Goal: Task Accomplishment & Management: Use online tool/utility

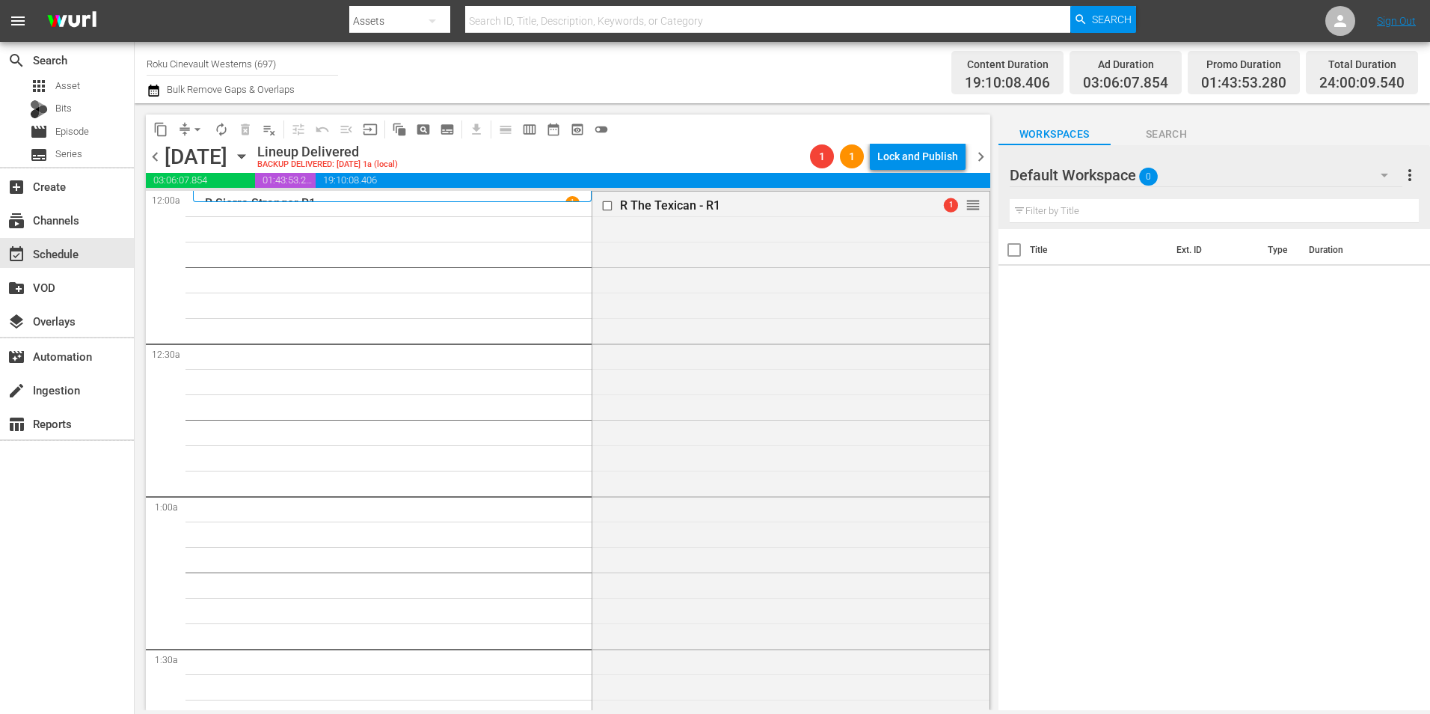
click at [254, 147] on div "[DATE] [DATE]" at bounding box center [209, 156] width 89 height 25
click at [250, 152] on icon "button" at bounding box center [241, 156] width 16 height 16
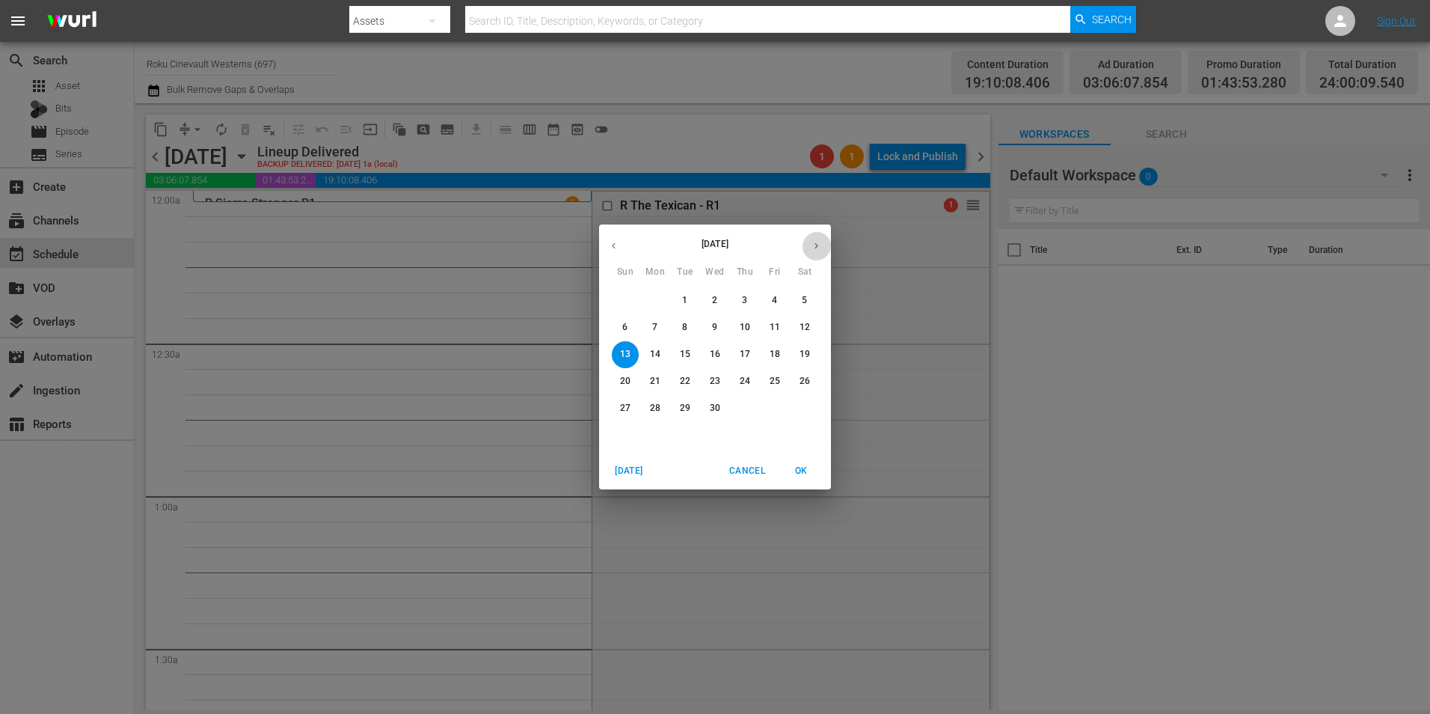
click at [816, 249] on icon "button" at bounding box center [816, 245] width 11 height 11
click at [812, 248] on icon "button" at bounding box center [816, 245] width 11 height 11
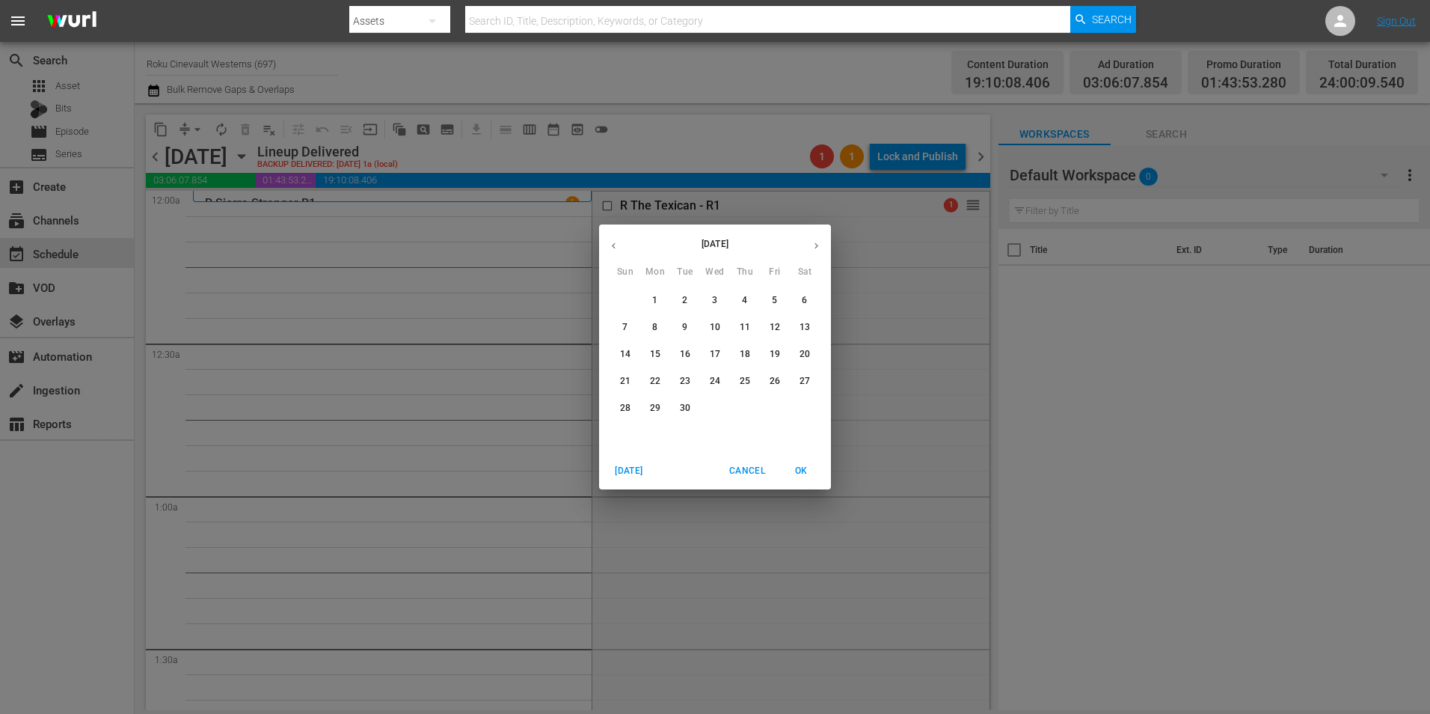
click at [666, 304] on span "1" at bounding box center [655, 300] width 27 height 13
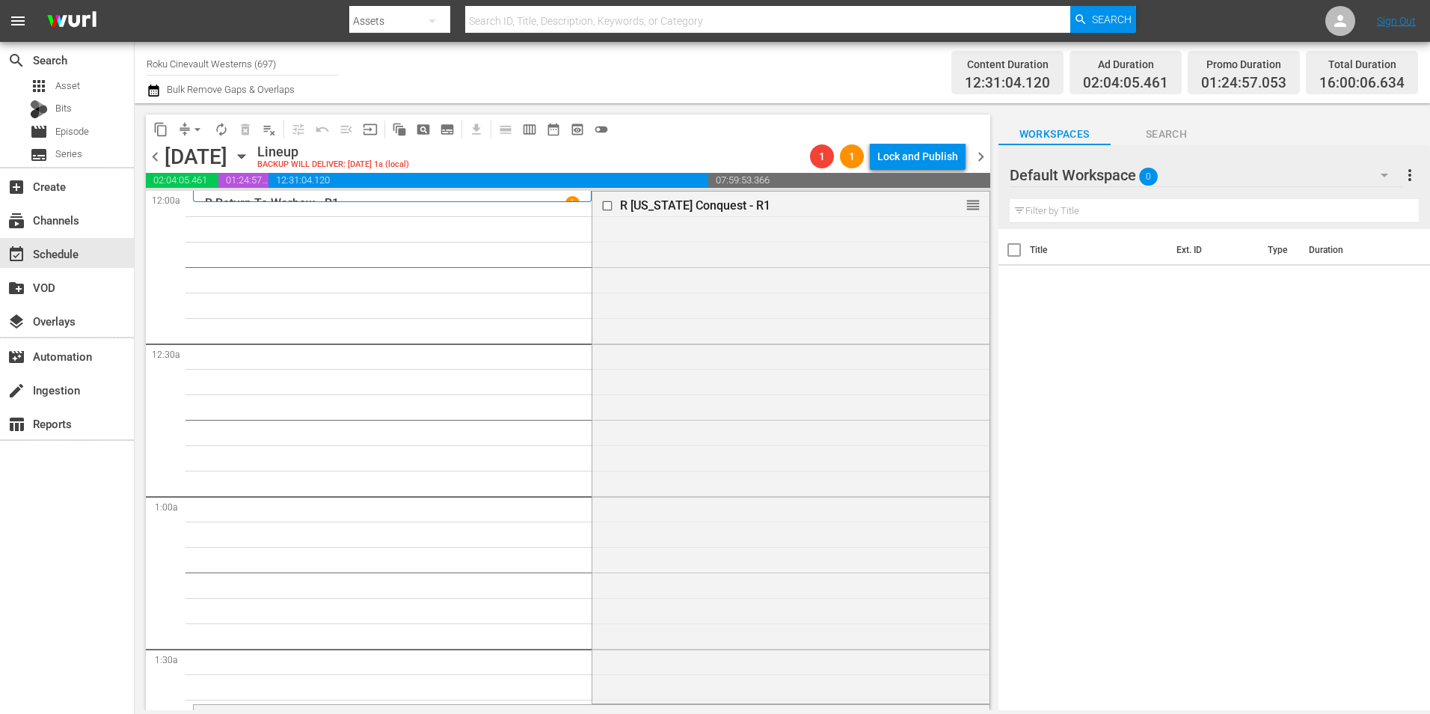
click at [152, 158] on span "chevron_left" at bounding box center [155, 156] width 19 height 19
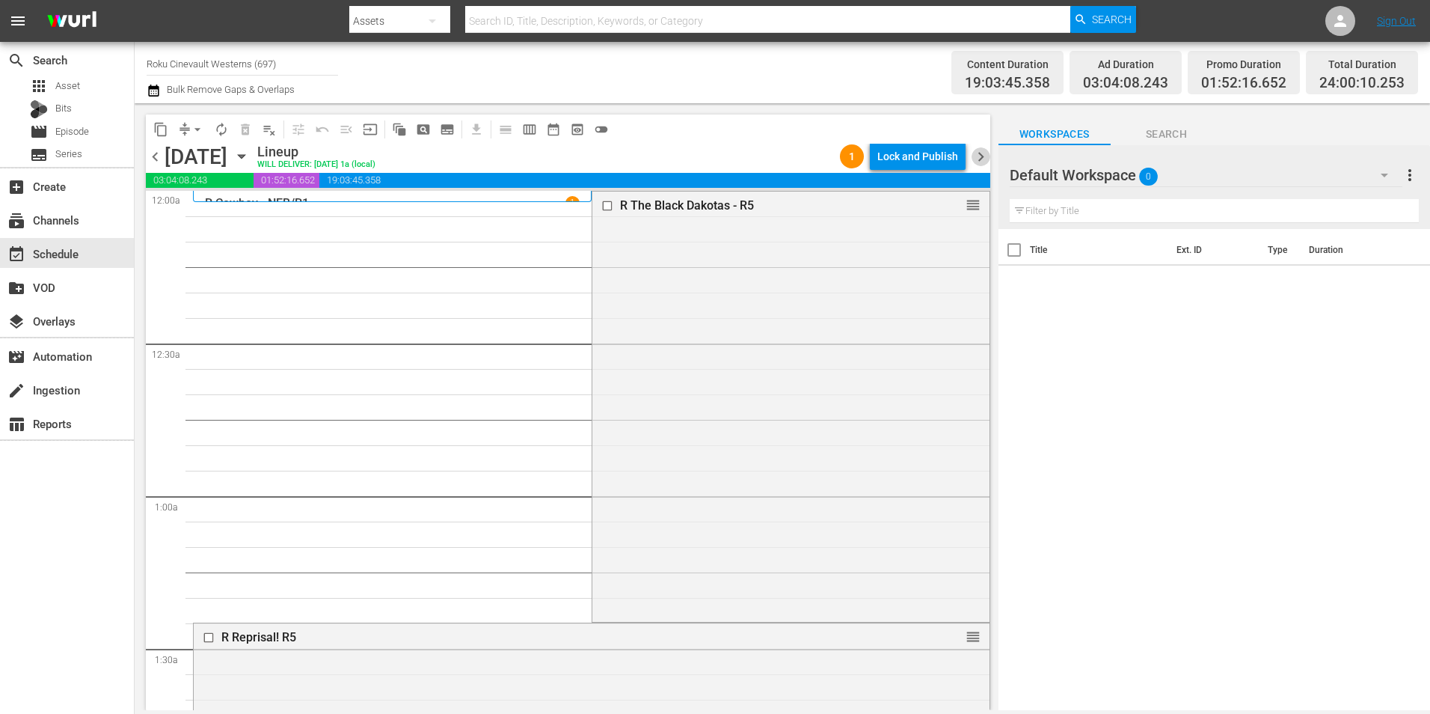
click at [977, 152] on span "chevron_right" at bounding box center [981, 156] width 19 height 19
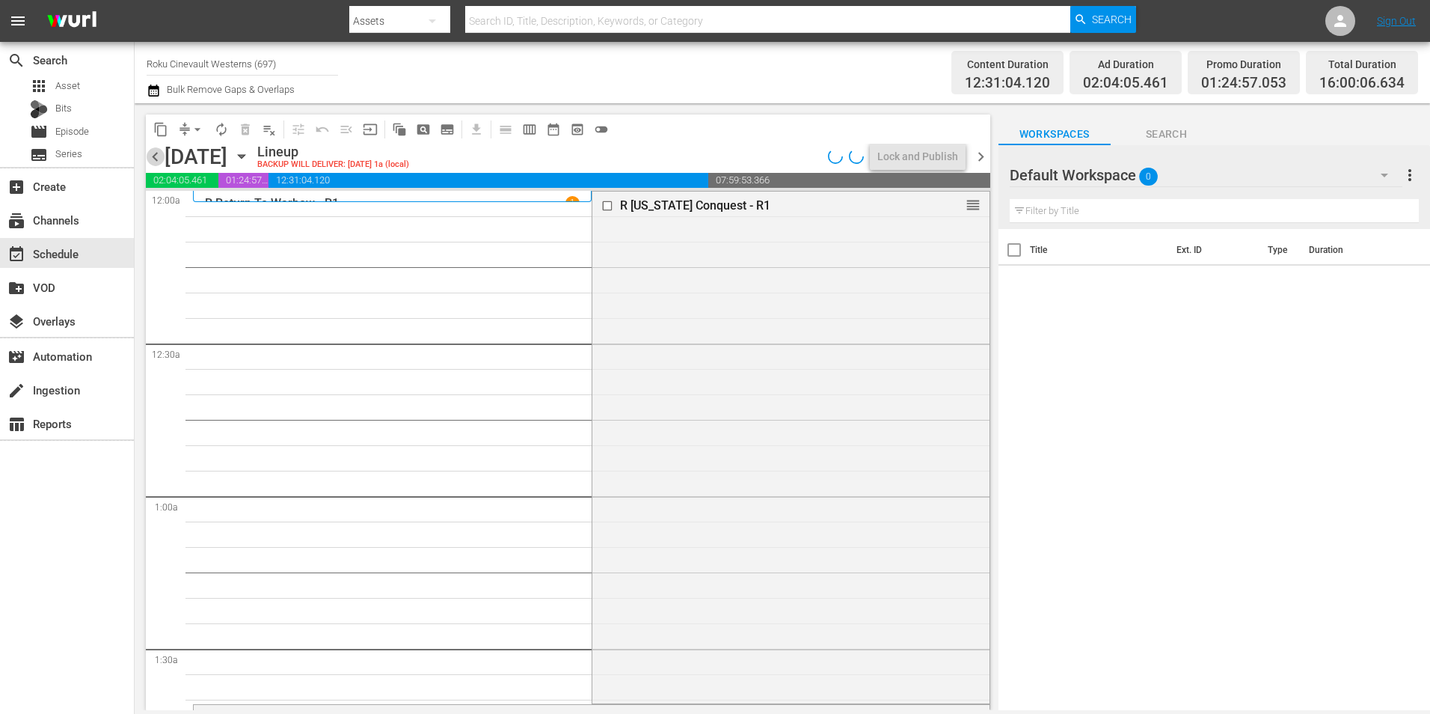
click at [156, 152] on span "chevron_left" at bounding box center [155, 156] width 19 height 19
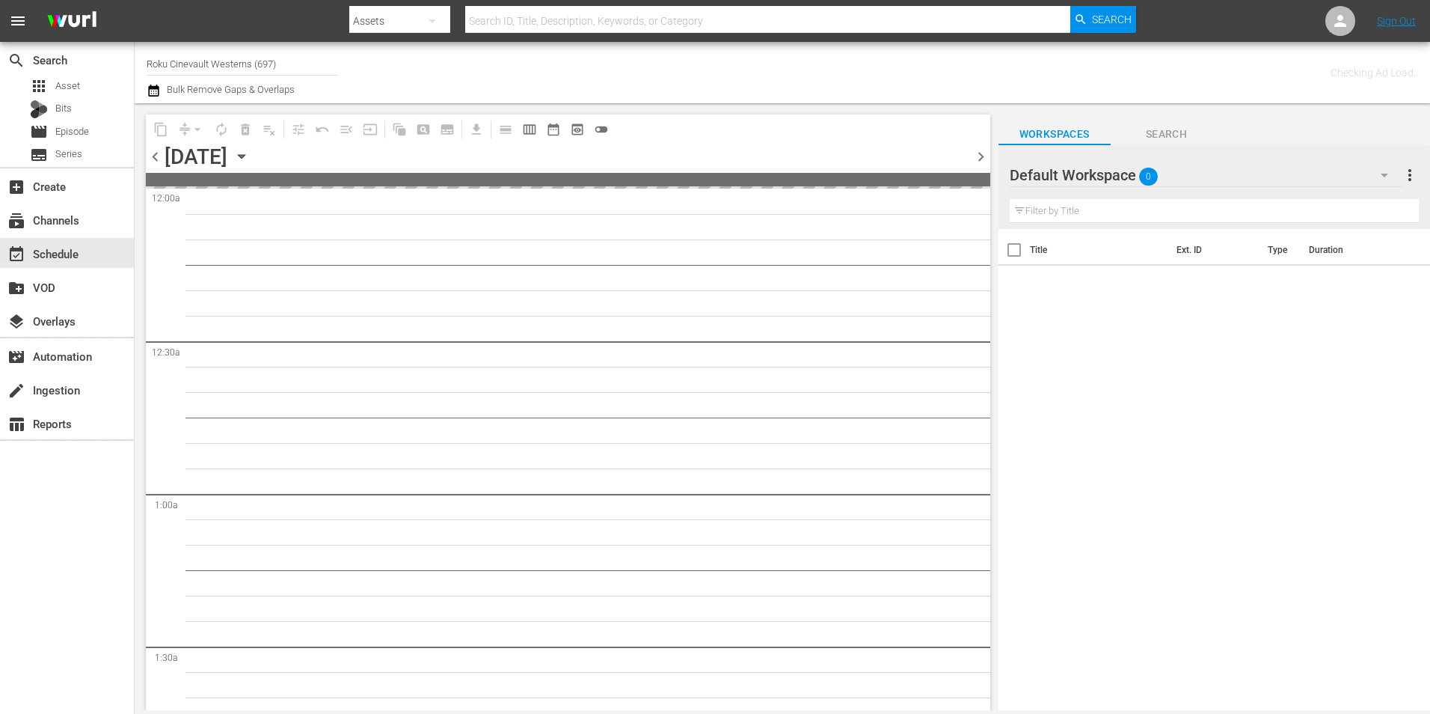
click at [156, 152] on span "chevron_left" at bounding box center [155, 156] width 19 height 19
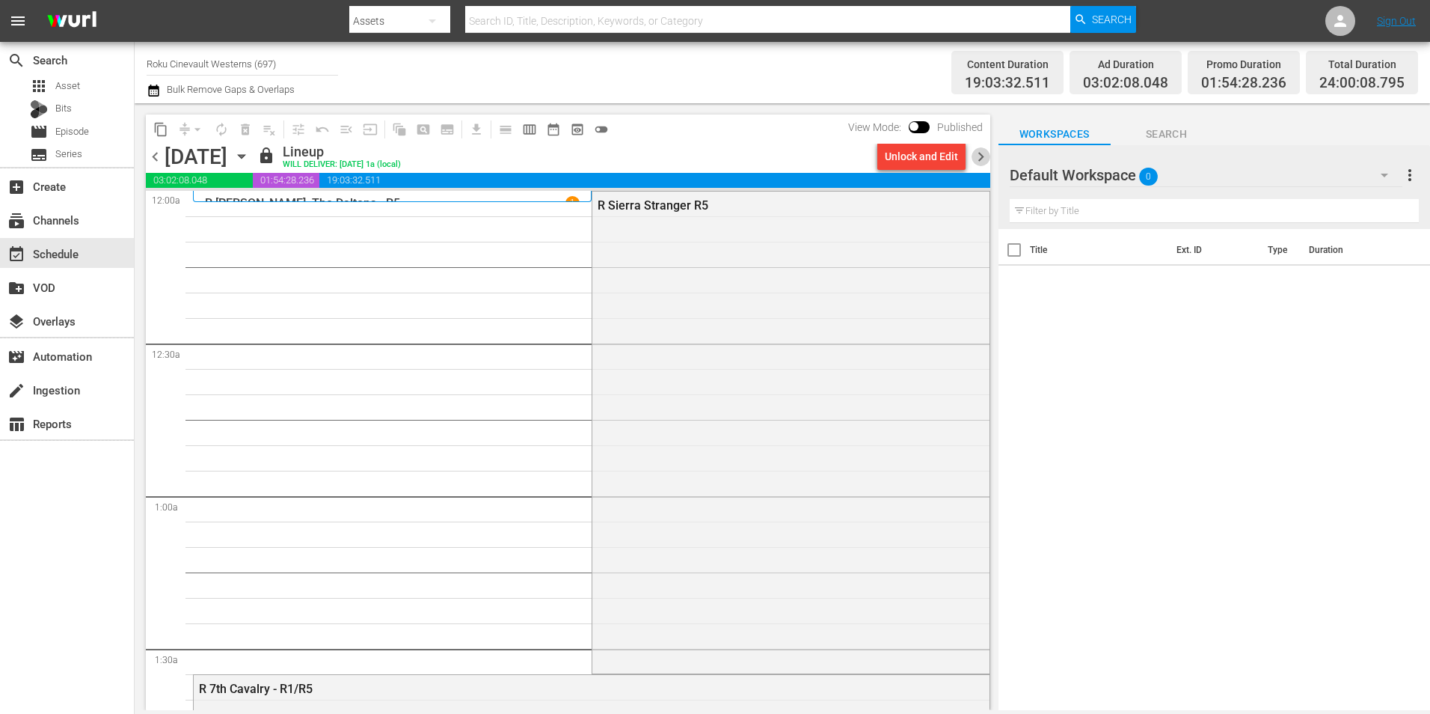
click at [983, 159] on span "chevron_right" at bounding box center [981, 156] width 19 height 19
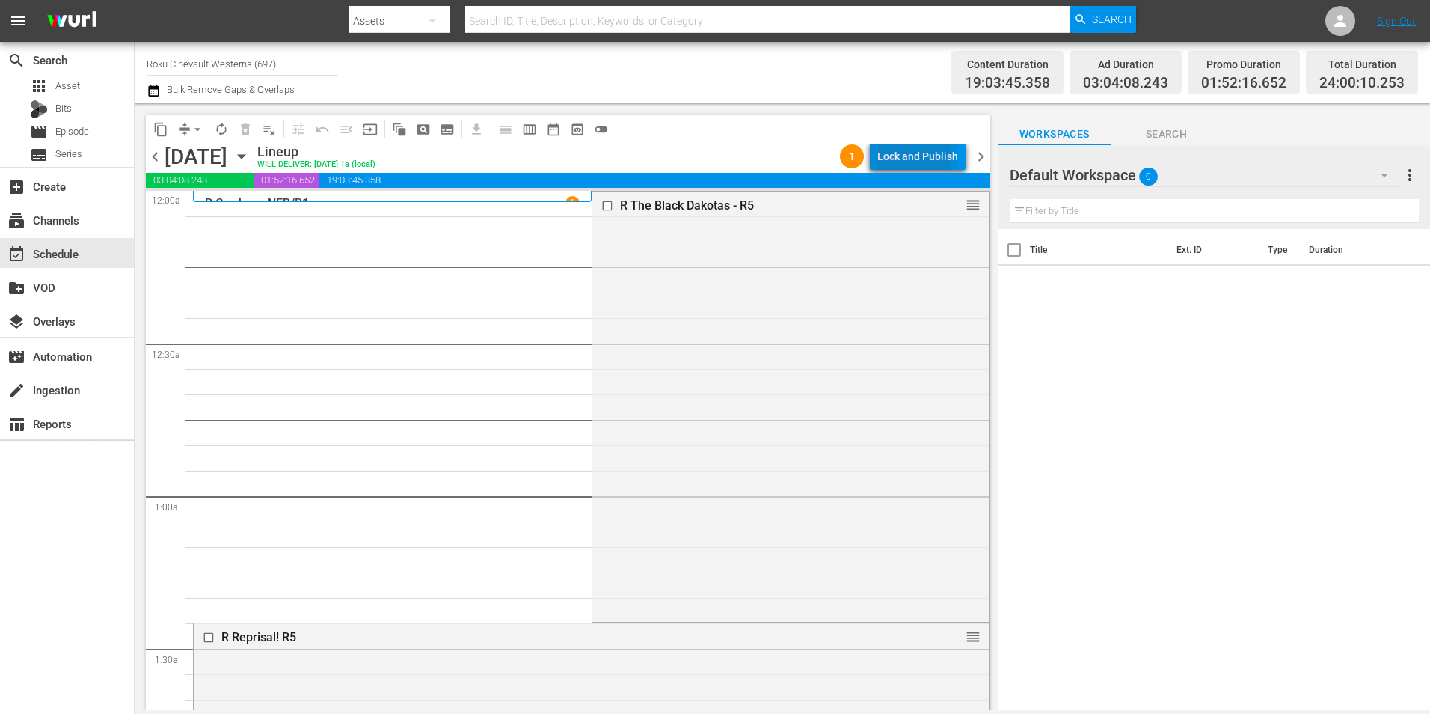
click at [911, 157] on div "Lock and Publish" at bounding box center [917, 156] width 81 height 27
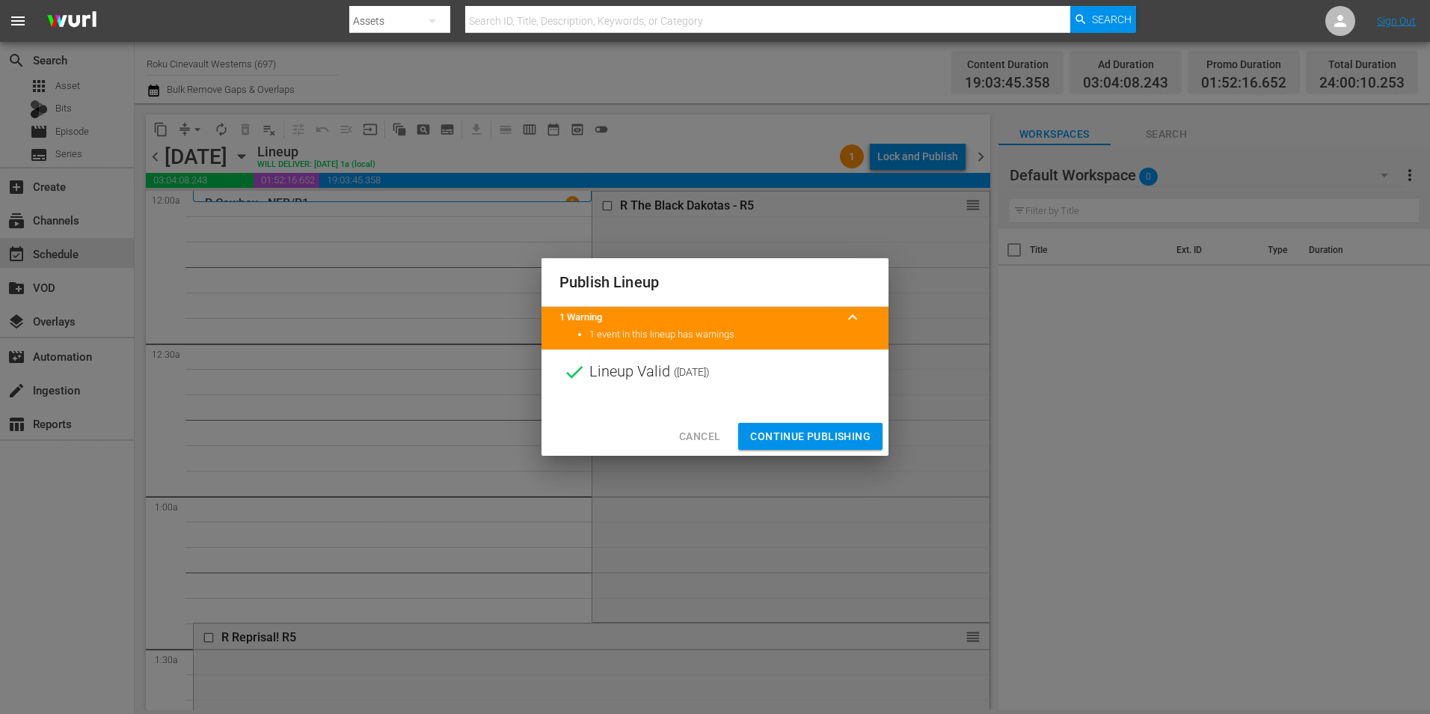
click at [702, 450] on button "Cancel" at bounding box center [699, 437] width 65 height 28
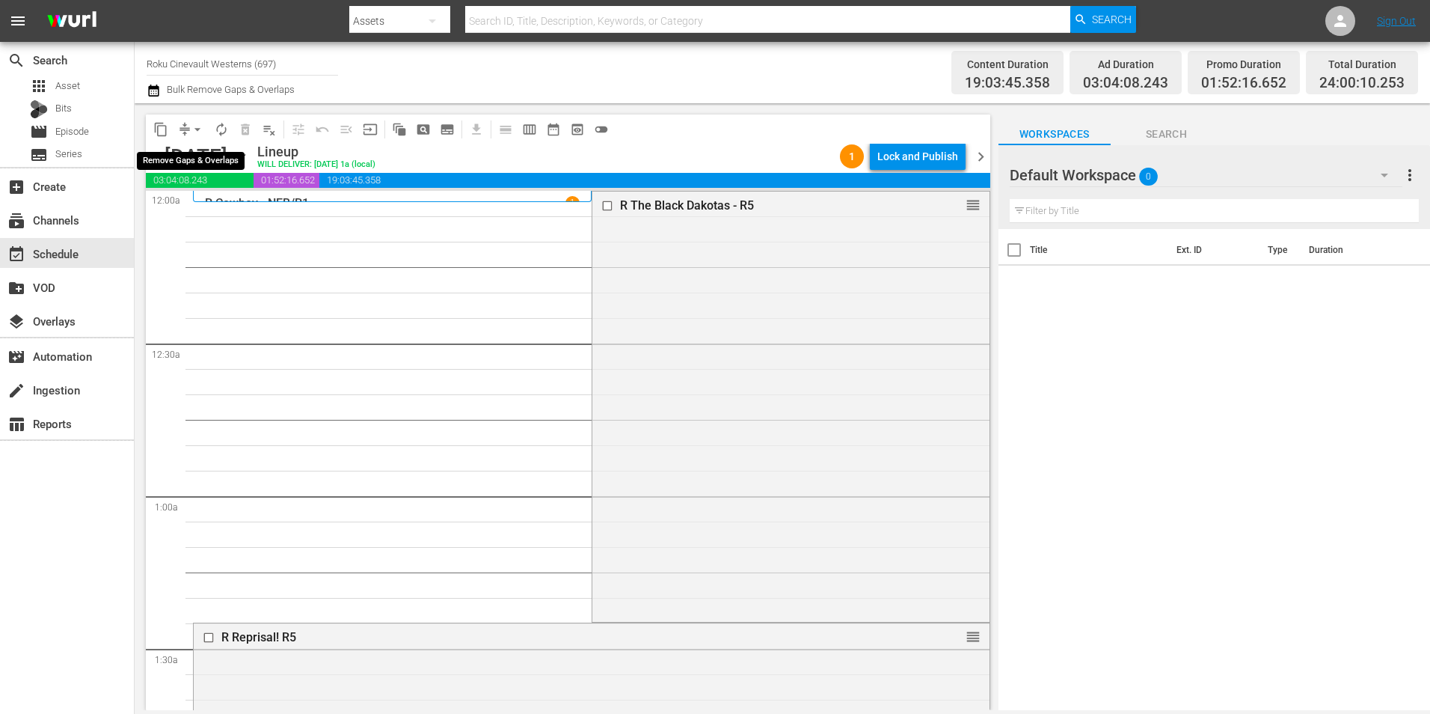
click at [201, 126] on span "arrow_drop_down" at bounding box center [197, 129] width 15 height 15
click at [209, 150] on li "Align to Midnight" at bounding box center [198, 159] width 157 height 25
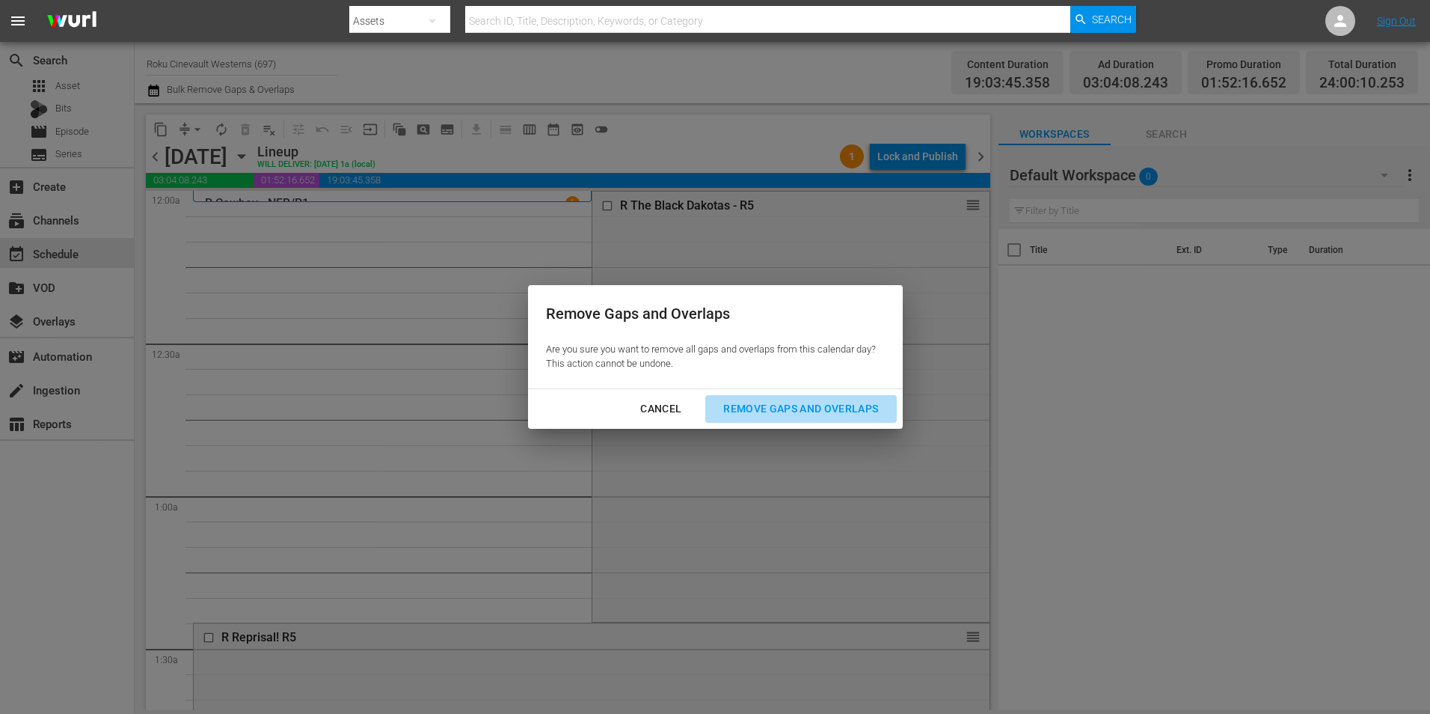
click at [821, 396] on button "Remove Gaps and Overlaps" at bounding box center [800, 409] width 191 height 28
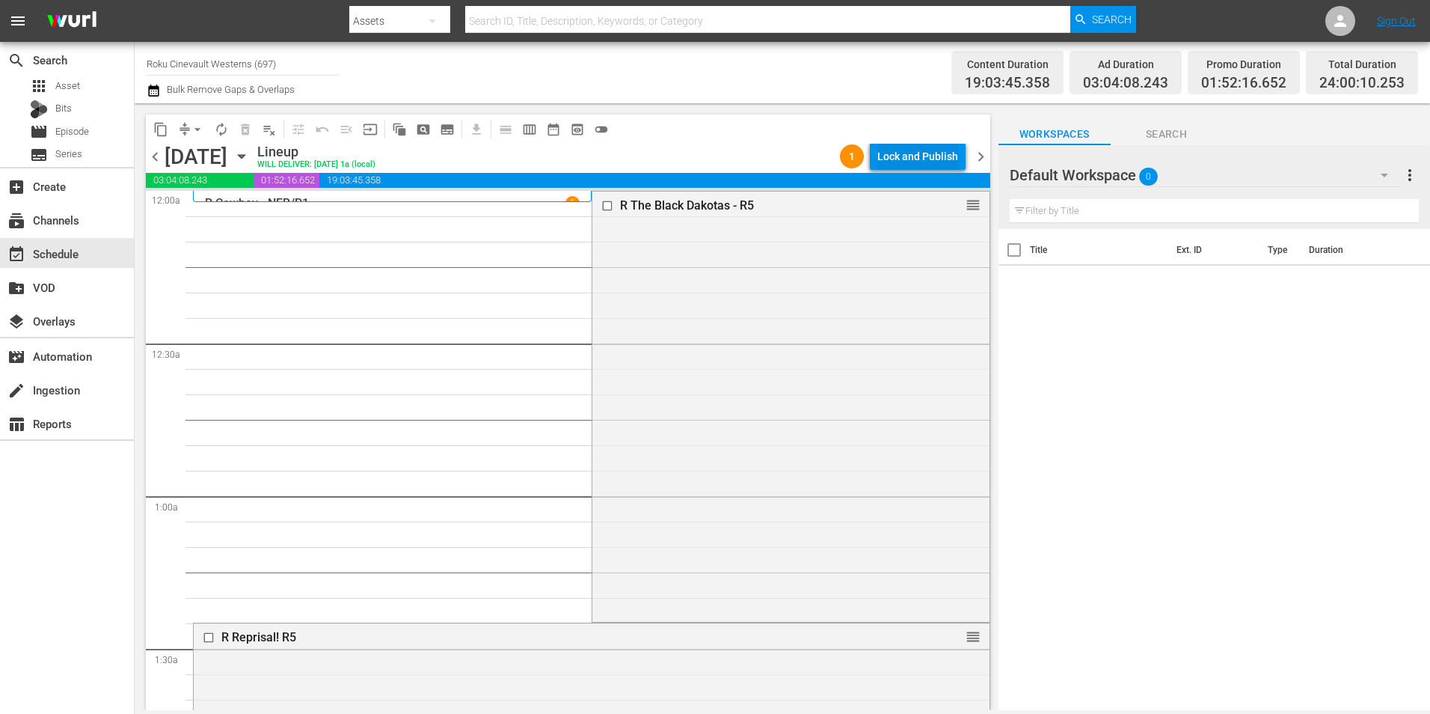
click at [927, 157] on div "Lock and Publish" at bounding box center [917, 156] width 81 height 27
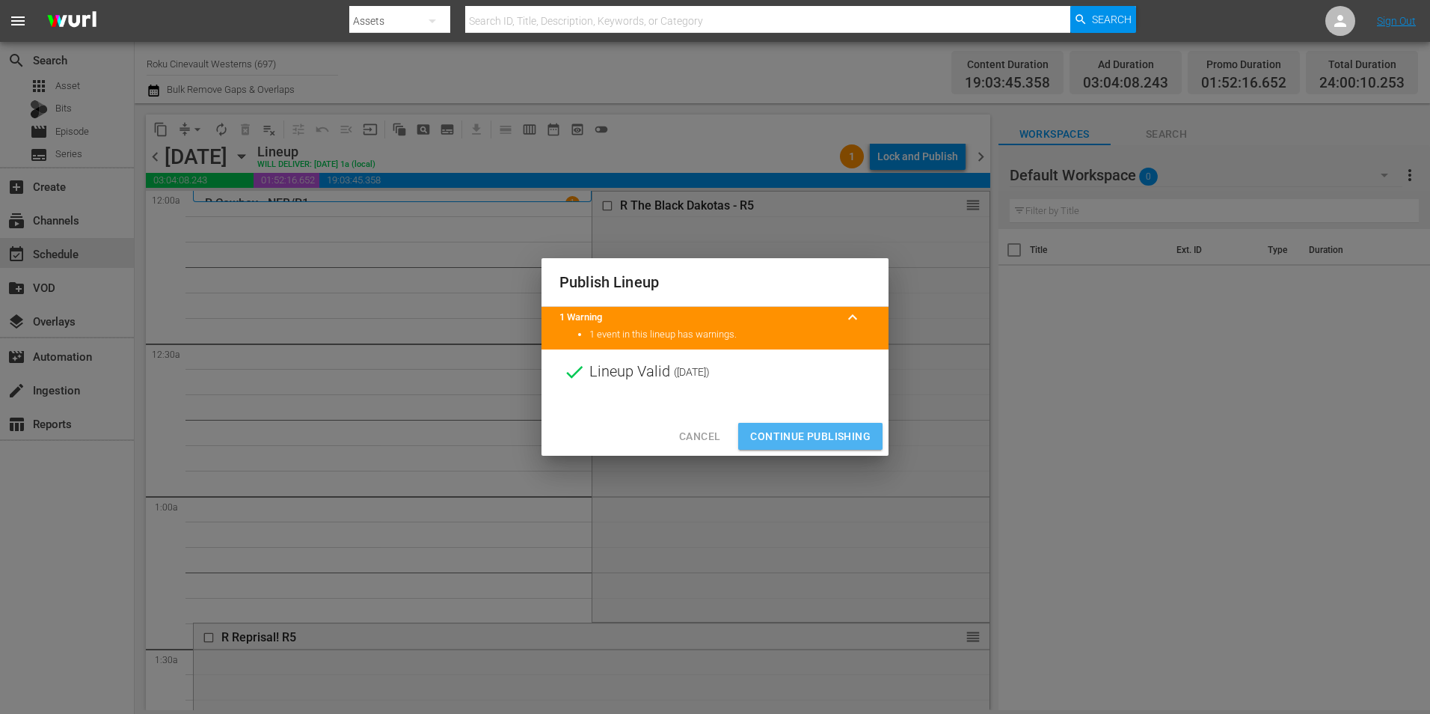
click at [820, 441] on span "Continue Publishing" at bounding box center [810, 436] width 120 height 19
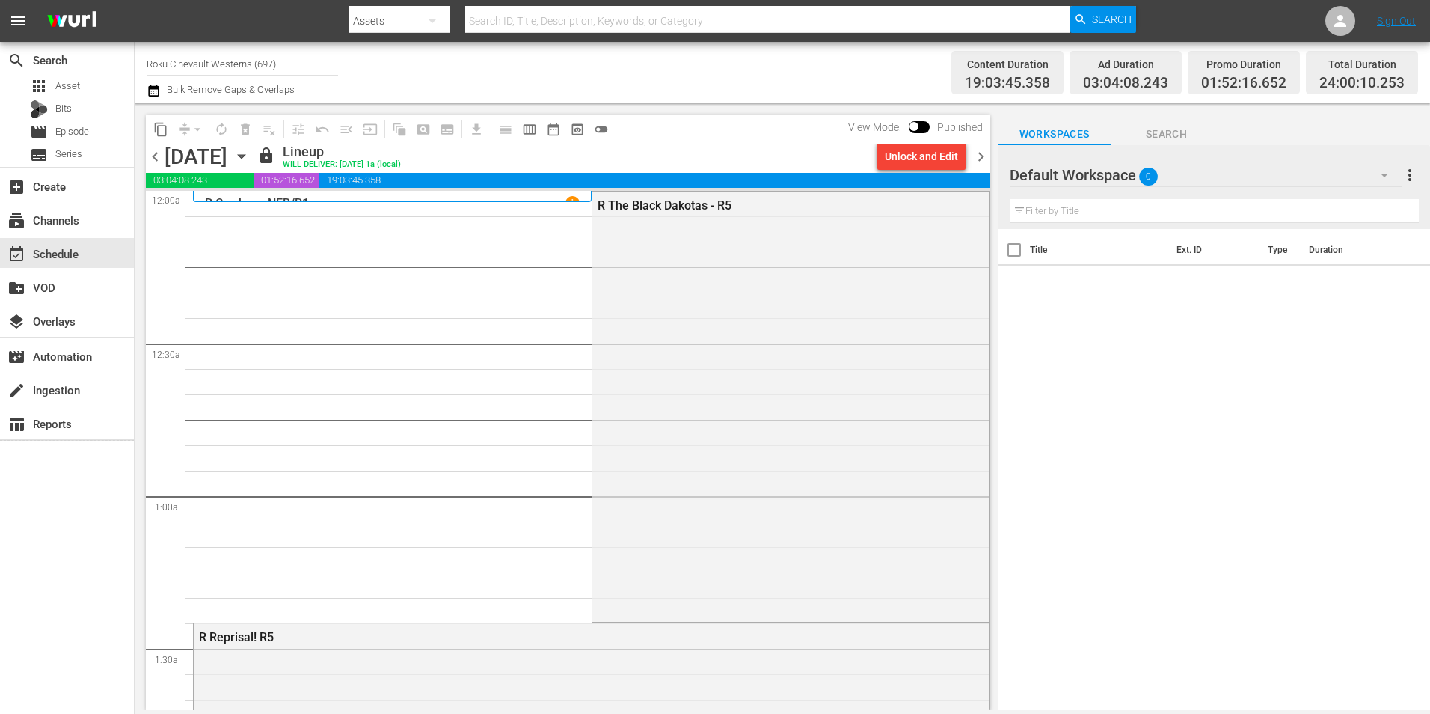
click at [253, 56] on input "Roku Cinevault Westerns (697)" at bounding box center [242, 64] width 191 height 36
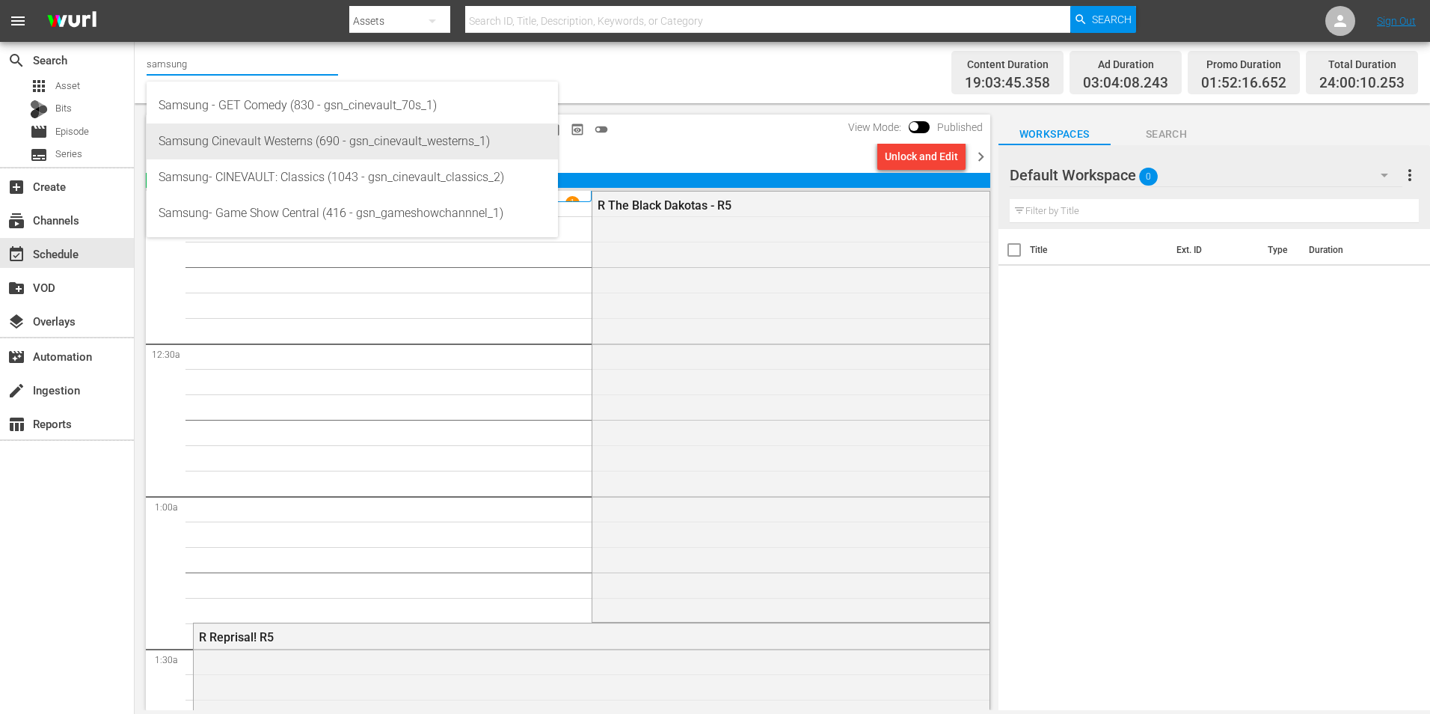
click at [289, 139] on div "Samsung Cinevault Westerns (690 - gsn_cinevault_westerns_1)" at bounding box center [352, 141] width 387 height 36
type input "Samsung Cinevault Westerns (690 - gsn_cinevault_westerns_1)"
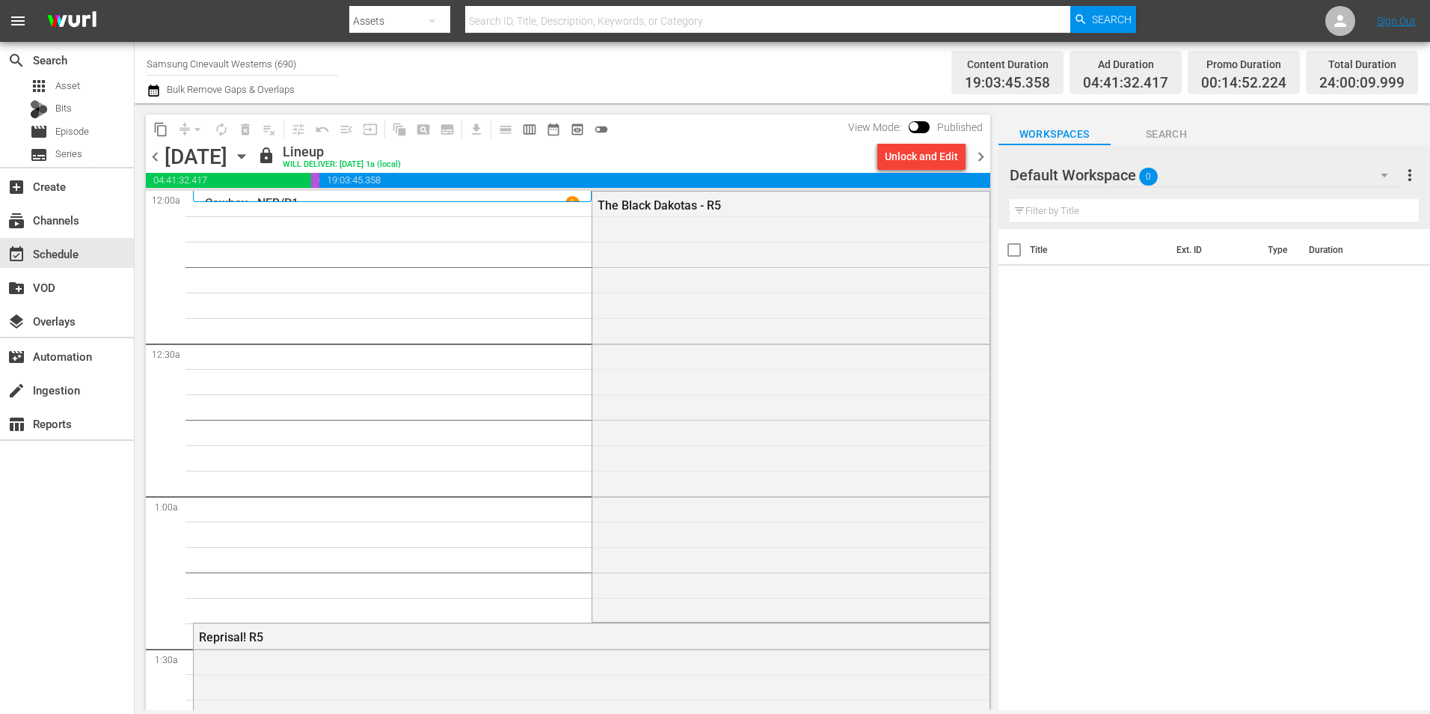
click at [980, 158] on span "chevron_right" at bounding box center [981, 156] width 19 height 19
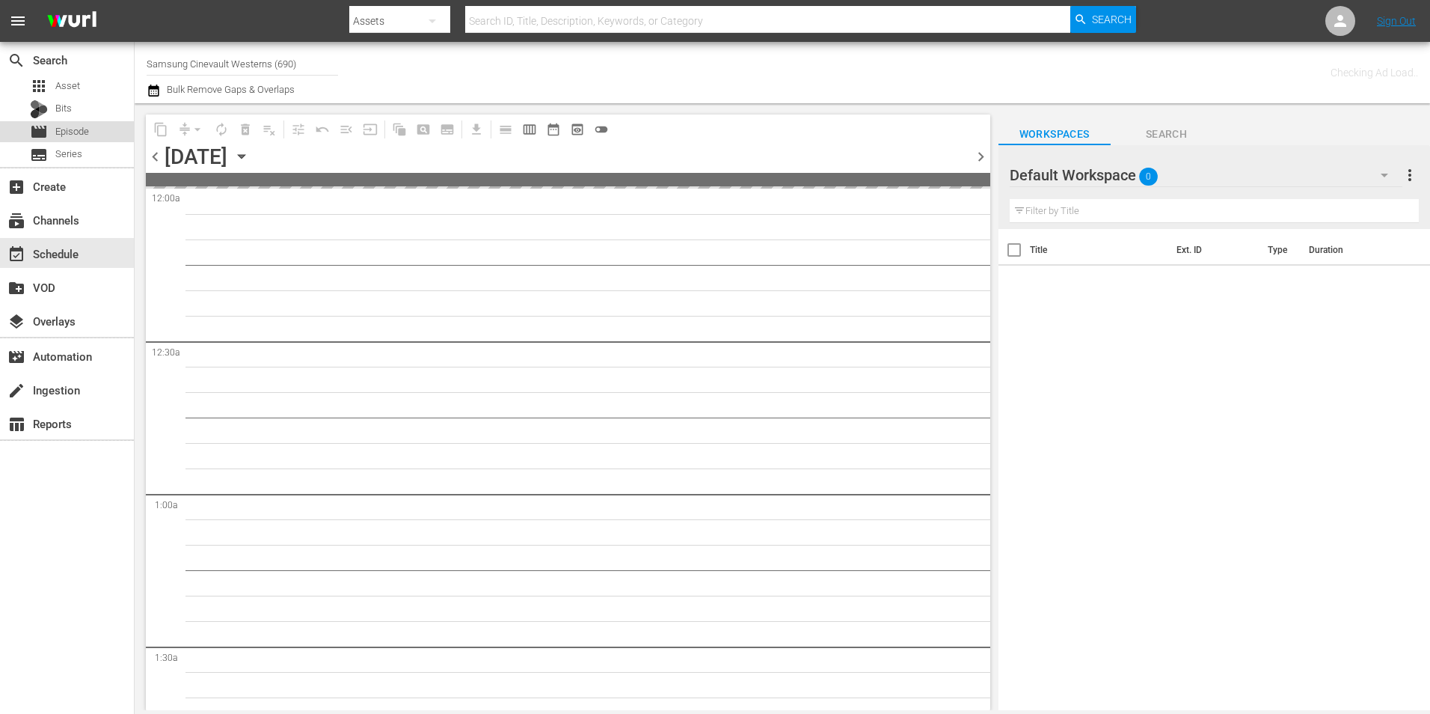
click at [73, 132] on span "Episode" at bounding box center [72, 131] width 34 height 15
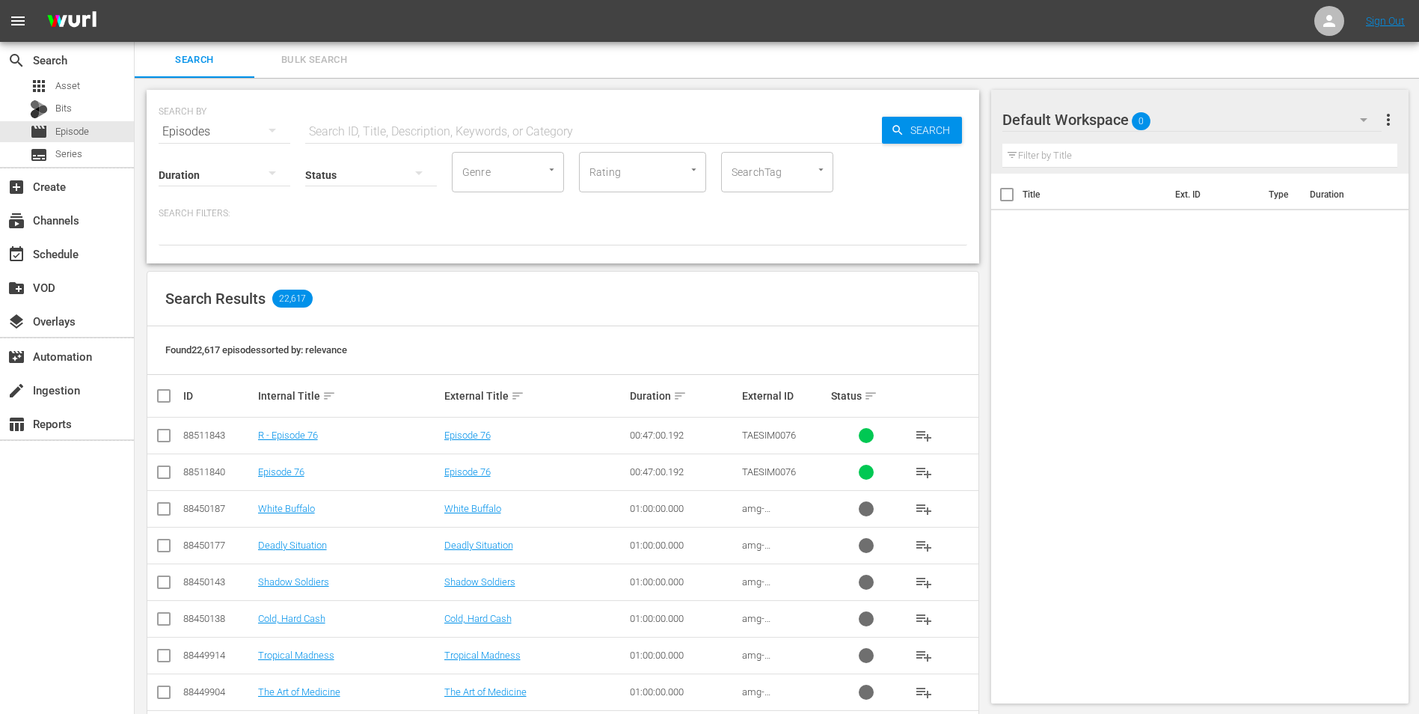
click at [1208, 114] on div "Default Workspace 0" at bounding box center [1192, 120] width 380 height 42
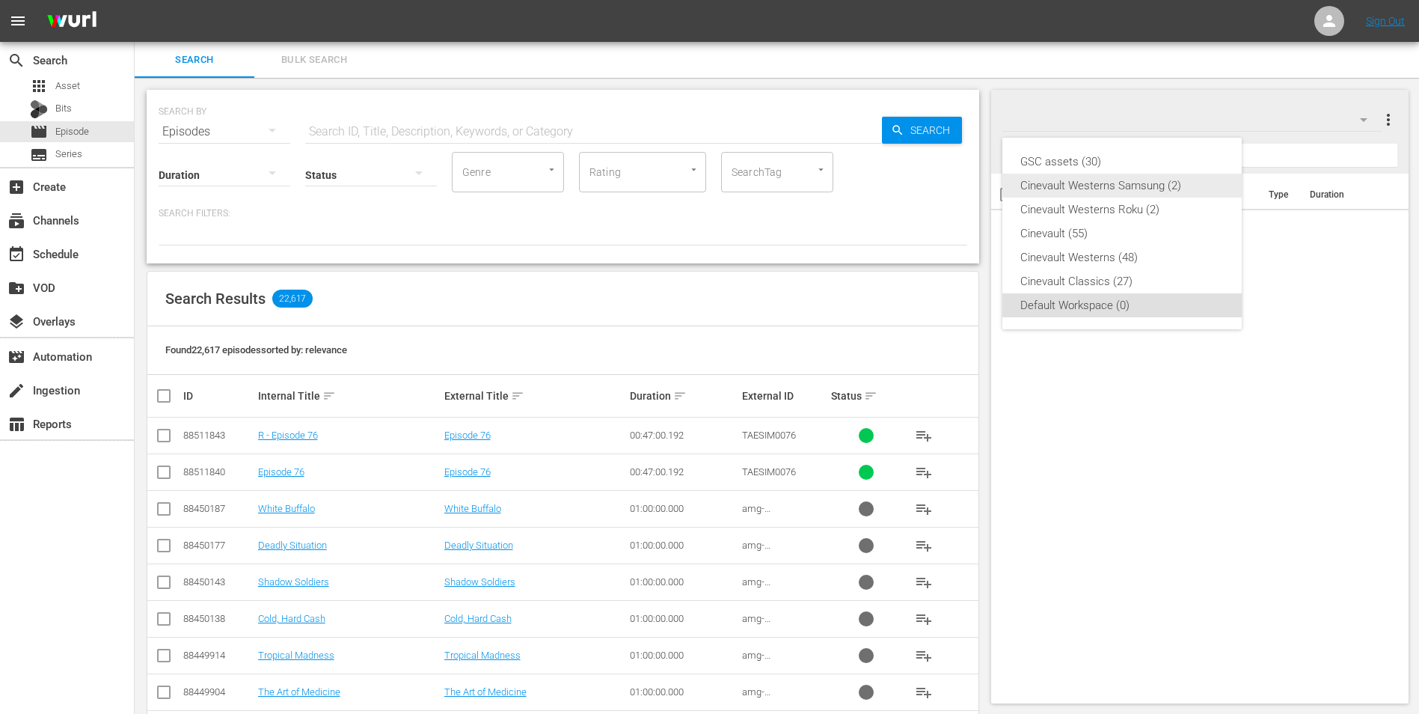
click at [1129, 175] on div "Cinevault Westerns Samsung (2)" at bounding box center [1121, 186] width 203 height 24
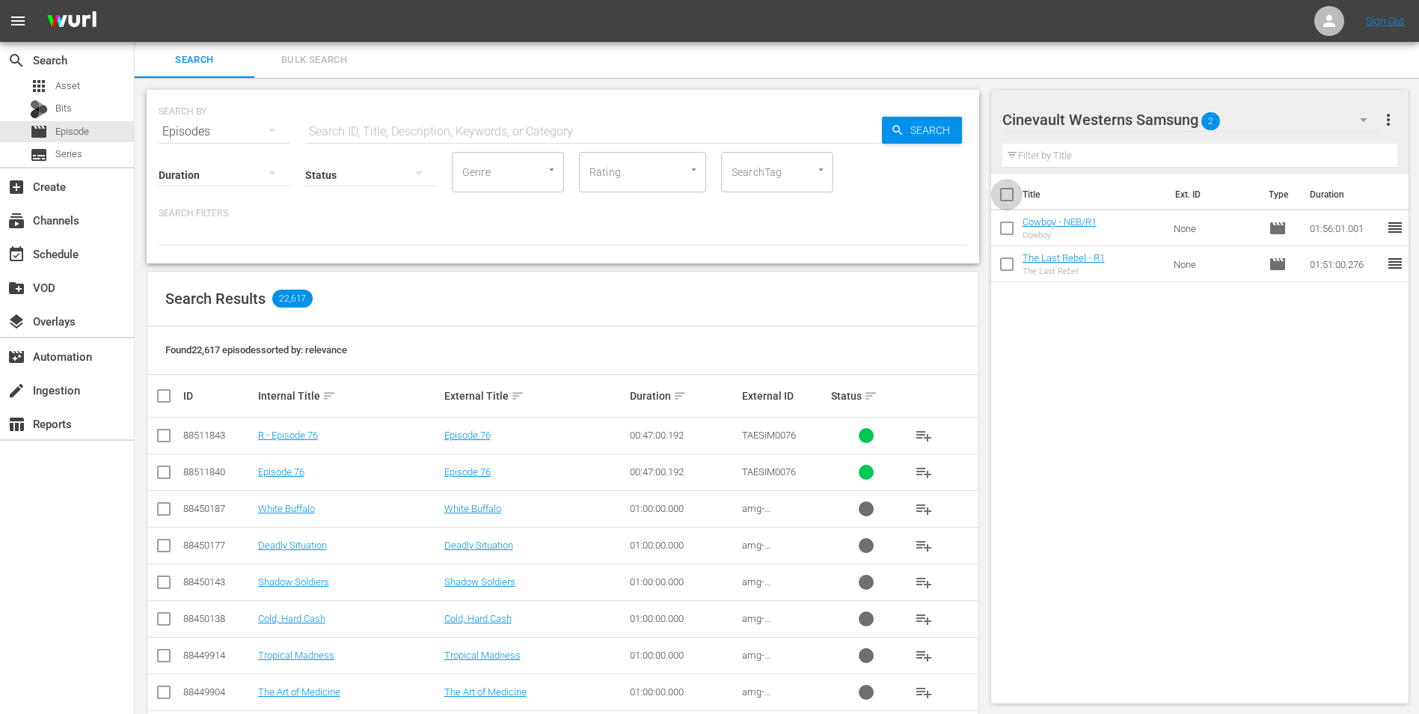
click at [1007, 198] on input "checkbox" at bounding box center [1006, 197] width 31 height 31
checkbox input "true"
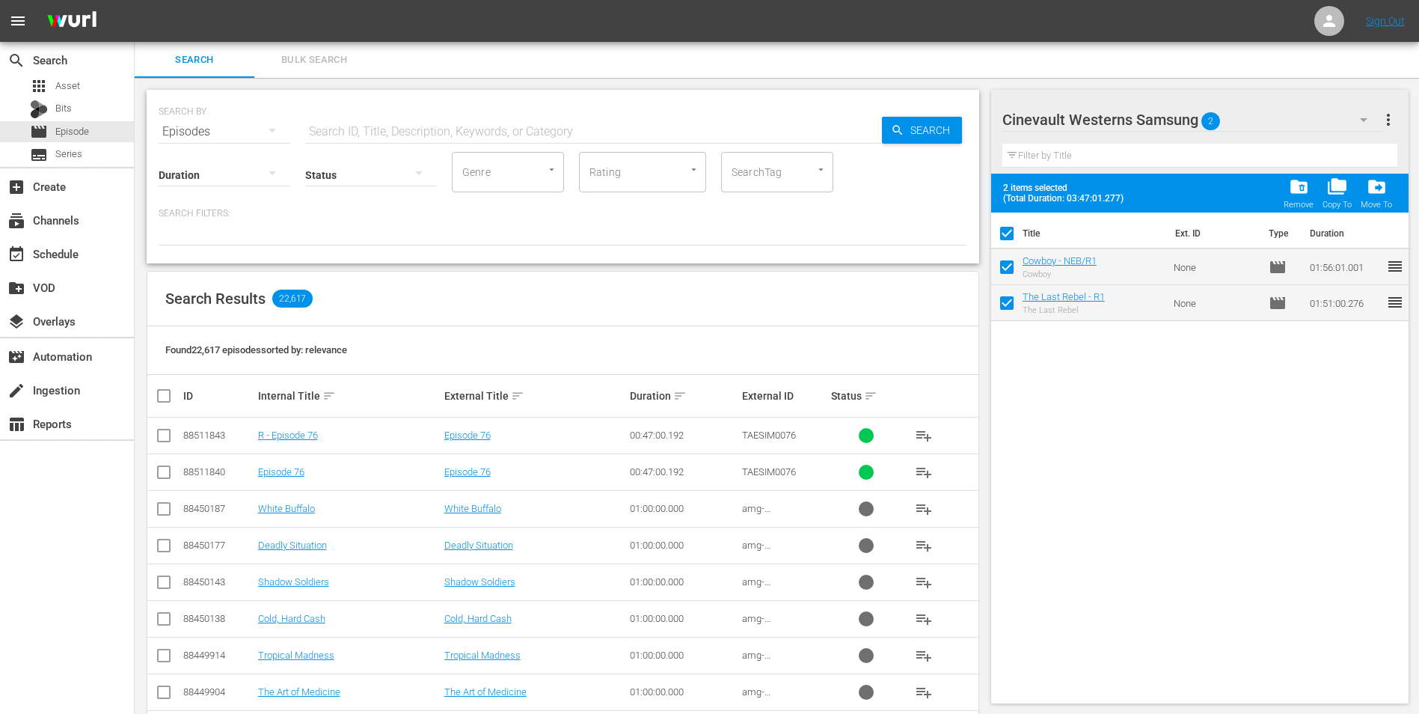
click at [1296, 195] on span "folder_delete" at bounding box center [1299, 187] width 20 height 20
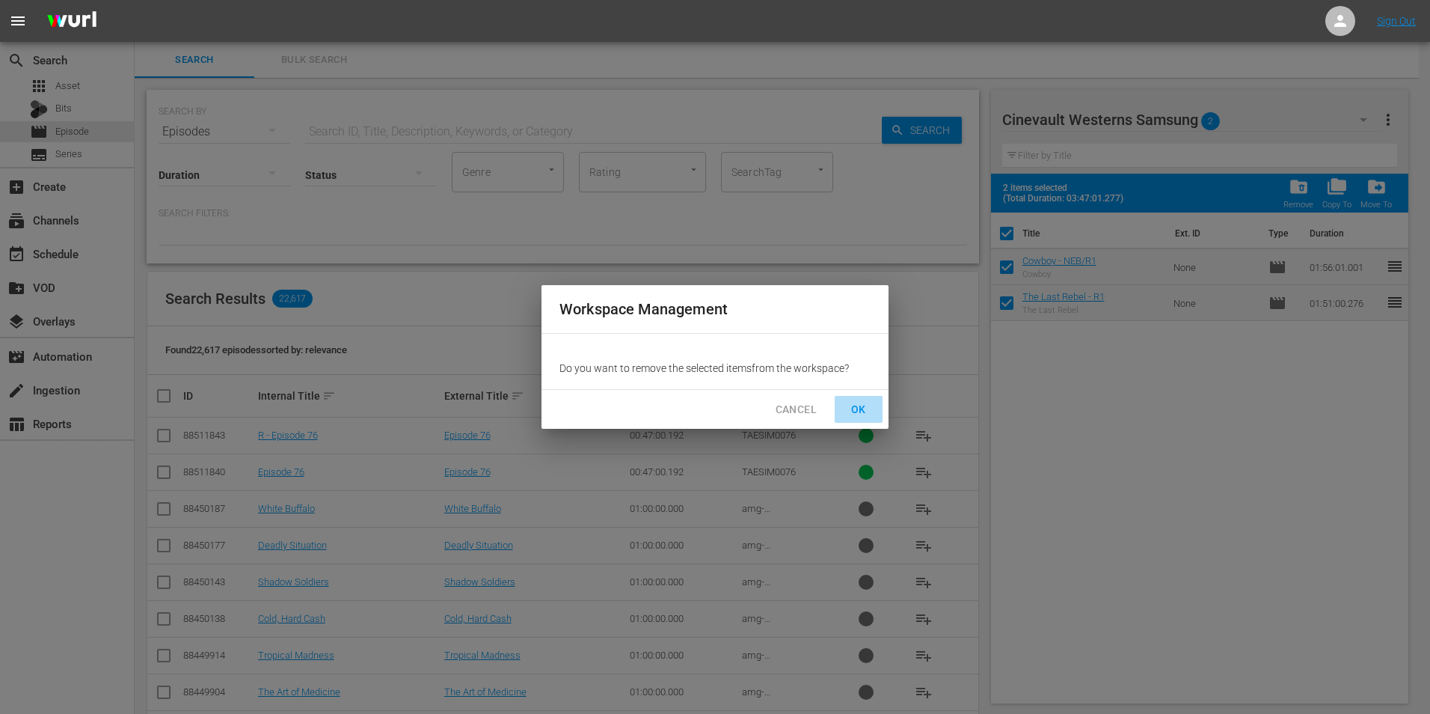
click at [853, 423] on button "OK" at bounding box center [859, 410] width 48 height 28
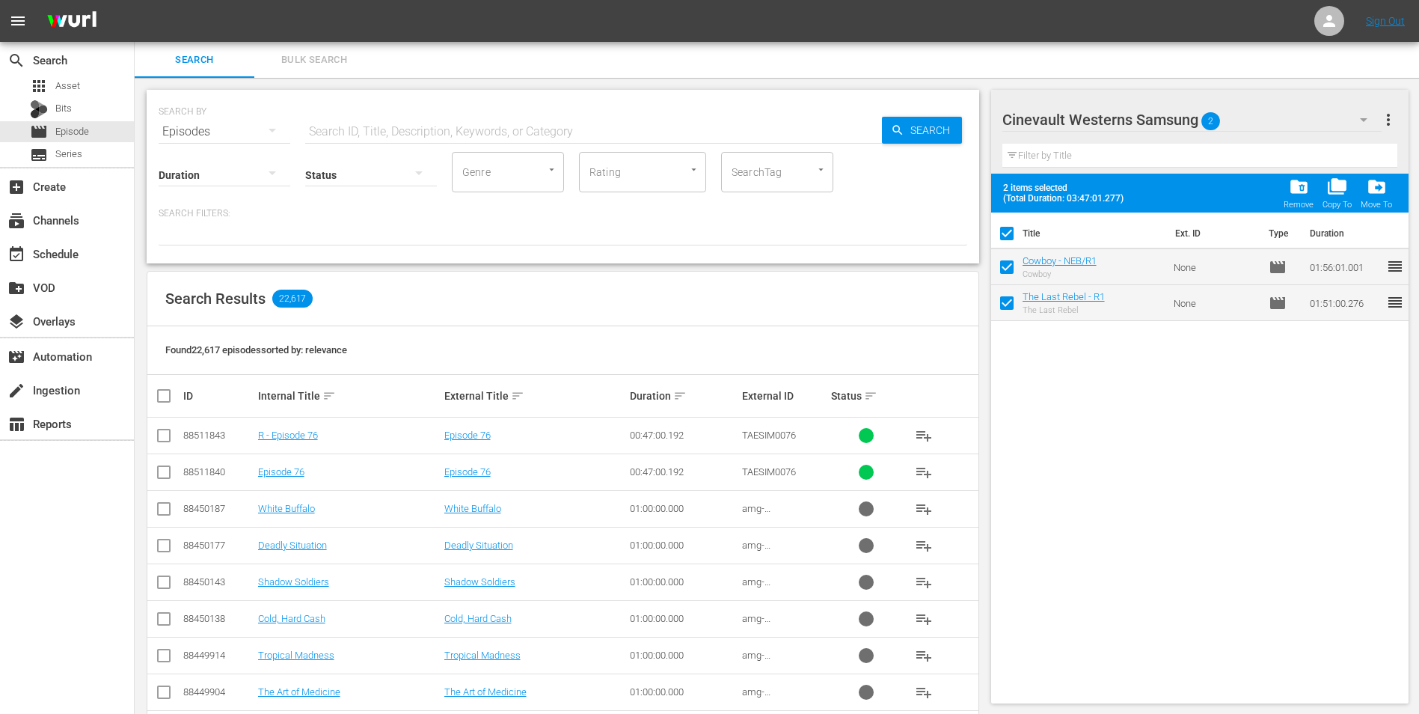
checkbox input "false"
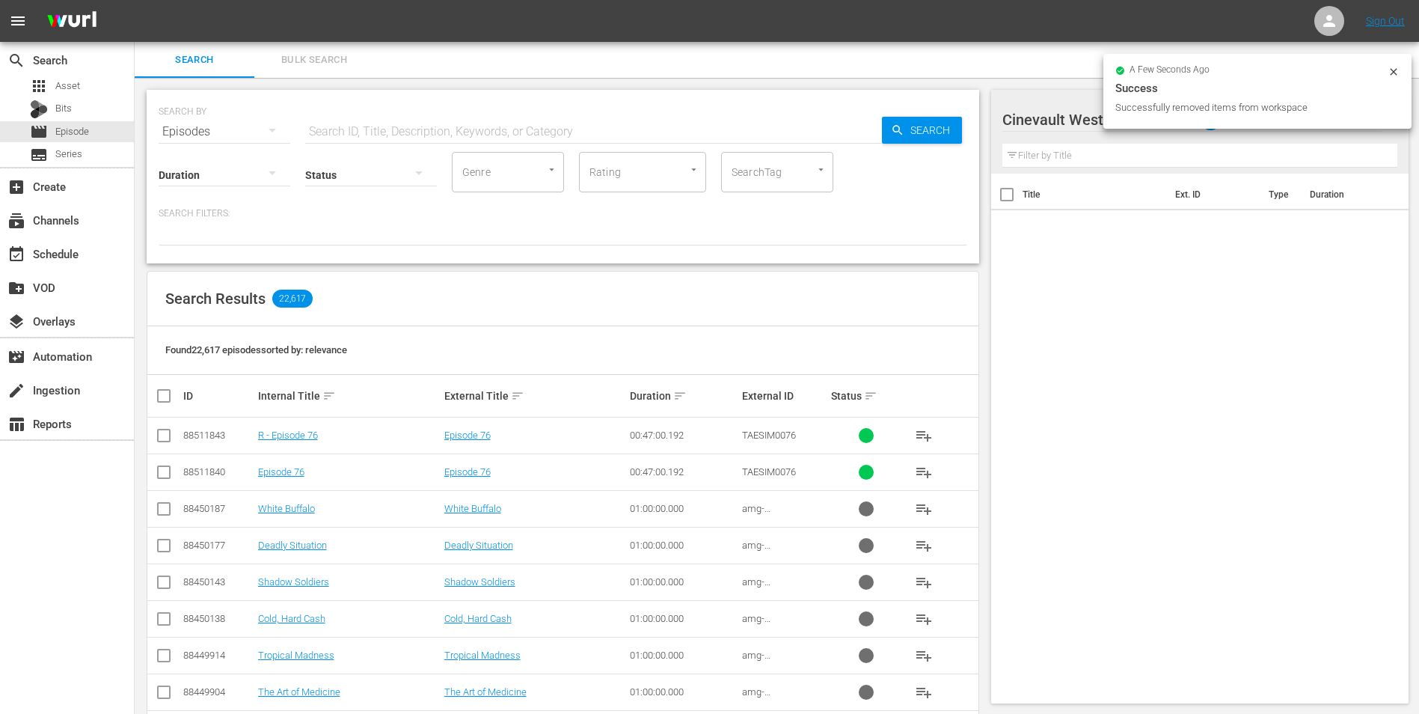
click at [1394, 69] on icon at bounding box center [1394, 72] width 12 height 12
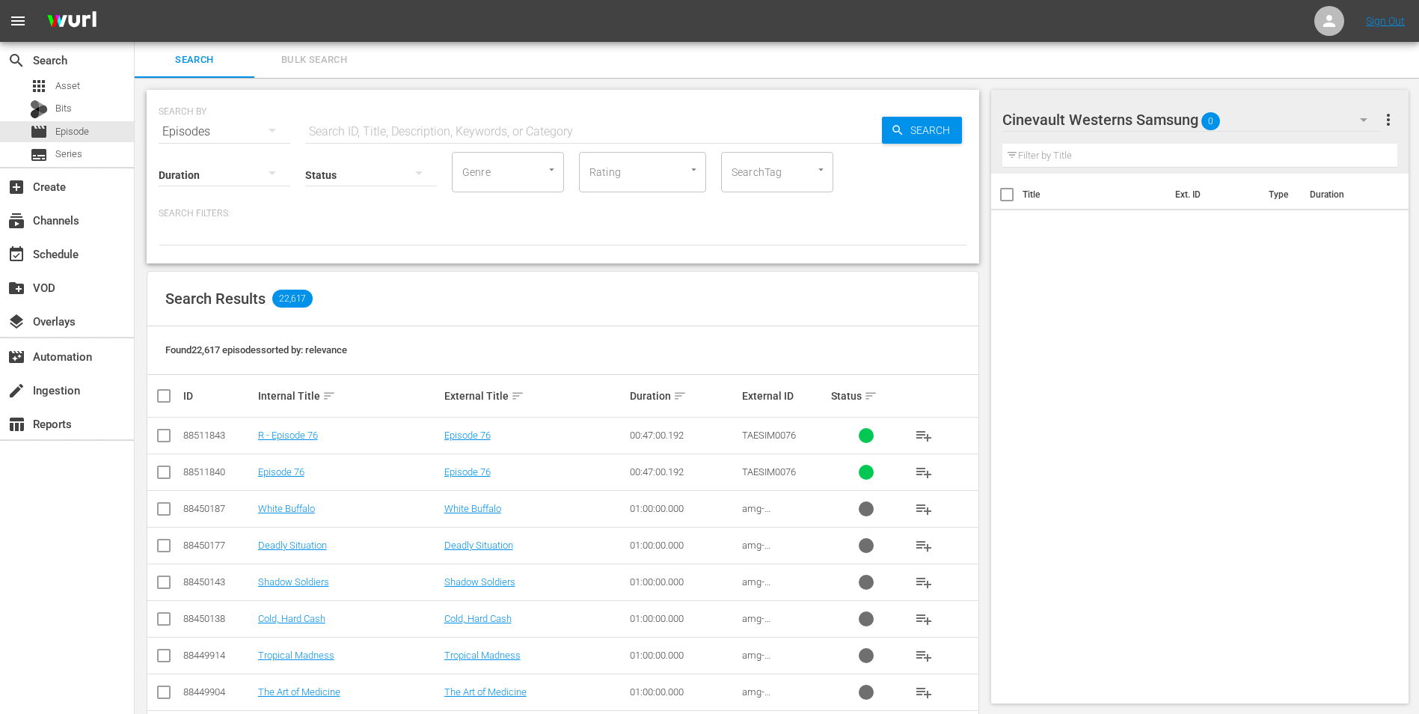
click at [1358, 124] on icon "button" at bounding box center [1364, 120] width 18 height 18
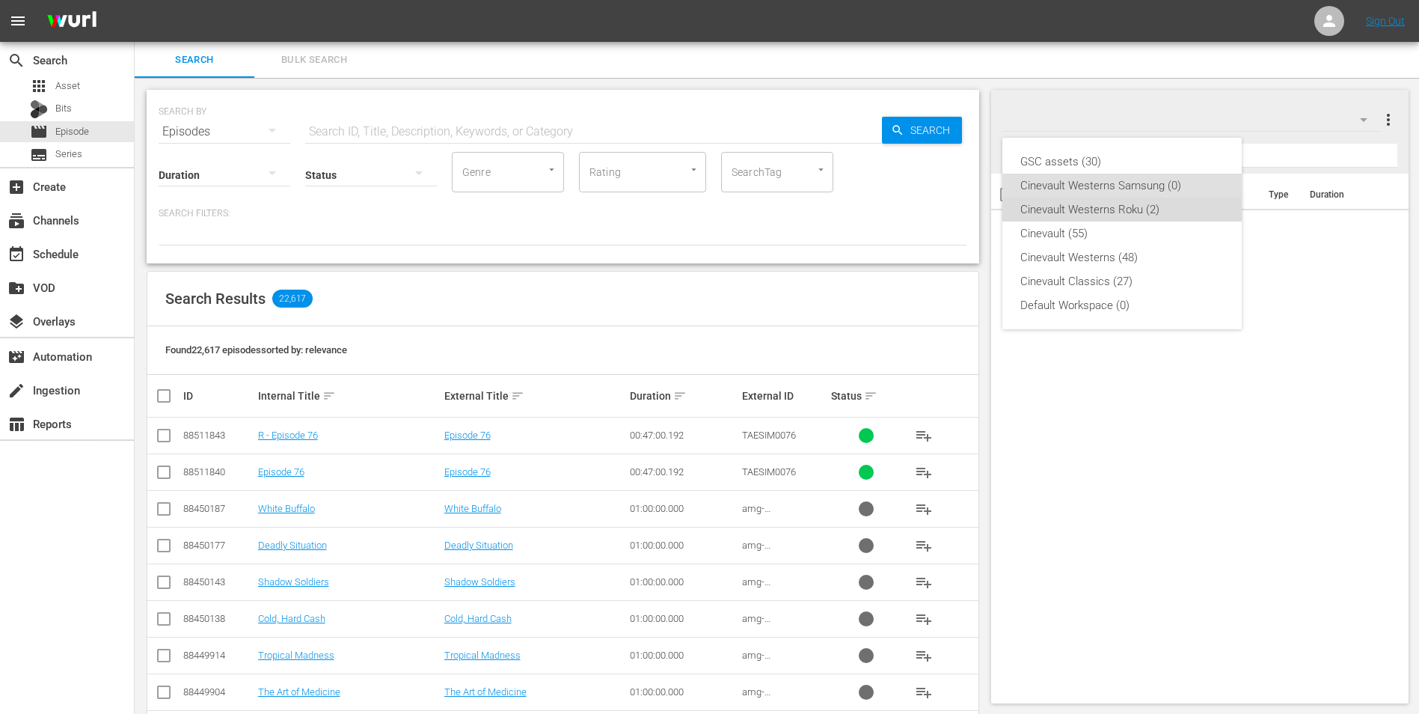
click at [1171, 208] on div "Cinevault Westerns Roku (2)" at bounding box center [1121, 209] width 203 height 24
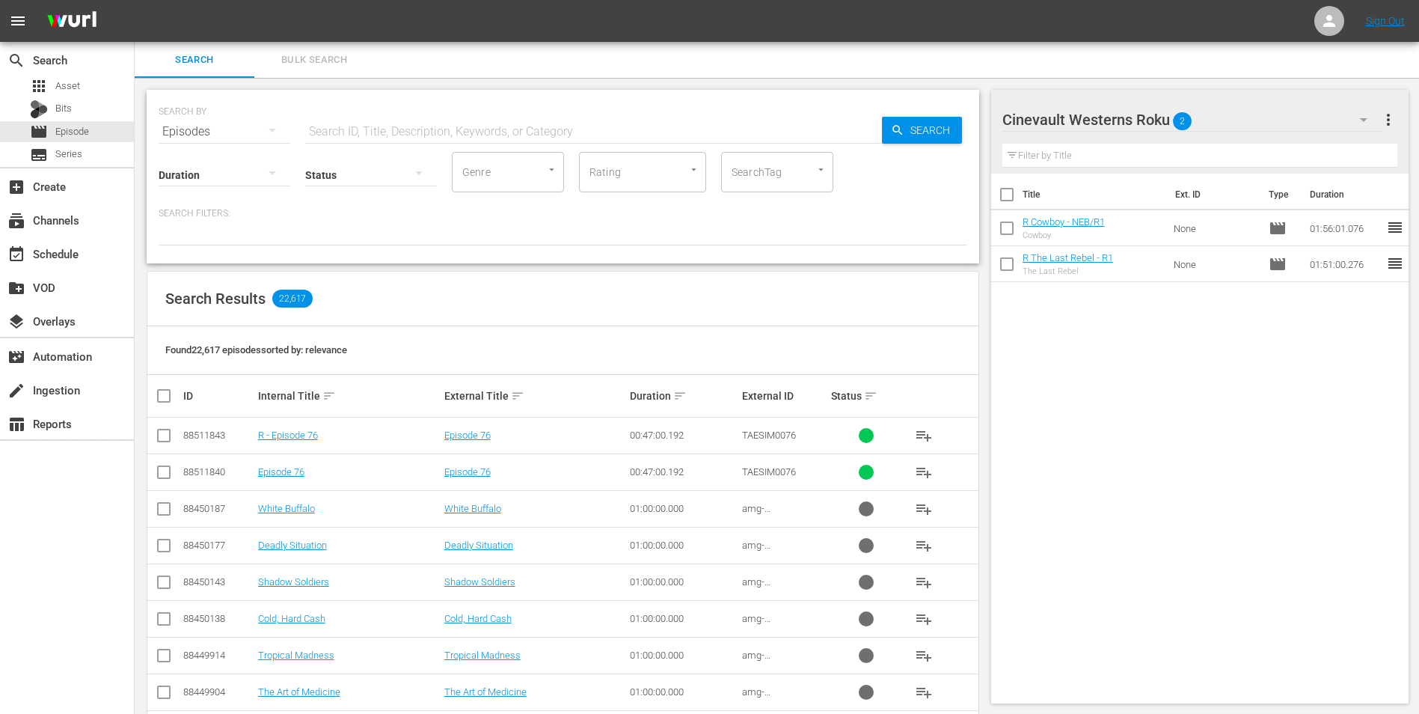
click at [1008, 200] on input "checkbox" at bounding box center [1006, 197] width 31 height 31
checkbox input "true"
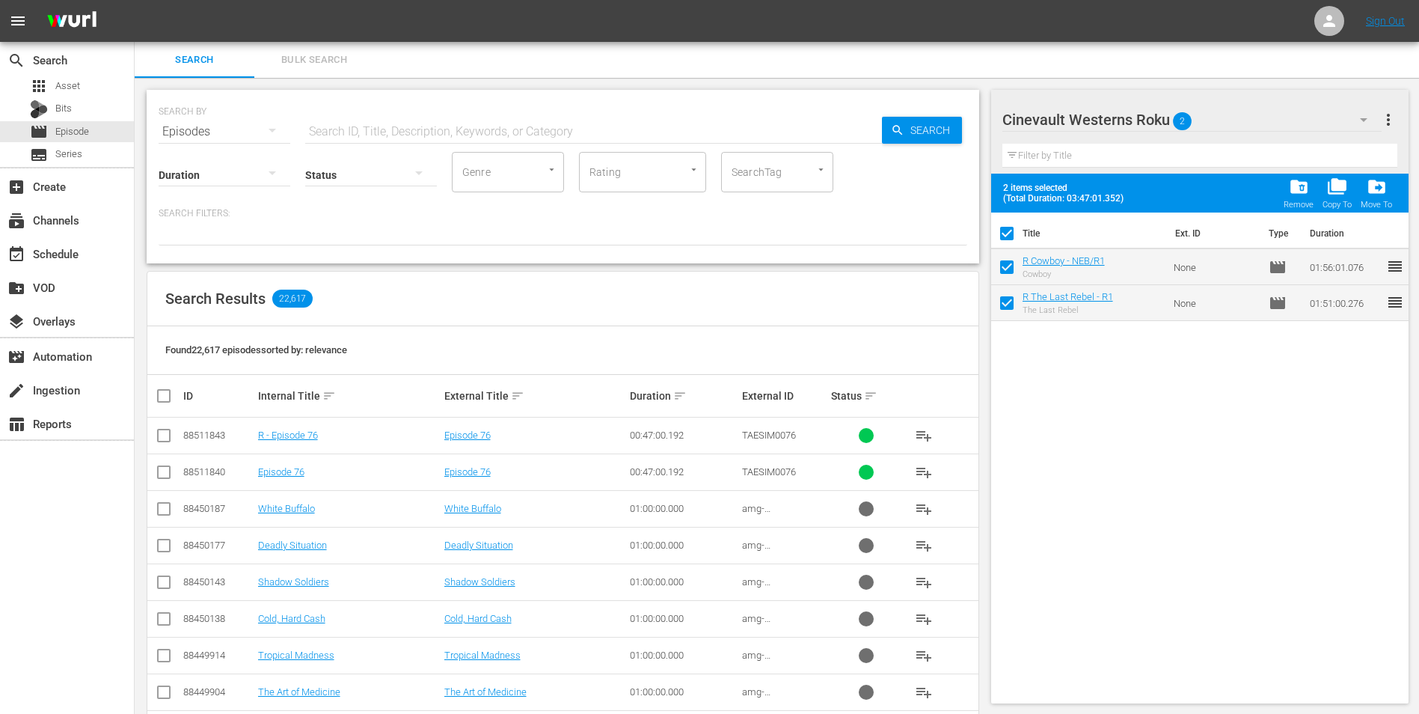
click at [1311, 194] on div "folder_delete Remove" at bounding box center [1299, 193] width 30 height 33
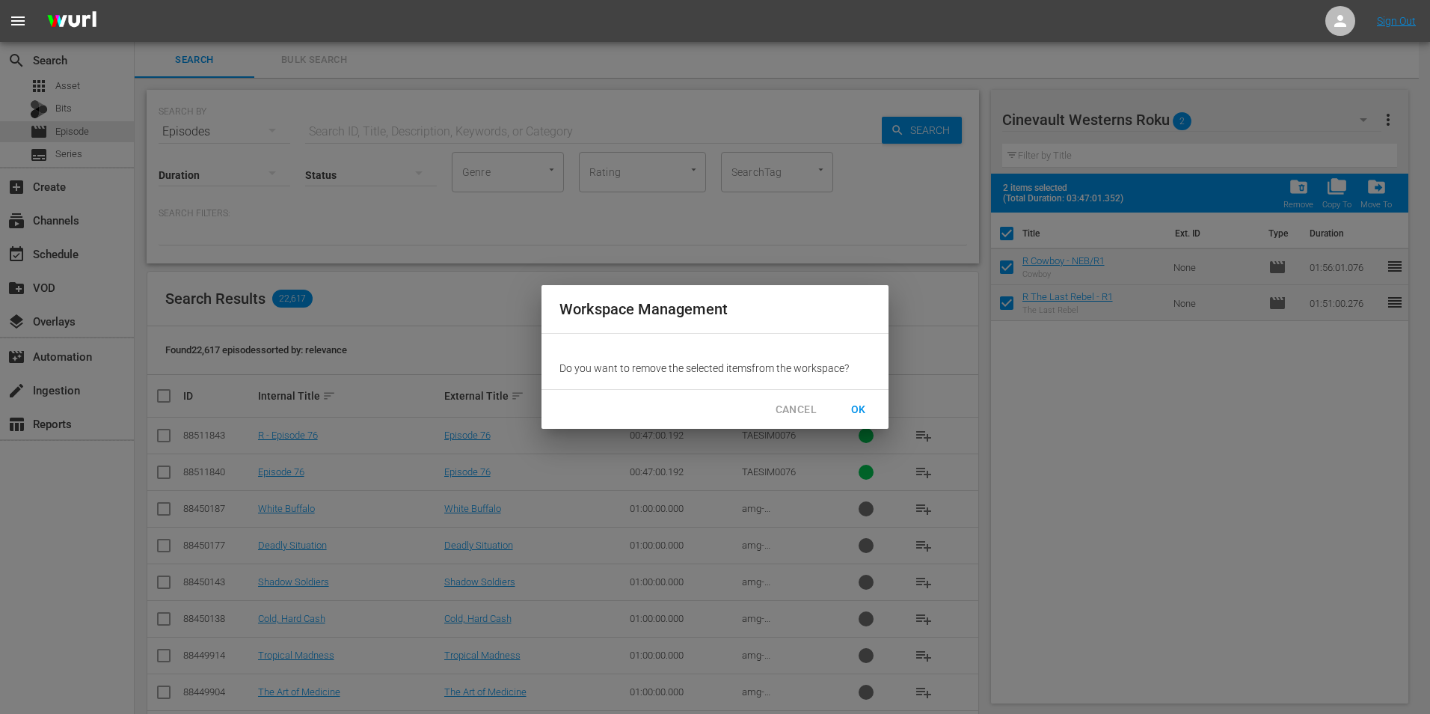
click at [850, 394] on div "CANCEL OK" at bounding box center [715, 410] width 347 height 40
click at [871, 411] on button "OK" at bounding box center [859, 410] width 48 height 28
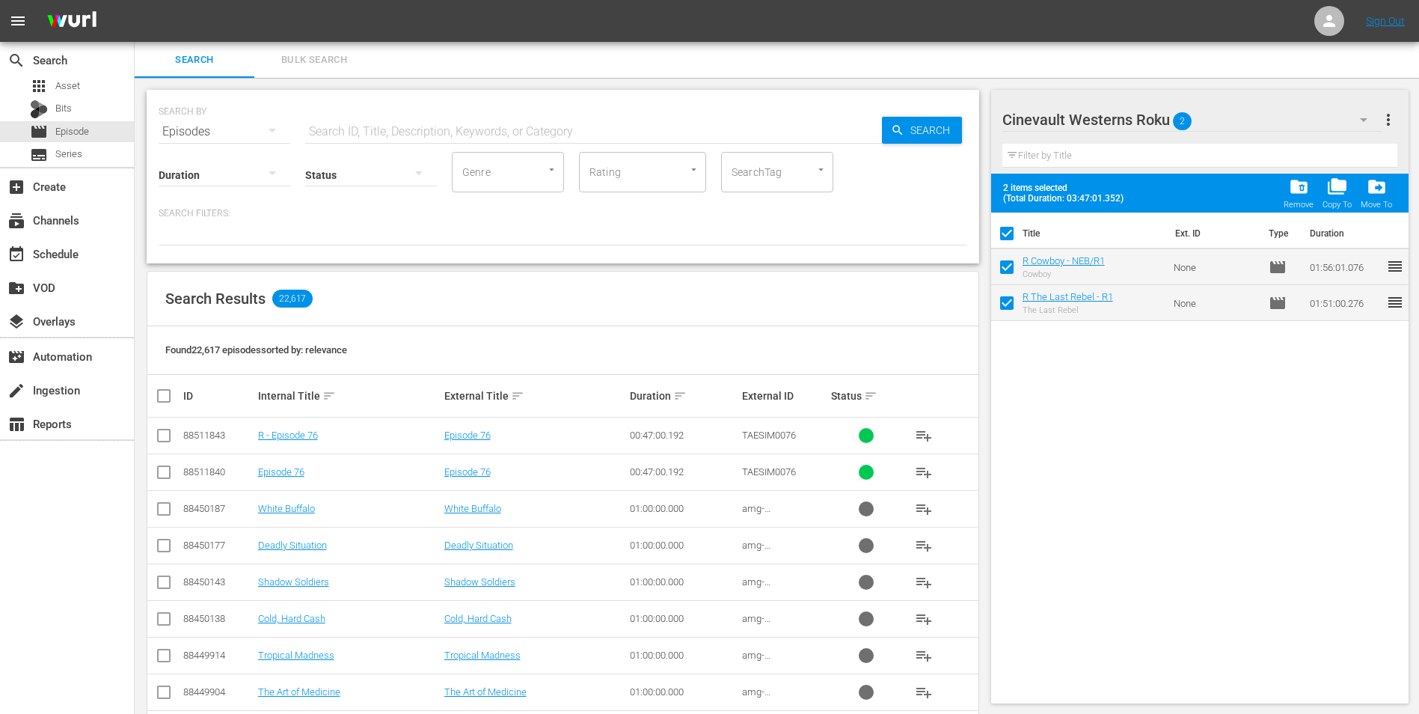
checkbox input "false"
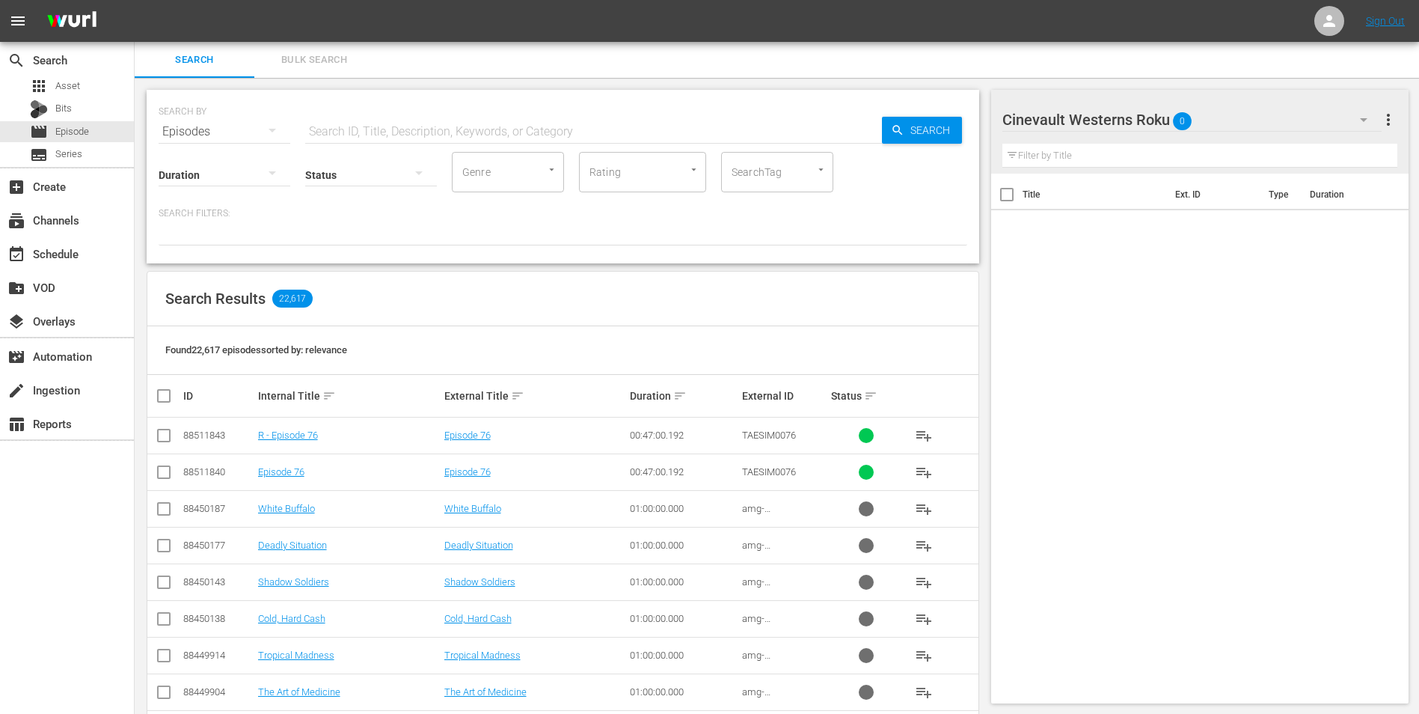
click at [481, 145] on input "text" at bounding box center [593, 132] width 577 height 36
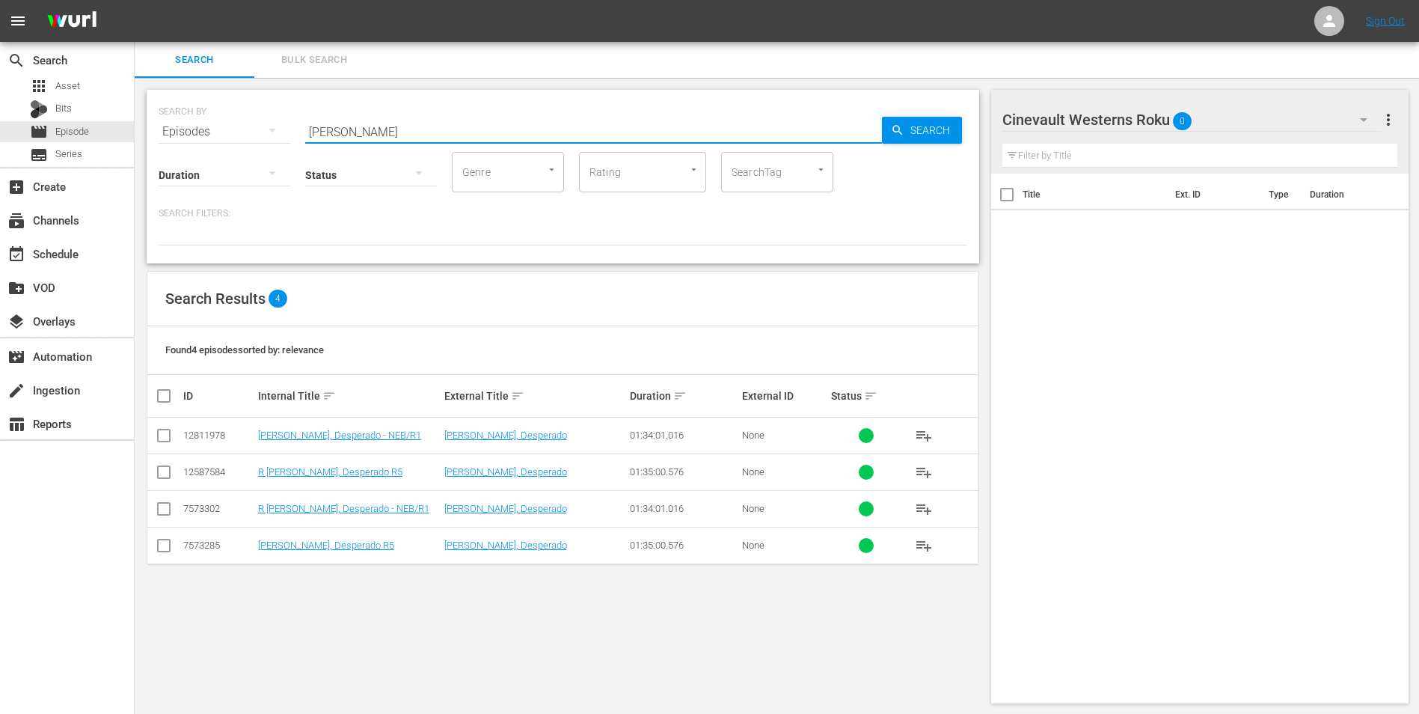
type input "[PERSON_NAME]"
click at [158, 473] on input "checkbox" at bounding box center [164, 475] width 18 height 18
checkbox input "true"
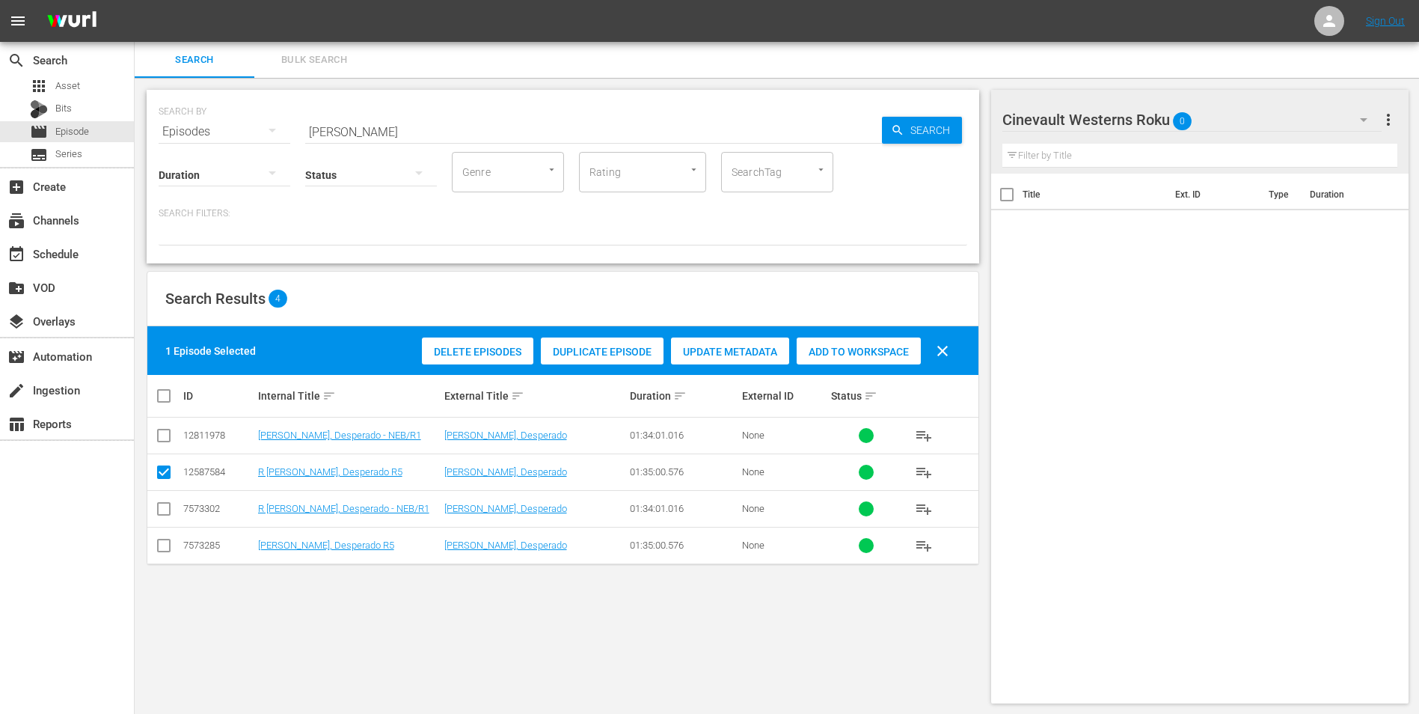
click at [904, 358] on div "Add to Workspace" at bounding box center [859, 351] width 124 height 28
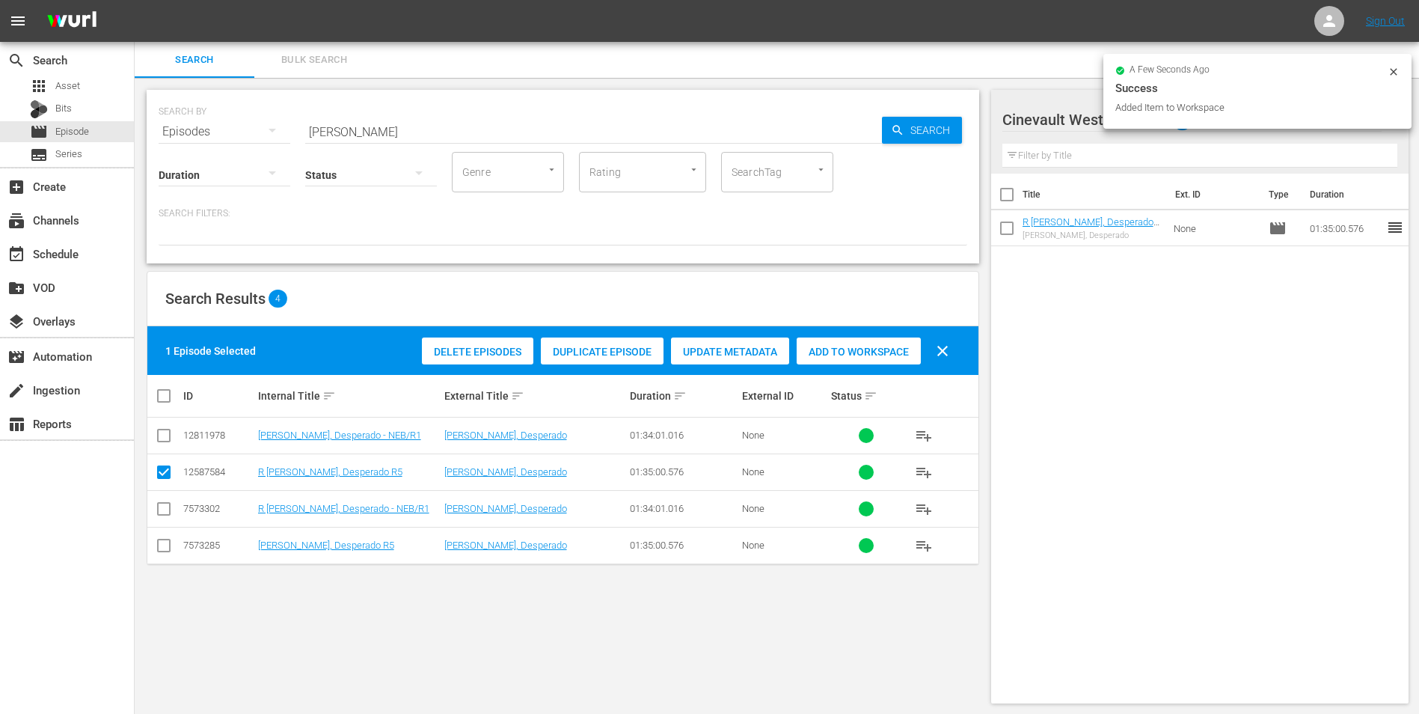
click at [1392, 71] on icon at bounding box center [1394, 72] width 12 height 12
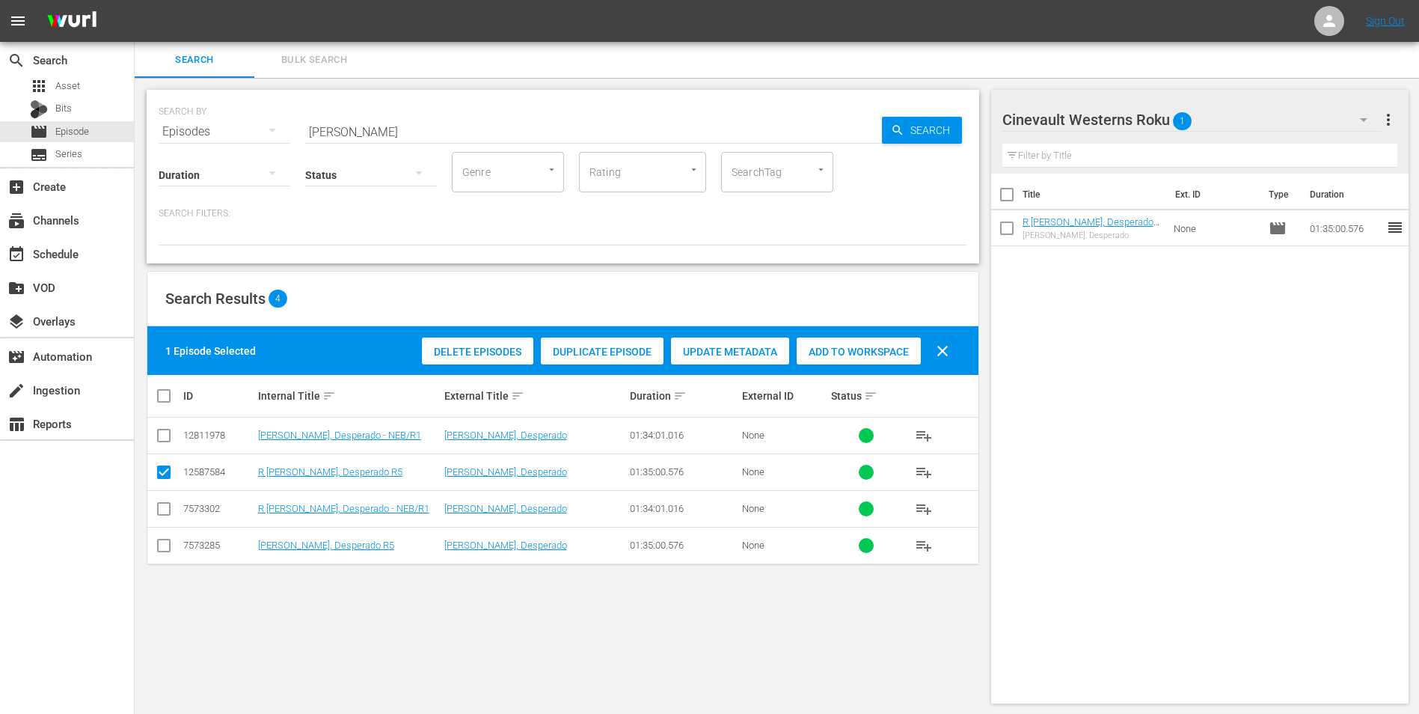
click at [1296, 117] on div "Cinevault Westerns Roku 1" at bounding box center [1192, 120] width 380 height 42
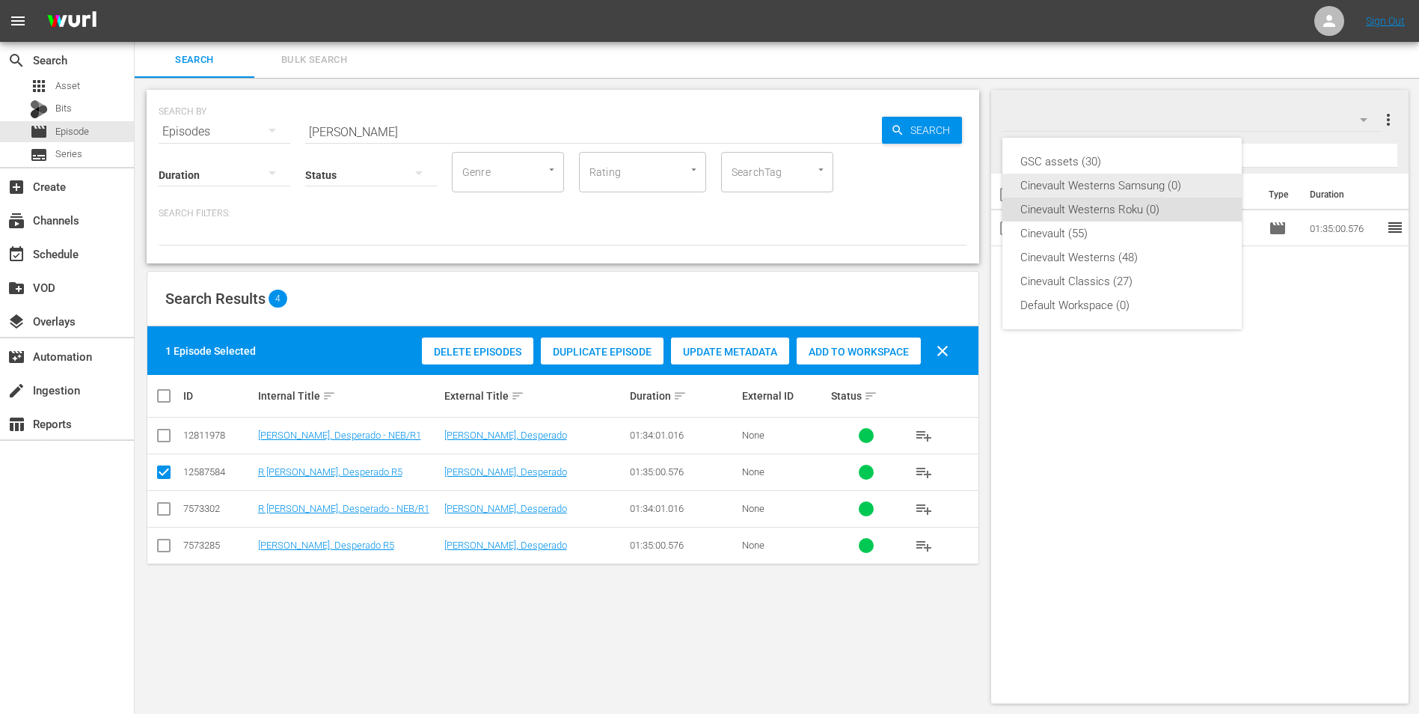
click at [1185, 184] on div "Cinevault Westerns Samsung (0)" at bounding box center [1121, 186] width 203 height 24
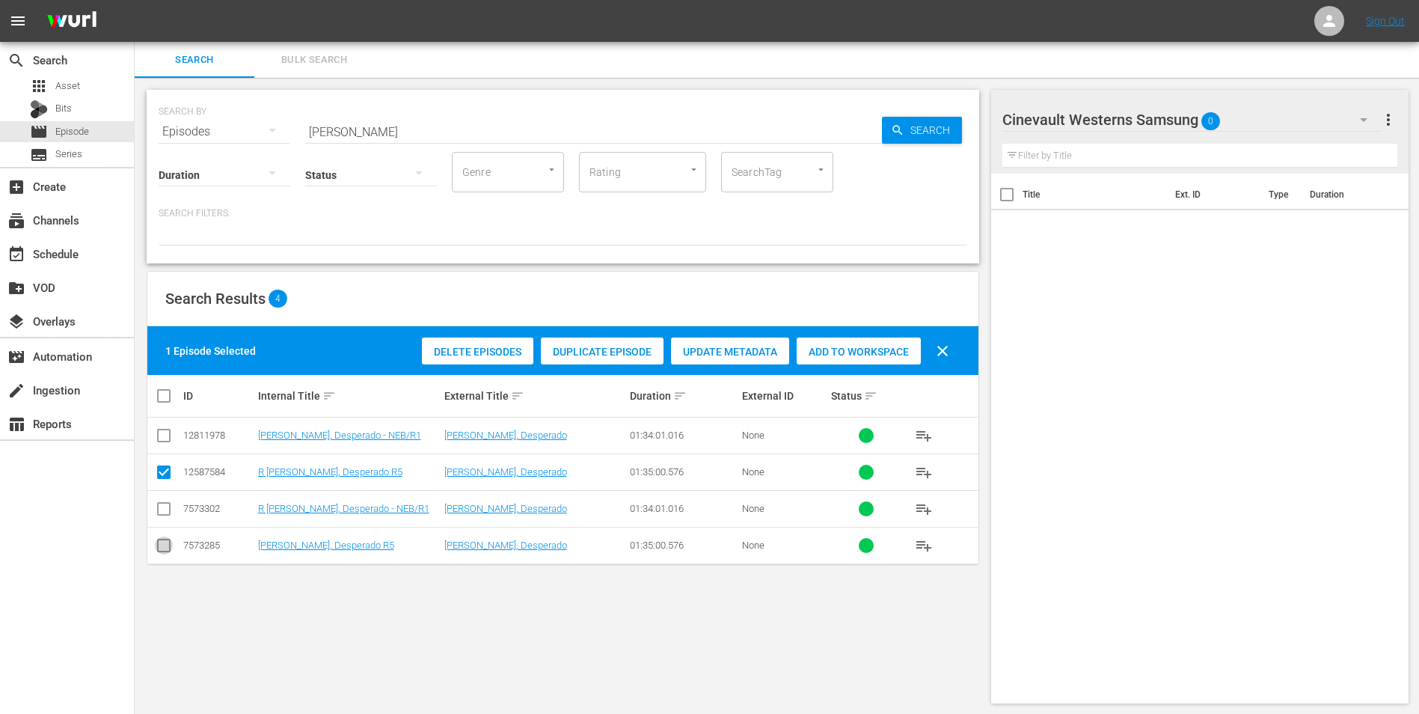
click at [170, 543] on input "checkbox" at bounding box center [164, 548] width 18 height 18
checkbox input "true"
click at [171, 469] on input "checkbox" at bounding box center [164, 475] width 18 height 18
checkbox input "false"
click at [856, 359] on div "Add to Workspace" at bounding box center [859, 351] width 124 height 28
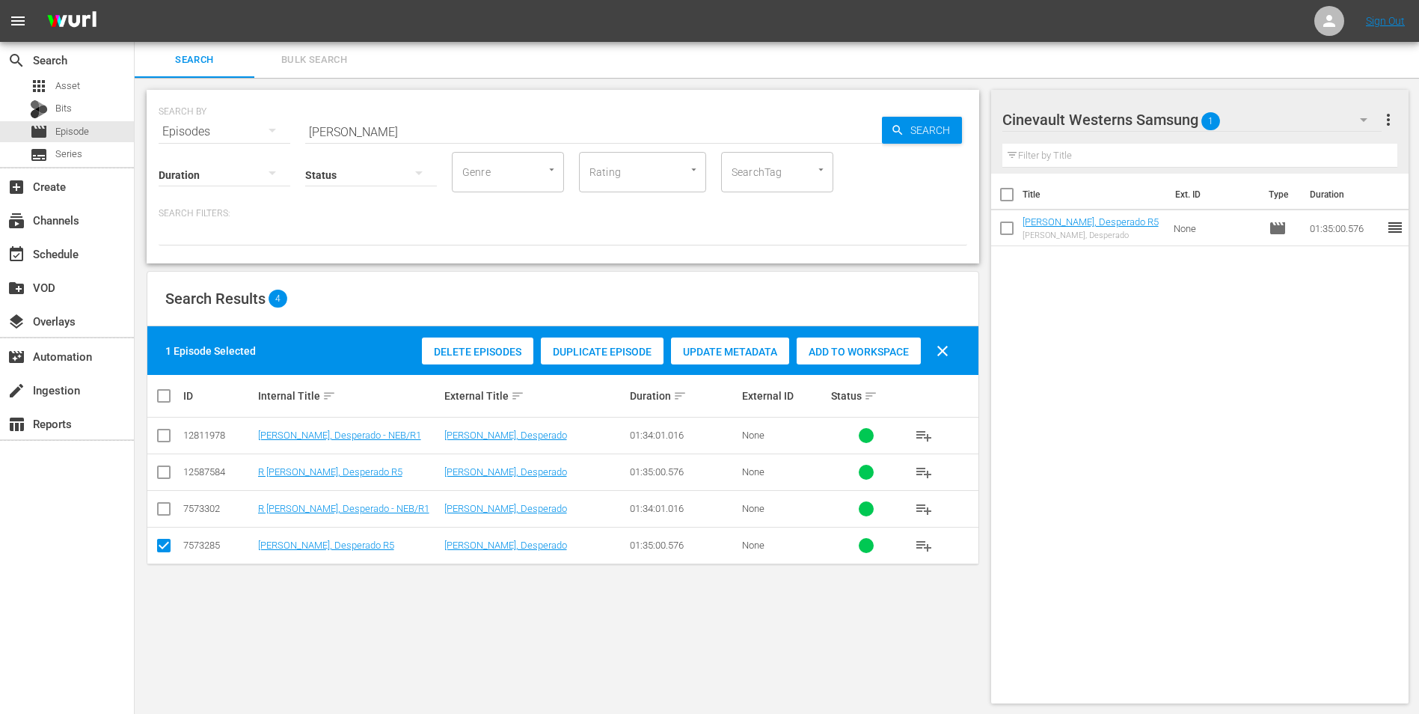
click at [420, 120] on input "[PERSON_NAME]" at bounding box center [593, 132] width 577 height 36
click at [411, 126] on input "[PERSON_NAME]" at bounding box center [593, 132] width 577 height 36
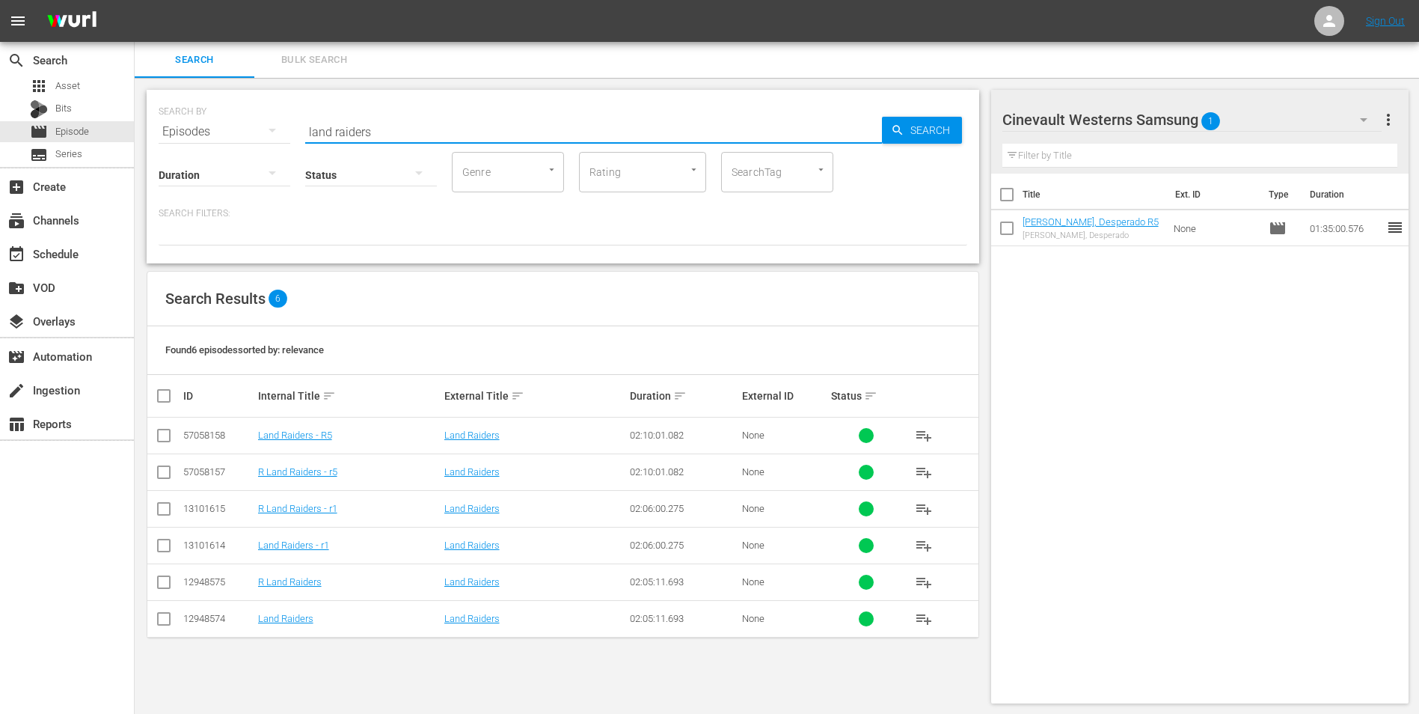
type input "land raiders"
drag, startPoint x: 157, startPoint y: 542, endPoint x: 174, endPoint y: 537, distance: 17.8
click at [159, 542] on input "checkbox" at bounding box center [164, 548] width 18 height 18
checkbox input "true"
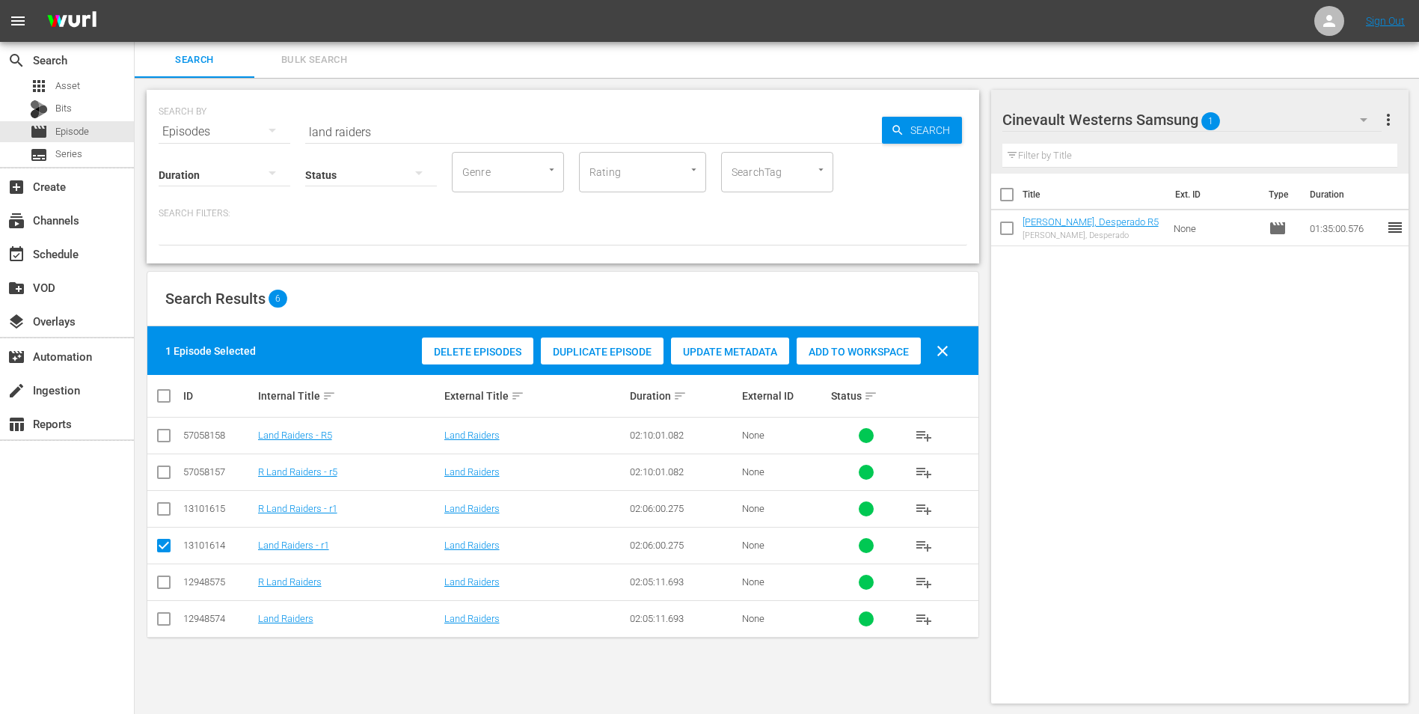
click at [883, 351] on span "Add to Workspace" at bounding box center [859, 352] width 124 height 12
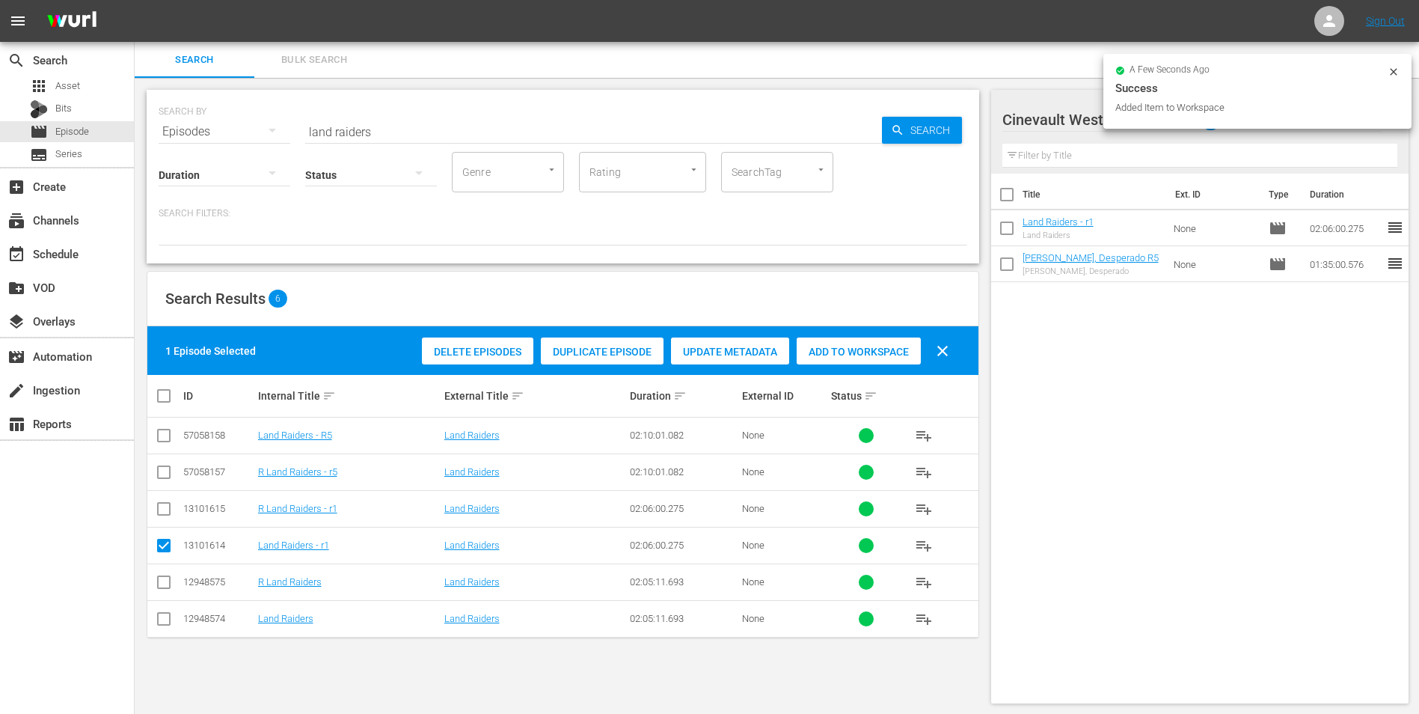
drag, startPoint x: 1411, startPoint y: 76, endPoint x: 1396, endPoint y: 76, distance: 15.0
click at [1404, 76] on div "a few seconds ago Success Added Item to Workspace" at bounding box center [1257, 91] width 308 height 75
click at [1396, 76] on icon at bounding box center [1394, 72] width 12 height 12
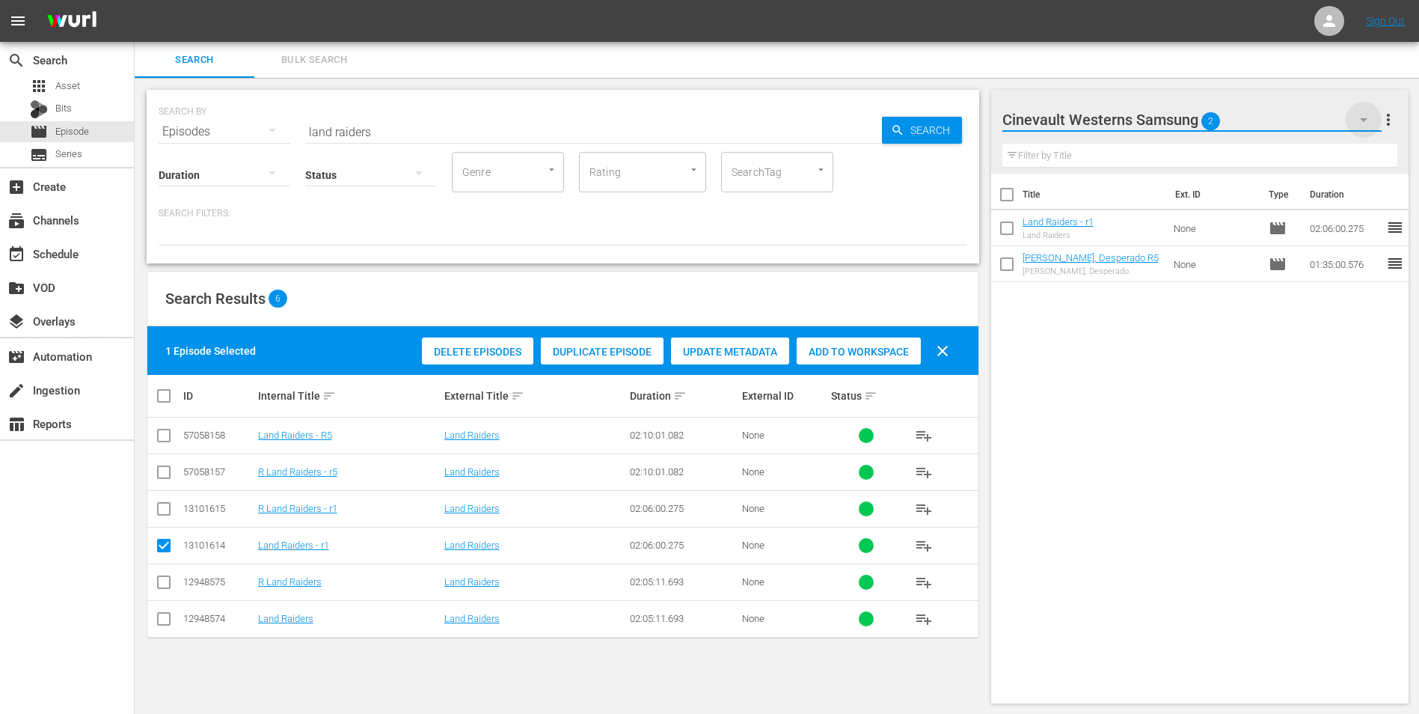
click at [1361, 117] on icon "button" at bounding box center [1364, 120] width 18 height 18
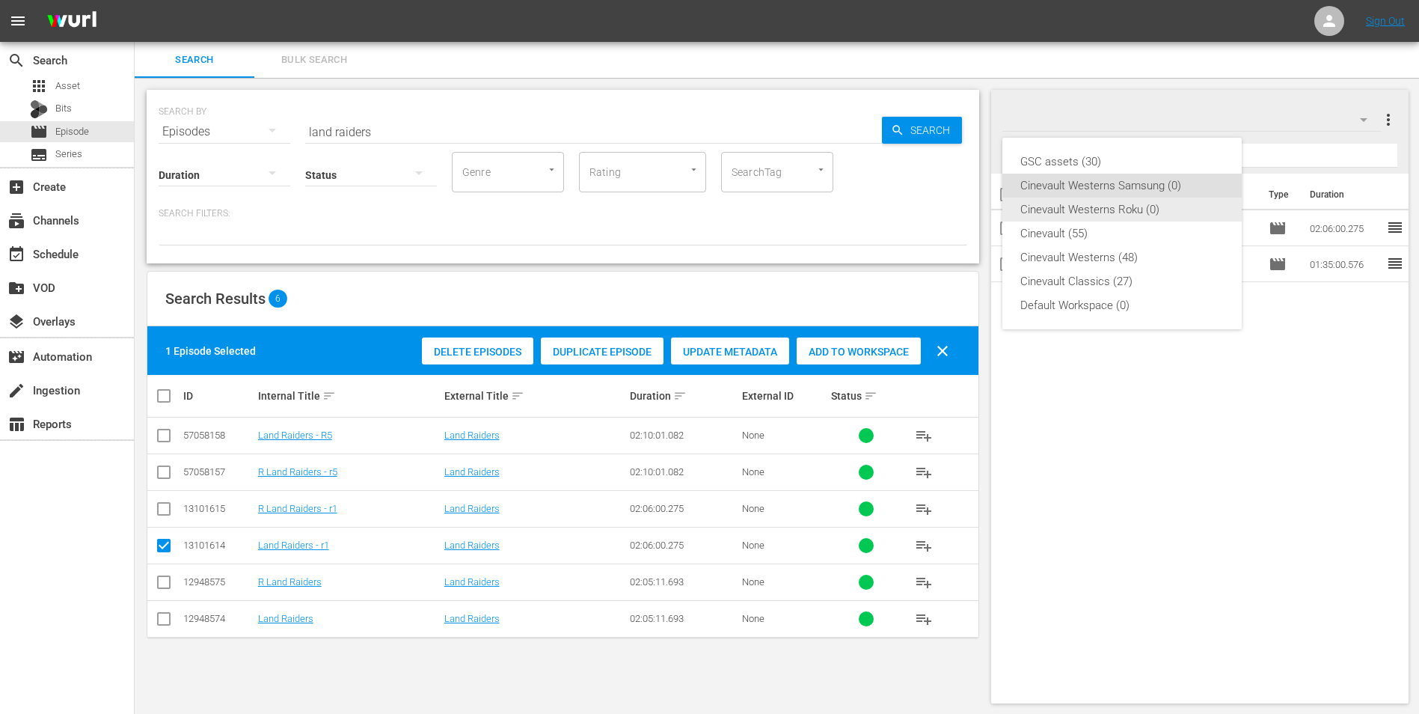
click at [1178, 203] on div "Cinevault Westerns Roku (0)" at bounding box center [1121, 209] width 203 height 24
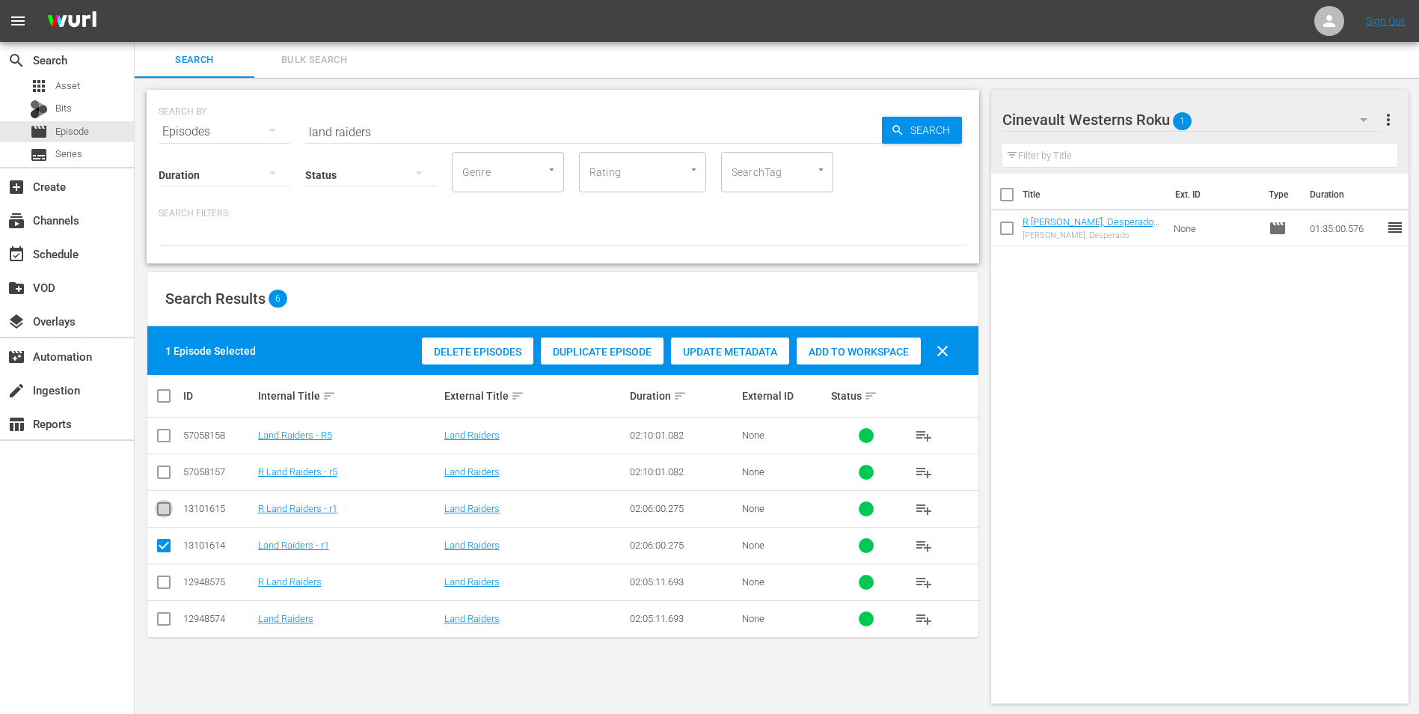
click at [168, 512] on input "checkbox" at bounding box center [164, 512] width 18 height 18
checkbox input "true"
click at [167, 558] on td at bounding box center [164, 545] width 34 height 37
click at [165, 553] on input "checkbox" at bounding box center [164, 548] width 18 height 18
checkbox input "false"
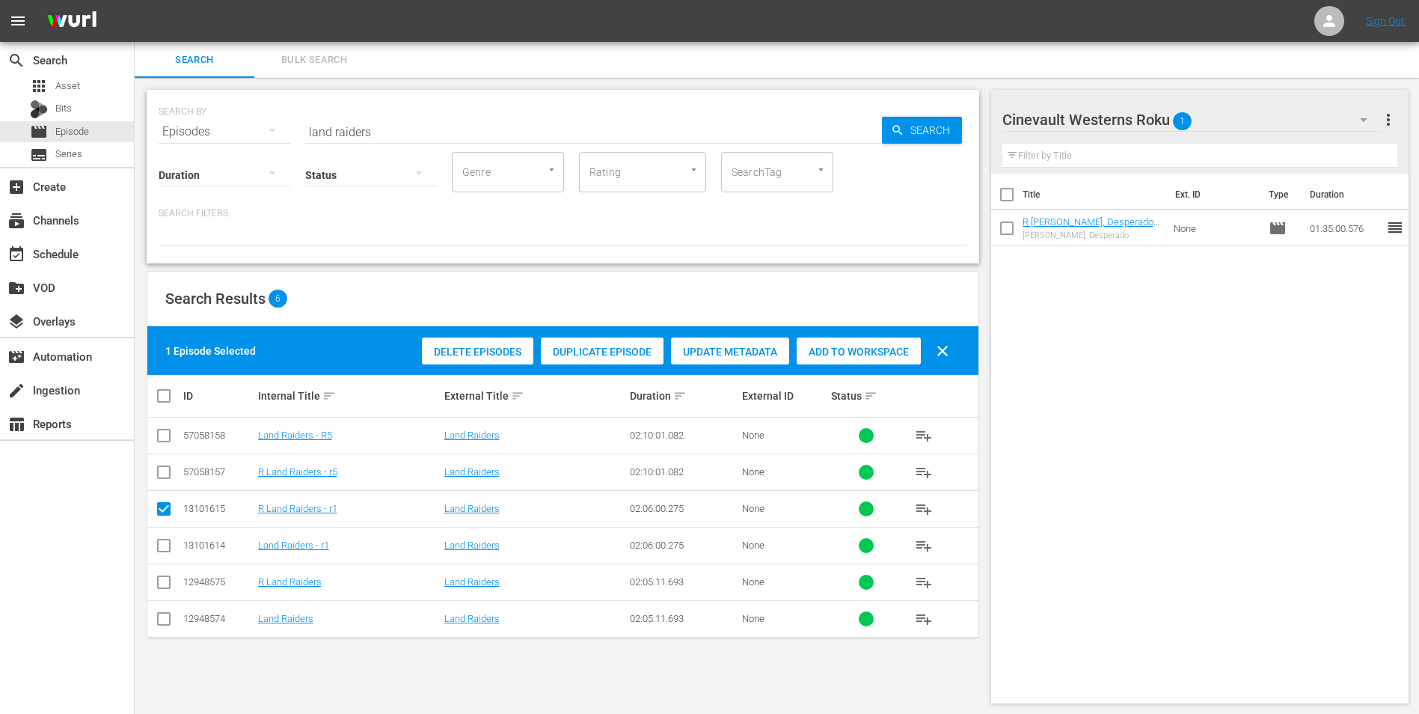
click at [837, 355] on span "Add to Workspace" at bounding box center [859, 352] width 124 height 12
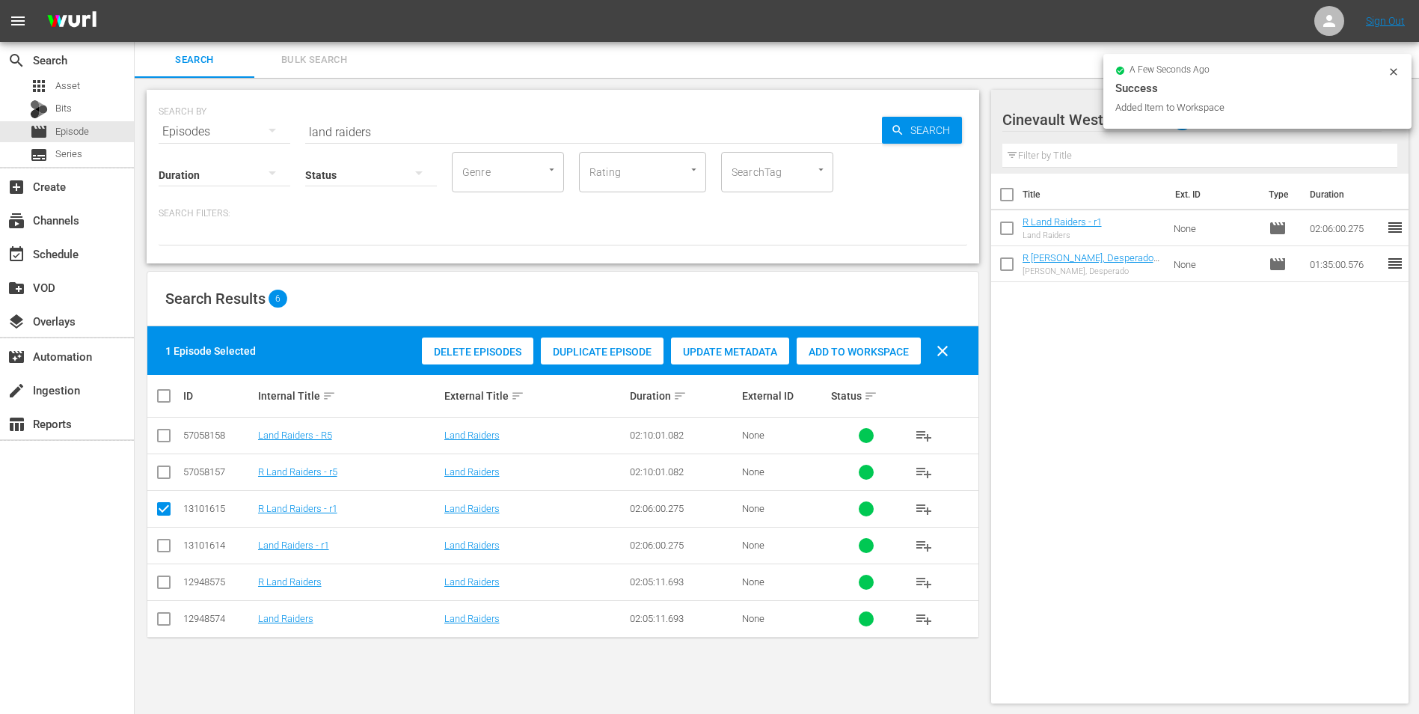
click at [396, 126] on input "land raiders" at bounding box center [593, 132] width 577 height 36
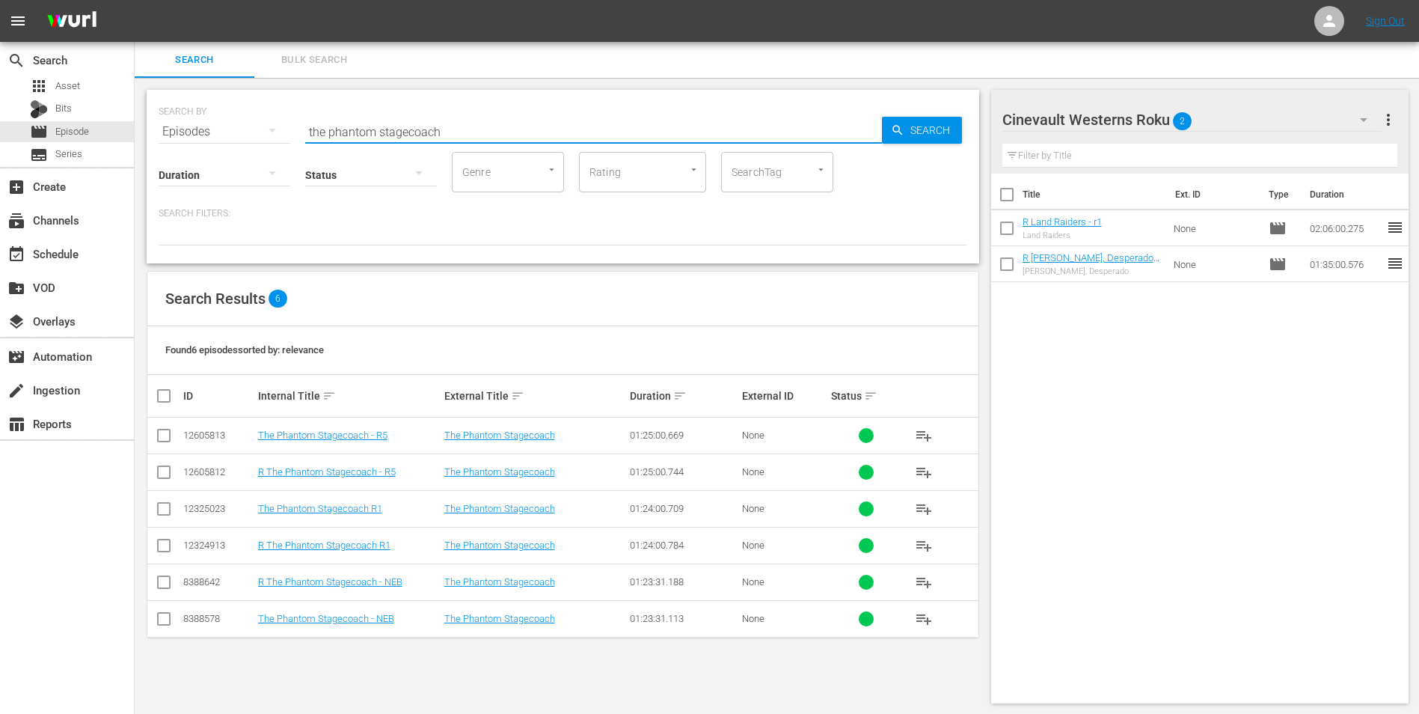
type input "the phantom stagecoach"
drag, startPoint x: 168, startPoint y: 545, endPoint x: 245, endPoint y: 525, distance: 79.6
click at [168, 545] on input "checkbox" at bounding box center [164, 548] width 18 height 18
checkbox input "true"
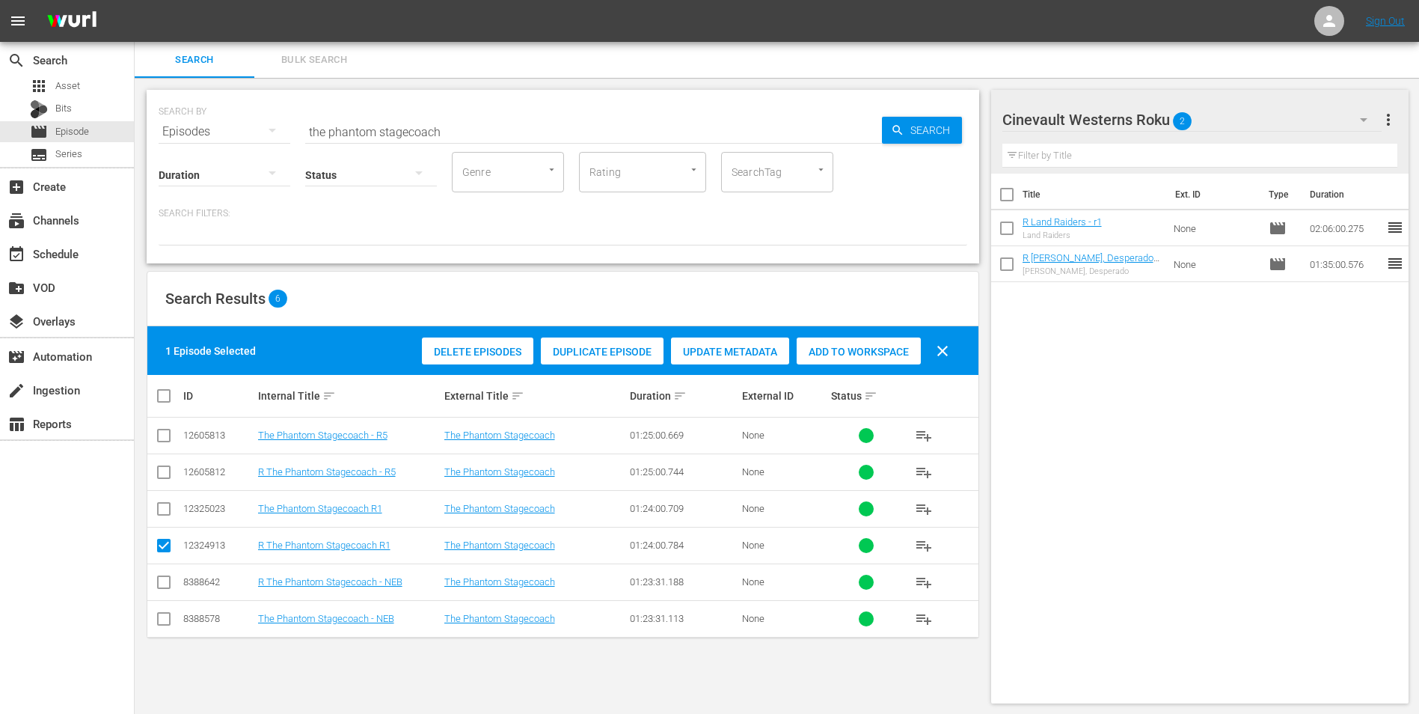
drag, startPoint x: 861, startPoint y: 353, endPoint x: 874, endPoint y: 354, distance: 12.7
click at [860, 354] on span "Add to Workspace" at bounding box center [859, 352] width 124 height 12
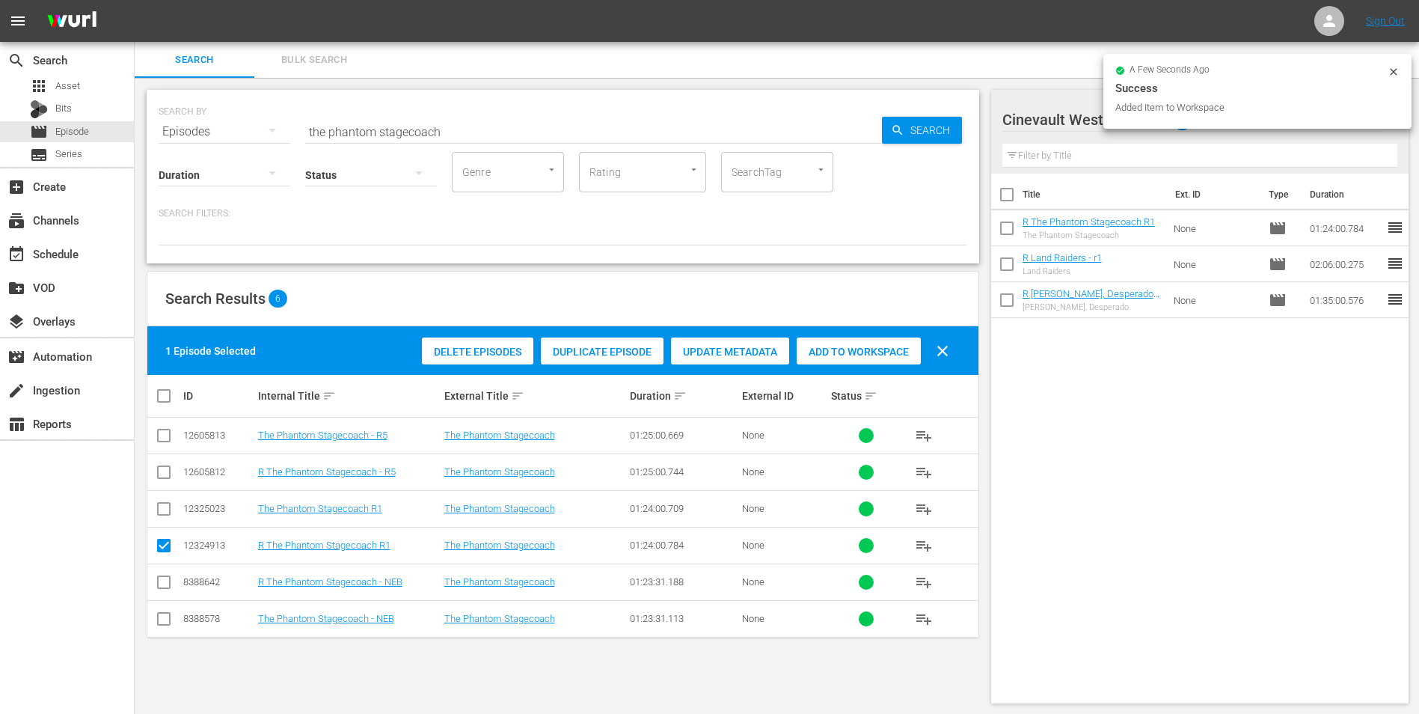
click at [1391, 70] on icon at bounding box center [1394, 72] width 12 height 12
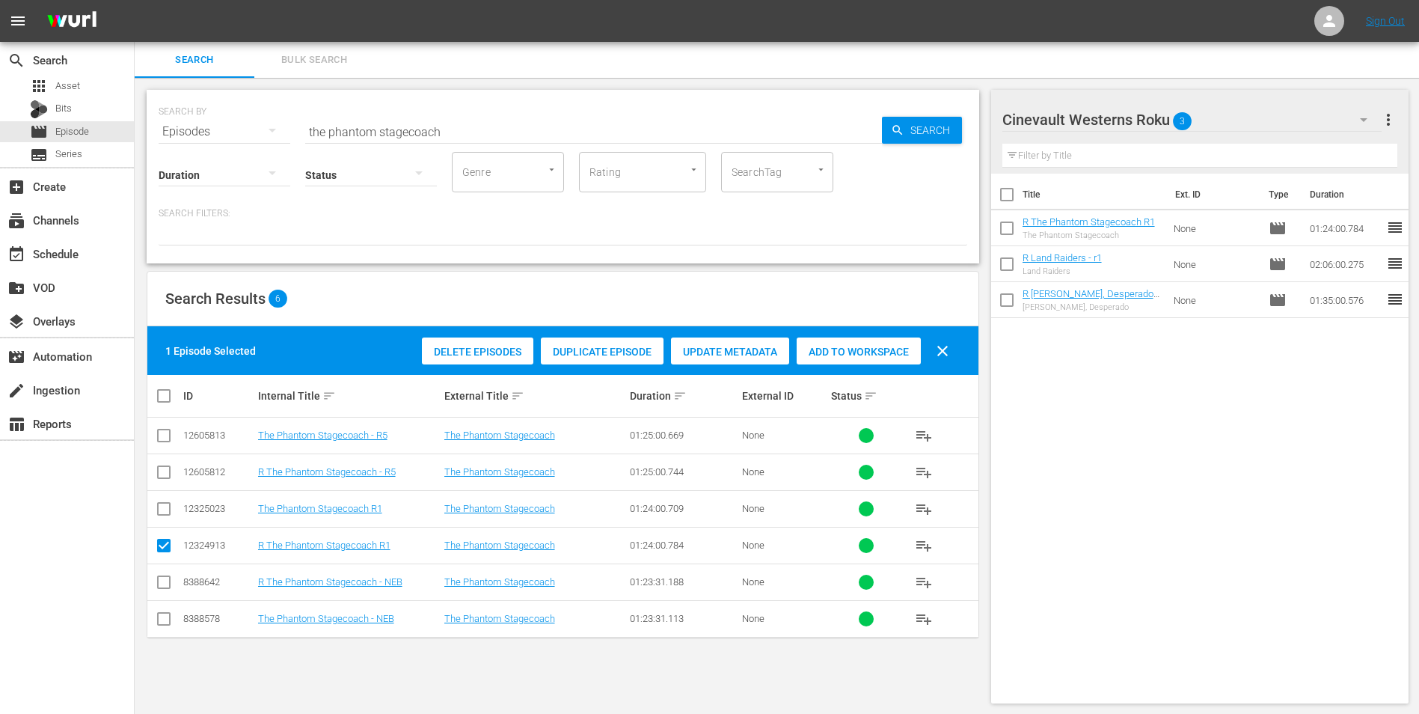
click at [1329, 130] on div "Cinevault Westerns Roku 3" at bounding box center [1192, 120] width 380 height 42
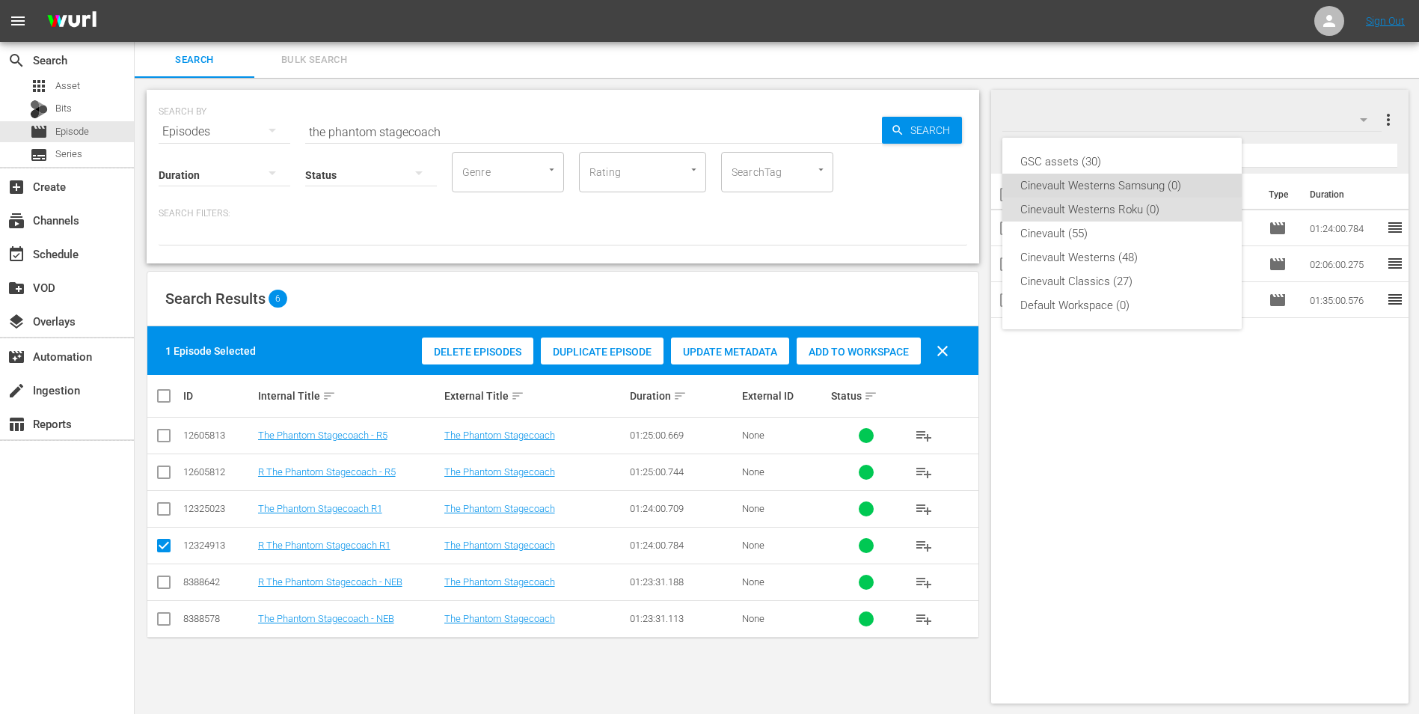
click at [1097, 181] on div "Cinevault Westerns Samsung (0)" at bounding box center [1121, 186] width 203 height 24
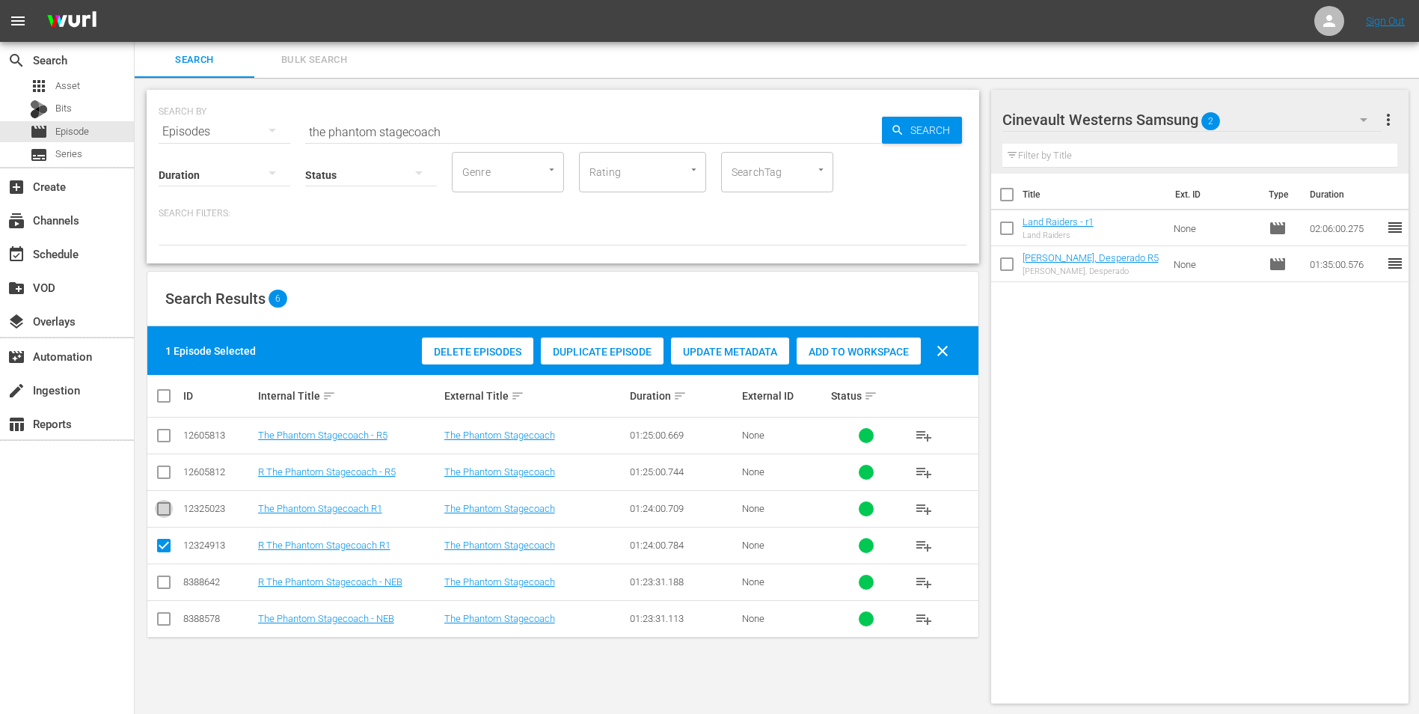
click at [168, 512] on input "checkbox" at bounding box center [164, 512] width 18 height 18
checkbox input "true"
click at [162, 548] on input "checkbox" at bounding box center [164, 548] width 18 height 18
checkbox input "false"
click at [879, 346] on span "Add to Workspace" at bounding box center [859, 352] width 124 height 12
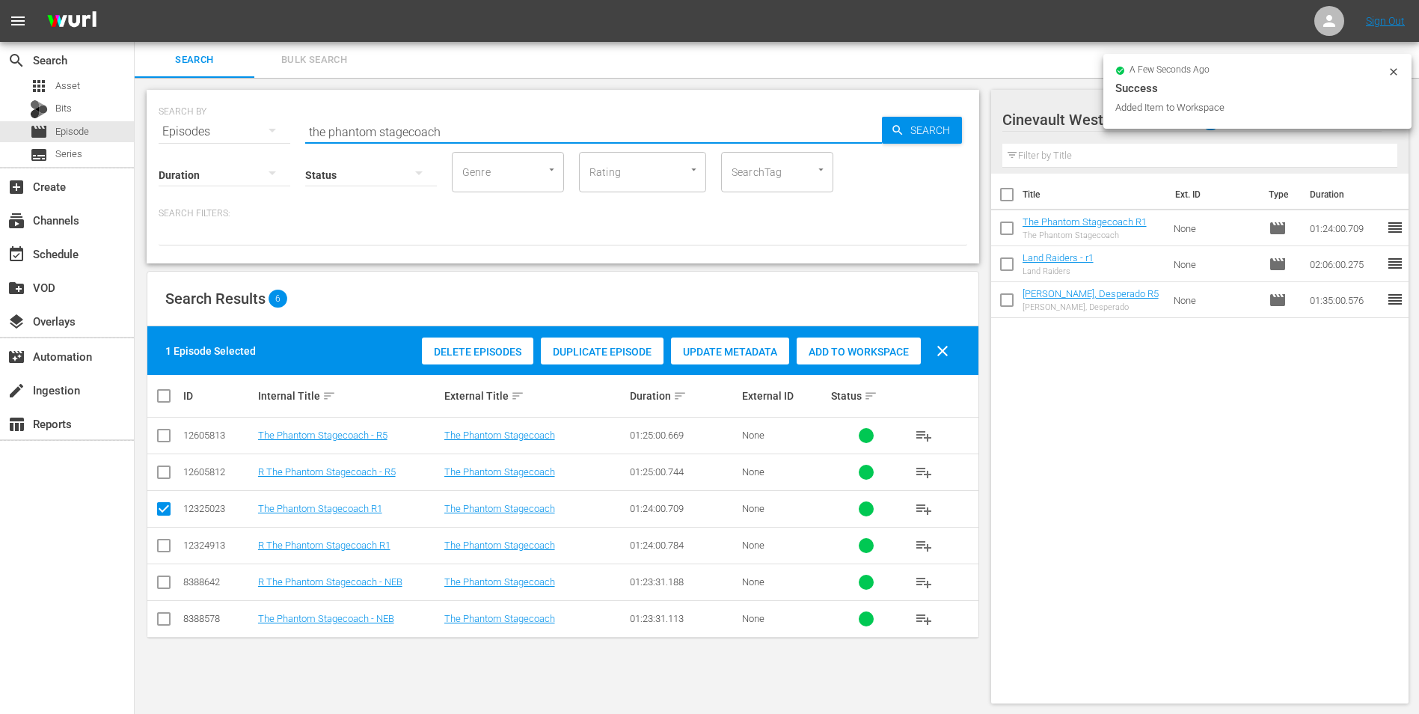
click at [579, 123] on input "the phantom stagecoach" at bounding box center [593, 132] width 577 height 36
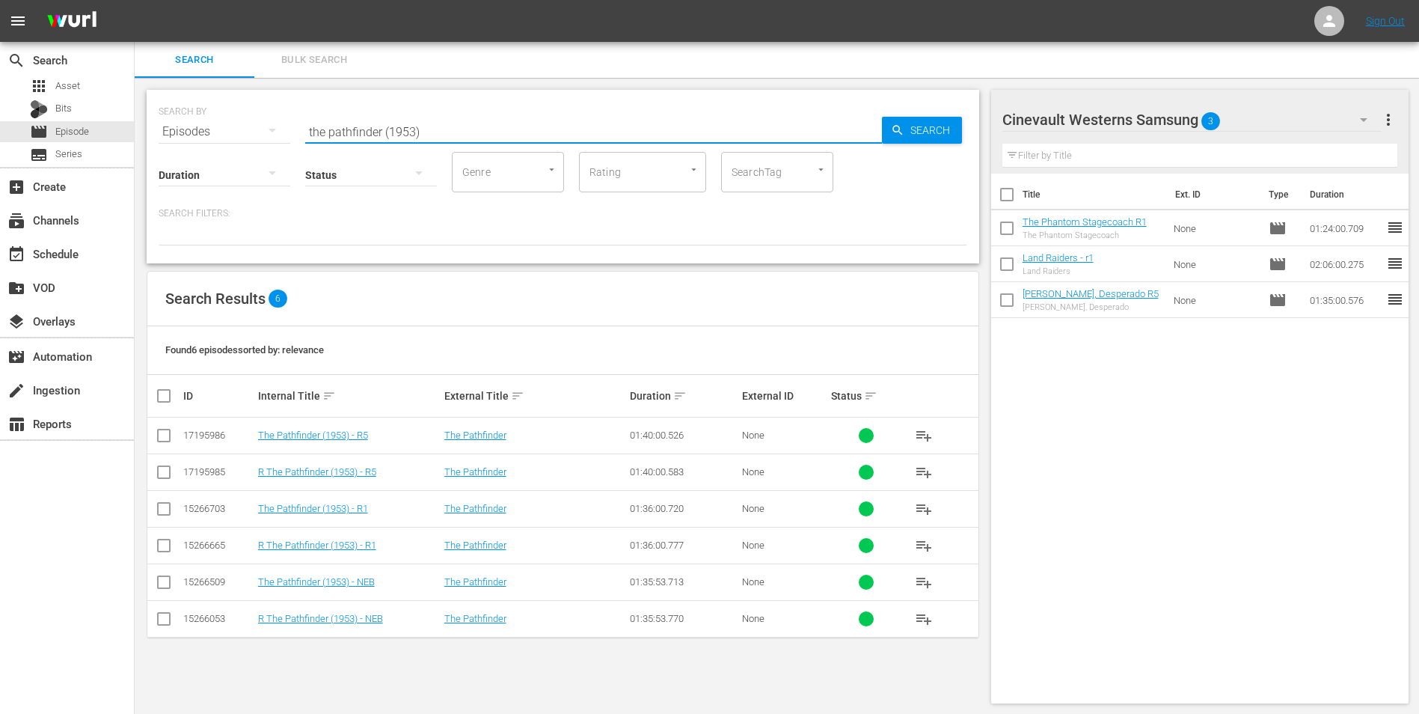
type input "the pathfinder (1953)"
click at [157, 506] on input "checkbox" at bounding box center [164, 512] width 18 height 18
checkbox input "true"
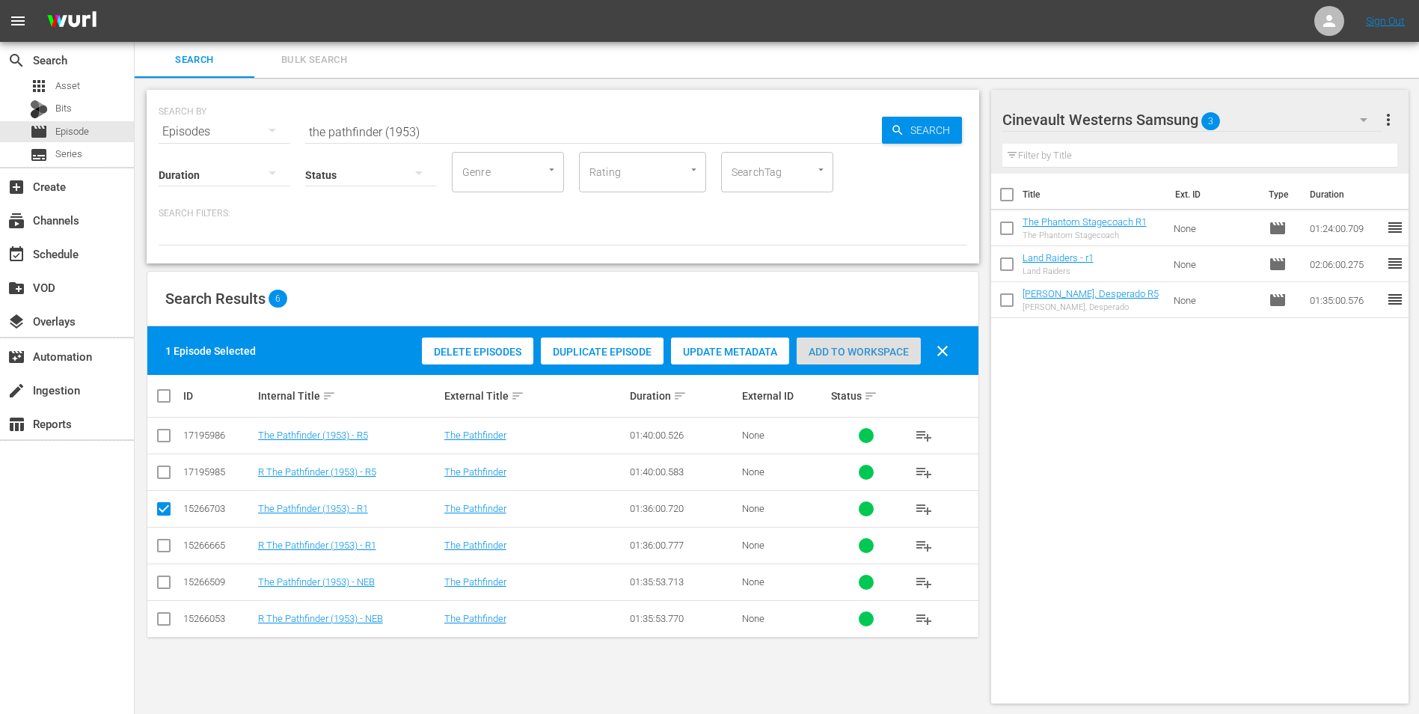
click at [894, 355] on span "Add to Workspace" at bounding box center [859, 352] width 124 height 12
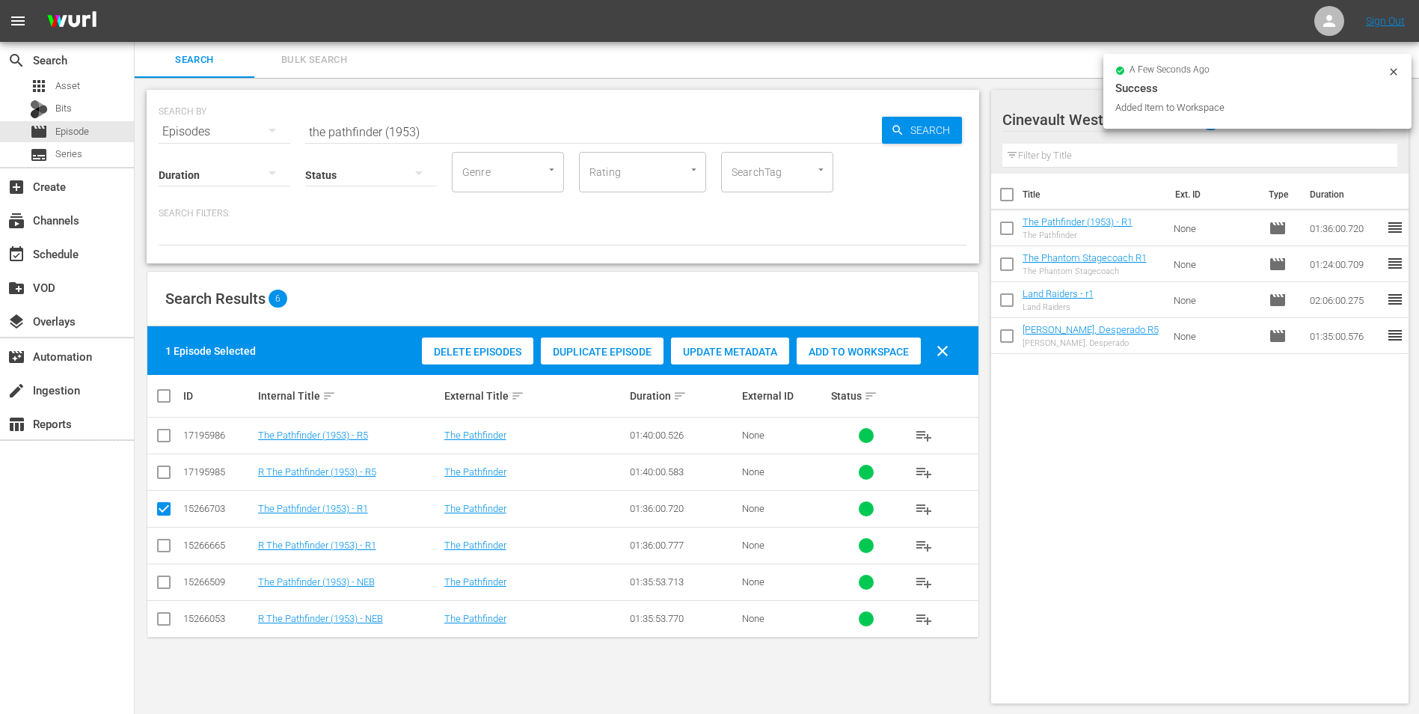
click at [1393, 75] on icon at bounding box center [1394, 72] width 12 height 12
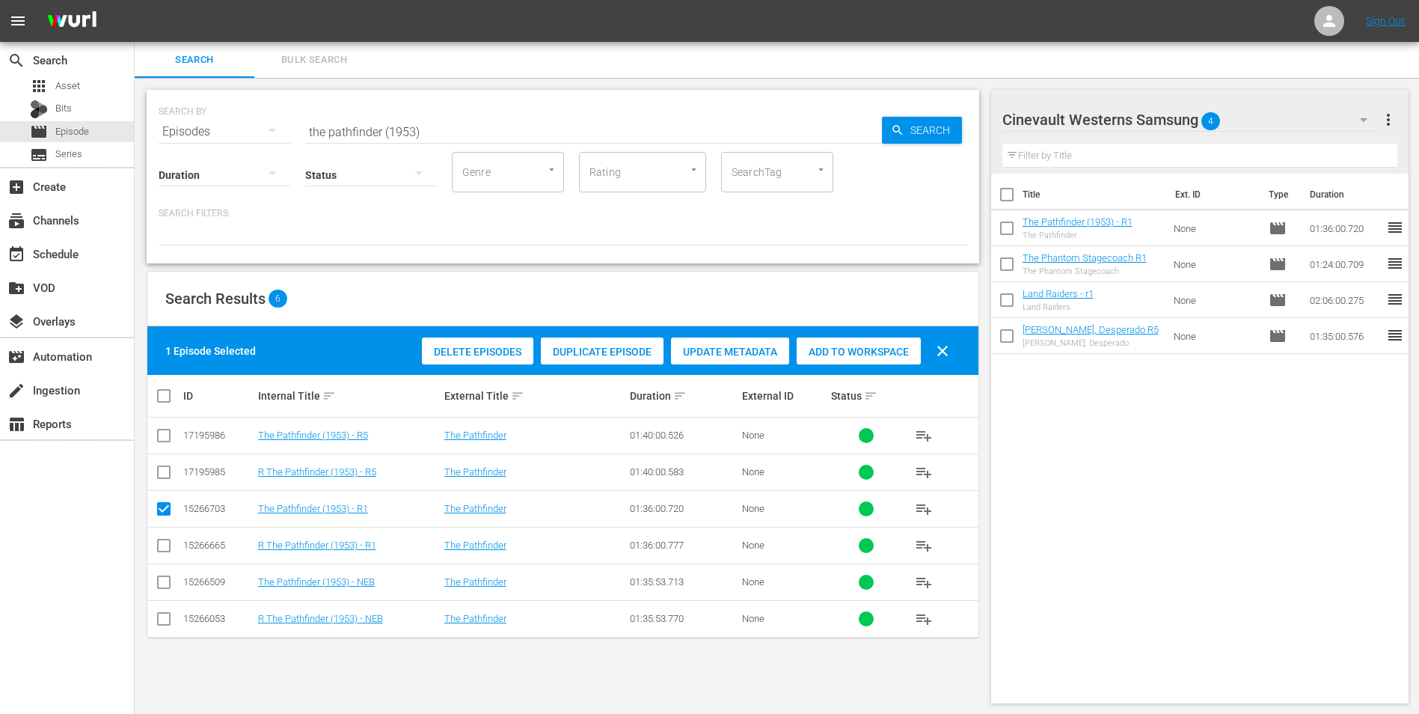
click at [1363, 120] on icon "button" at bounding box center [1363, 120] width 7 height 4
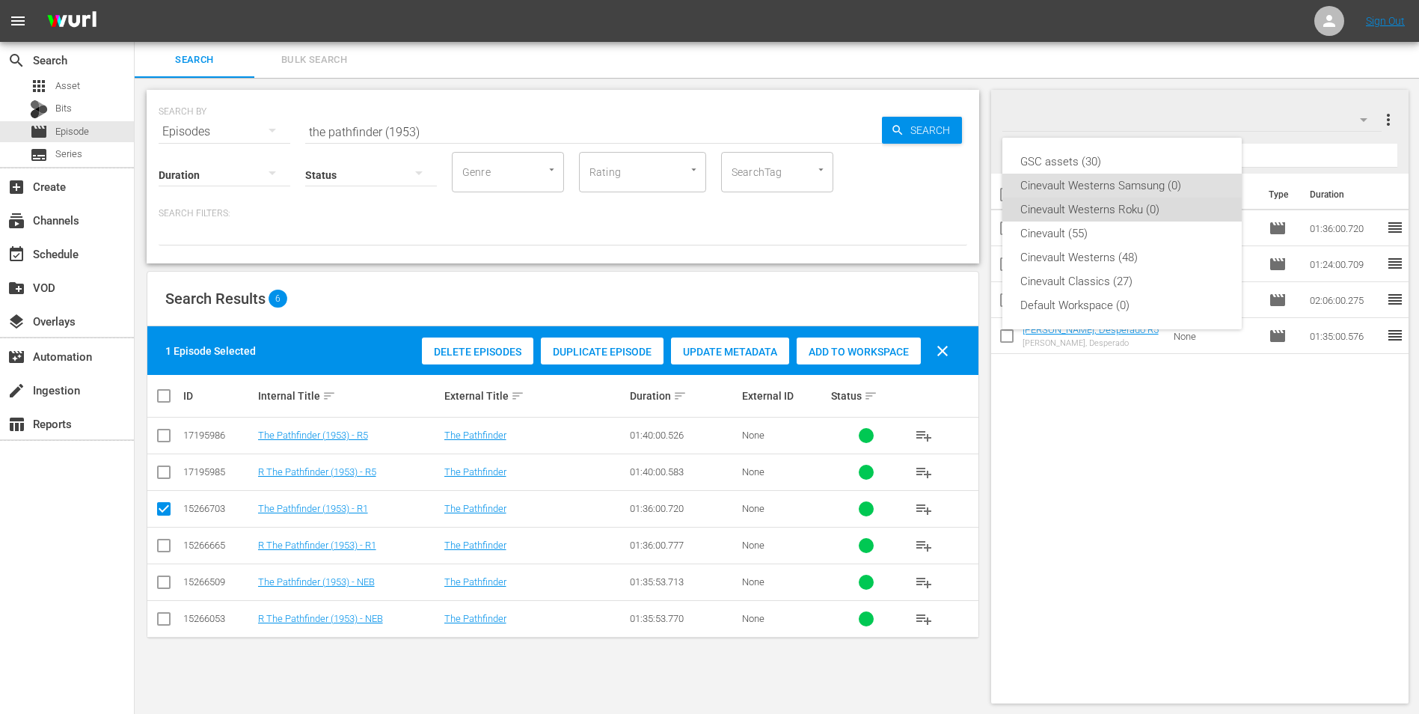
click at [1152, 214] on div "Cinevault Westerns Roku (0)" at bounding box center [1121, 209] width 203 height 24
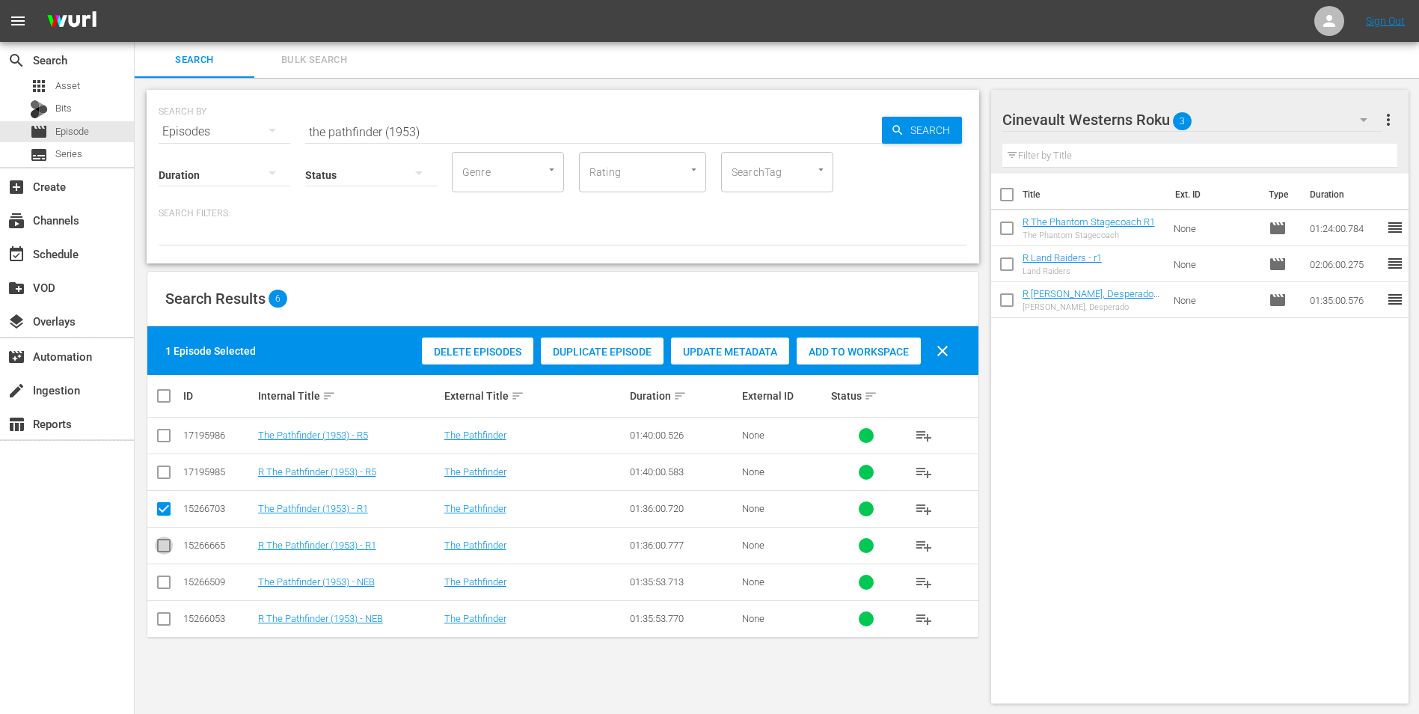
click at [160, 543] on input "checkbox" at bounding box center [164, 548] width 18 height 18
checkbox input "true"
drag, startPoint x: 168, startPoint y: 512, endPoint x: 168, endPoint y: 520, distance: 8.2
click at [168, 512] on input "checkbox" at bounding box center [164, 512] width 18 height 18
checkbox input "false"
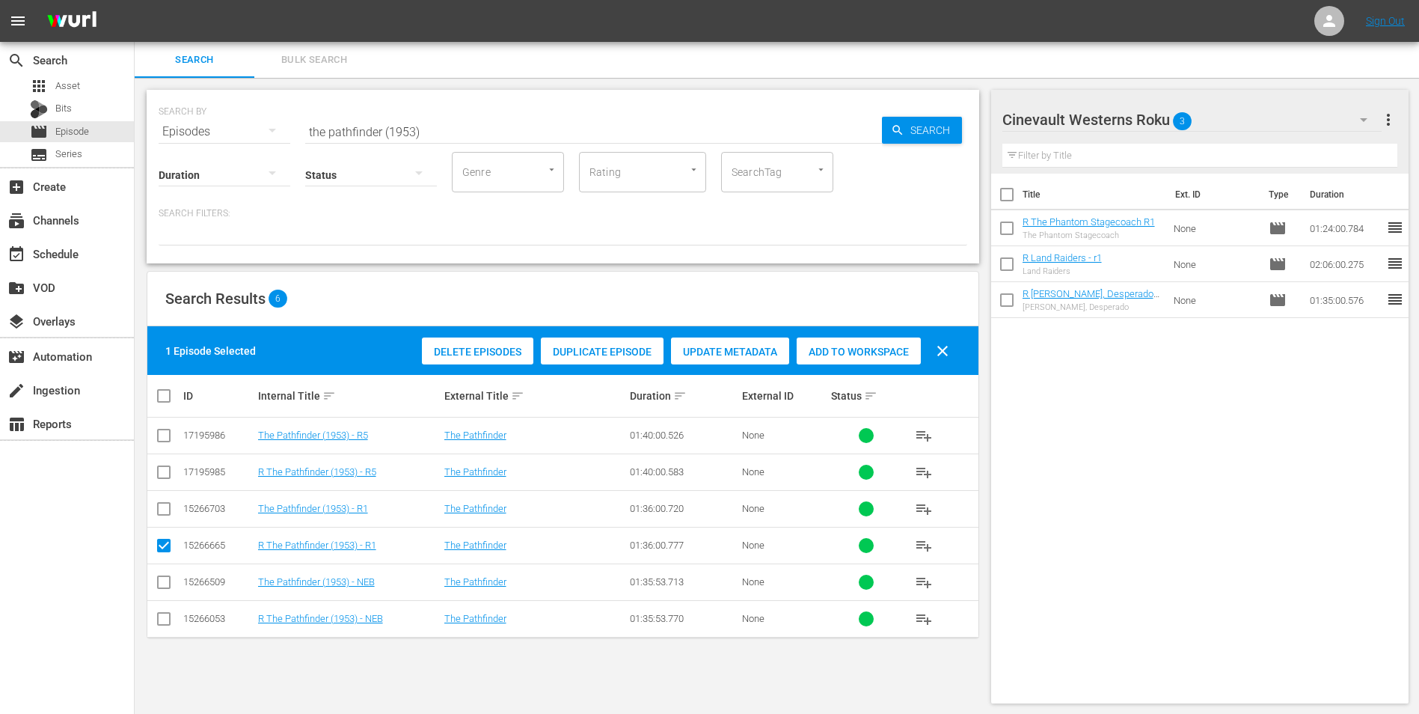
click at [825, 355] on span "Add to Workspace" at bounding box center [859, 352] width 124 height 12
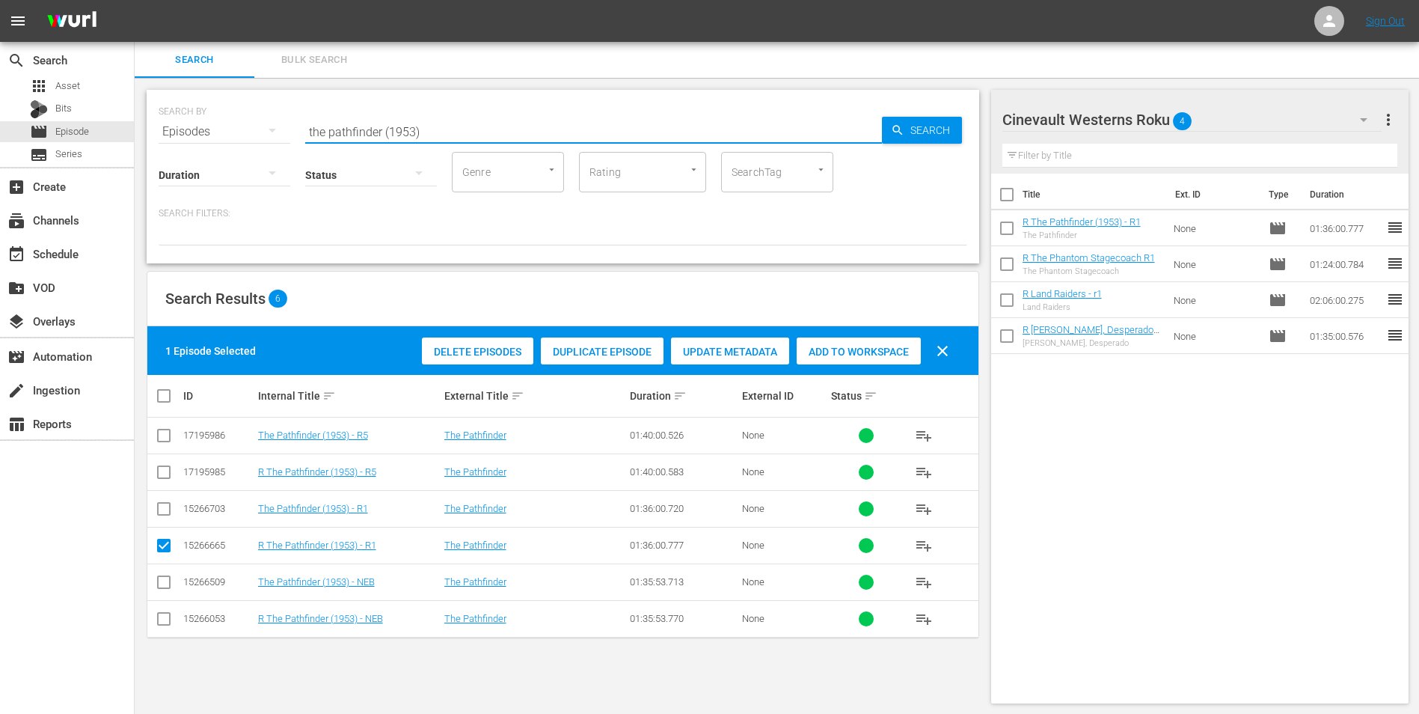
click at [592, 126] on input "the pathfinder (1953)" at bounding box center [593, 132] width 577 height 36
click at [1233, 135] on div "Cinevault Westerns Roku 4" at bounding box center [1192, 120] width 380 height 42
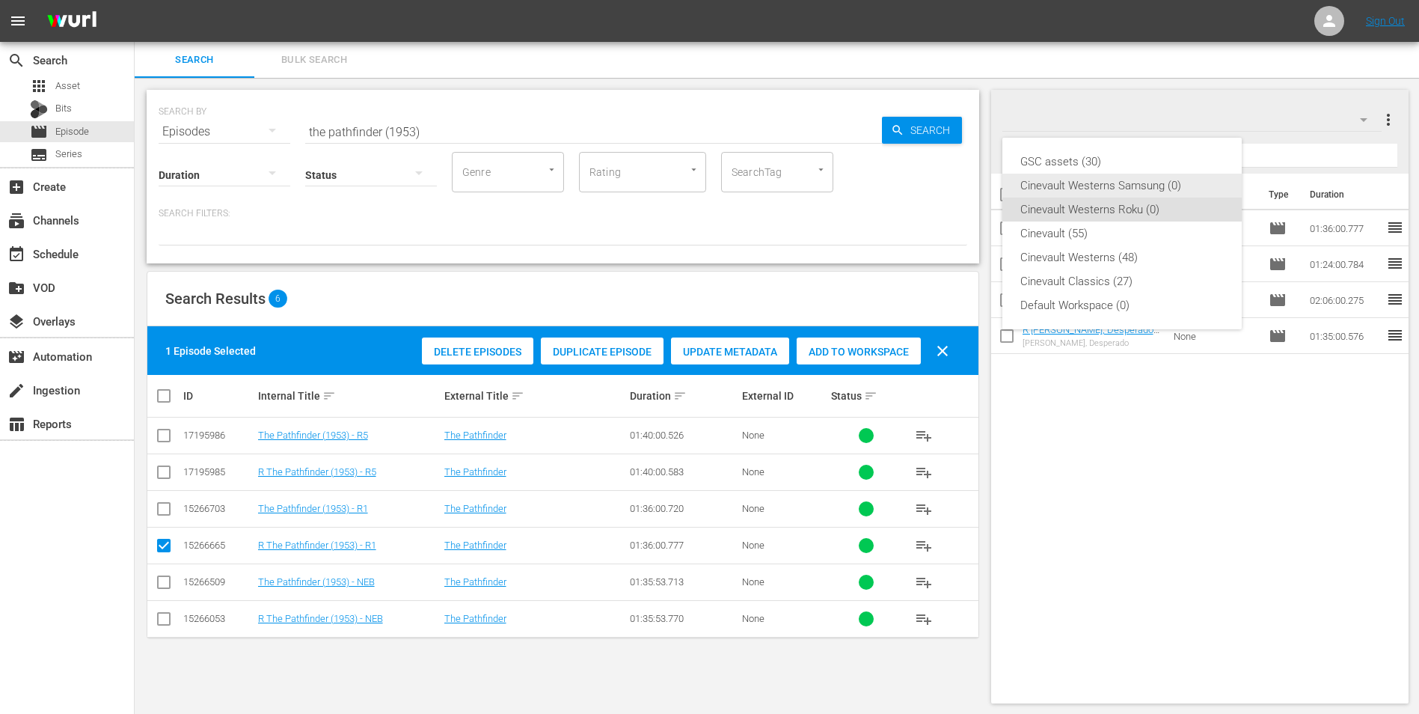
click at [1179, 182] on div "Cinevault Westerns Samsung (0)" at bounding box center [1121, 186] width 203 height 24
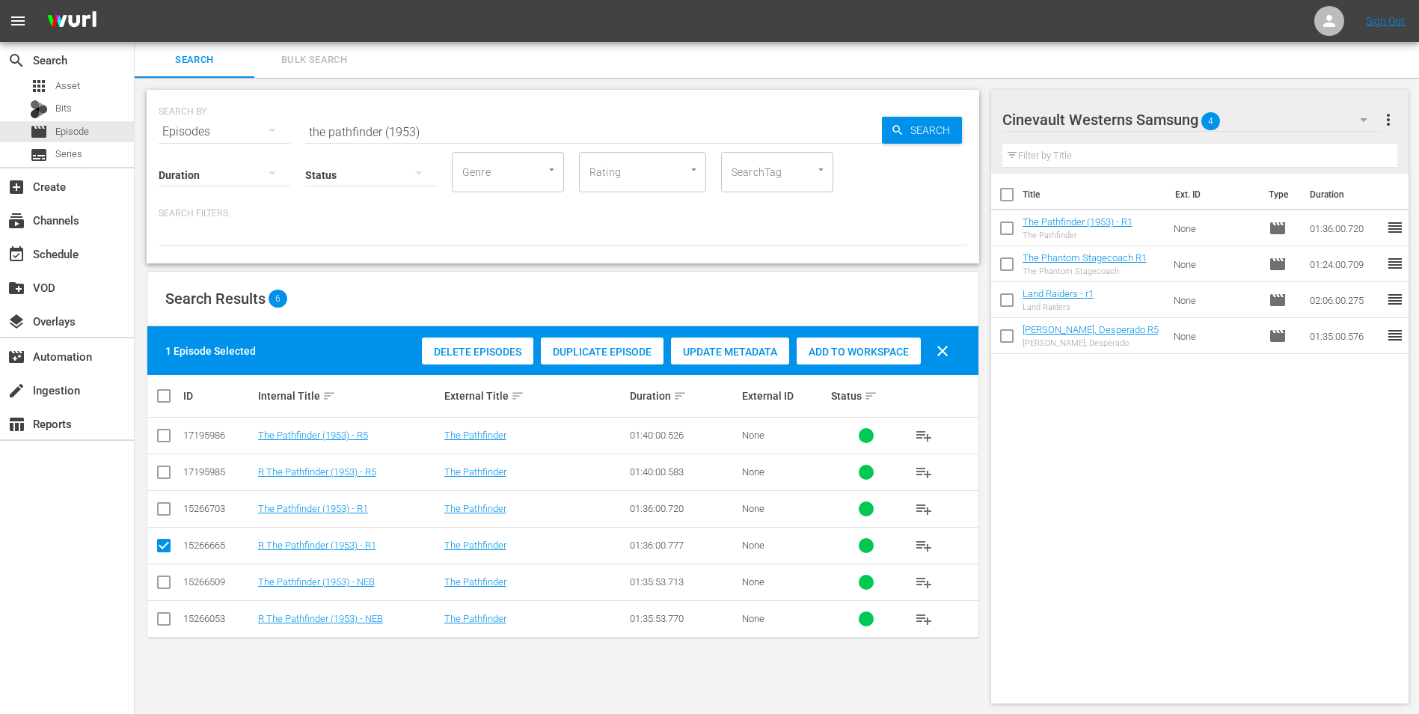
click at [635, 116] on input "the pathfinder (1953)" at bounding box center [593, 132] width 577 height 36
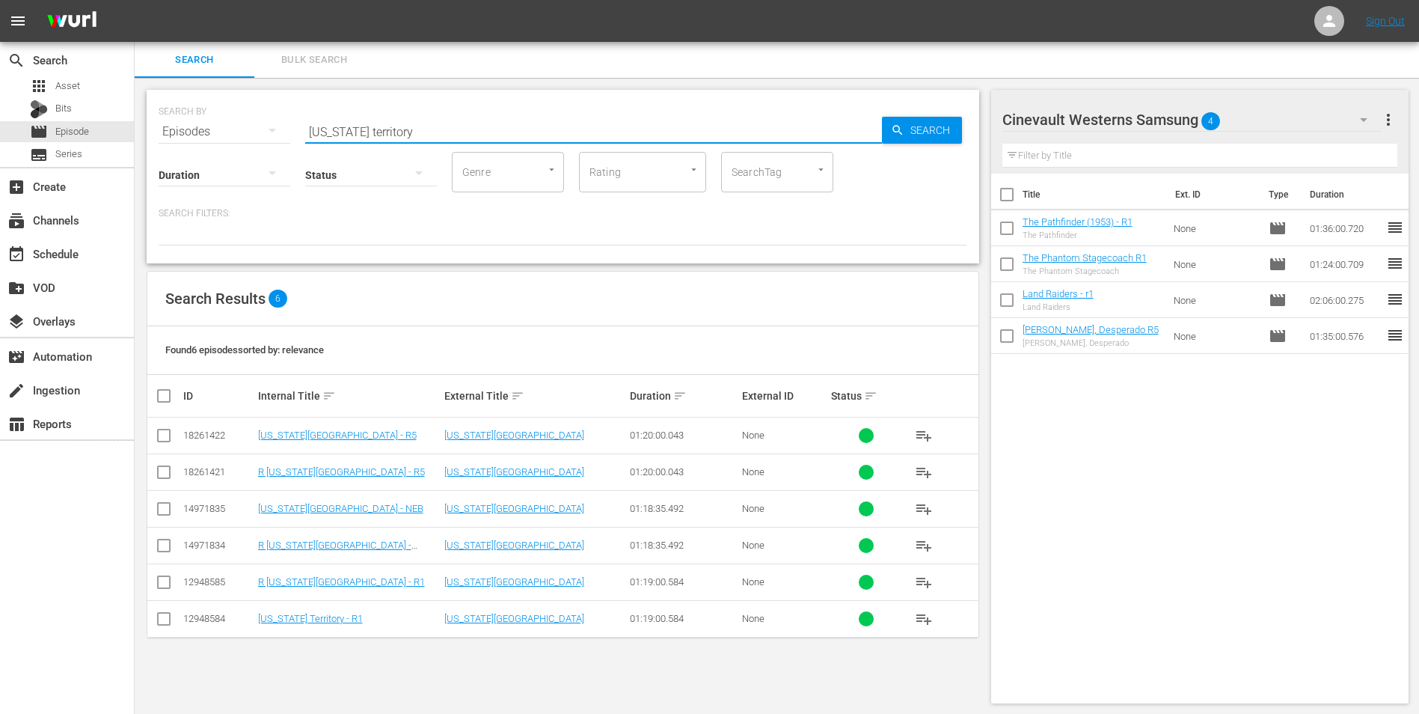
type input "[US_STATE] territory"
click at [166, 621] on input "checkbox" at bounding box center [164, 622] width 18 height 18
checkbox input "true"
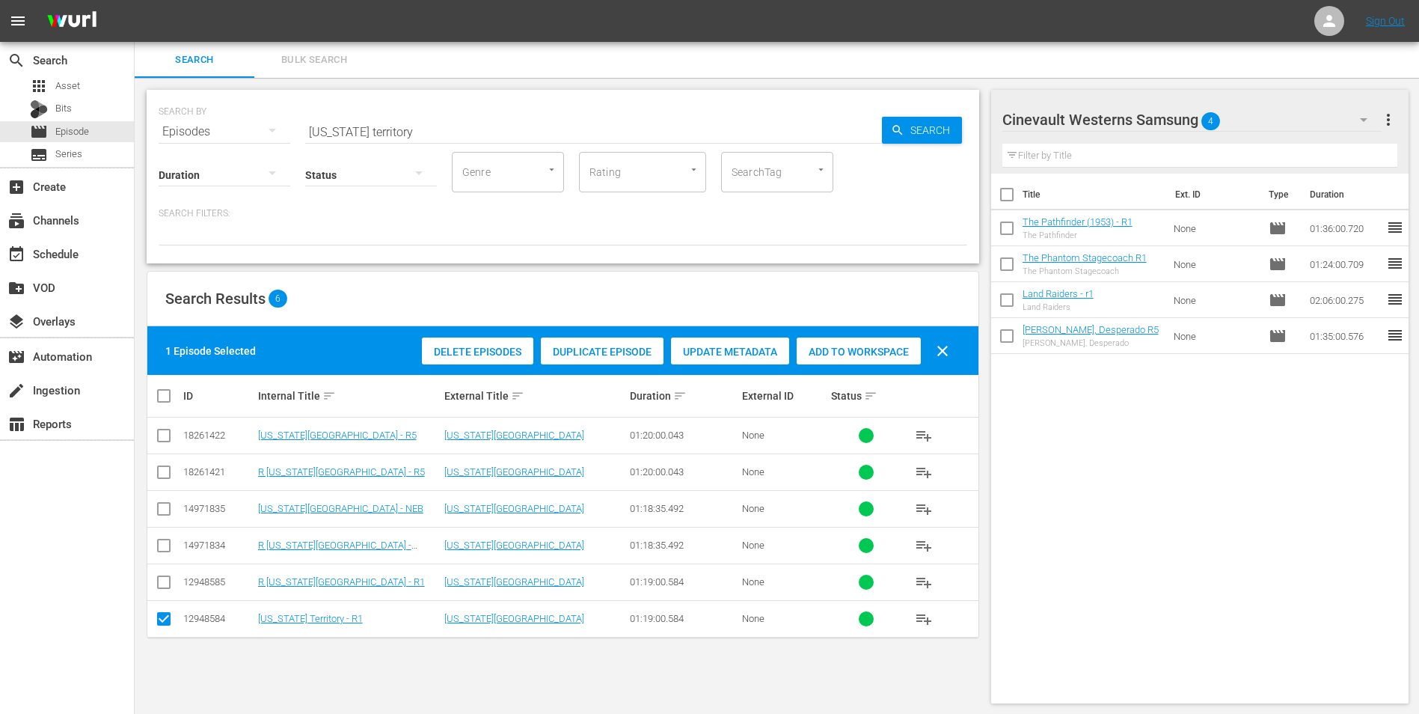
click at [833, 346] on span "Add to Workspace" at bounding box center [859, 352] width 124 height 12
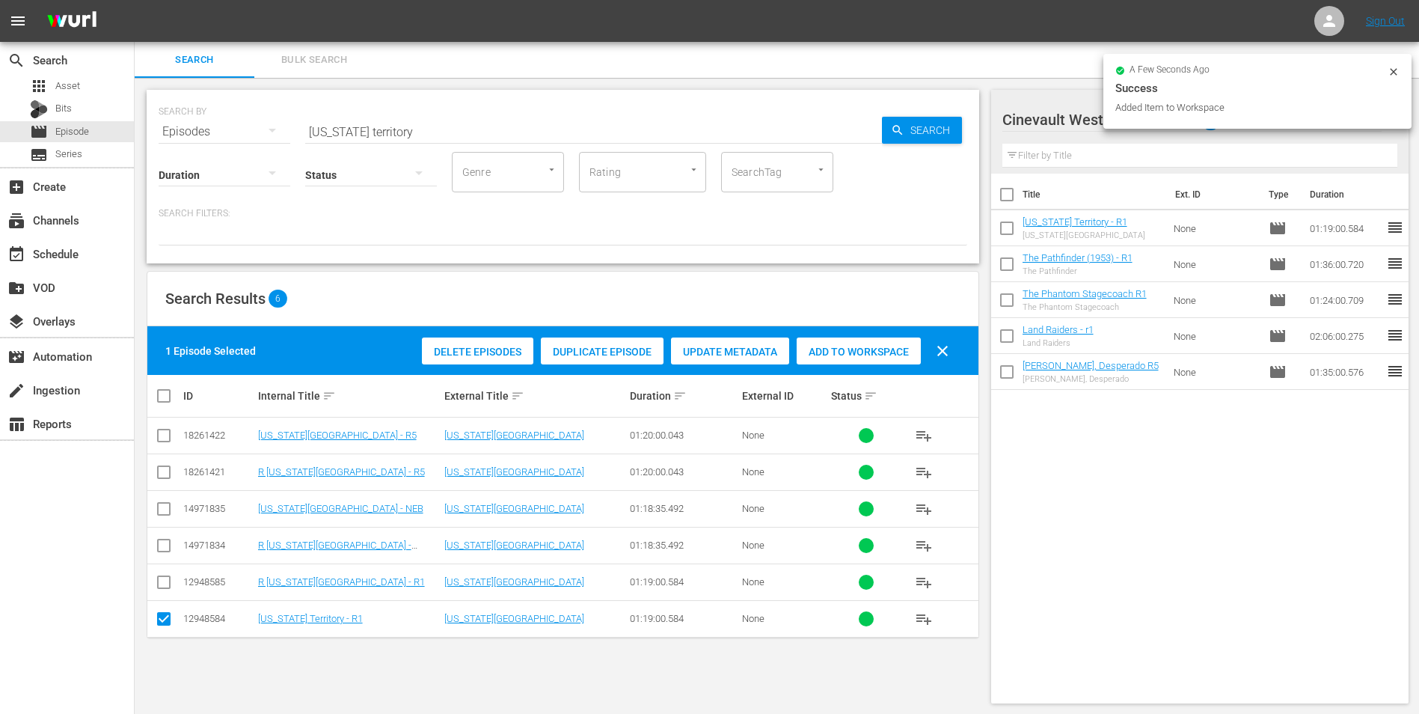
click at [1395, 70] on icon at bounding box center [1393, 71] width 7 height 7
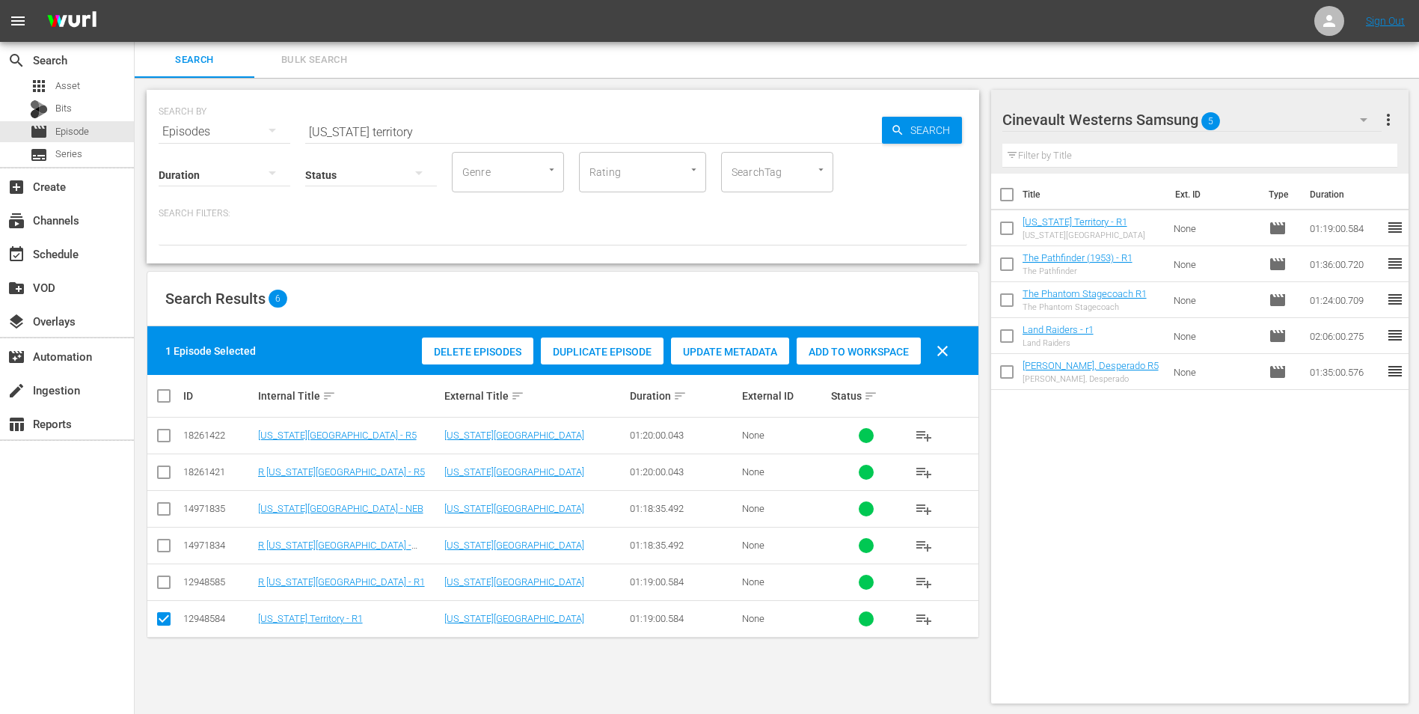
click at [1313, 126] on div "Cinevault Westerns Samsung 5" at bounding box center [1192, 120] width 380 height 42
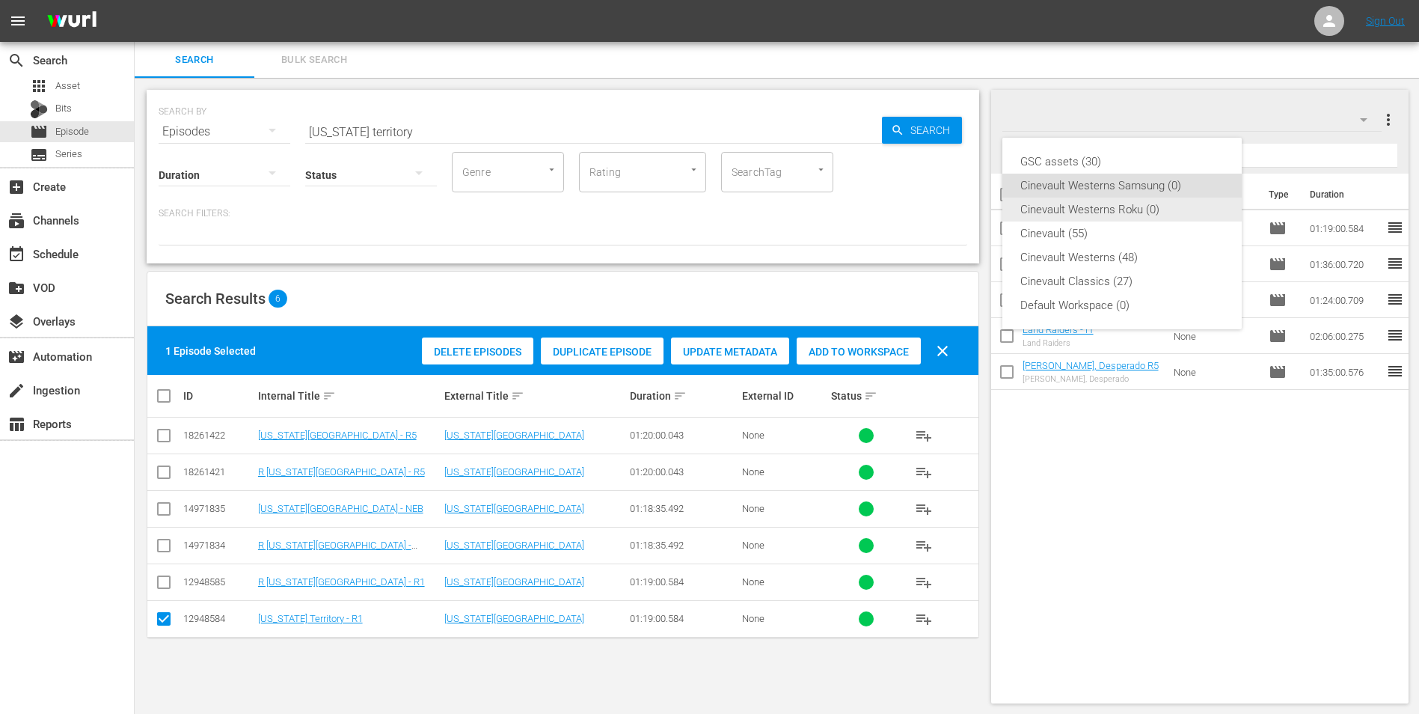
click at [1138, 201] on div "Cinevault Westerns Roku (0)" at bounding box center [1121, 209] width 203 height 24
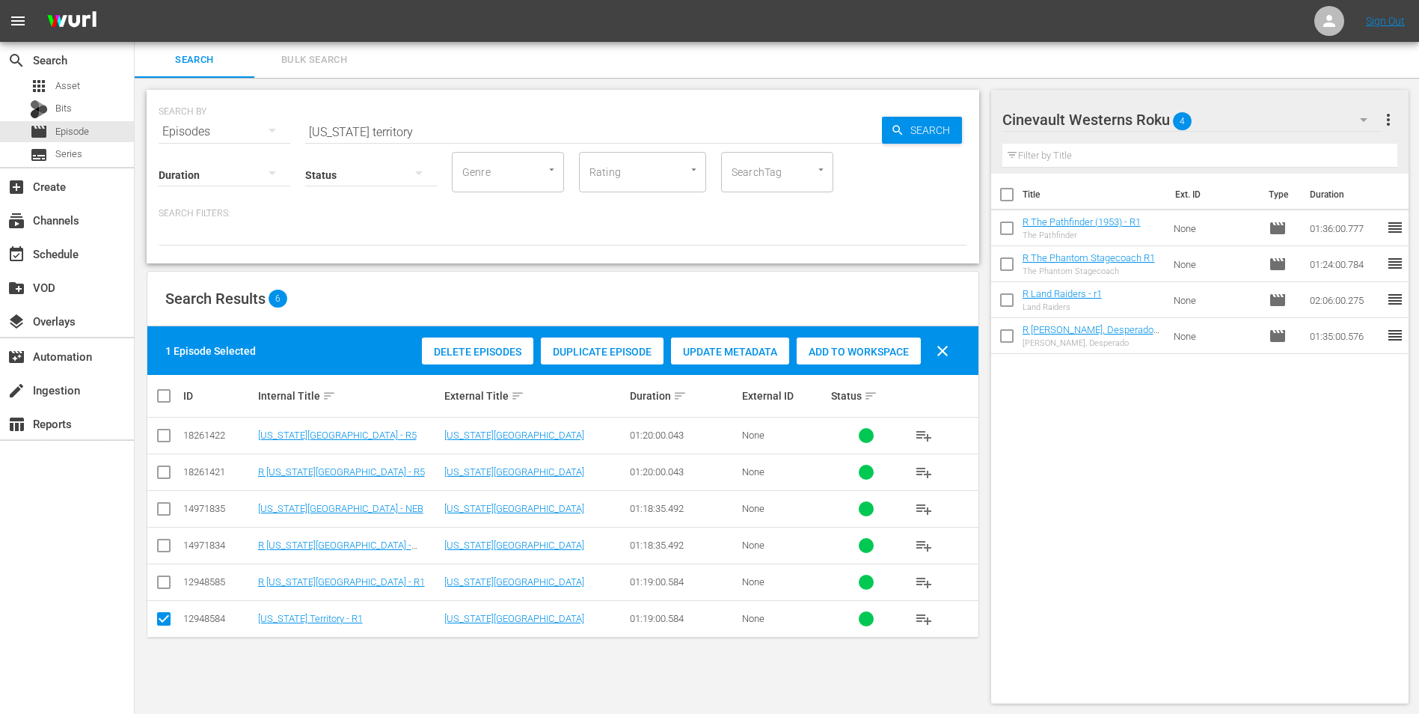
click at [159, 585] on input "checkbox" at bounding box center [164, 585] width 18 height 18
checkbox input "true"
click at [162, 625] on input "checkbox" at bounding box center [164, 622] width 18 height 18
checkbox input "false"
click at [889, 355] on span "Add to Workspace" at bounding box center [859, 352] width 124 height 12
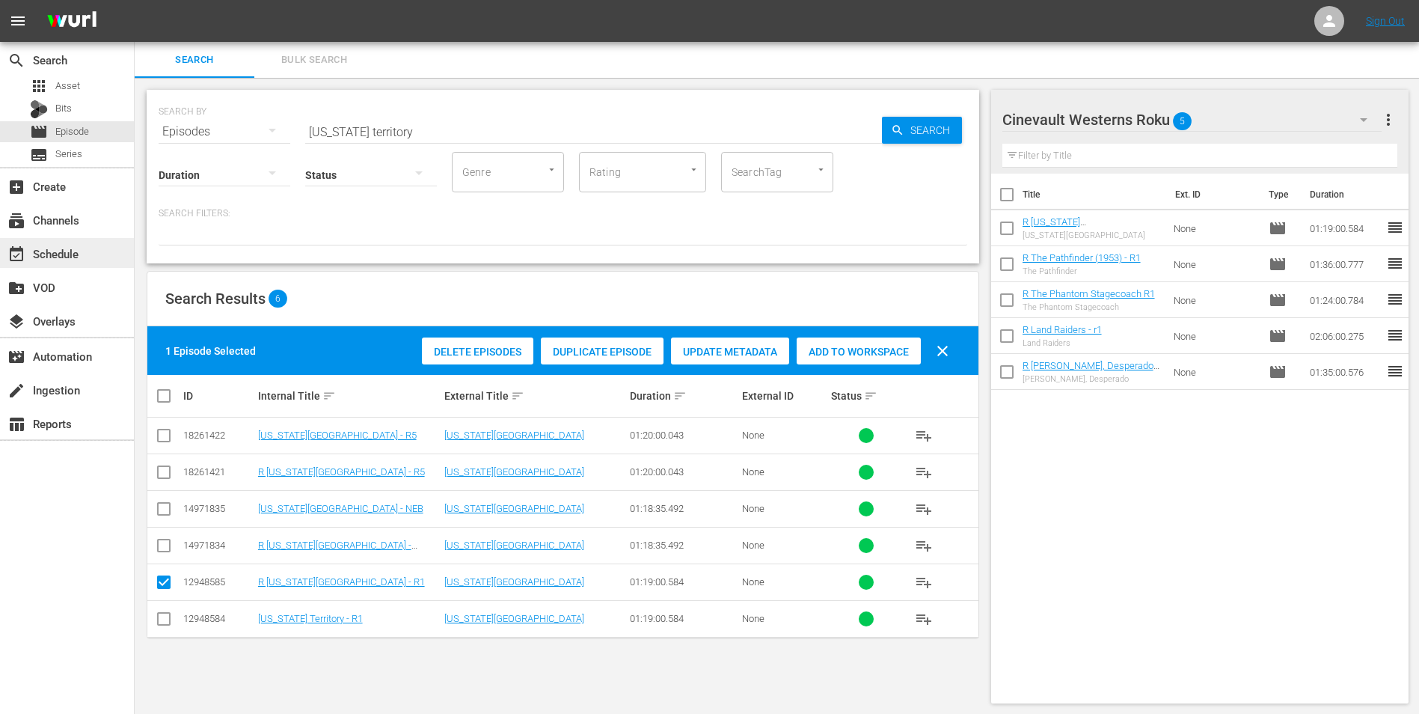
click at [65, 249] on div "event_available Schedule" at bounding box center [42, 251] width 84 height 13
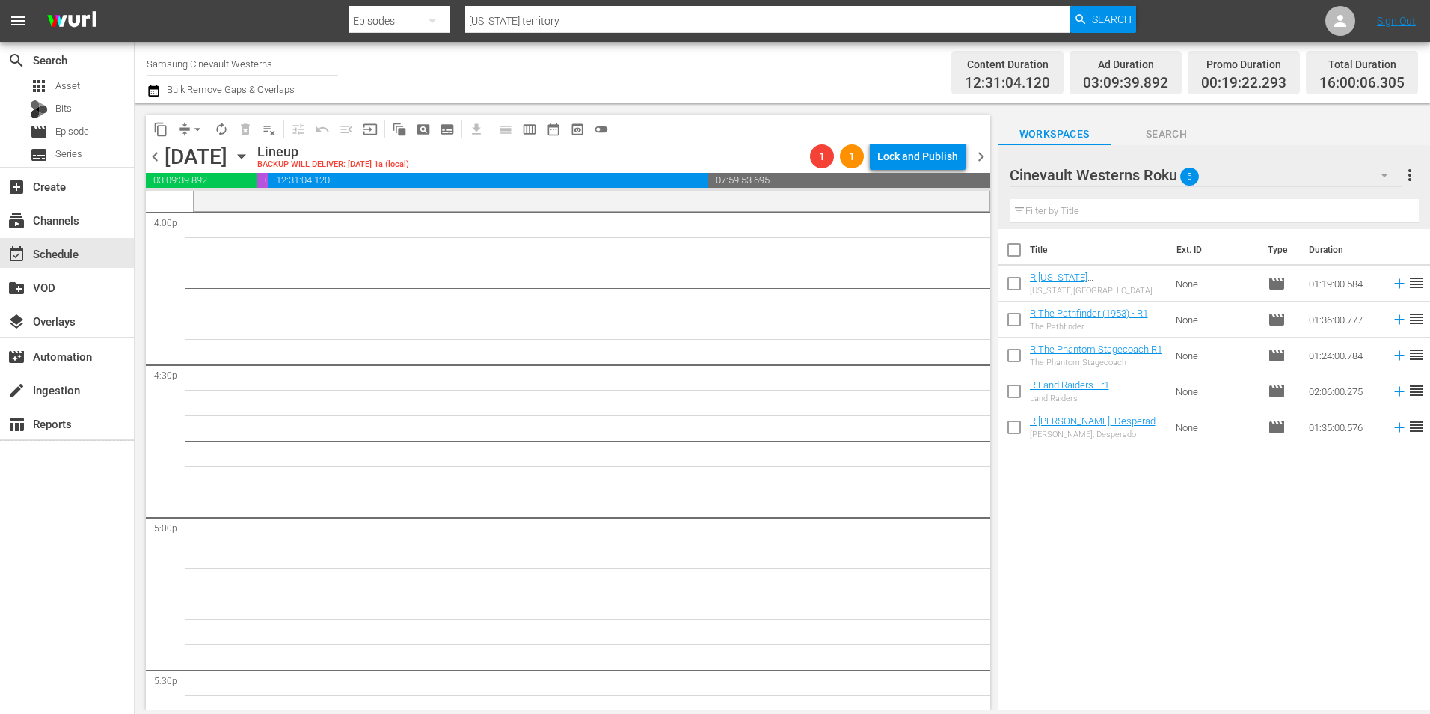
scroll to position [4713, 0]
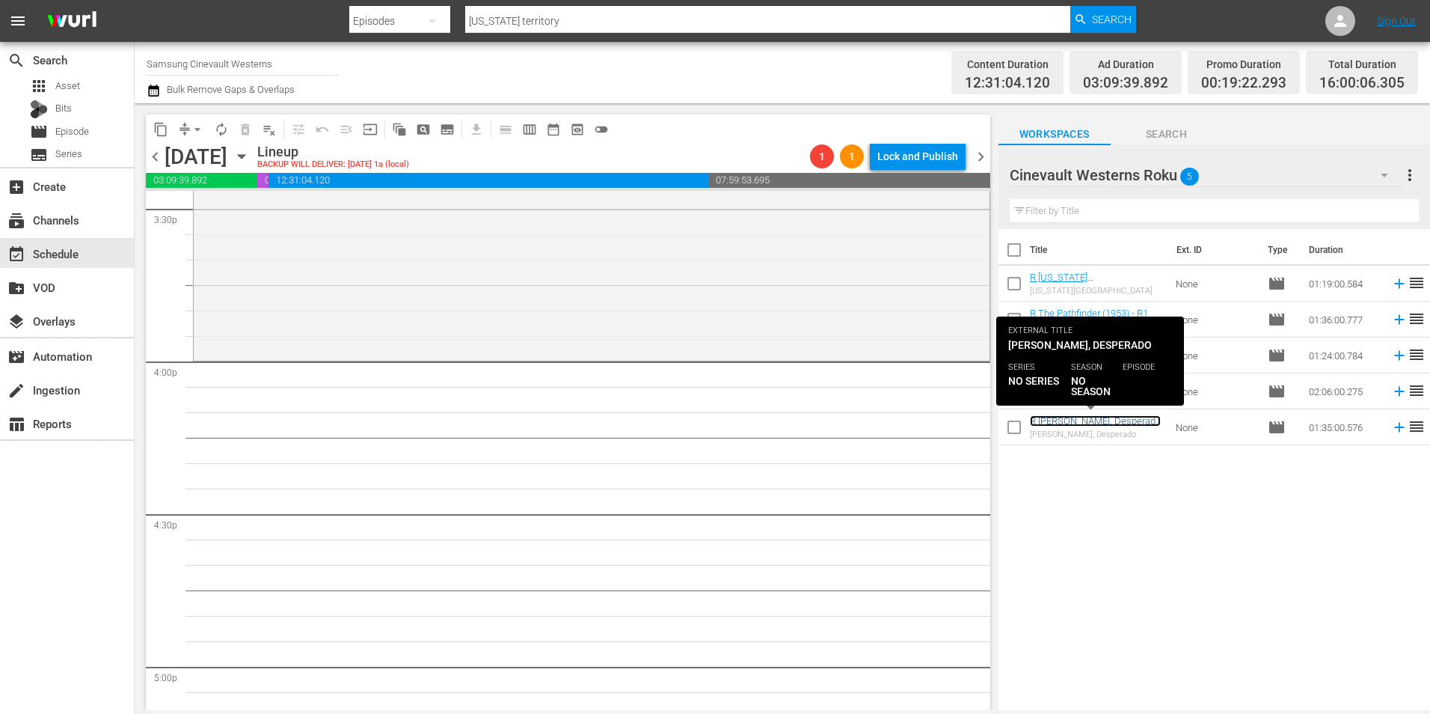
click at [1105, 417] on link "R [PERSON_NAME], Desperado R5" at bounding box center [1095, 426] width 131 height 22
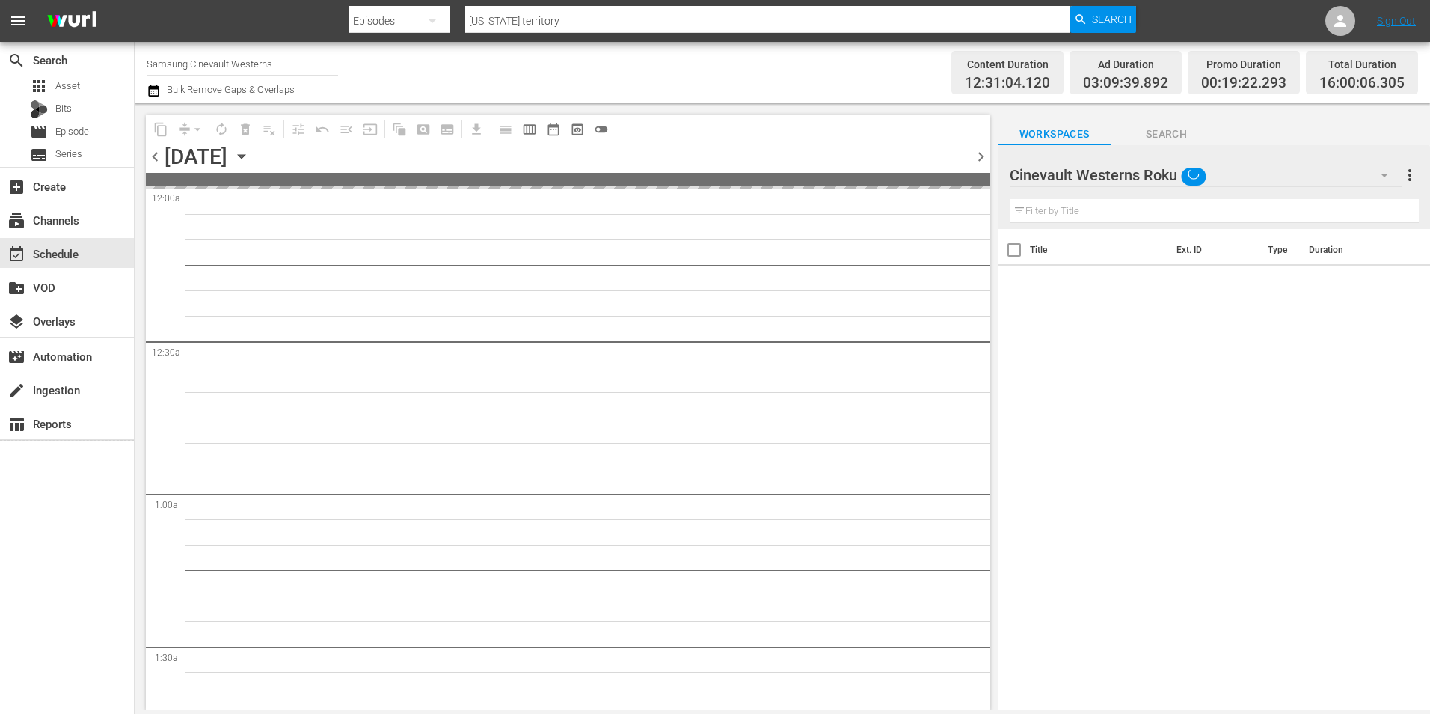
click at [1277, 167] on div "Cinevault Westerns Roku" at bounding box center [1206, 175] width 393 height 42
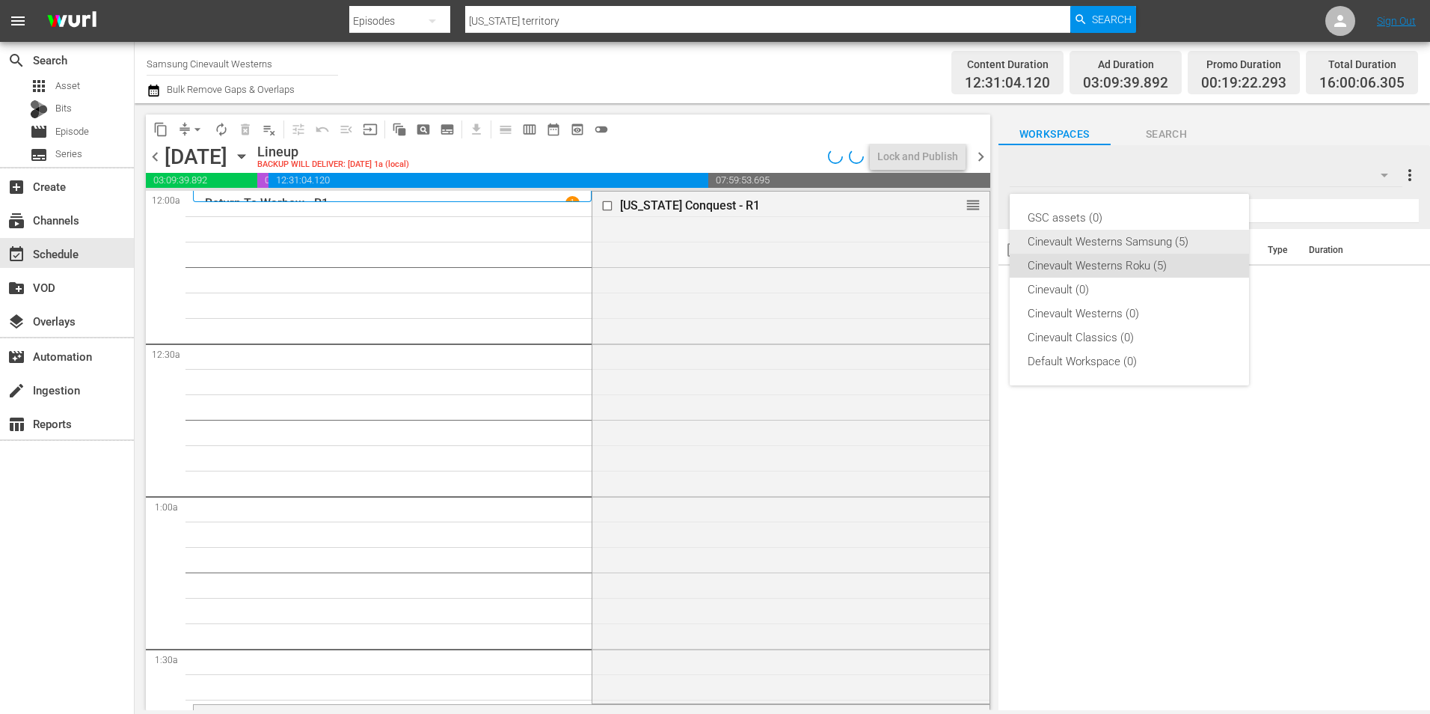
click at [1162, 236] on div "Cinevault Westerns Samsung (5)" at bounding box center [1129, 242] width 203 height 24
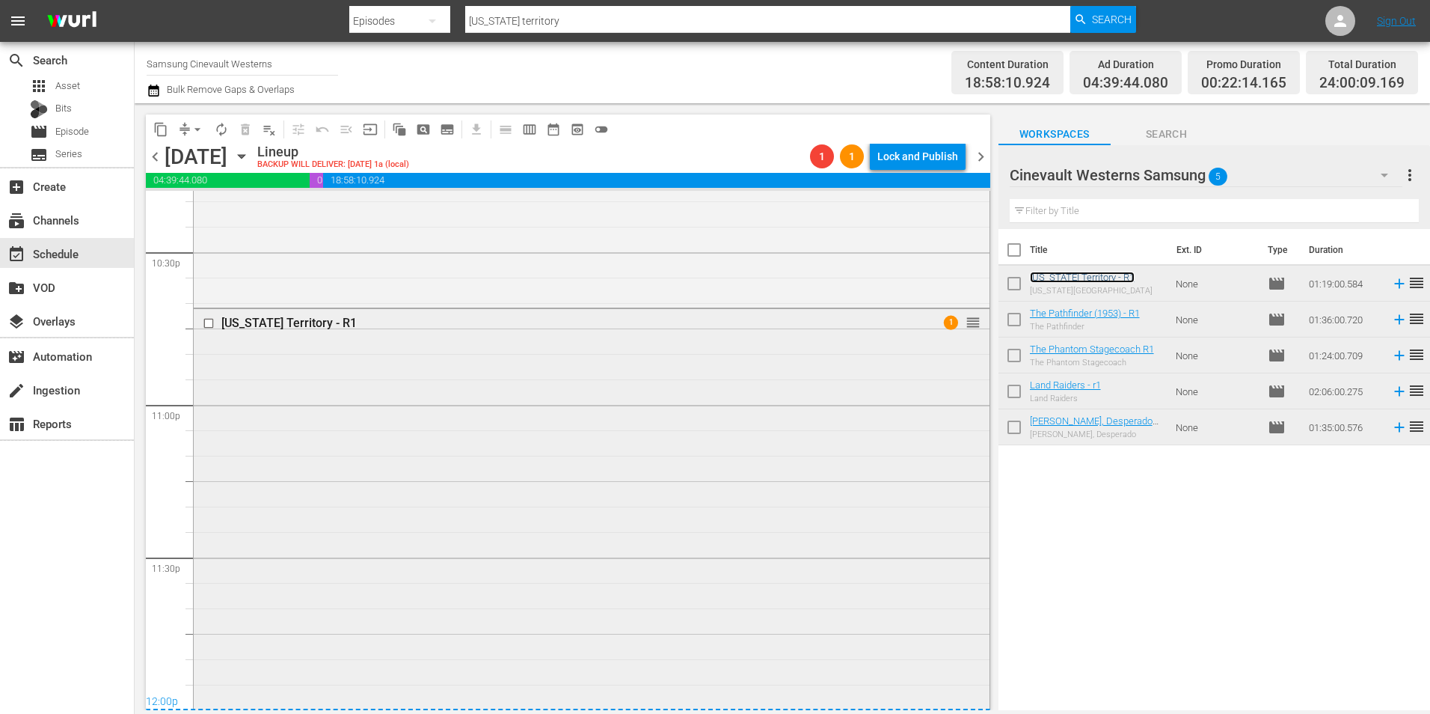
scroll to position [6806, 0]
click at [197, 129] on span "arrow_drop_down" at bounding box center [197, 129] width 15 height 15
click at [216, 153] on li "Align to Midnight" at bounding box center [198, 159] width 157 height 25
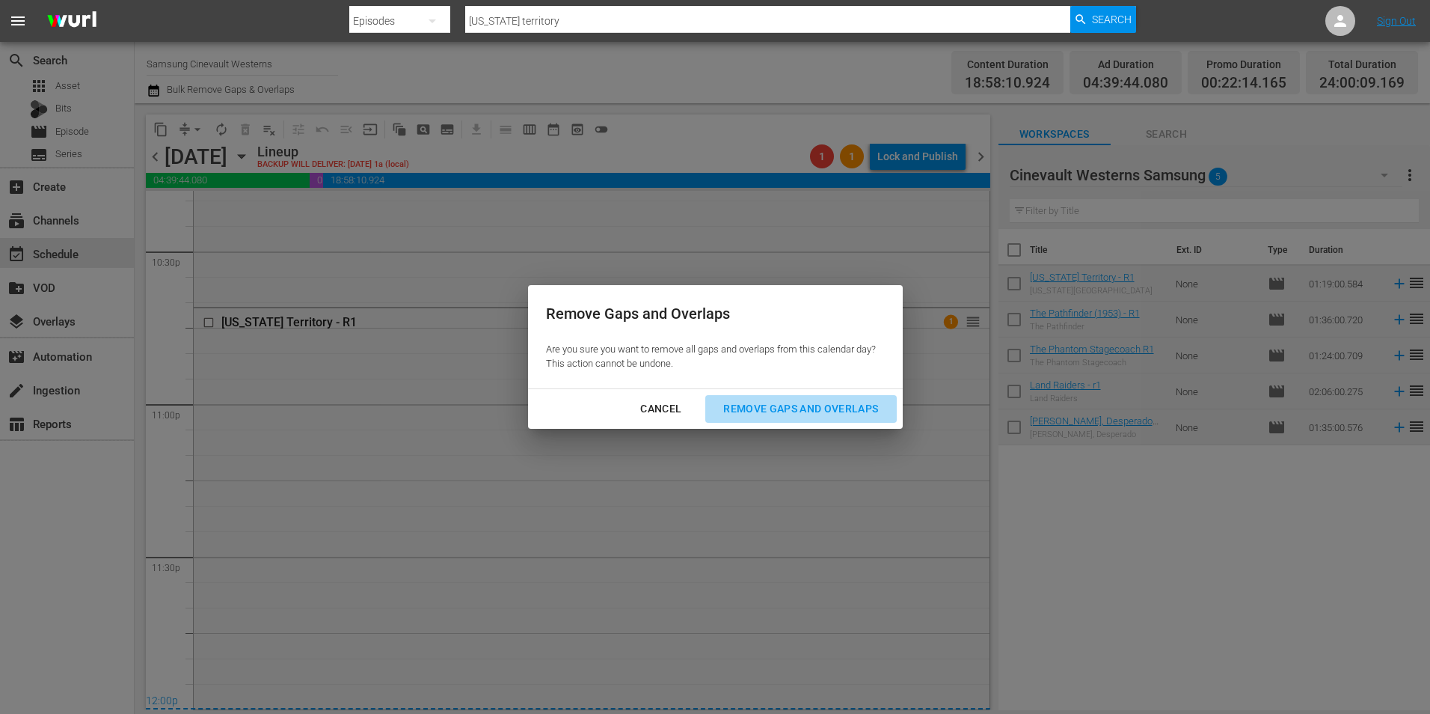
click at [830, 411] on div "Remove Gaps and Overlaps" at bounding box center [800, 408] width 179 height 19
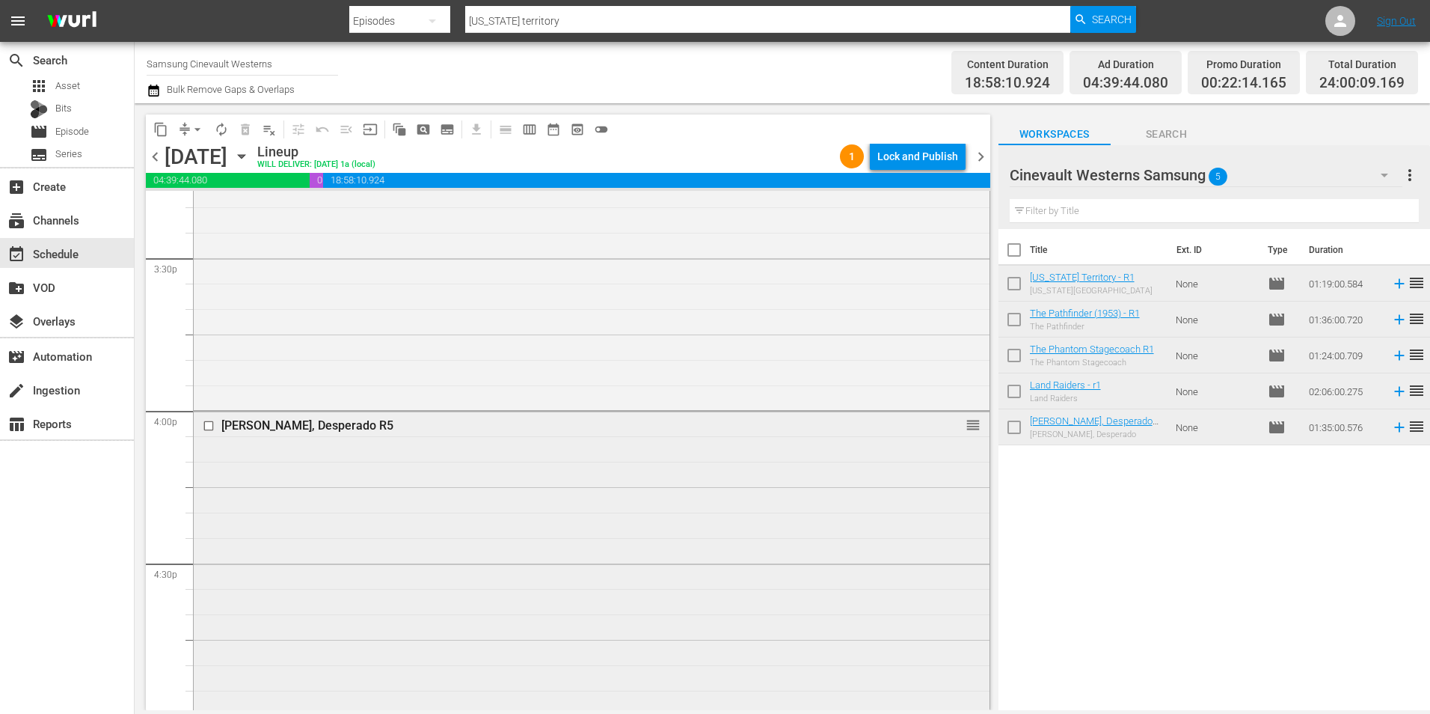
scroll to position [4787, 0]
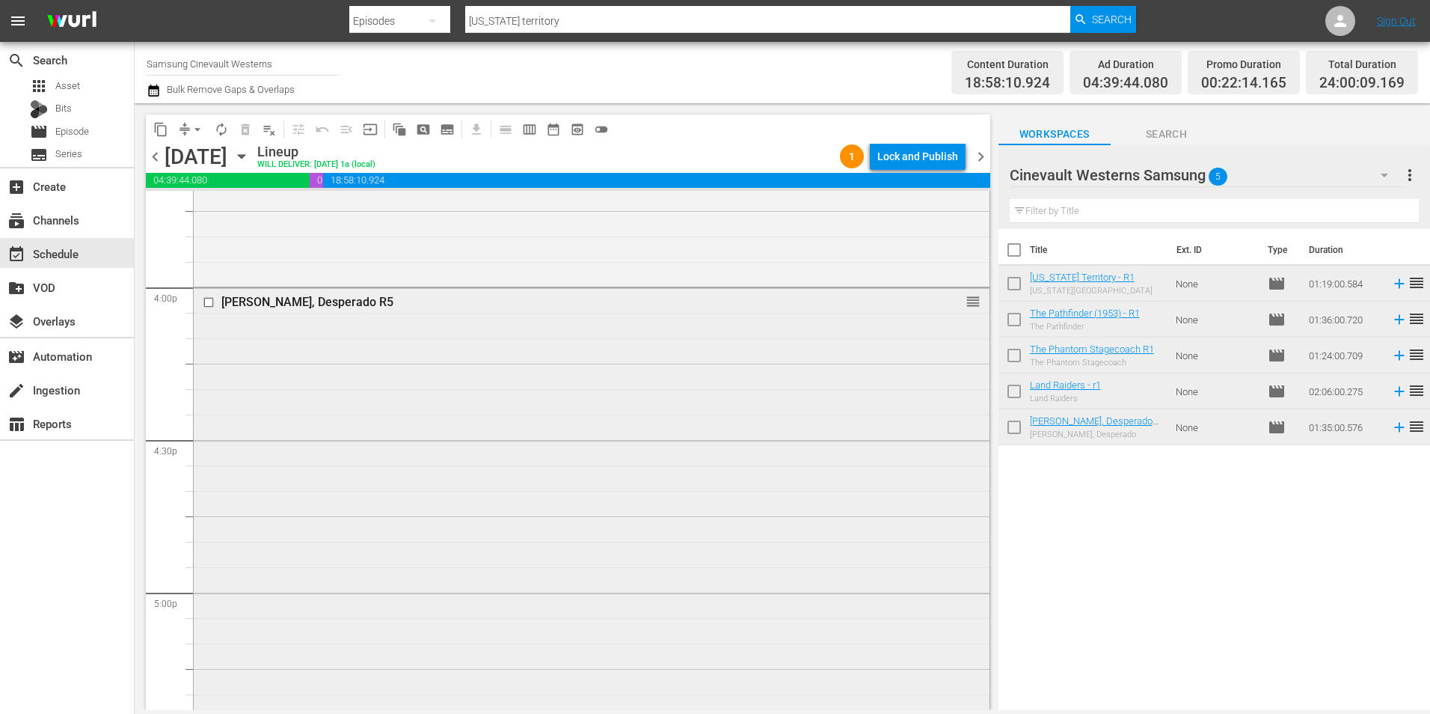
click at [200, 302] on div at bounding box center [210, 302] width 22 height 18
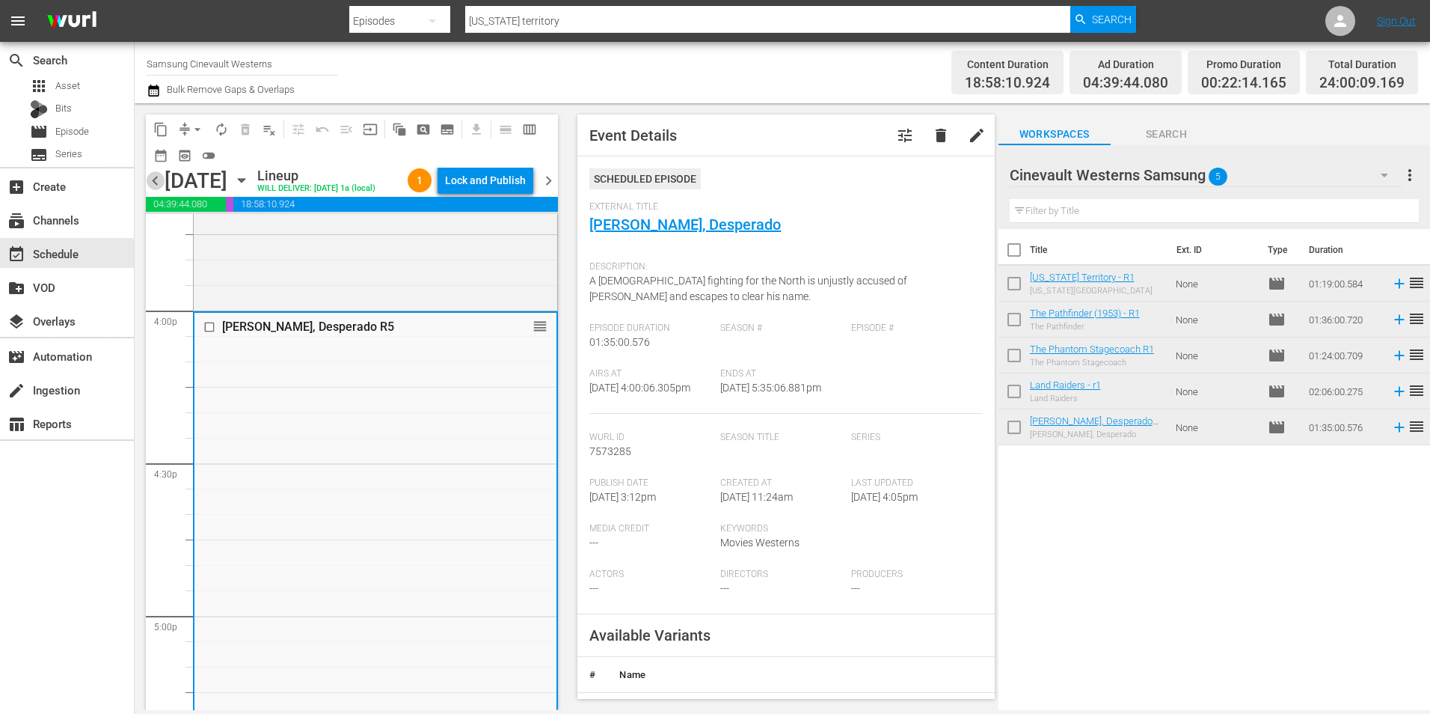
click at [163, 189] on span "chevron_left" at bounding box center [155, 180] width 19 height 19
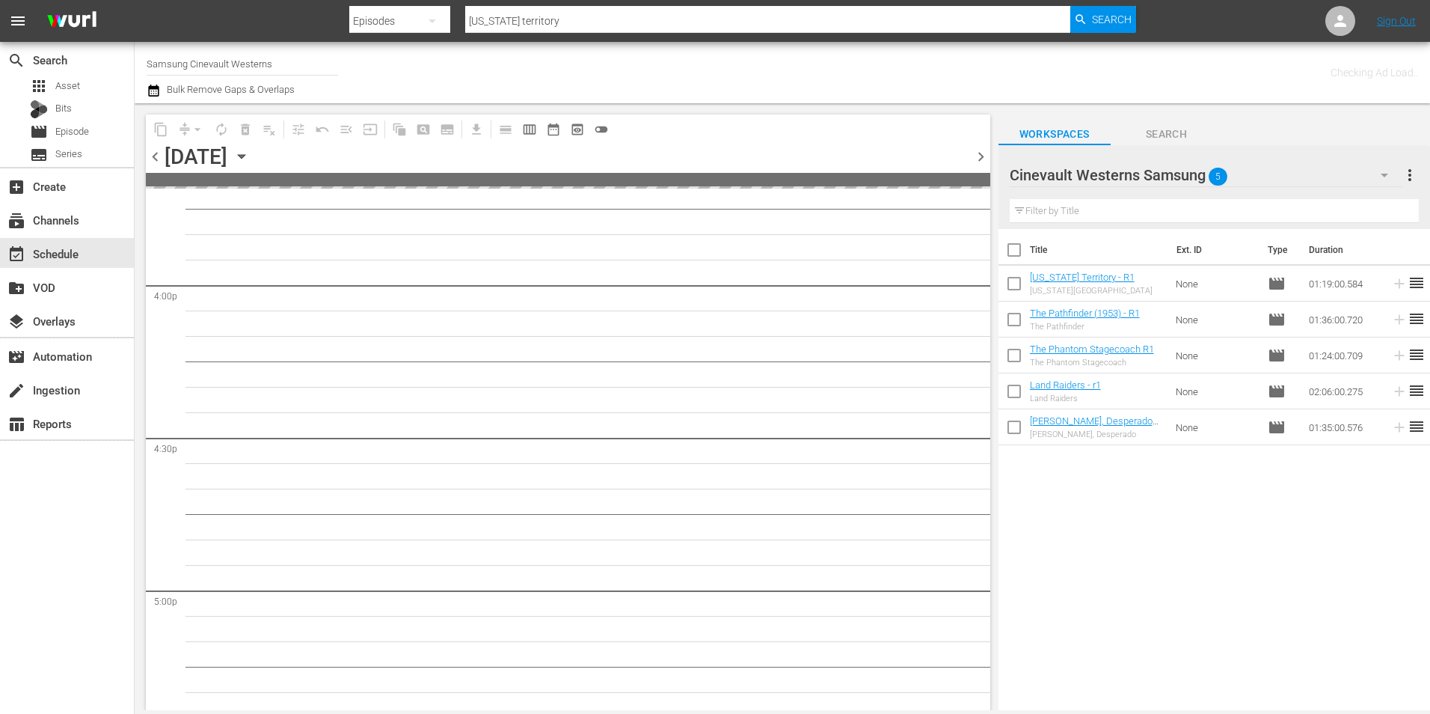
scroll to position [4837, 0]
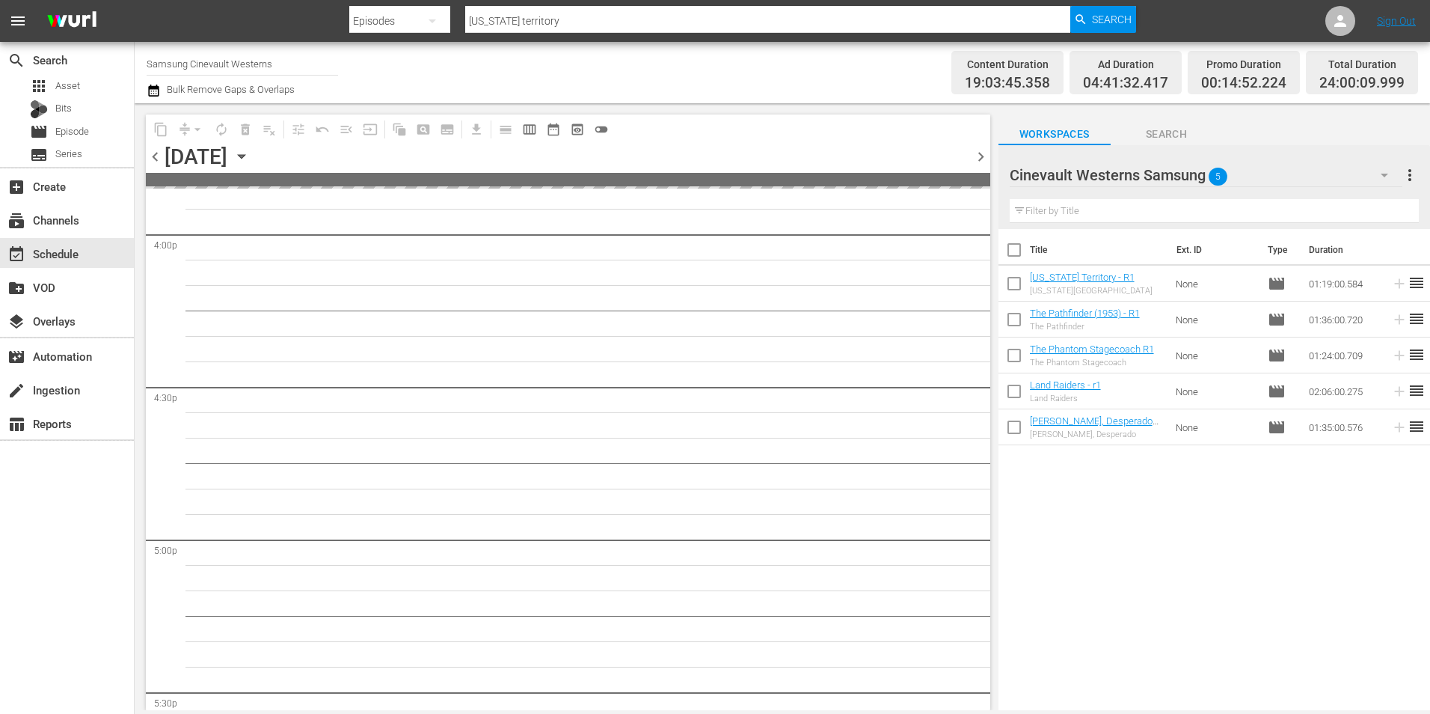
click at [978, 144] on div "chevron_left [DATE] [DATE] chevron_right" at bounding box center [568, 158] width 845 height 29
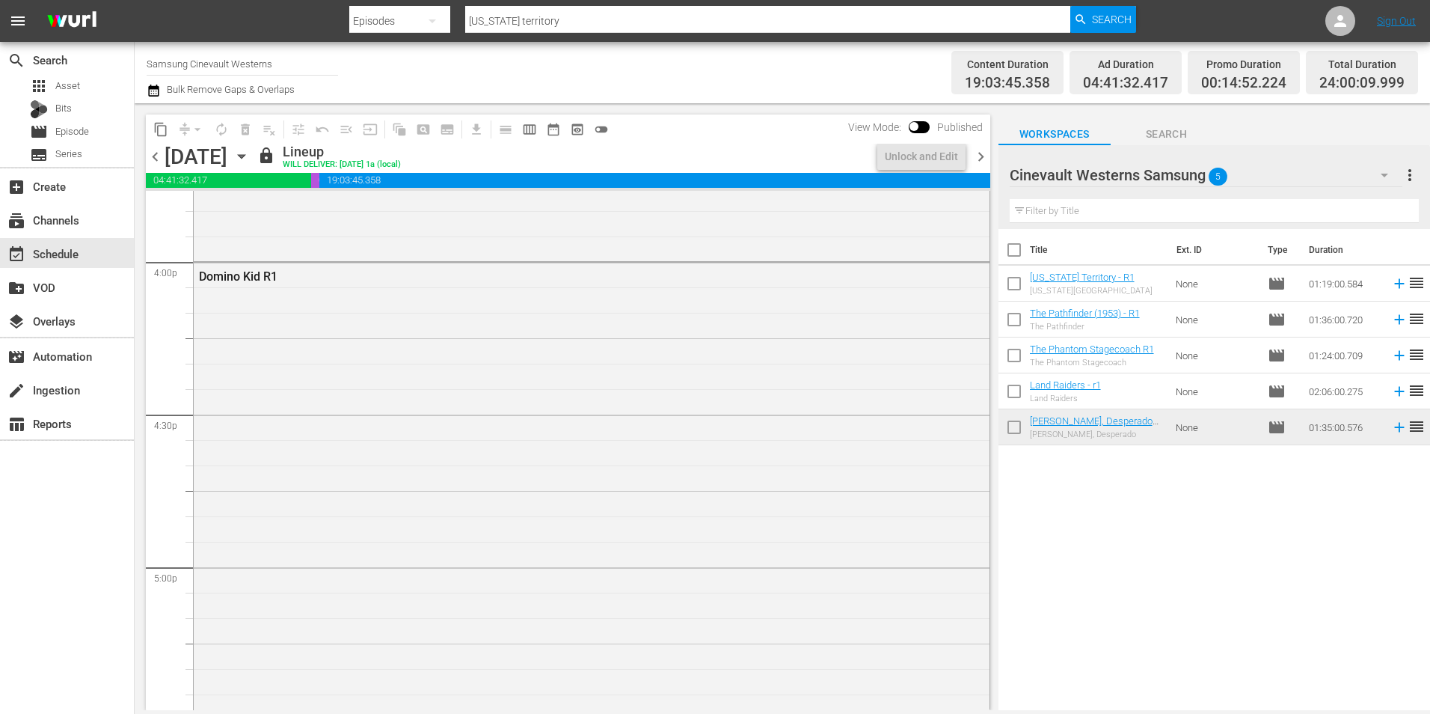
click at [981, 156] on span "chevron_right" at bounding box center [981, 156] width 19 height 19
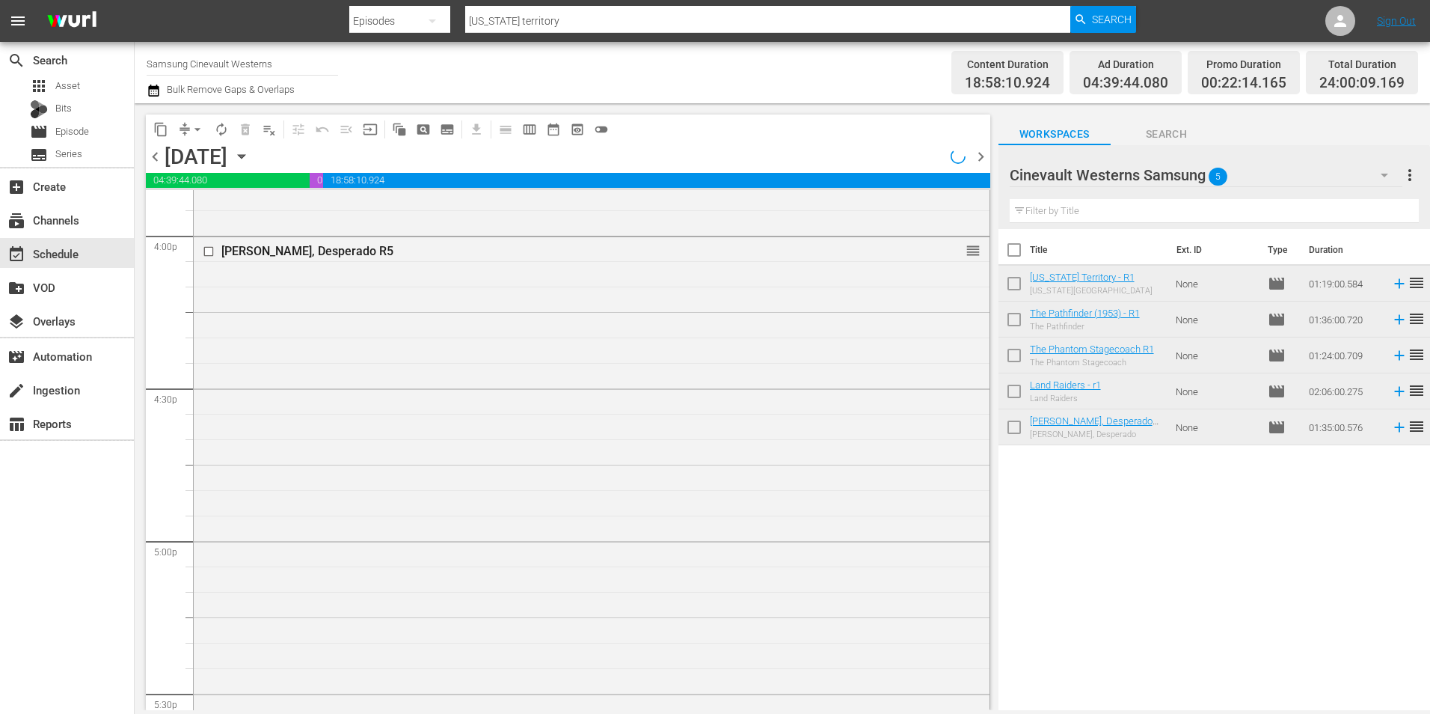
scroll to position [4787, 0]
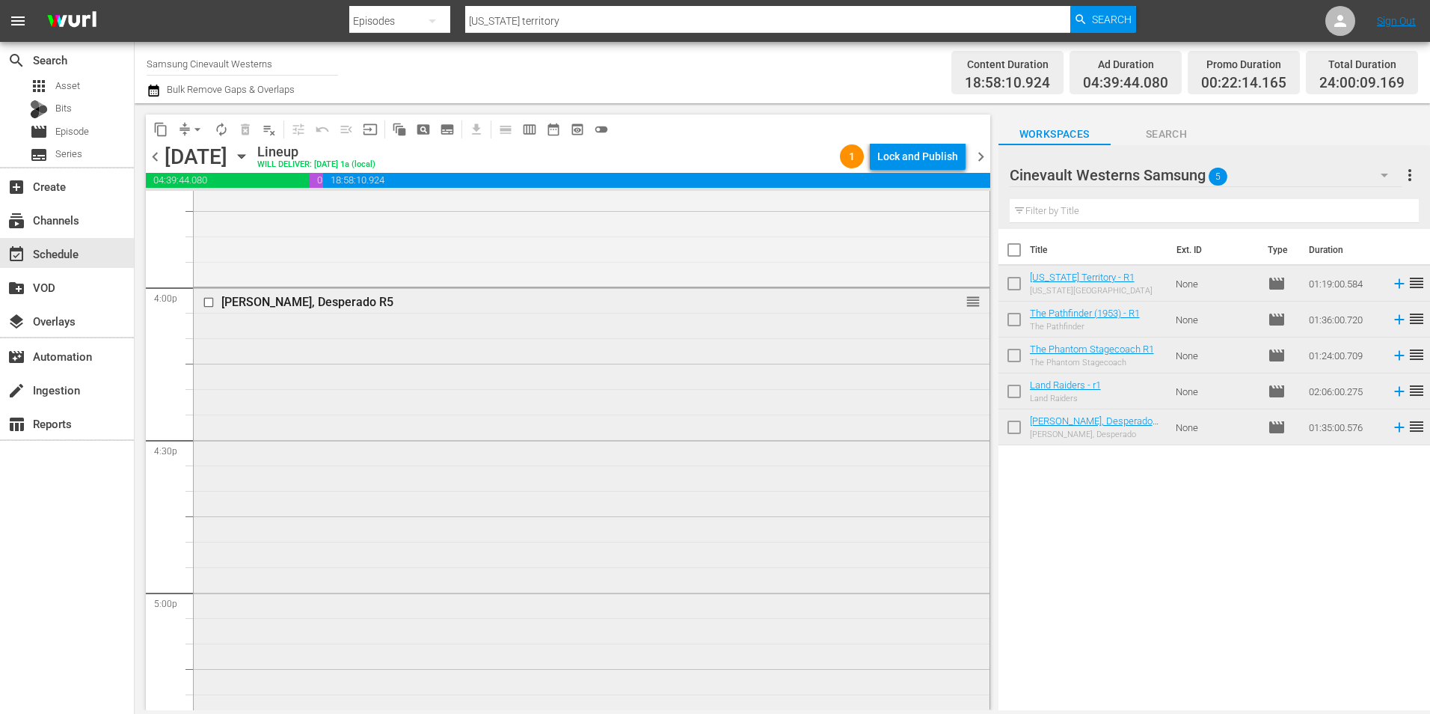
click at [207, 306] on input "checkbox" at bounding box center [211, 302] width 16 height 13
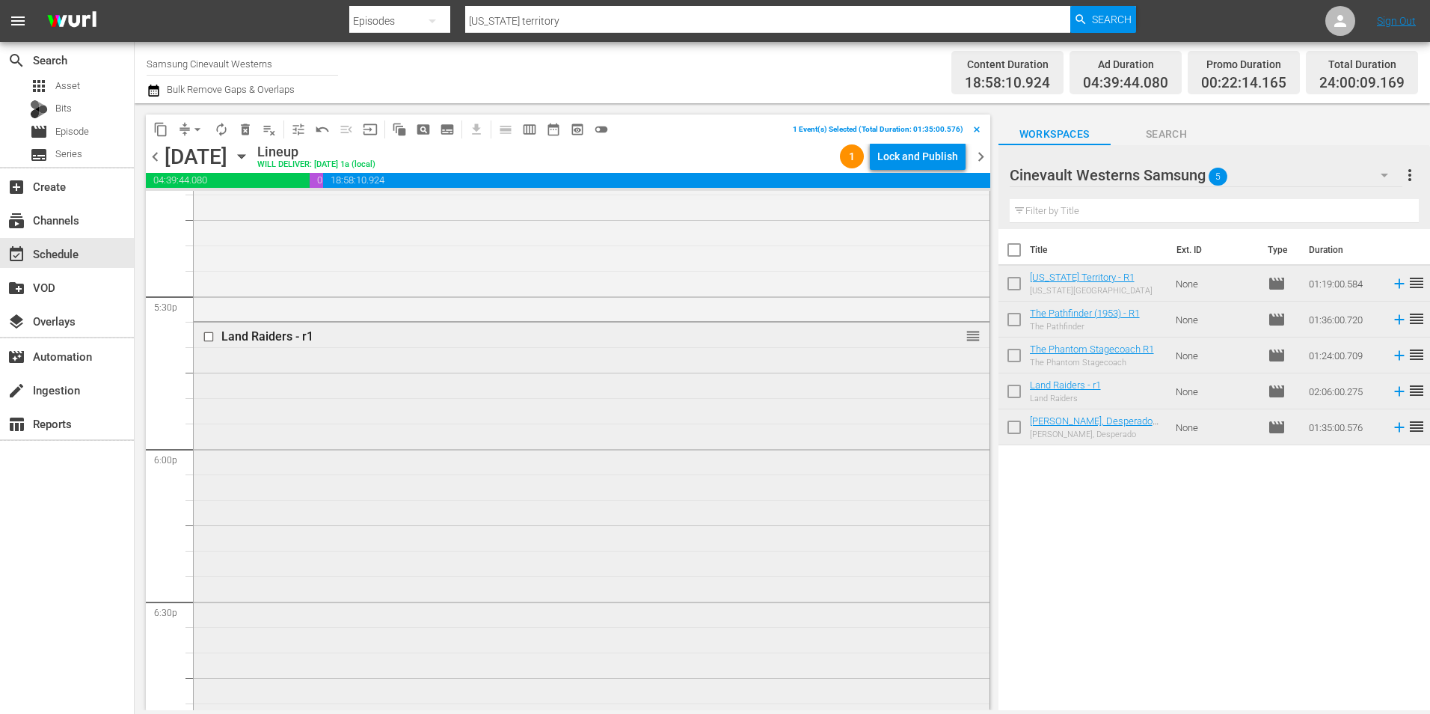
click at [209, 340] on input "checkbox" at bounding box center [211, 337] width 16 height 13
click at [208, 455] on input "checkbox" at bounding box center [211, 454] width 16 height 13
click at [206, 283] on input "checkbox" at bounding box center [211, 283] width 16 height 13
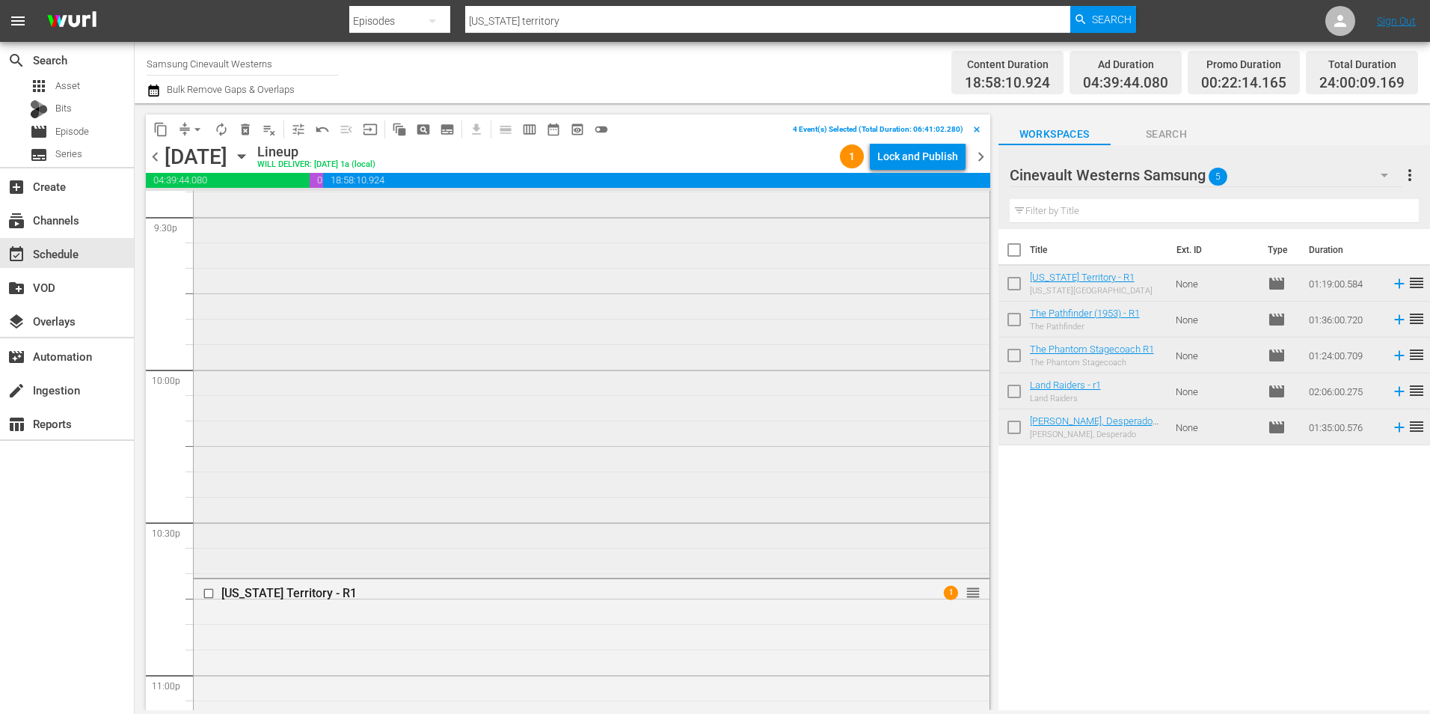
scroll to position [6806, 0]
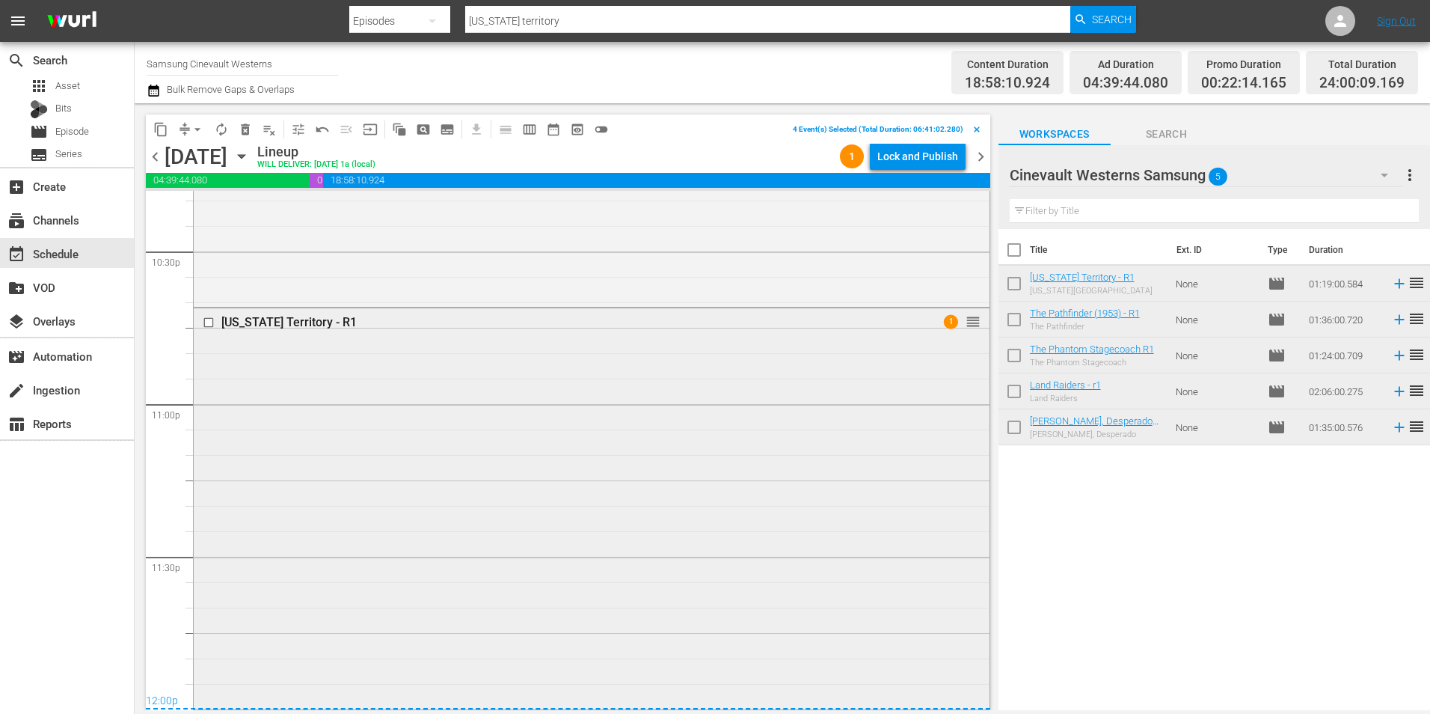
click at [211, 324] on input "checkbox" at bounding box center [211, 322] width 16 height 13
click at [153, 130] on button "content_copy" at bounding box center [161, 129] width 24 height 24
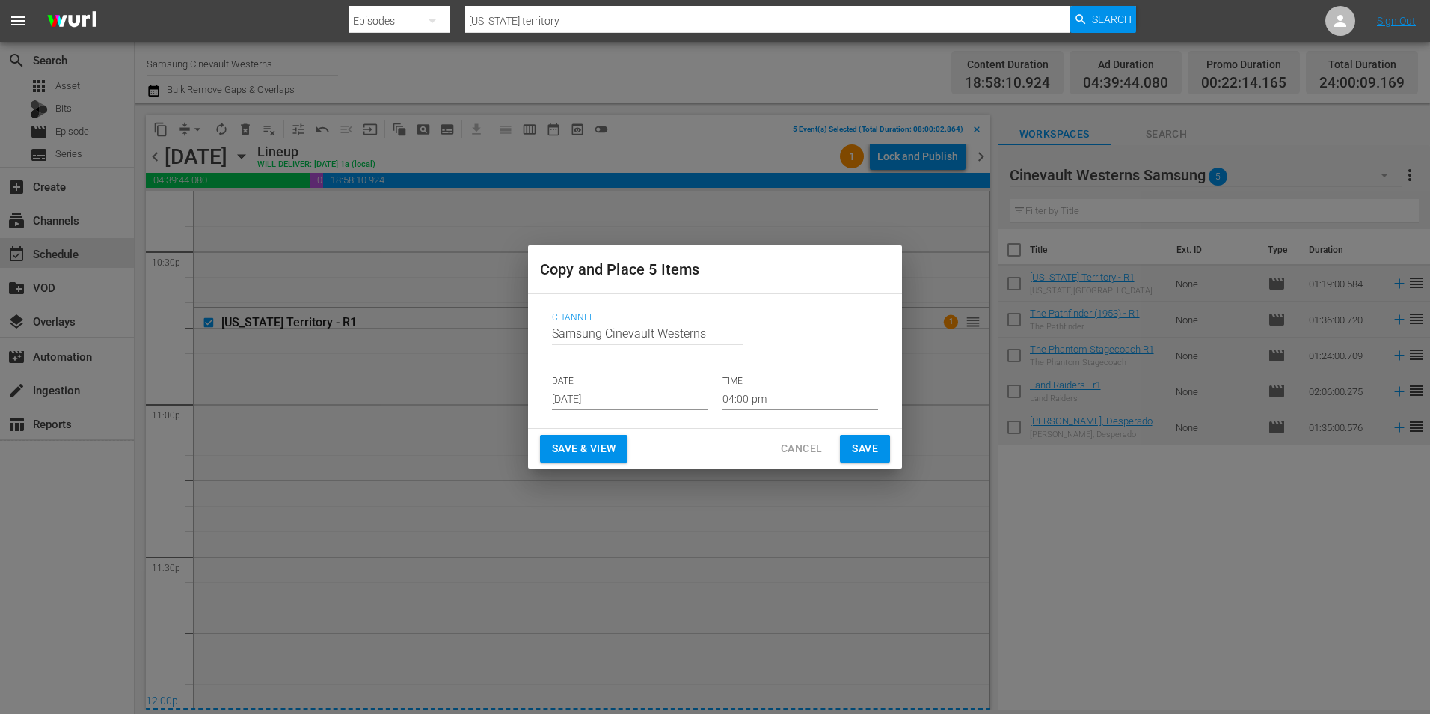
click at [652, 407] on input "[DATE]" at bounding box center [630, 398] width 156 height 22
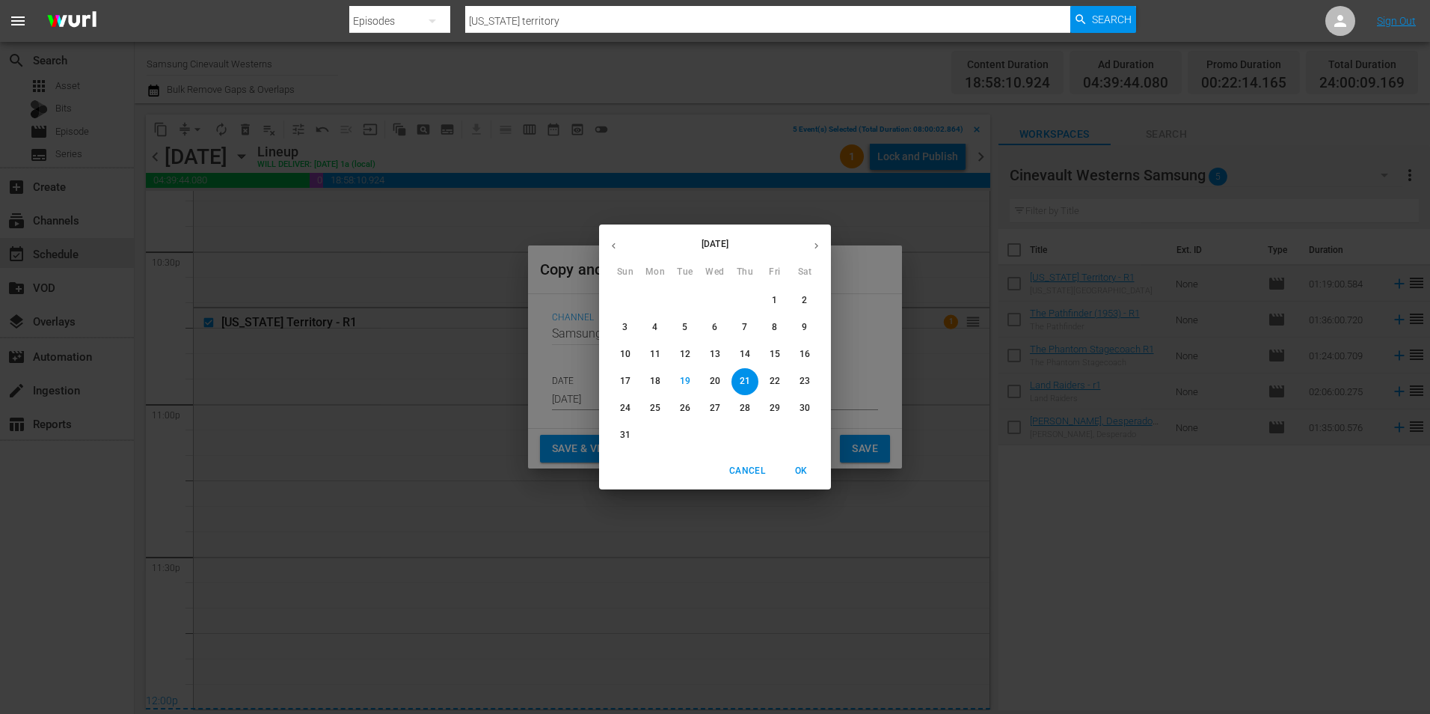
click at [811, 250] on icon "button" at bounding box center [816, 245] width 11 height 11
click at [723, 304] on span "3" at bounding box center [715, 300] width 27 height 13
type input "[DATE]"
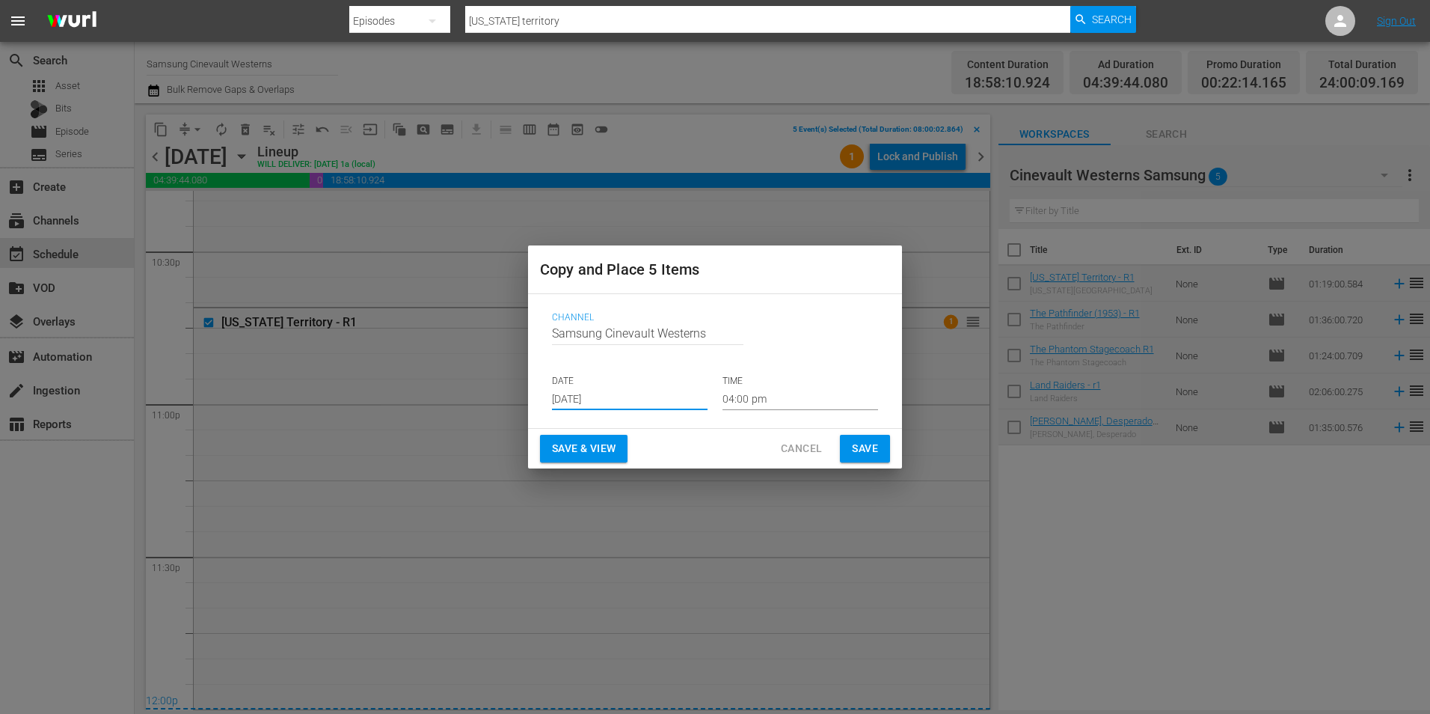
click at [775, 389] on input "04:00 pm" at bounding box center [801, 398] width 156 height 22
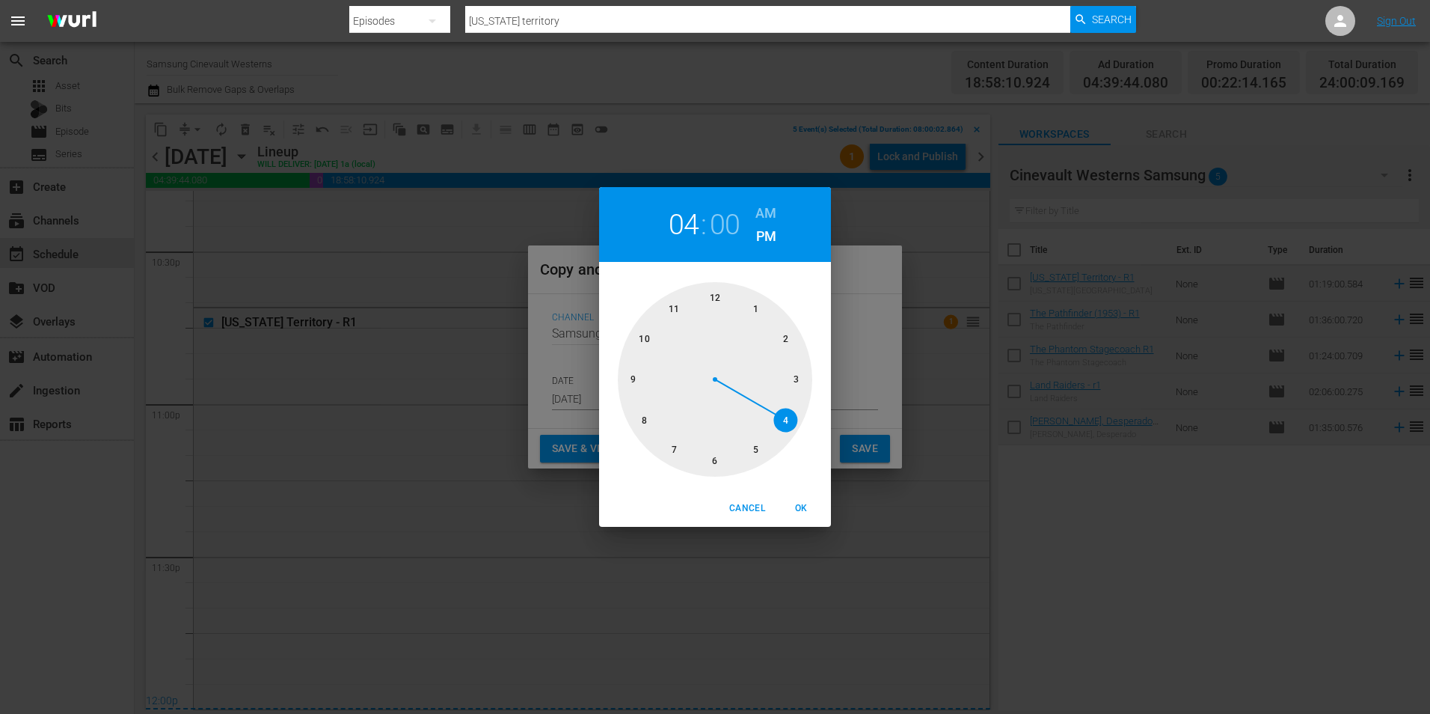
click at [719, 295] on div at bounding box center [715, 379] width 194 height 194
click at [773, 206] on h6 "AM" at bounding box center [765, 213] width 21 height 24
click at [797, 504] on span "OK" at bounding box center [801, 508] width 36 height 16
type input "12:00 am"
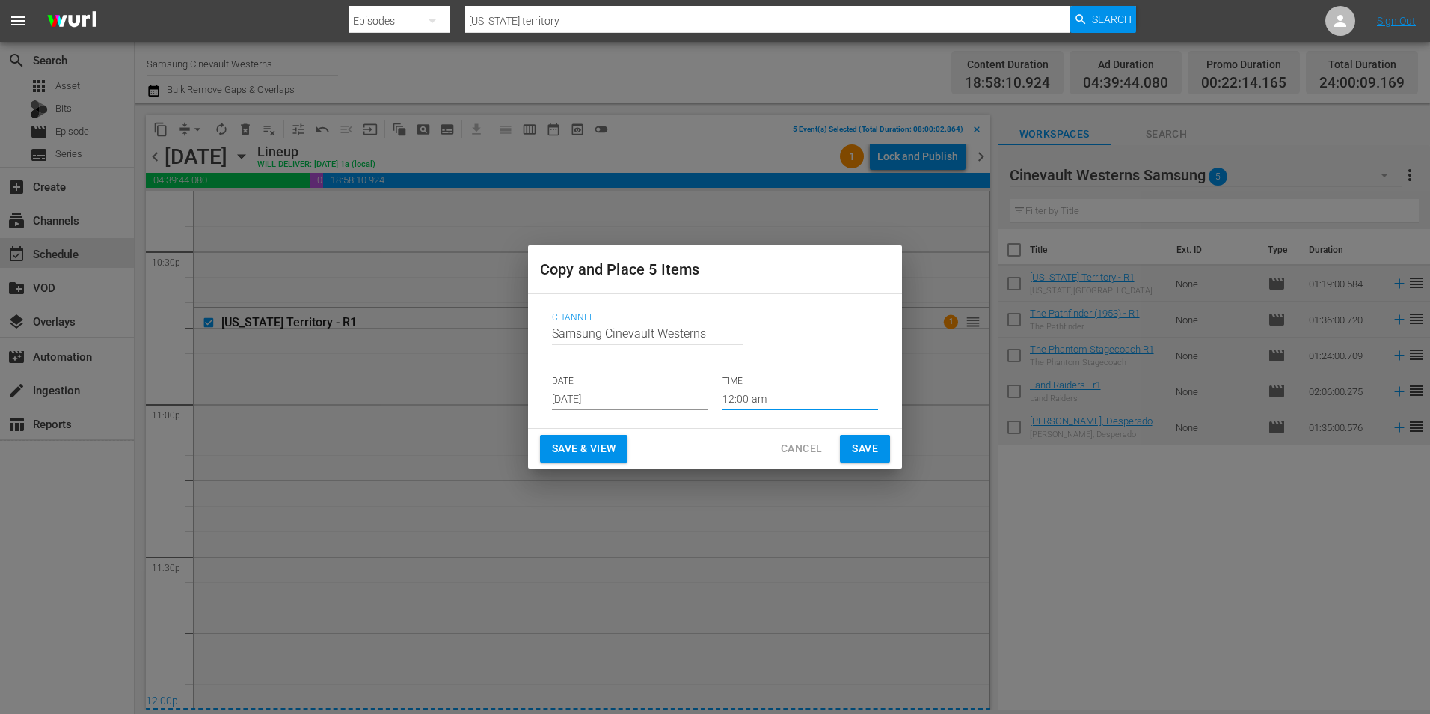
click at [864, 453] on span "Save" at bounding box center [865, 448] width 26 height 19
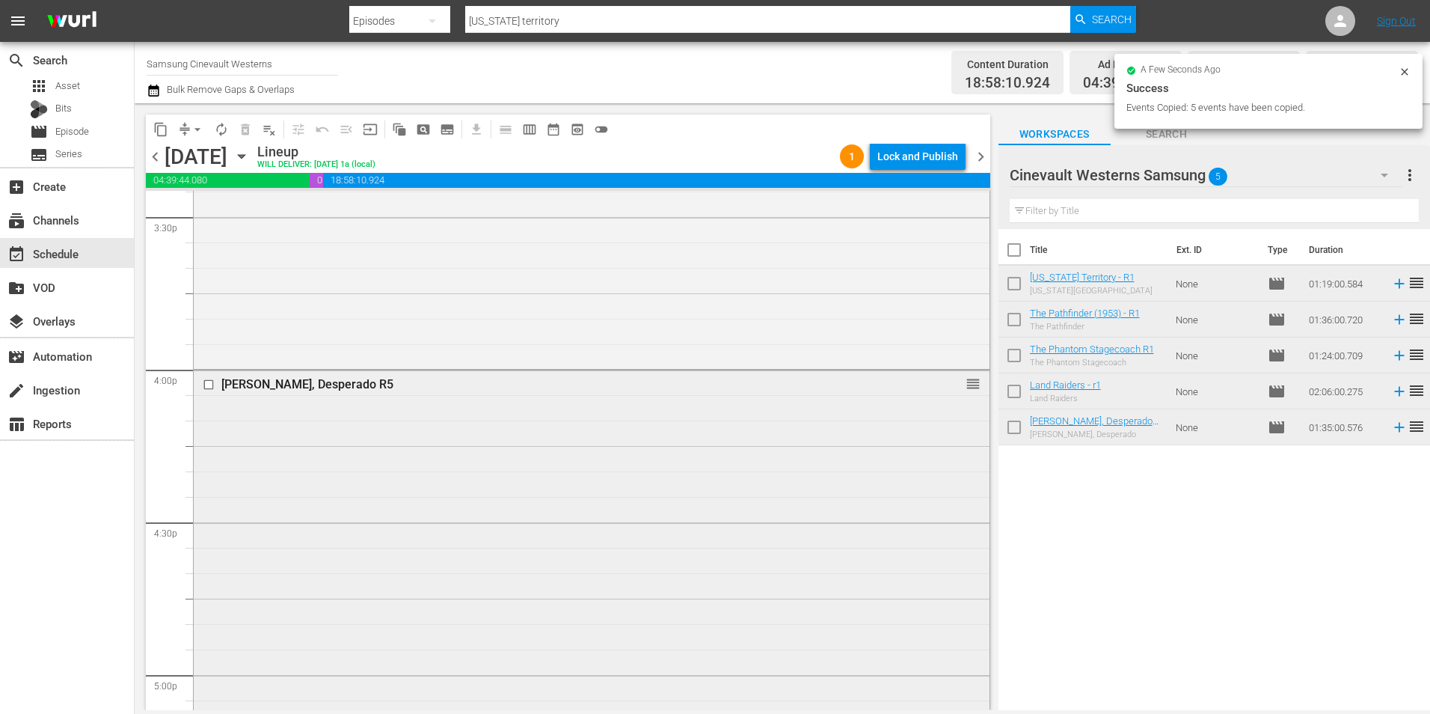
scroll to position [4787, 0]
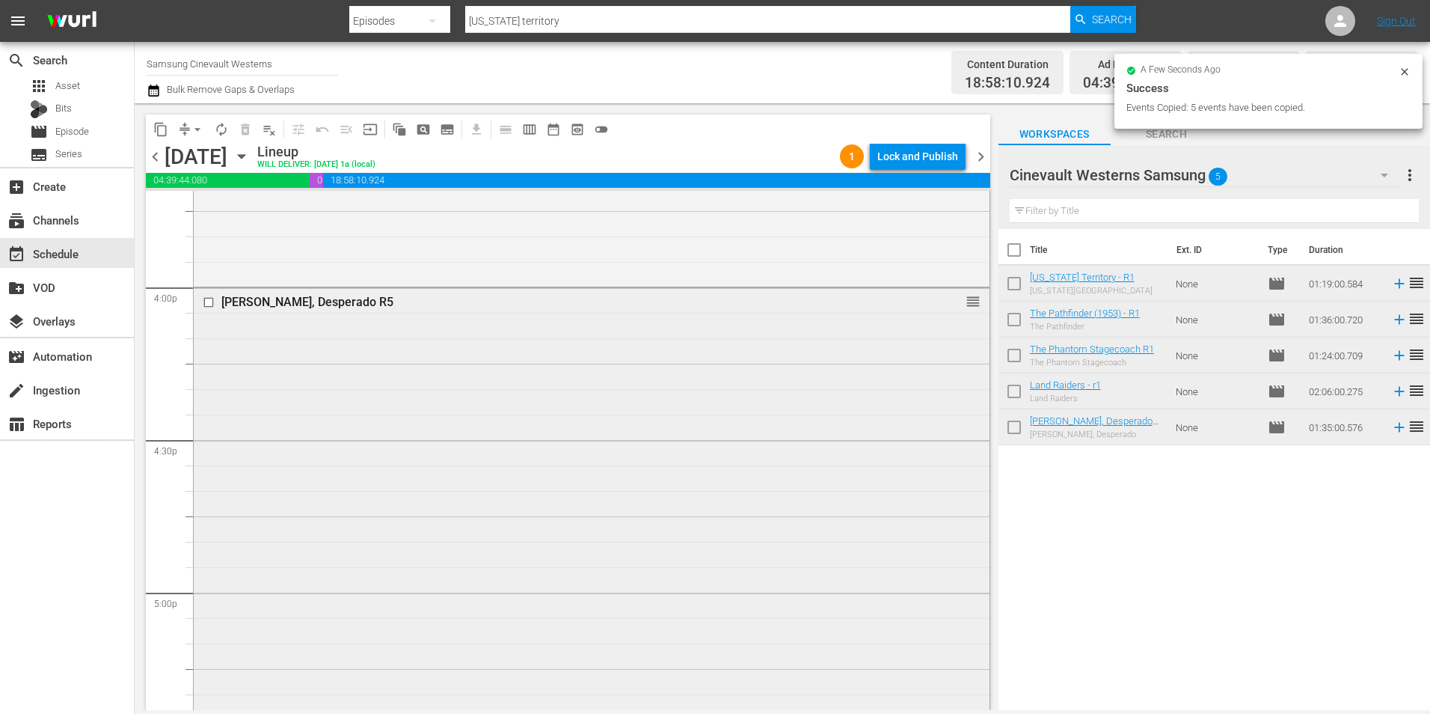
click at [207, 306] on input "checkbox" at bounding box center [211, 302] width 16 height 13
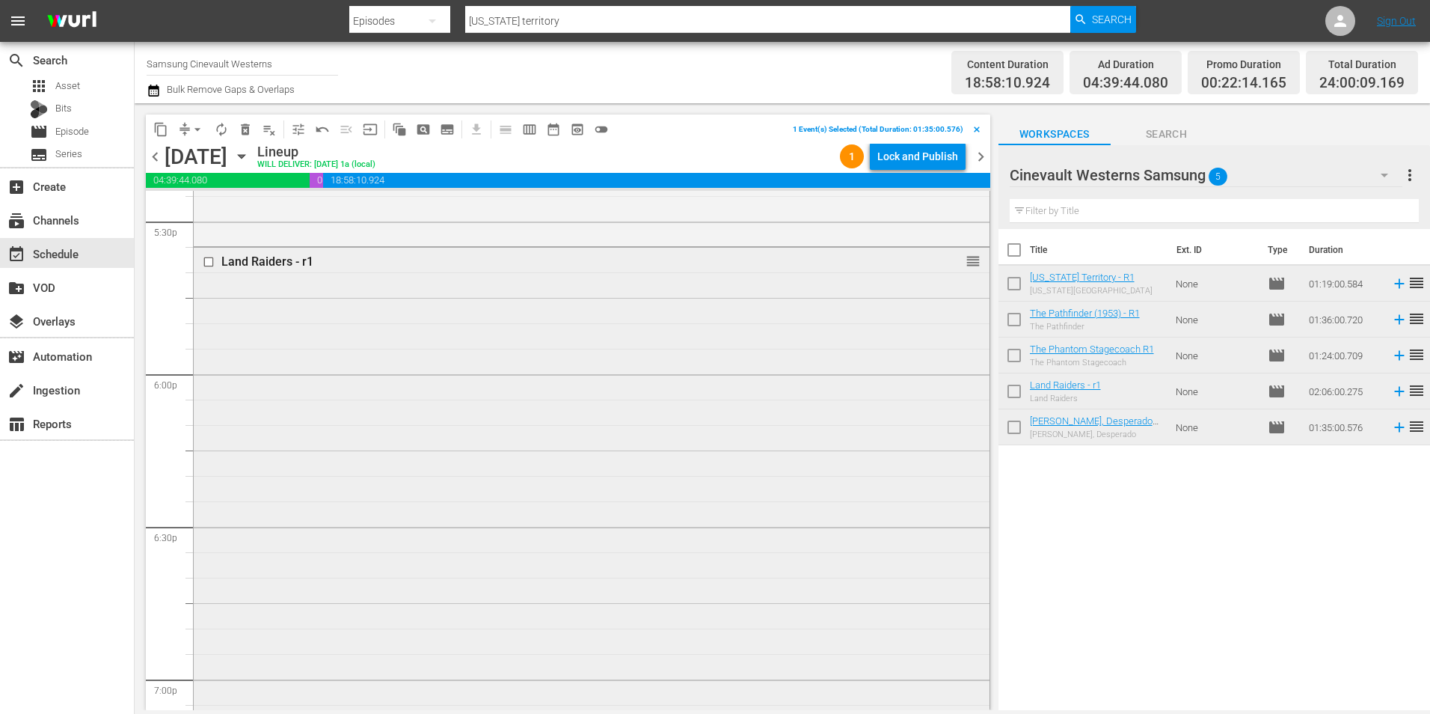
click at [206, 263] on input "checkbox" at bounding box center [211, 262] width 16 height 13
click at [209, 529] on input "checkbox" at bounding box center [211, 529] width 16 height 13
click at [209, 433] on input "checkbox" at bounding box center [211, 432] width 16 height 13
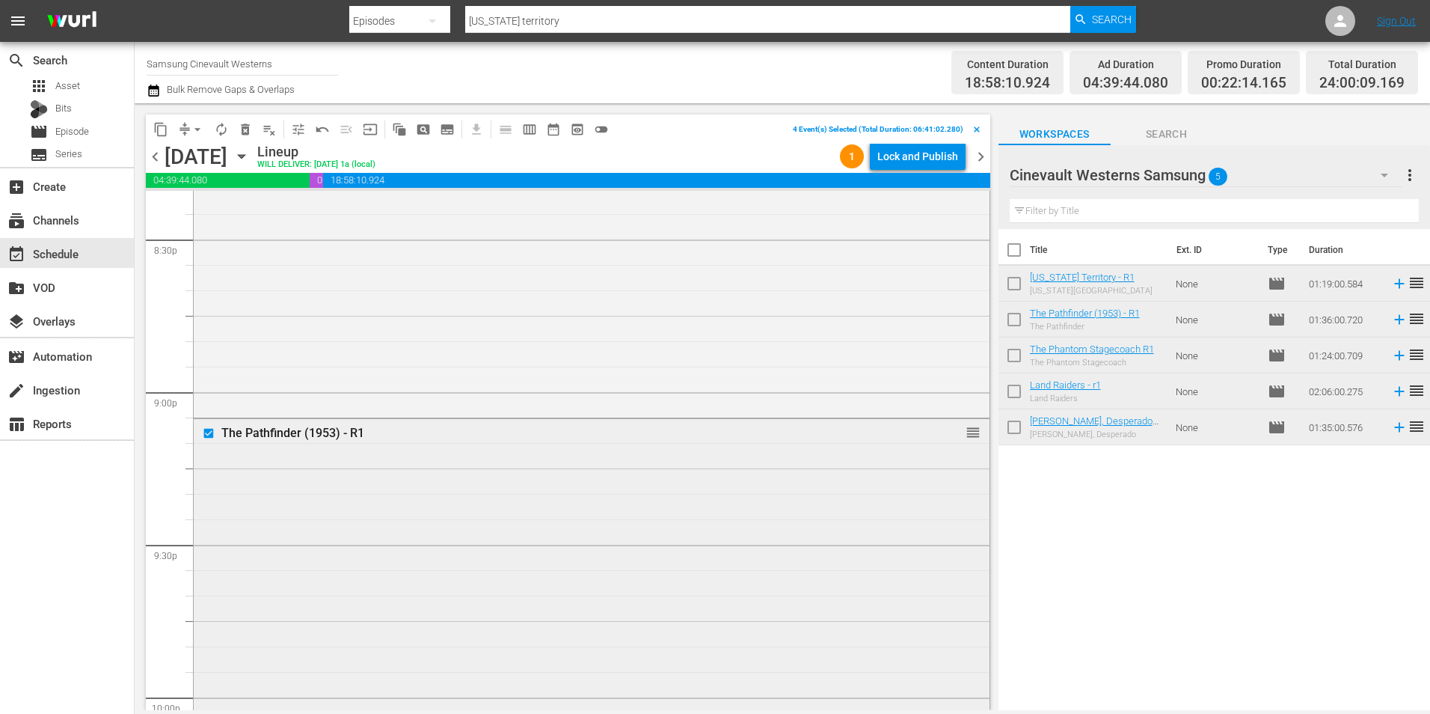
scroll to position [6806, 0]
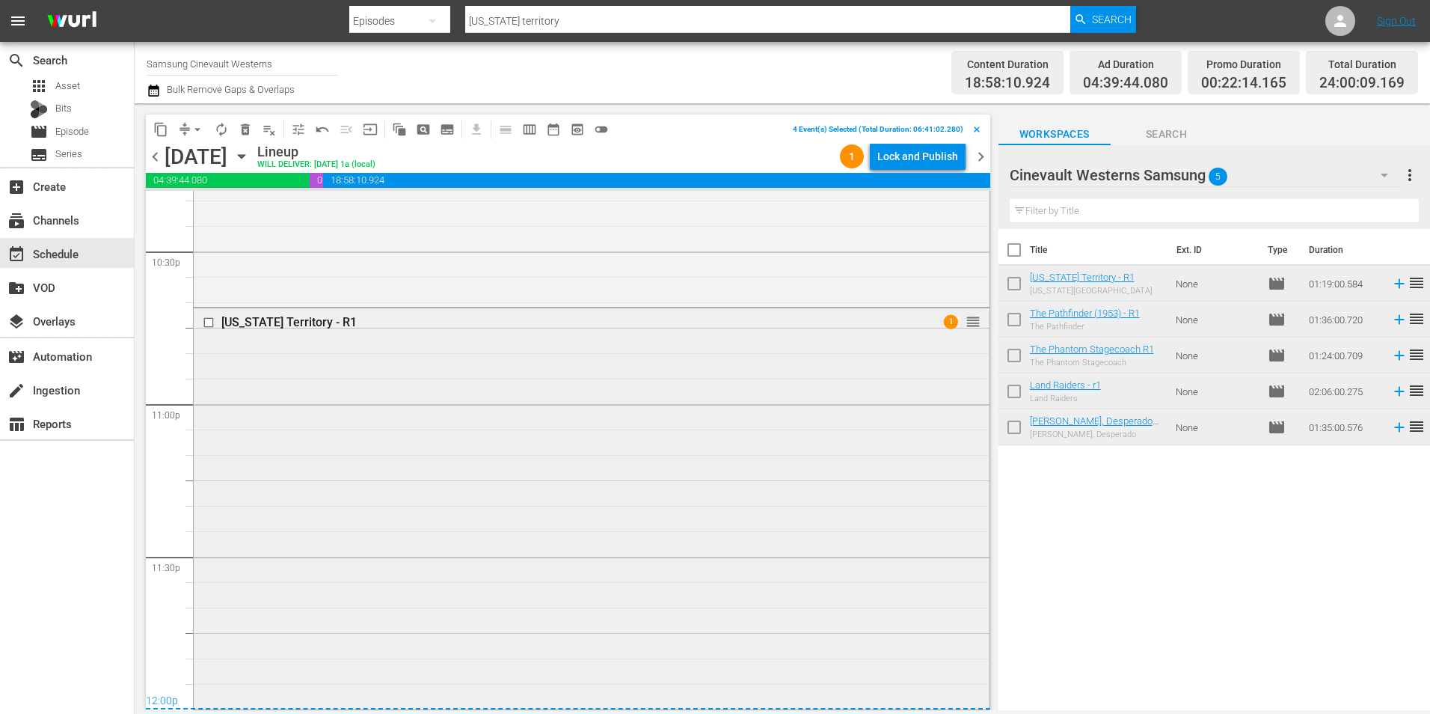
click at [212, 325] on input "checkbox" at bounding box center [211, 322] width 16 height 13
click at [159, 133] on span "content_copy" at bounding box center [160, 129] width 15 height 15
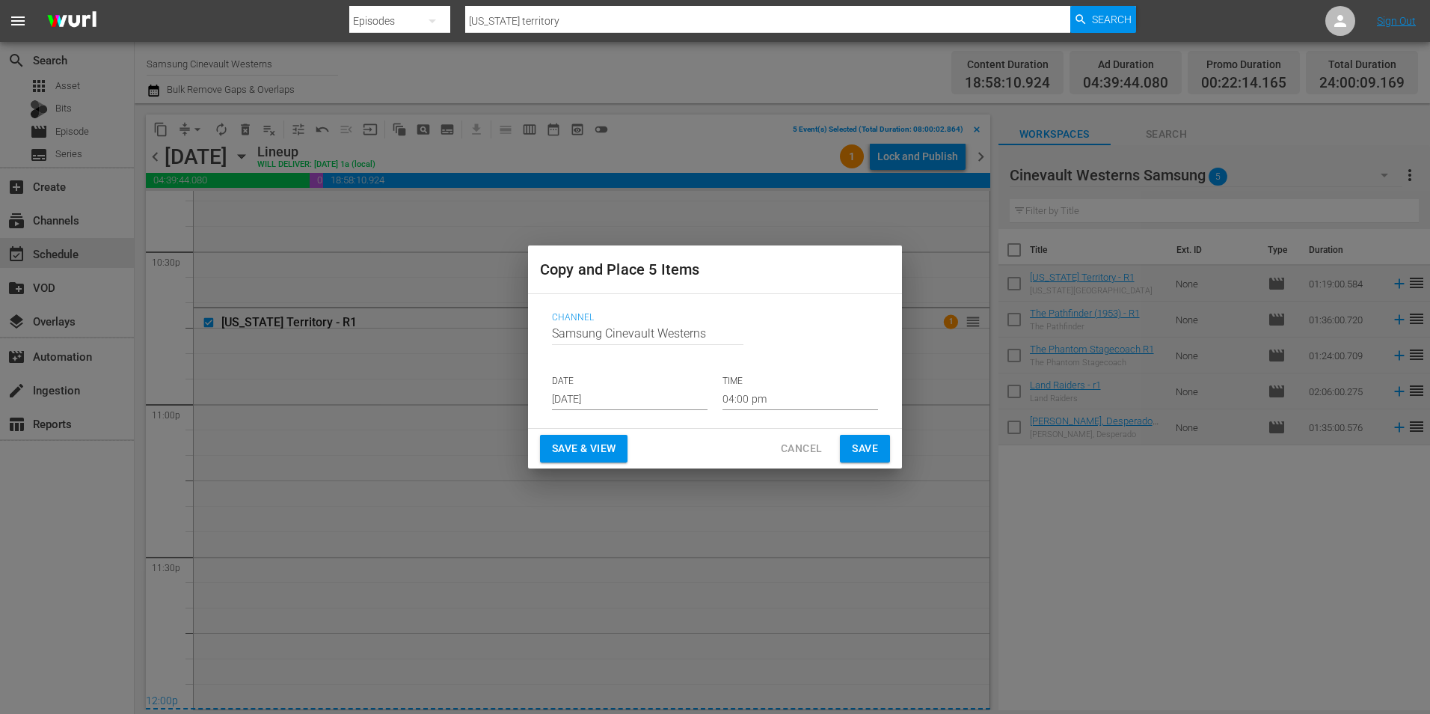
click at [626, 382] on p "DATE" at bounding box center [630, 381] width 156 height 13
click at [616, 405] on input "[DATE]" at bounding box center [630, 398] width 156 height 22
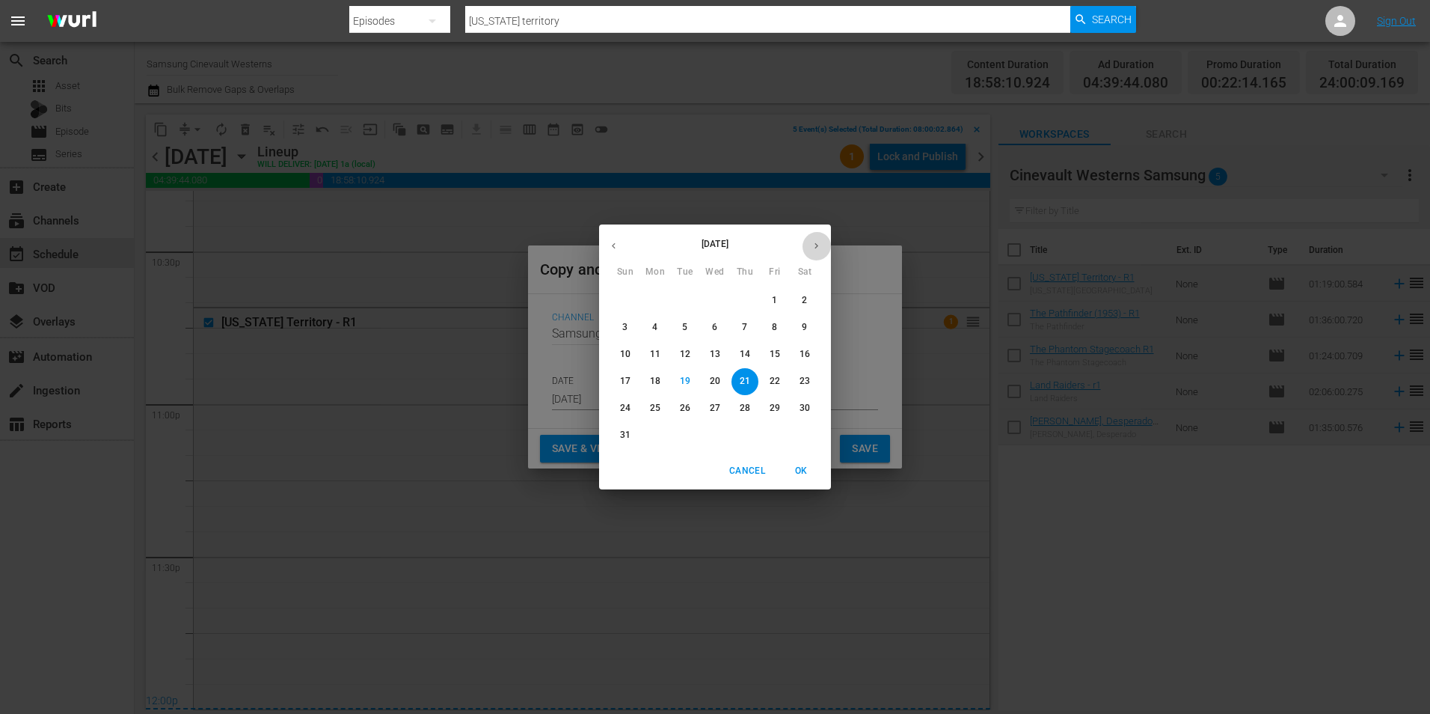
click at [817, 239] on button "button" at bounding box center [816, 245] width 29 height 29
click at [812, 298] on span "6" at bounding box center [804, 300] width 27 height 13
type input "[DATE]"
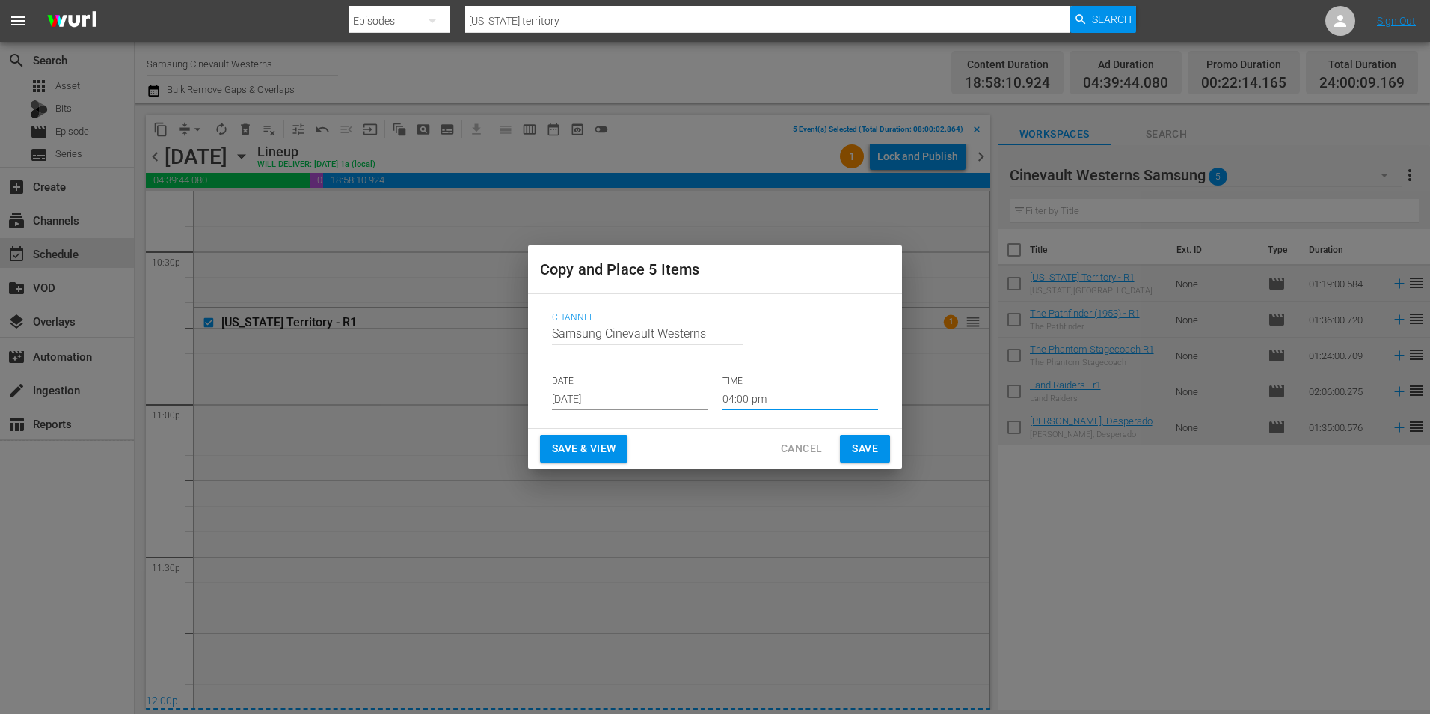
click at [723, 408] on input "04:00 pm" at bounding box center [801, 398] width 156 height 22
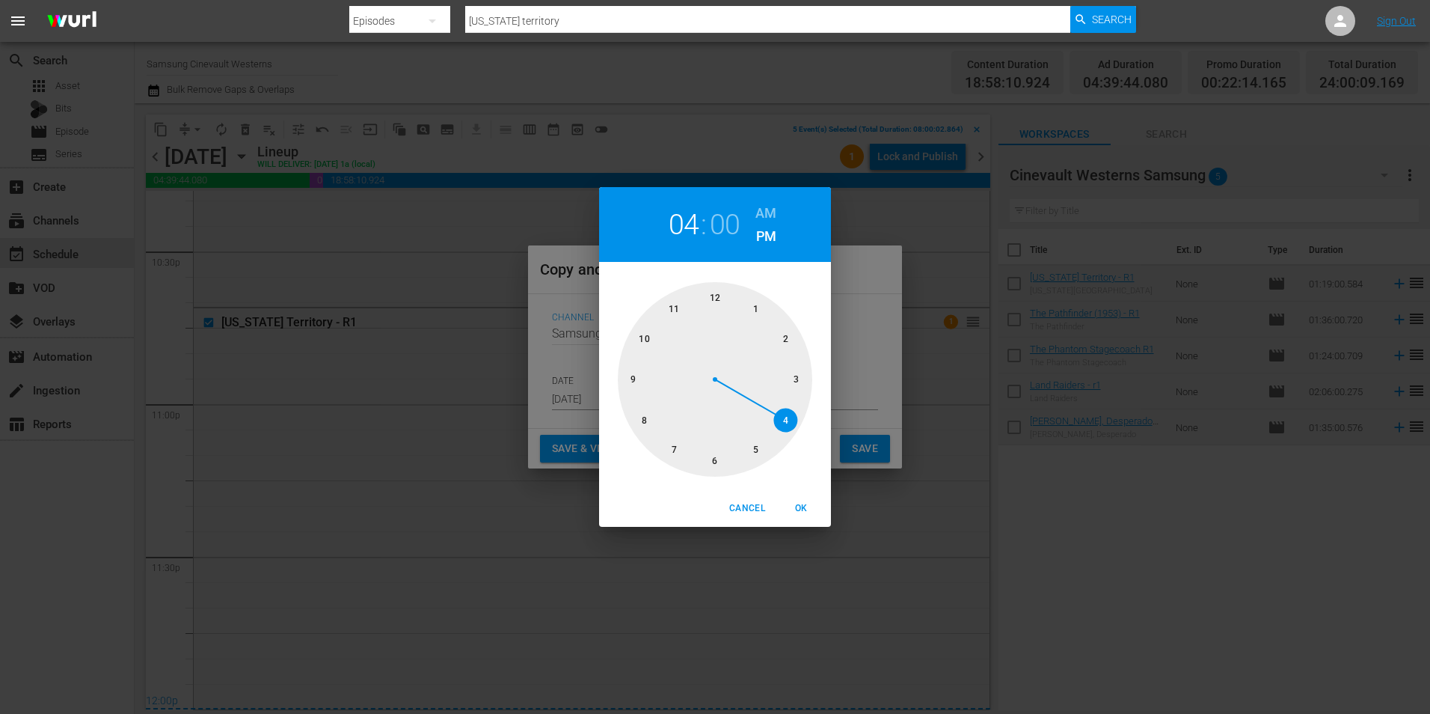
click at [634, 422] on div at bounding box center [715, 379] width 194 height 194
click at [772, 209] on h6 "AM" at bounding box center [765, 213] width 21 height 24
click at [811, 512] on span "OK" at bounding box center [801, 508] width 36 height 16
type input "08:00 am"
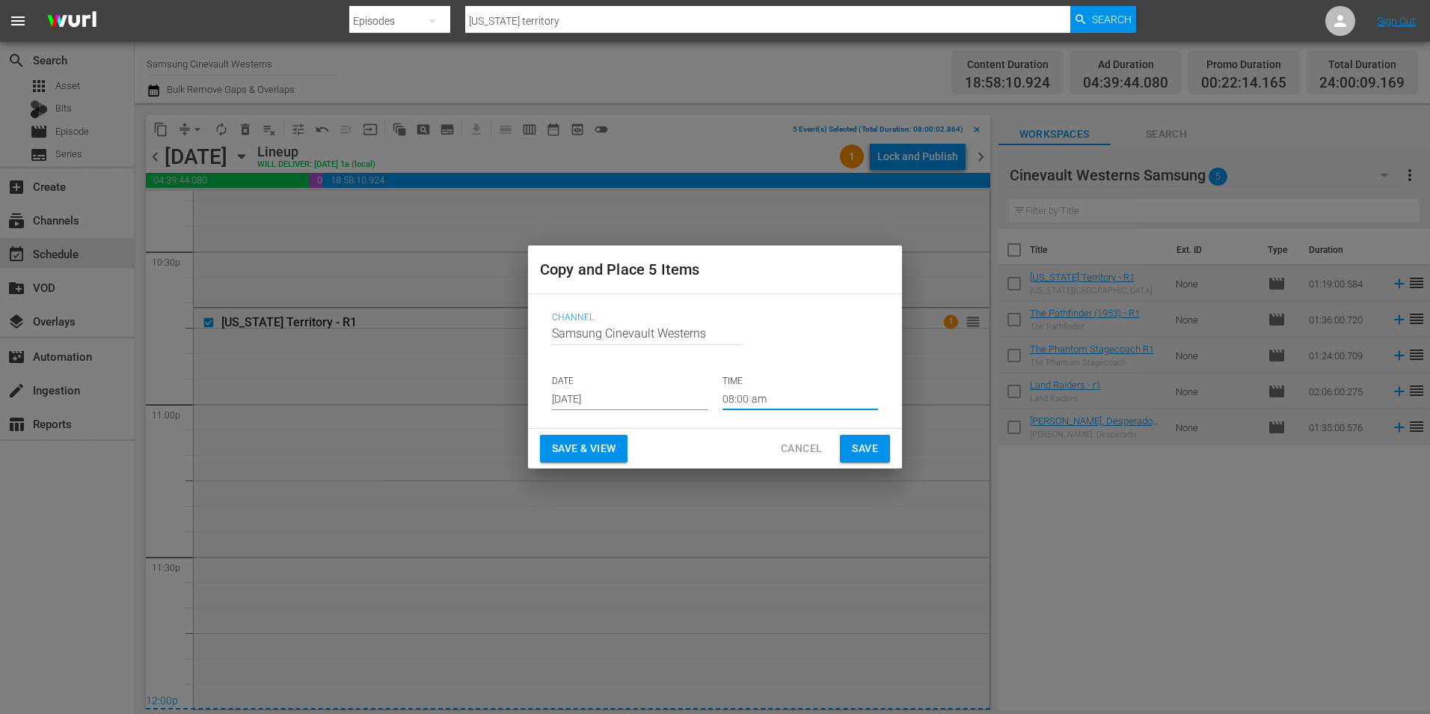
click at [868, 447] on span "Save" at bounding box center [865, 448] width 26 height 19
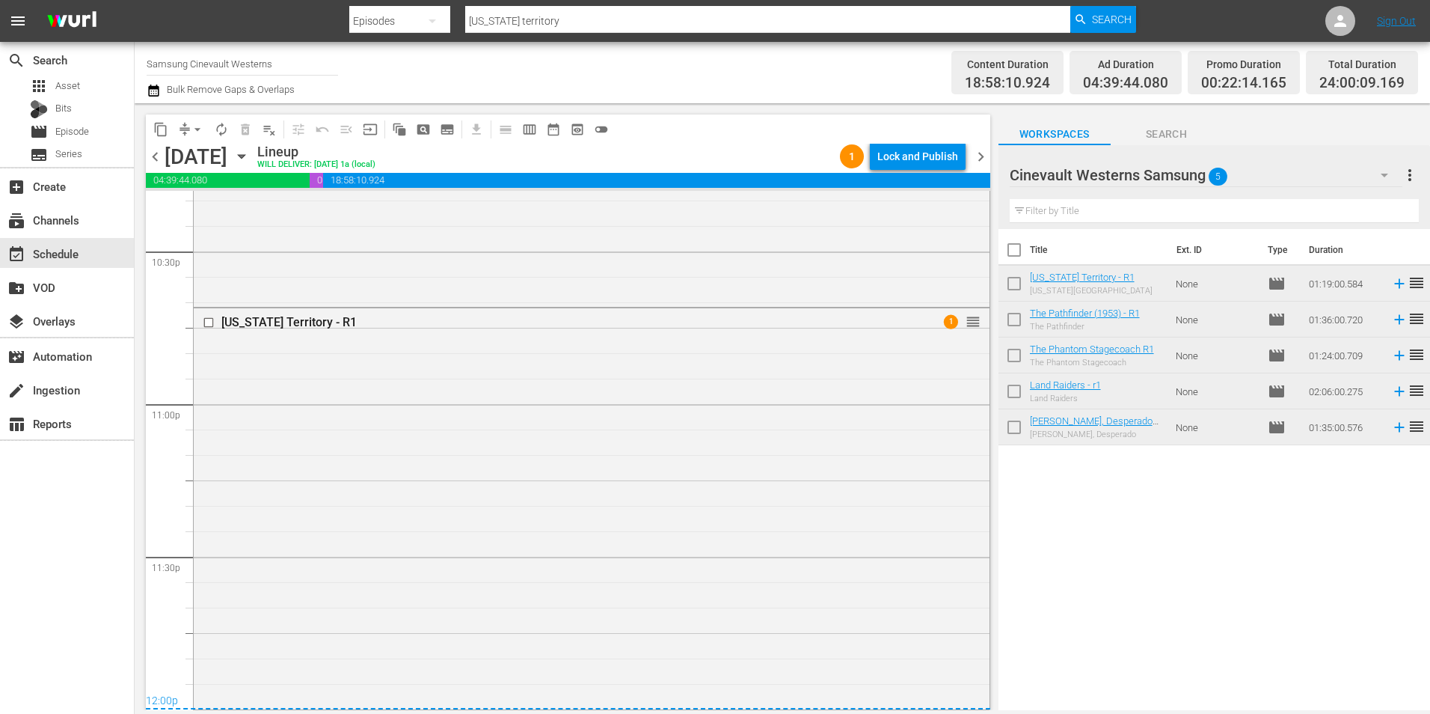
click at [197, 130] on span "arrow_drop_down" at bounding box center [197, 129] width 15 height 15
click at [219, 152] on li "Align to Midnight" at bounding box center [198, 159] width 157 height 25
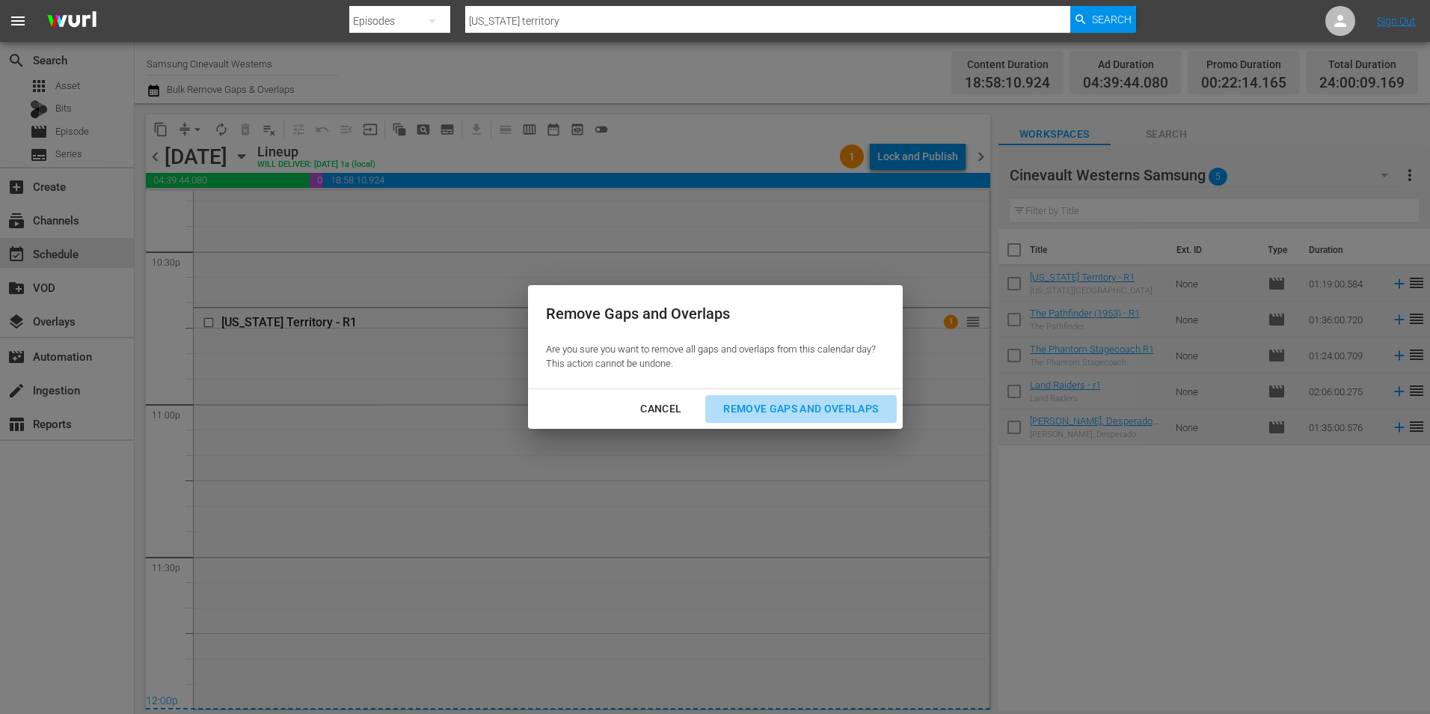
click at [796, 410] on div "Remove Gaps and Overlaps" at bounding box center [800, 408] width 179 height 19
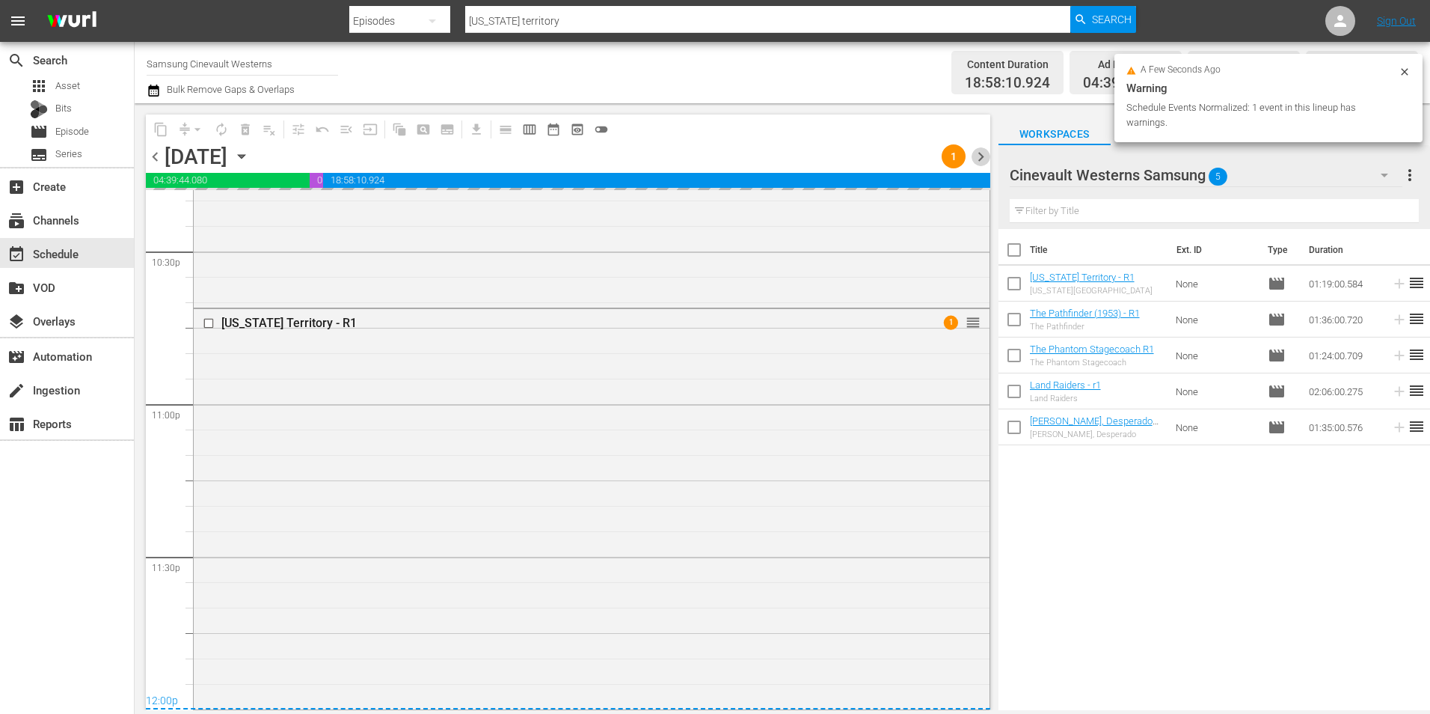
click at [977, 164] on span "chevron_right" at bounding box center [981, 156] width 19 height 19
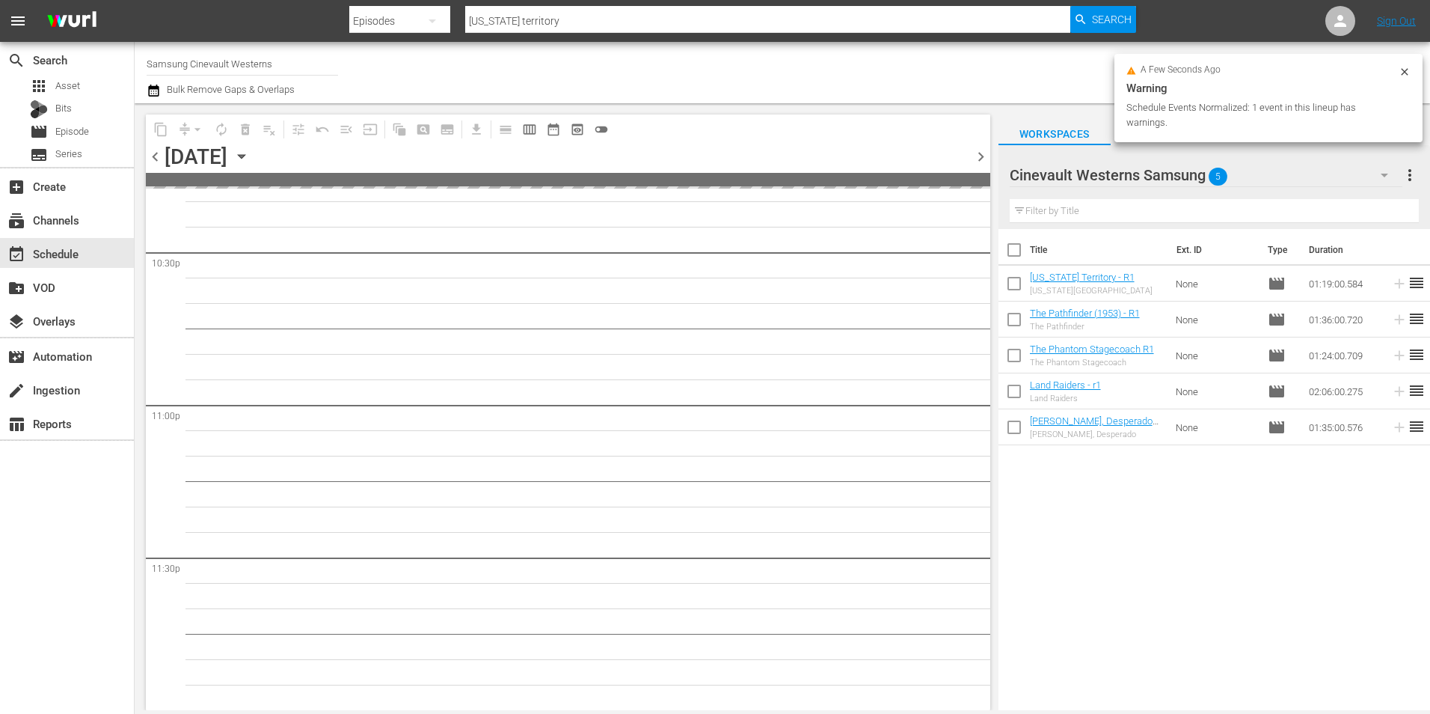
scroll to position [6803, 0]
click at [977, 164] on span "chevron_right" at bounding box center [981, 156] width 19 height 19
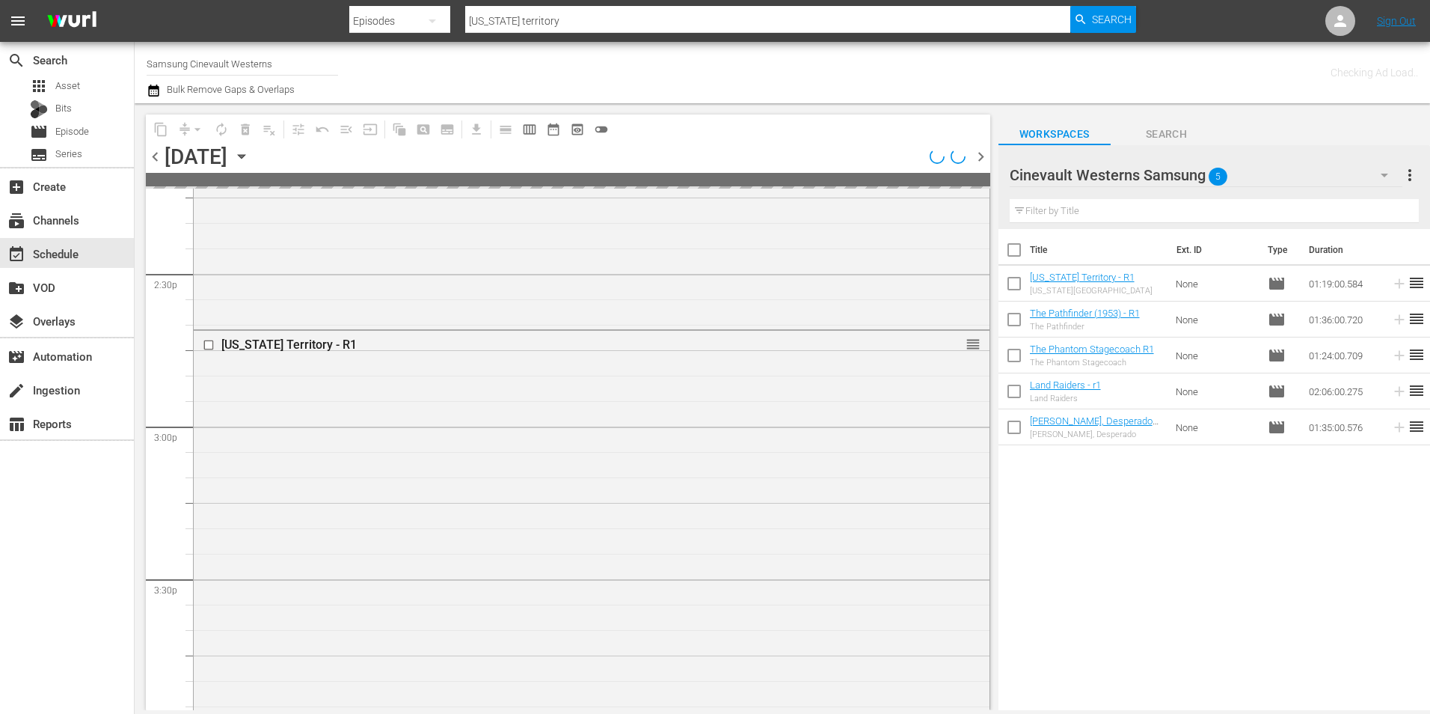
scroll to position [4260, 0]
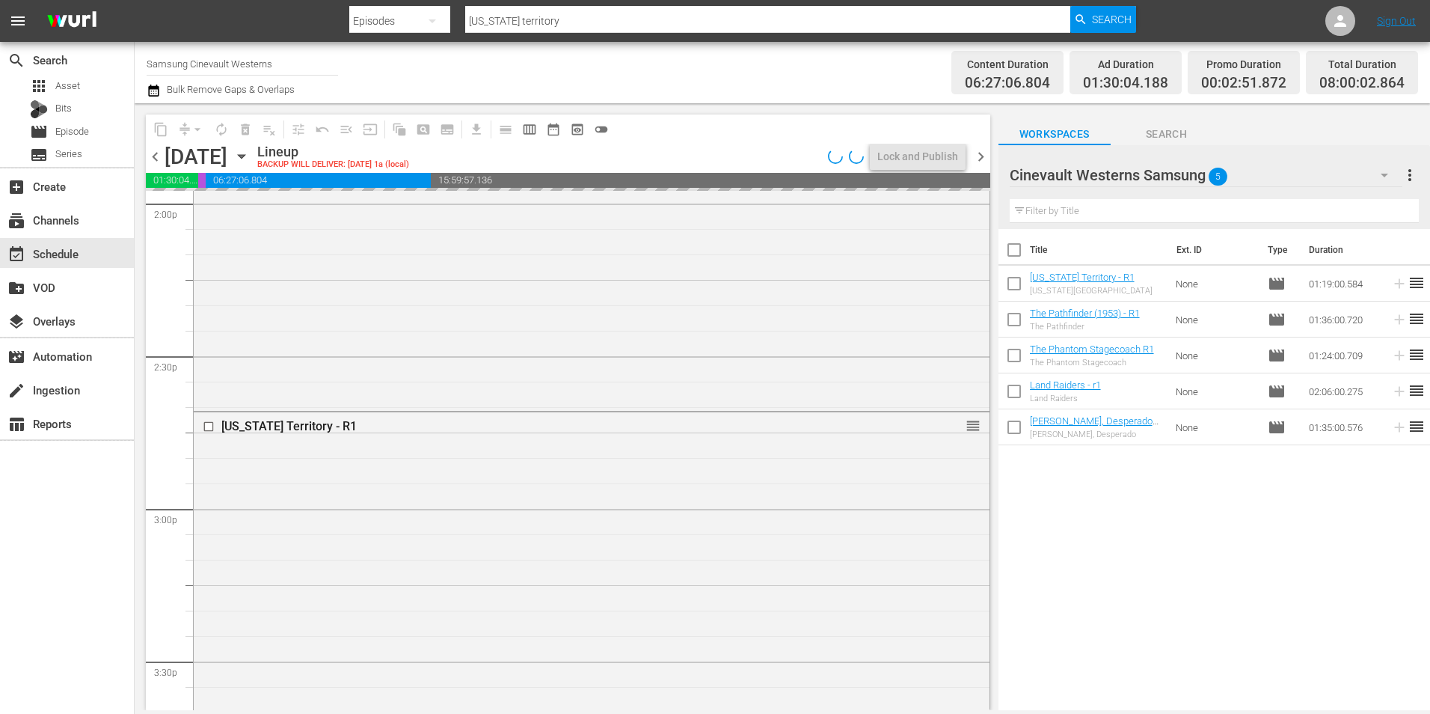
click at [150, 156] on span "chevron_left" at bounding box center [155, 156] width 19 height 19
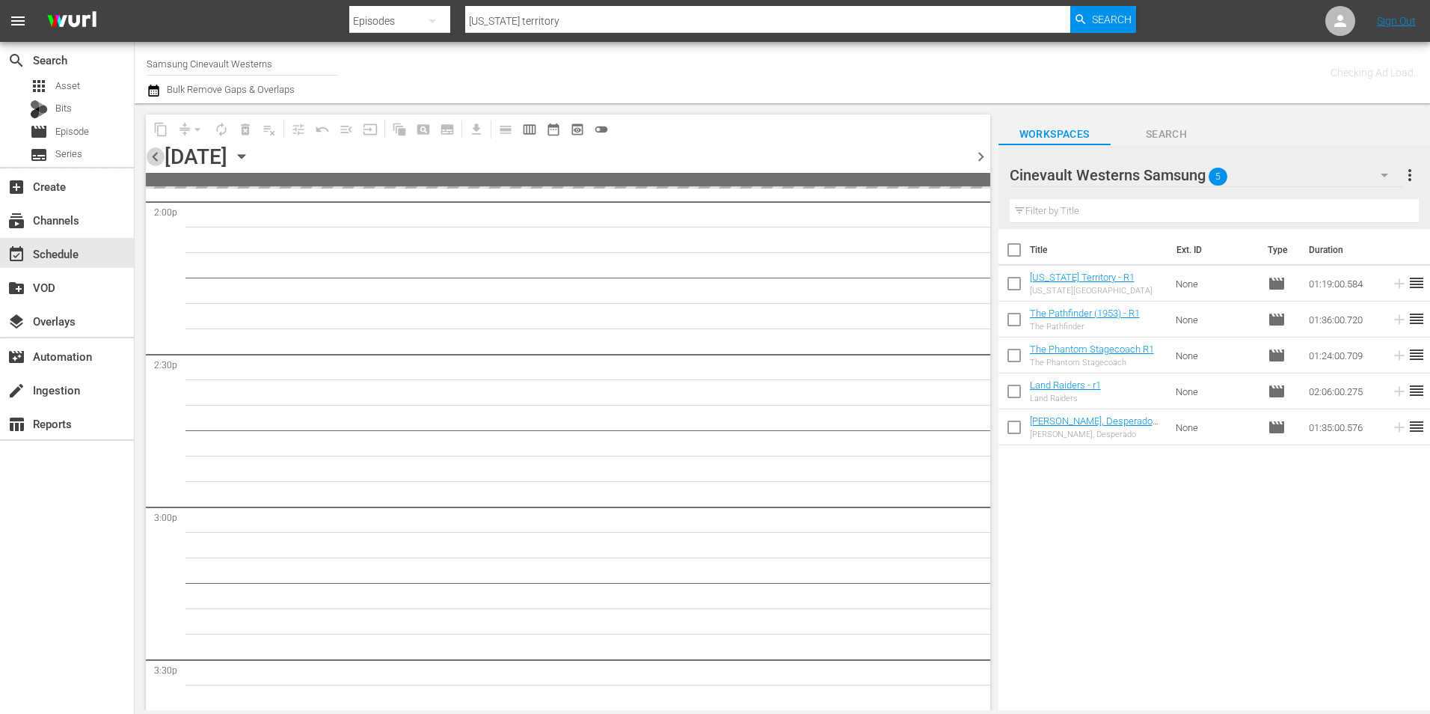
click at [151, 156] on span "chevron_left" at bounding box center [155, 156] width 19 height 19
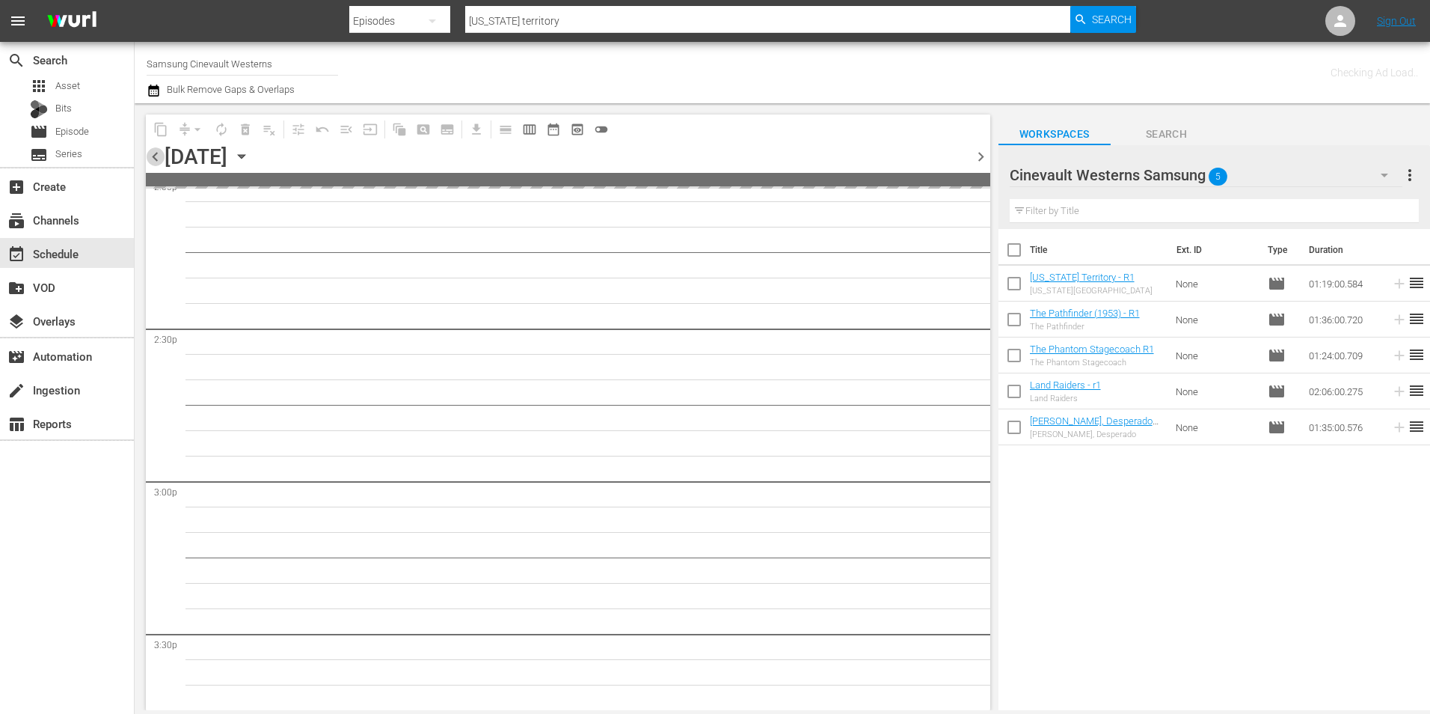
click at [152, 156] on span "chevron_left" at bounding box center [155, 156] width 19 height 19
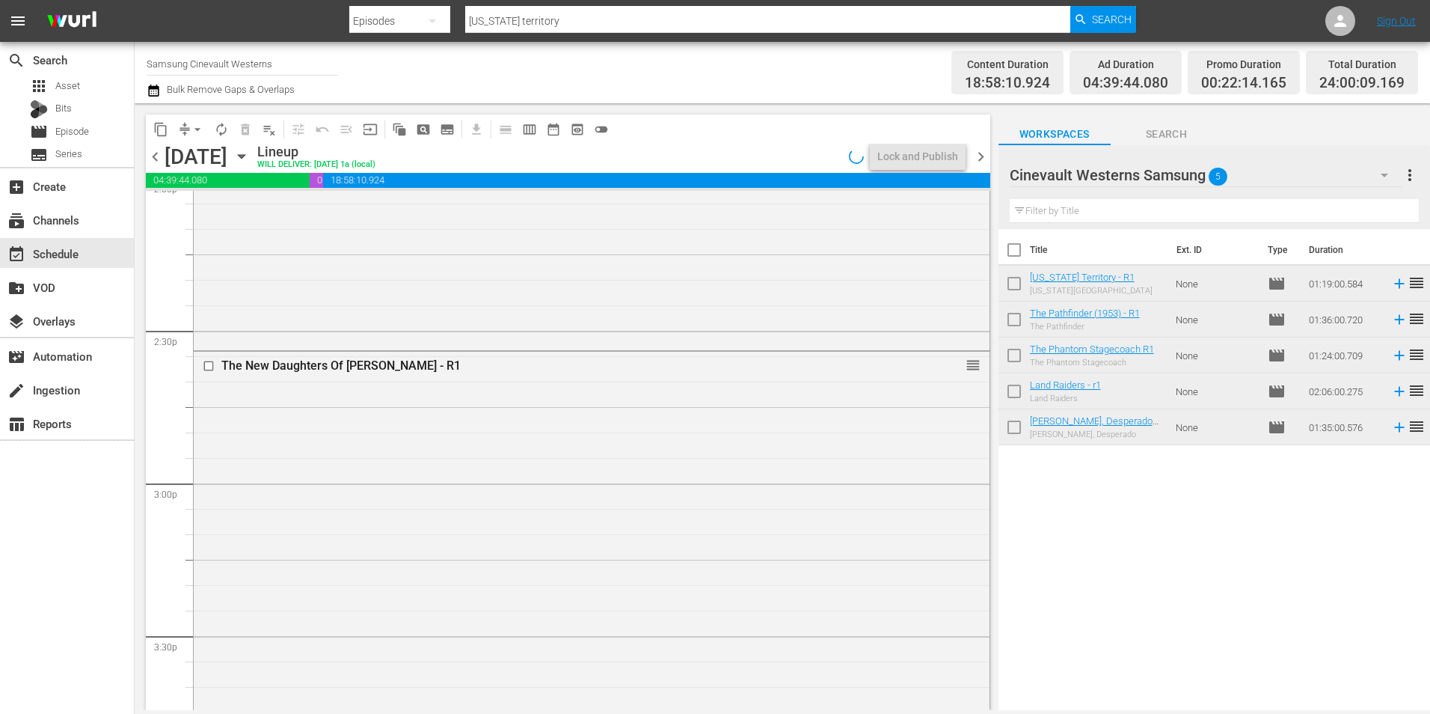
scroll to position [4235, 0]
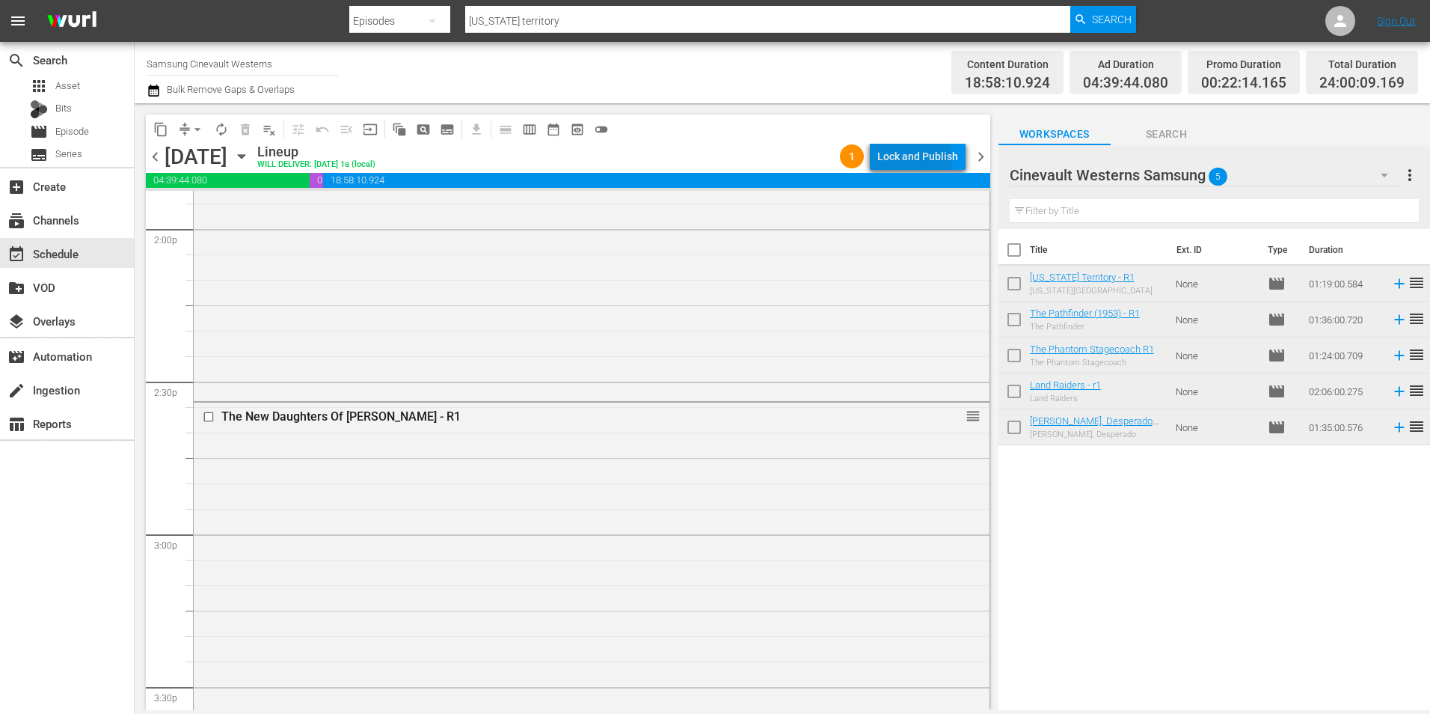
click at [907, 159] on div "Lock and Publish" at bounding box center [917, 156] width 81 height 27
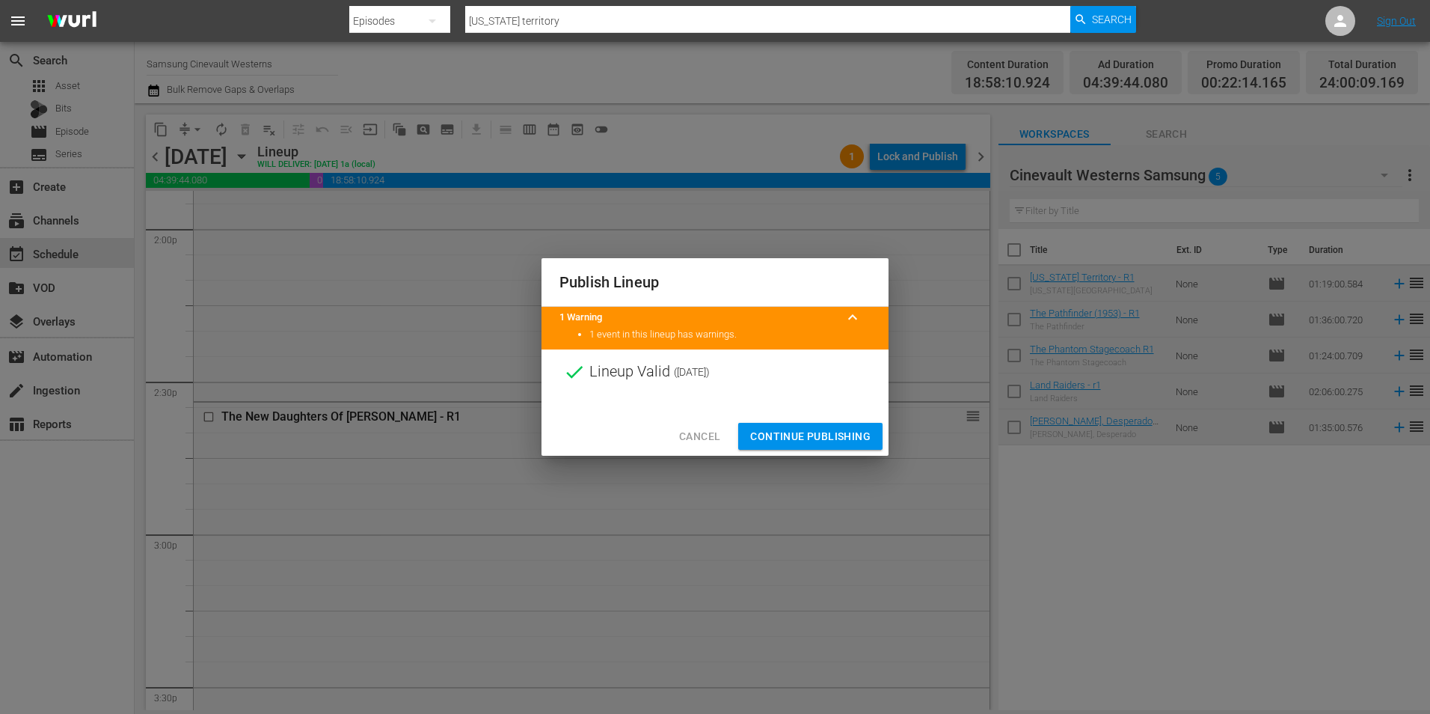
click at [798, 433] on span "Continue Publishing" at bounding box center [810, 436] width 120 height 19
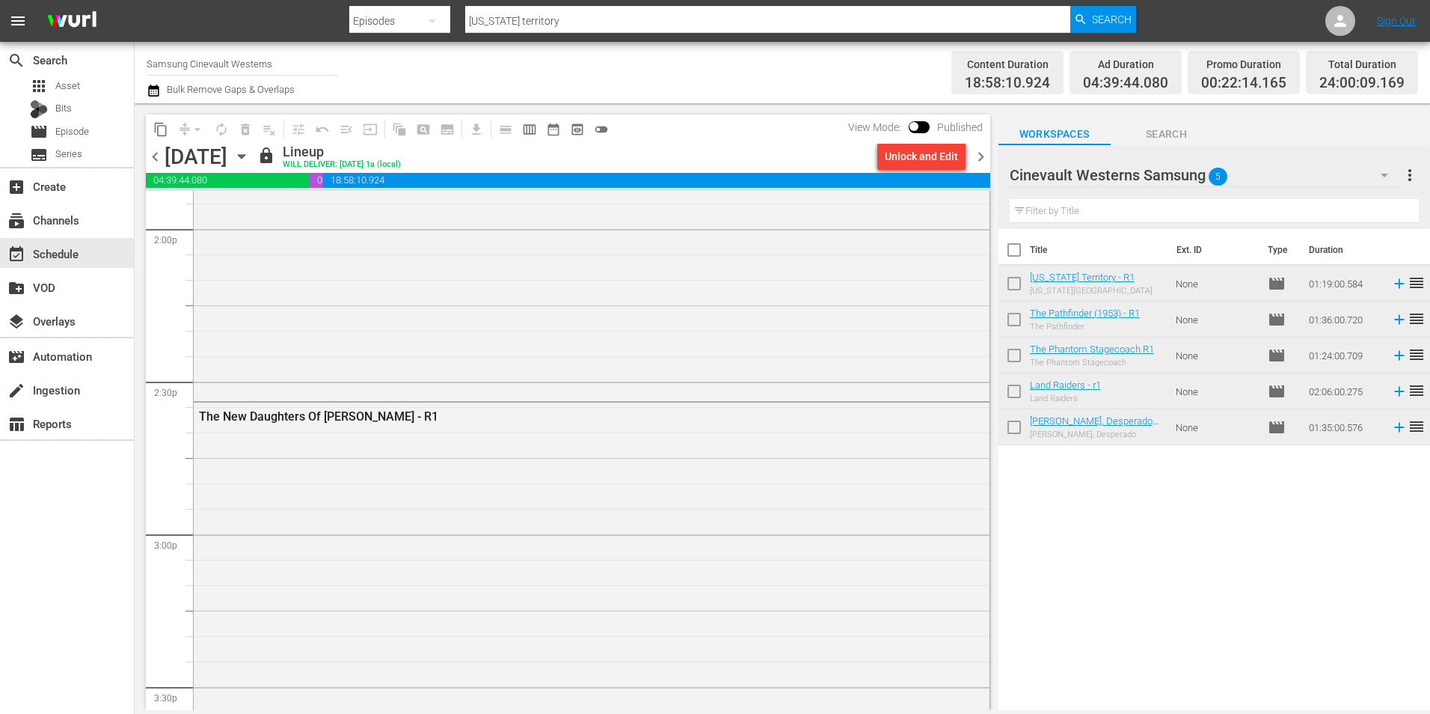
click at [264, 71] on input "Samsung Cinevault Westerns" at bounding box center [242, 64] width 191 height 36
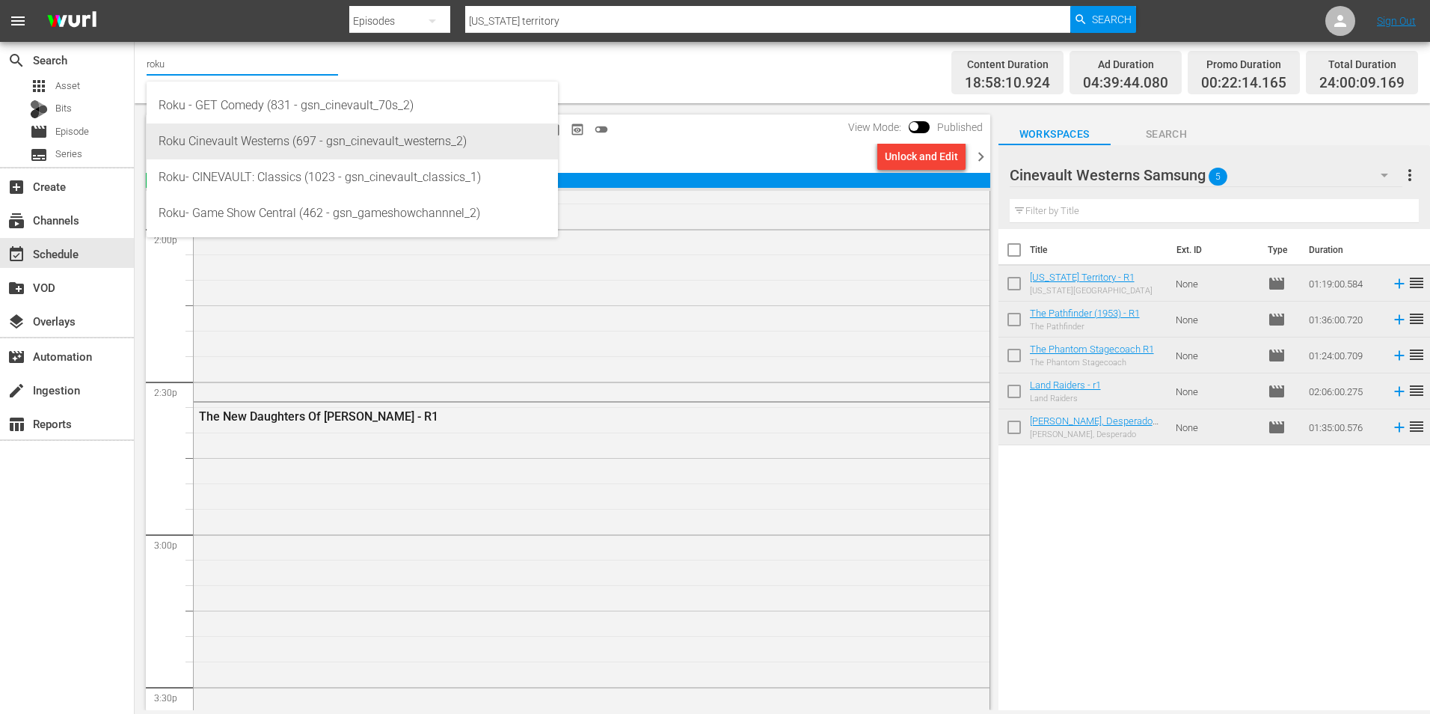
click at [307, 147] on div "Roku Cinevault Westerns (697 - gsn_cinevault_westerns_2)" at bounding box center [352, 141] width 387 height 36
type input "Roku Cinevault Westerns (697 - gsn_cinevault_westerns_2)"
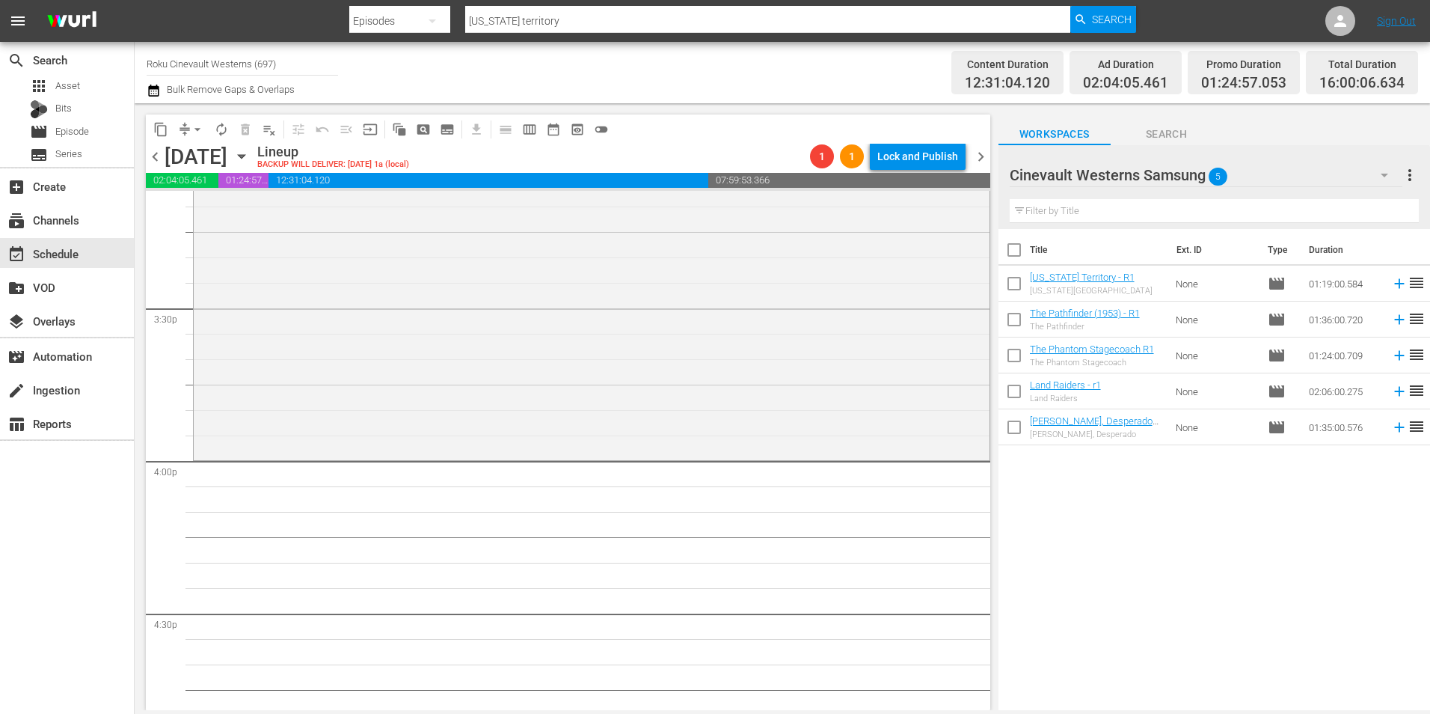
scroll to position [4683, 0]
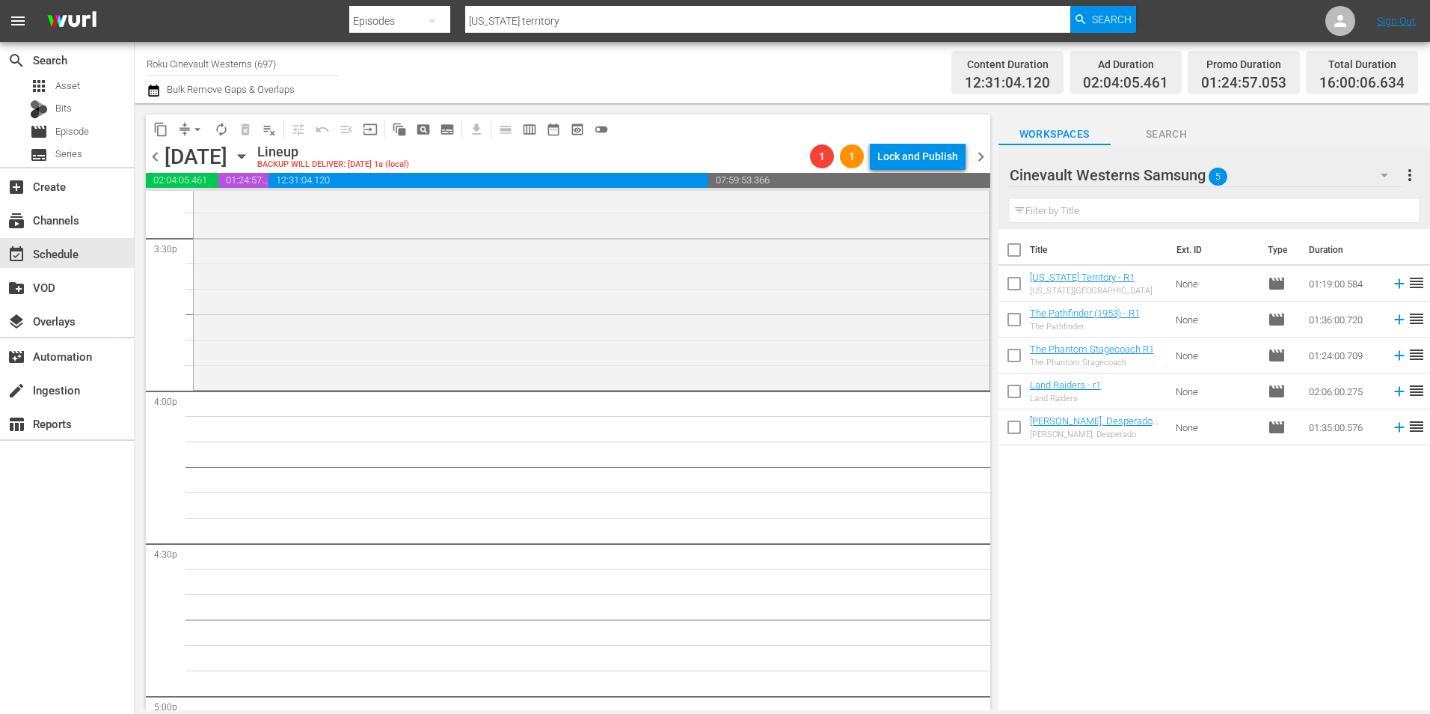
click at [1317, 165] on div "Cinevault Westerns Samsung 5" at bounding box center [1206, 175] width 393 height 42
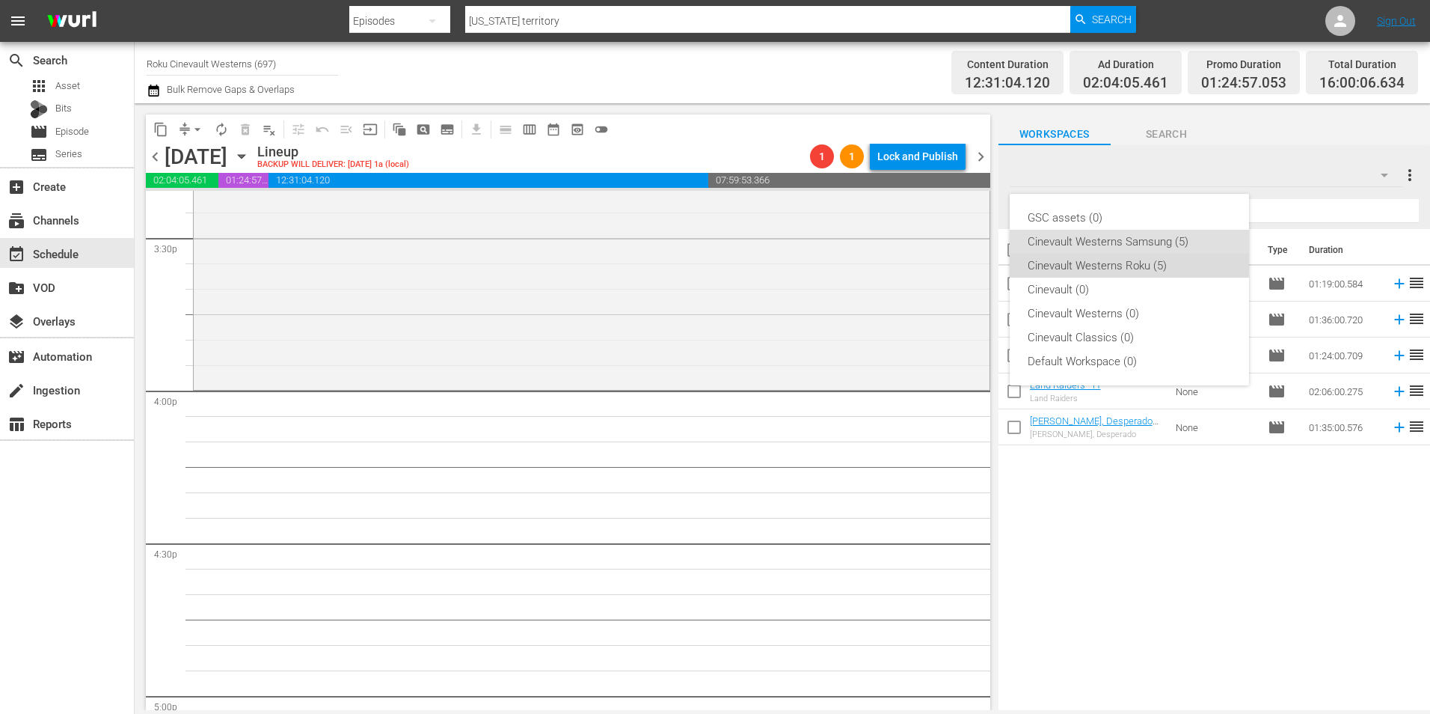
click at [1073, 271] on div "Cinevault Westerns Roku (5)" at bounding box center [1129, 266] width 203 height 24
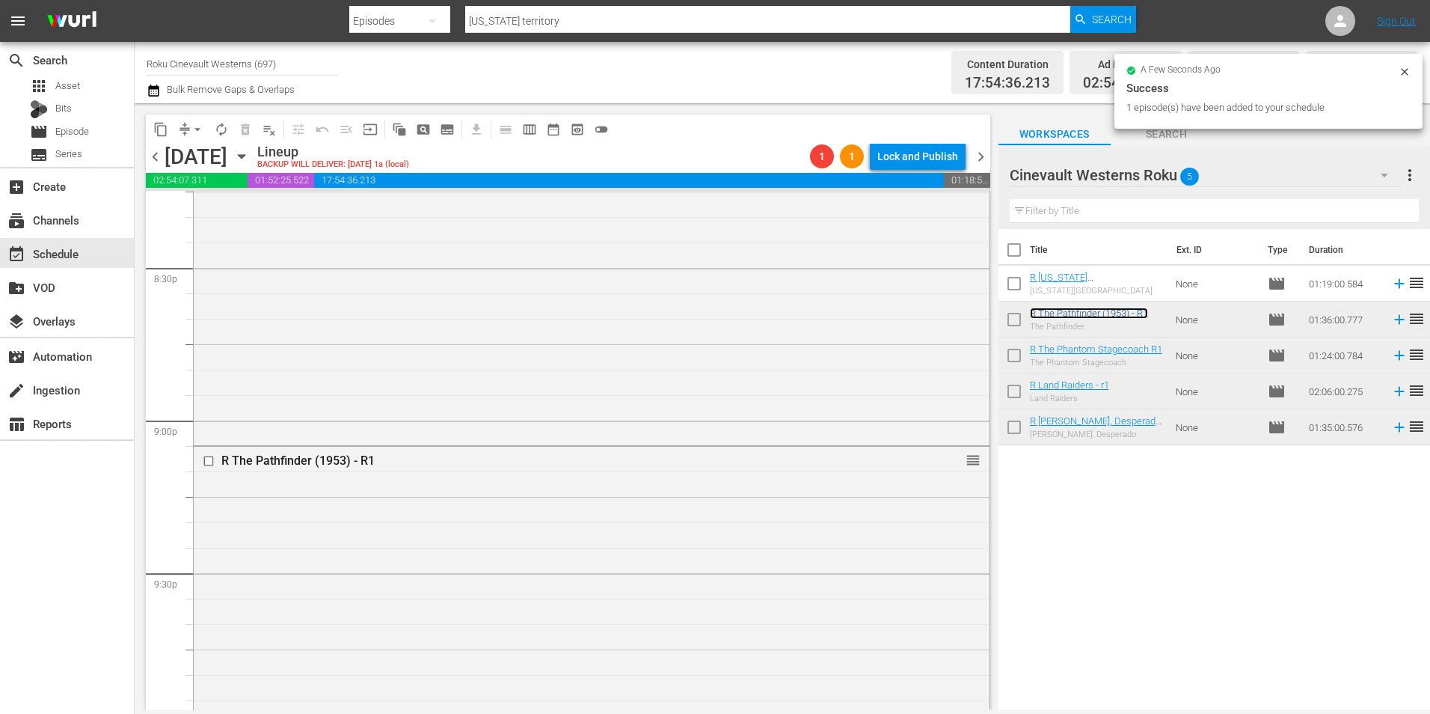
scroll to position [6628, 0]
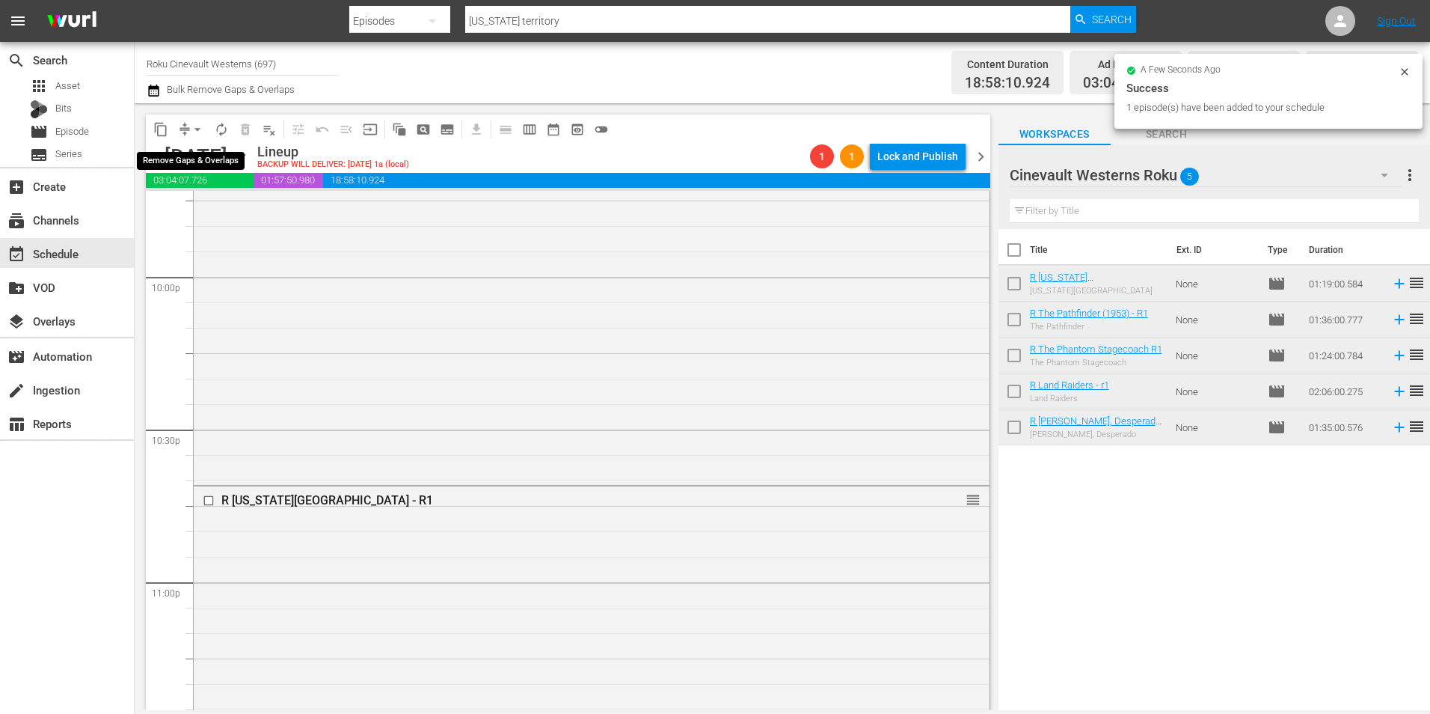
click at [198, 129] on span "arrow_drop_down" at bounding box center [197, 129] width 15 height 15
click at [225, 149] on li "Align to Midnight" at bounding box center [198, 159] width 157 height 25
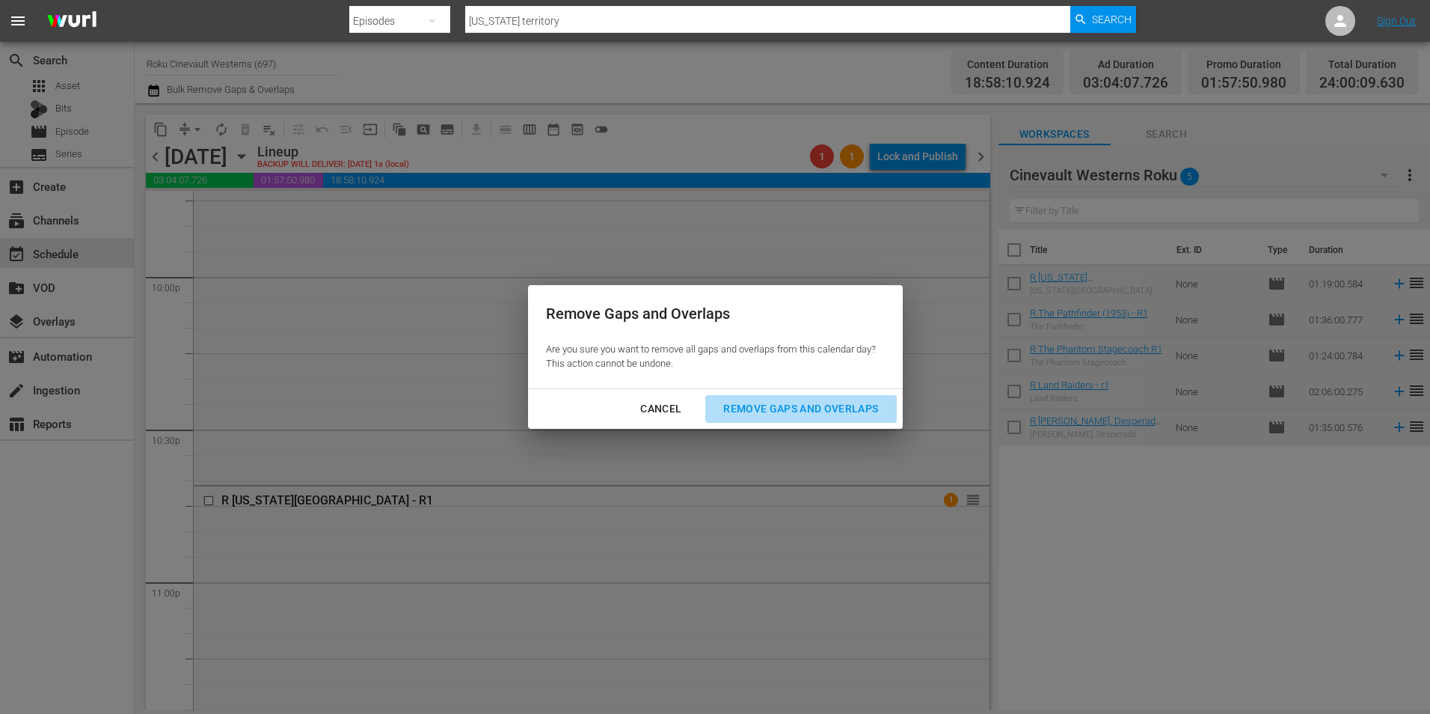
click at [855, 402] on div "Remove Gaps and Overlaps" at bounding box center [800, 408] width 179 height 19
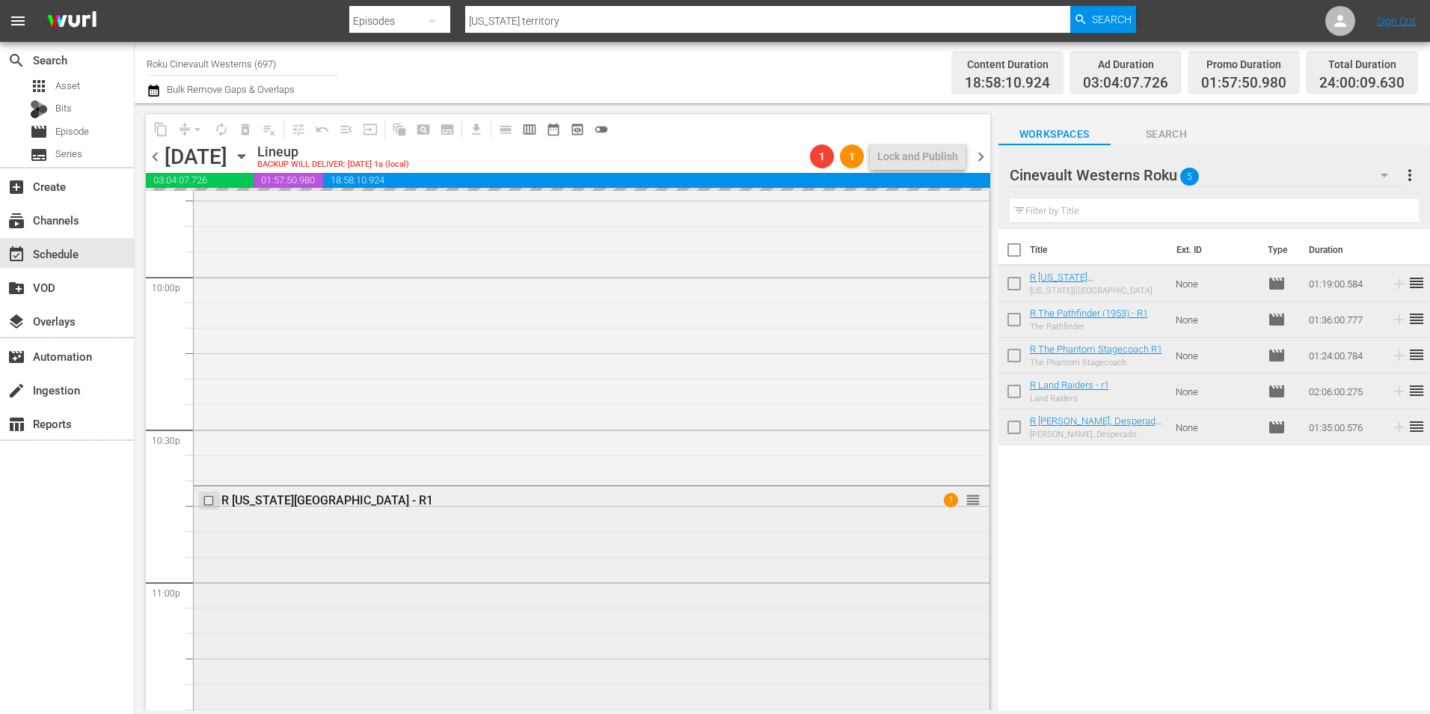
click at [208, 498] on input "checkbox" at bounding box center [211, 500] width 16 height 13
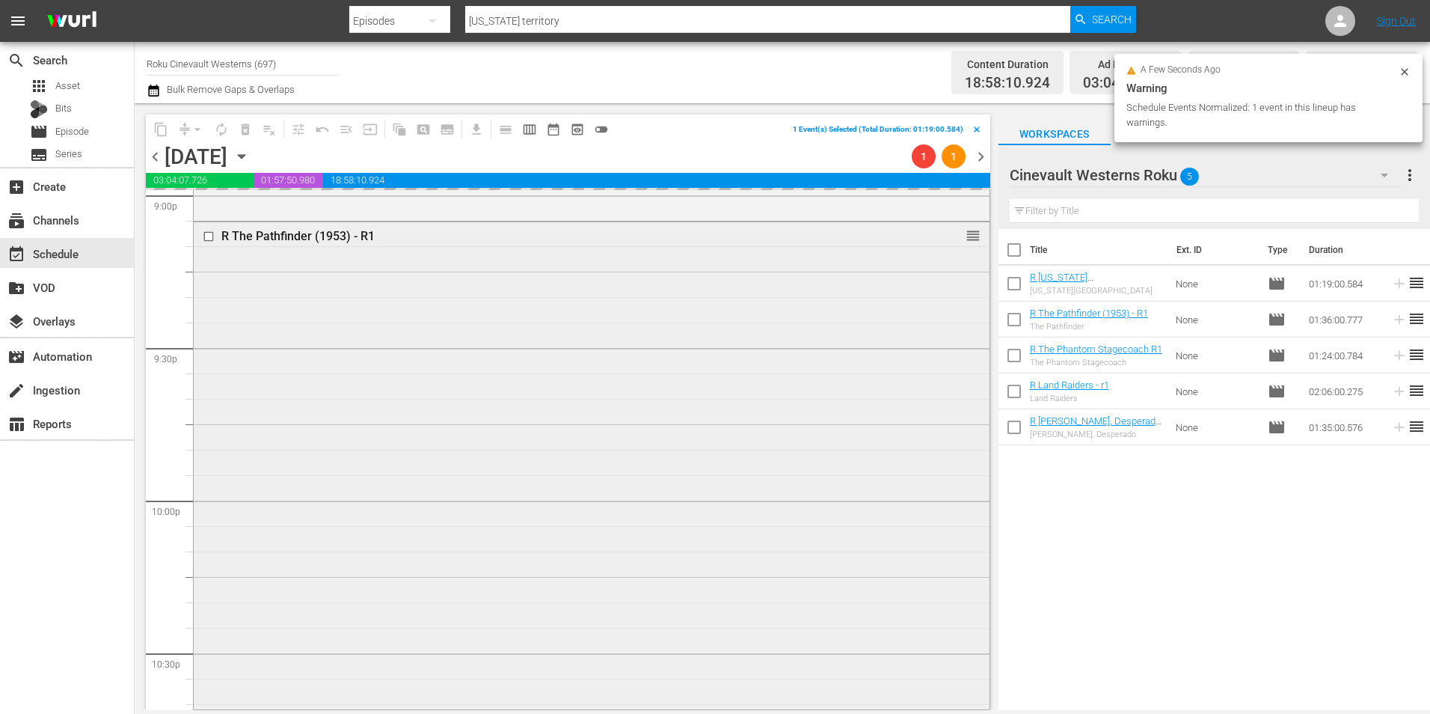
scroll to position [6329, 0]
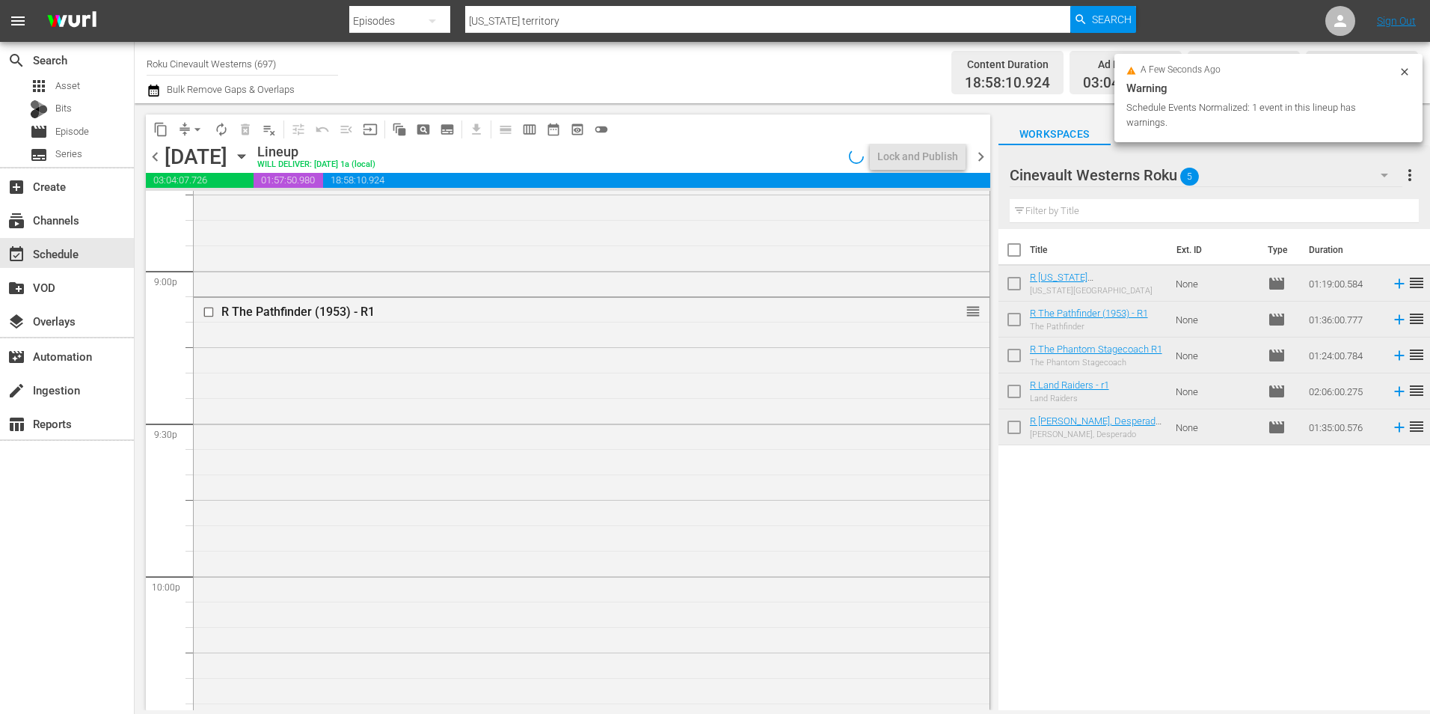
click at [209, 312] on input "checkbox" at bounding box center [211, 311] width 16 height 13
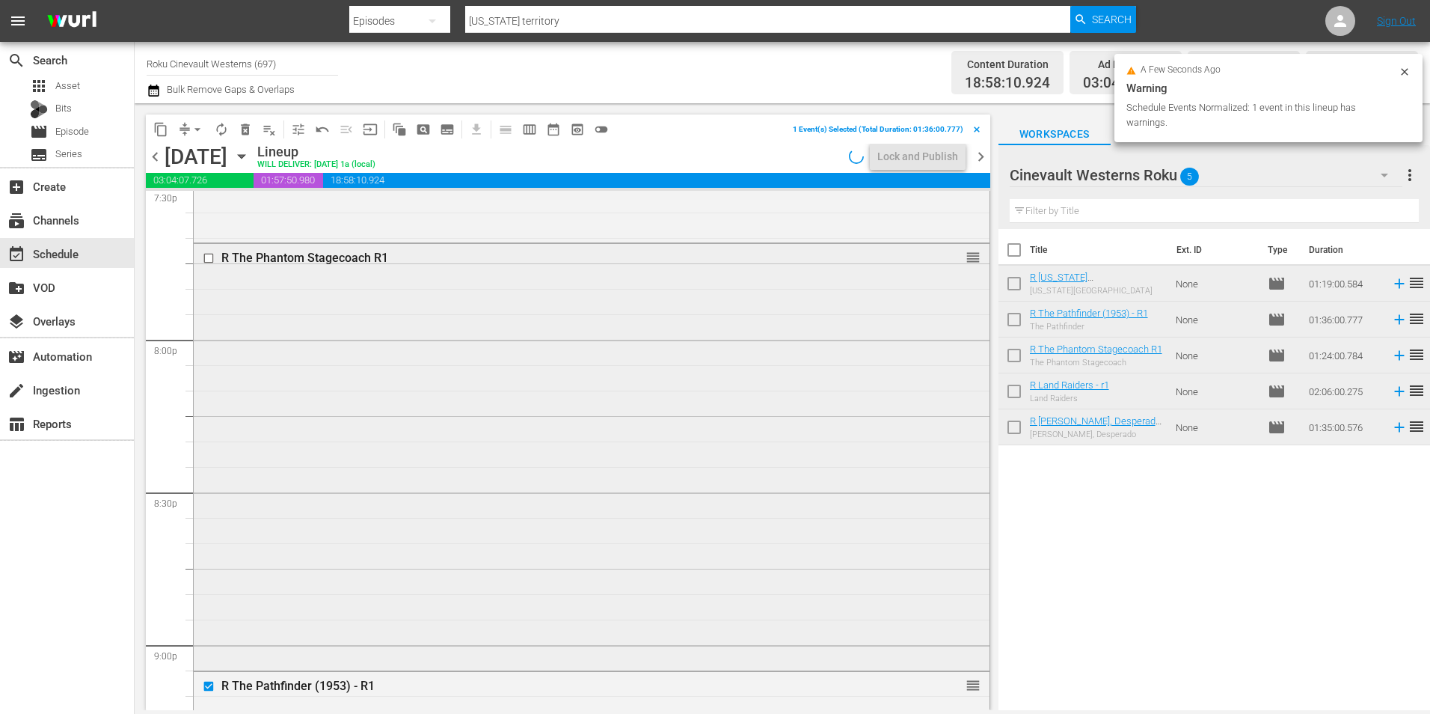
click at [207, 258] on input "checkbox" at bounding box center [211, 258] width 16 height 13
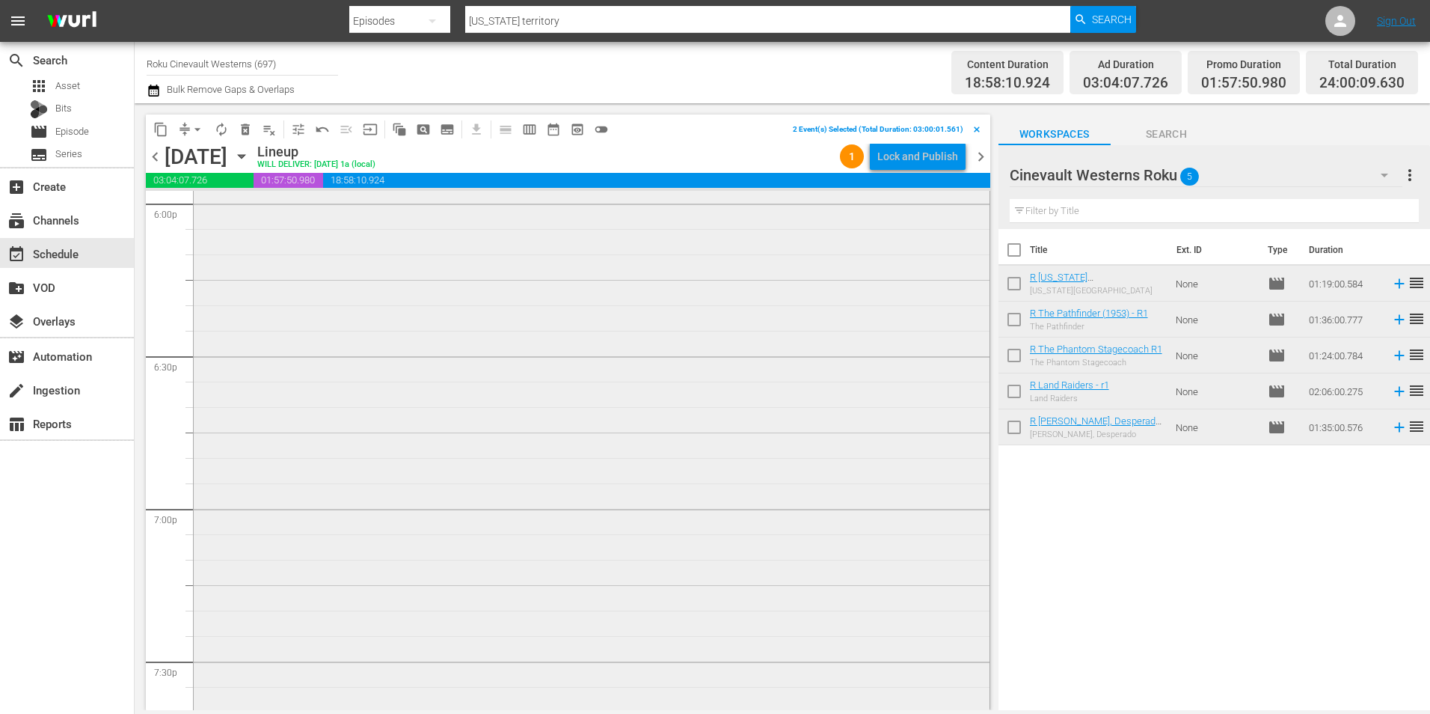
scroll to position [5357, 0]
click at [207, 218] on input "checkbox" at bounding box center [211, 215] width 16 height 13
click at [206, 255] on input "checkbox" at bounding box center [211, 256] width 16 height 13
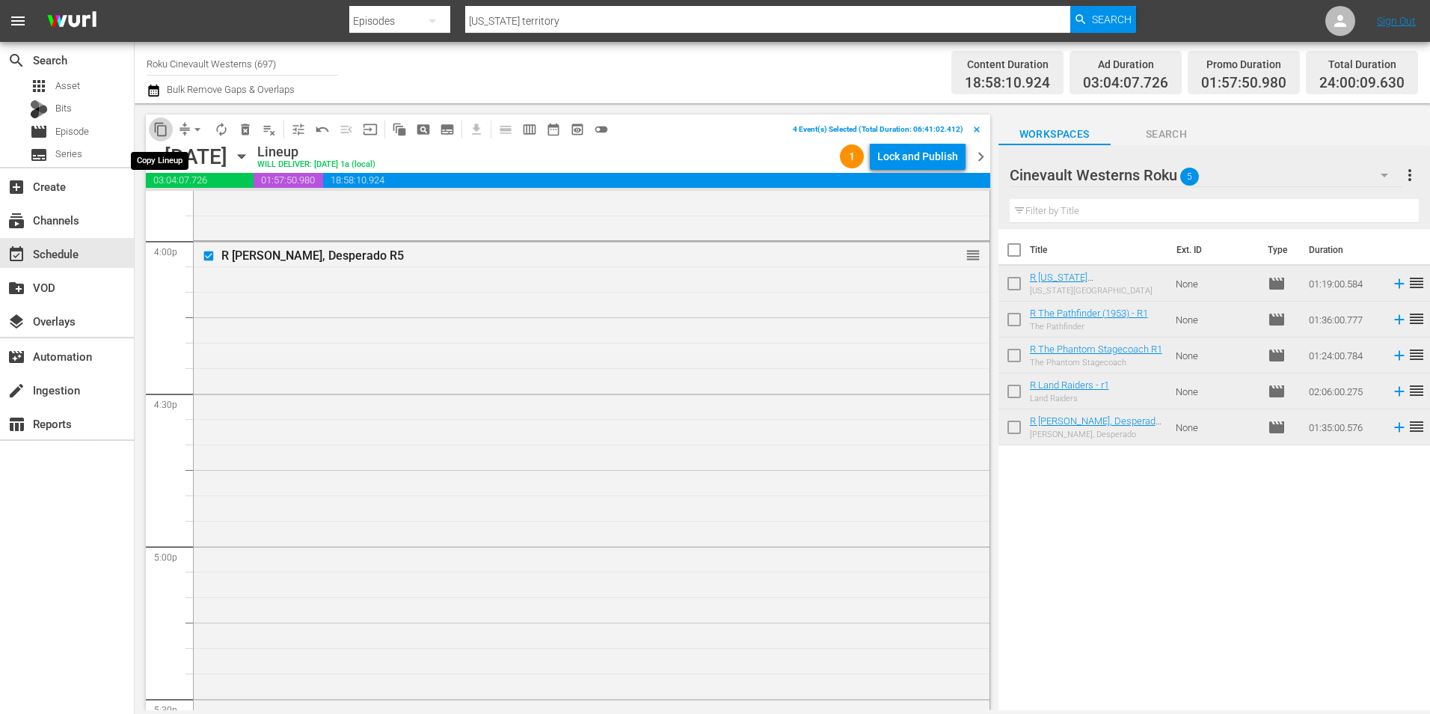
click at [164, 131] on span "content_copy" at bounding box center [160, 129] width 15 height 15
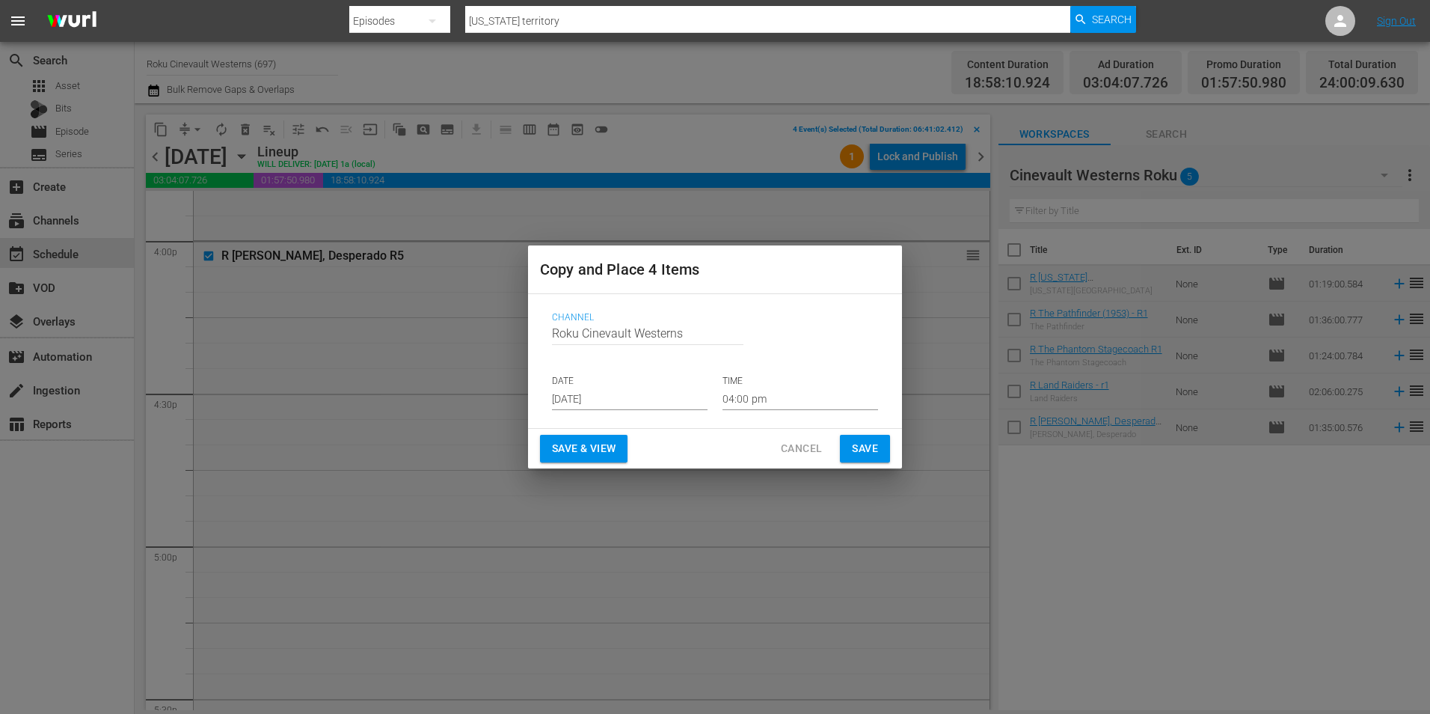
click at [616, 388] on input "[DATE]" at bounding box center [630, 398] width 156 height 22
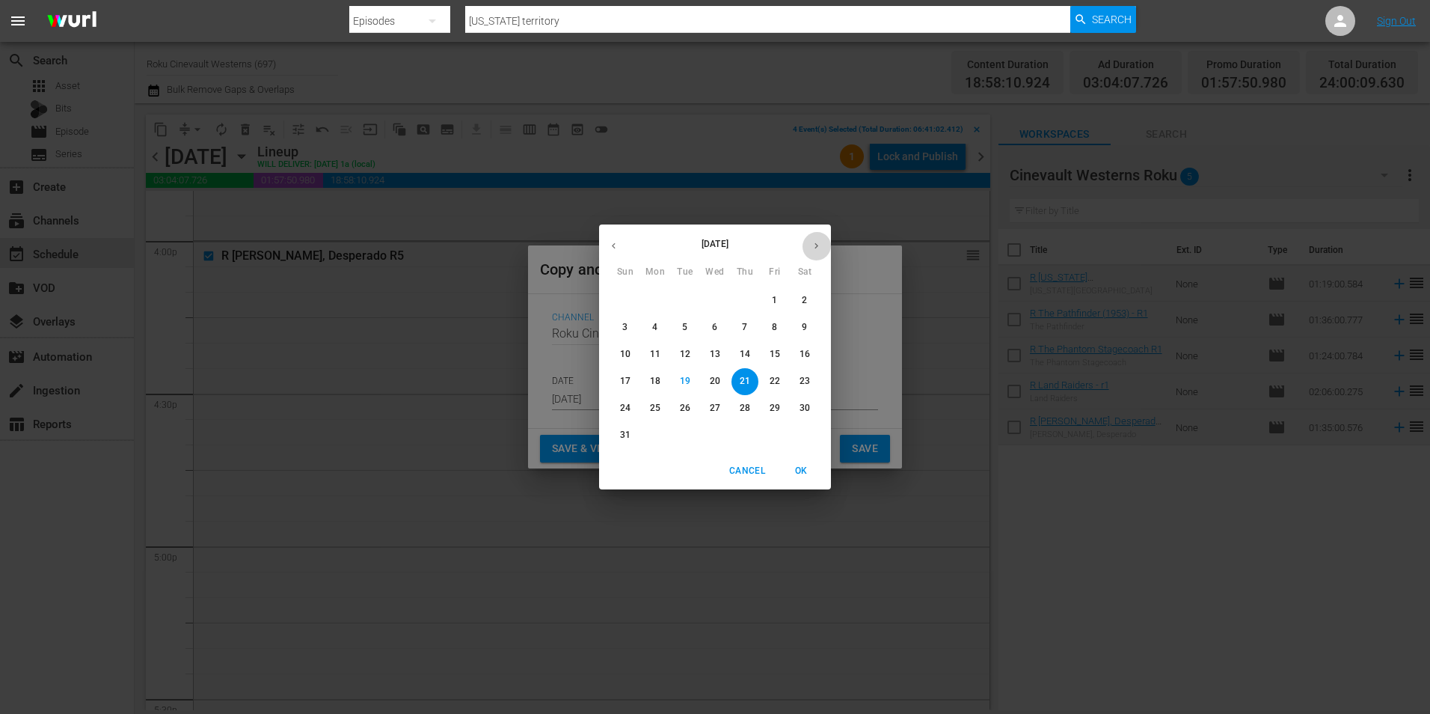
click at [821, 239] on button "button" at bounding box center [816, 245] width 29 height 29
click at [717, 301] on p "3" at bounding box center [714, 300] width 5 height 13
type input "[DATE]"
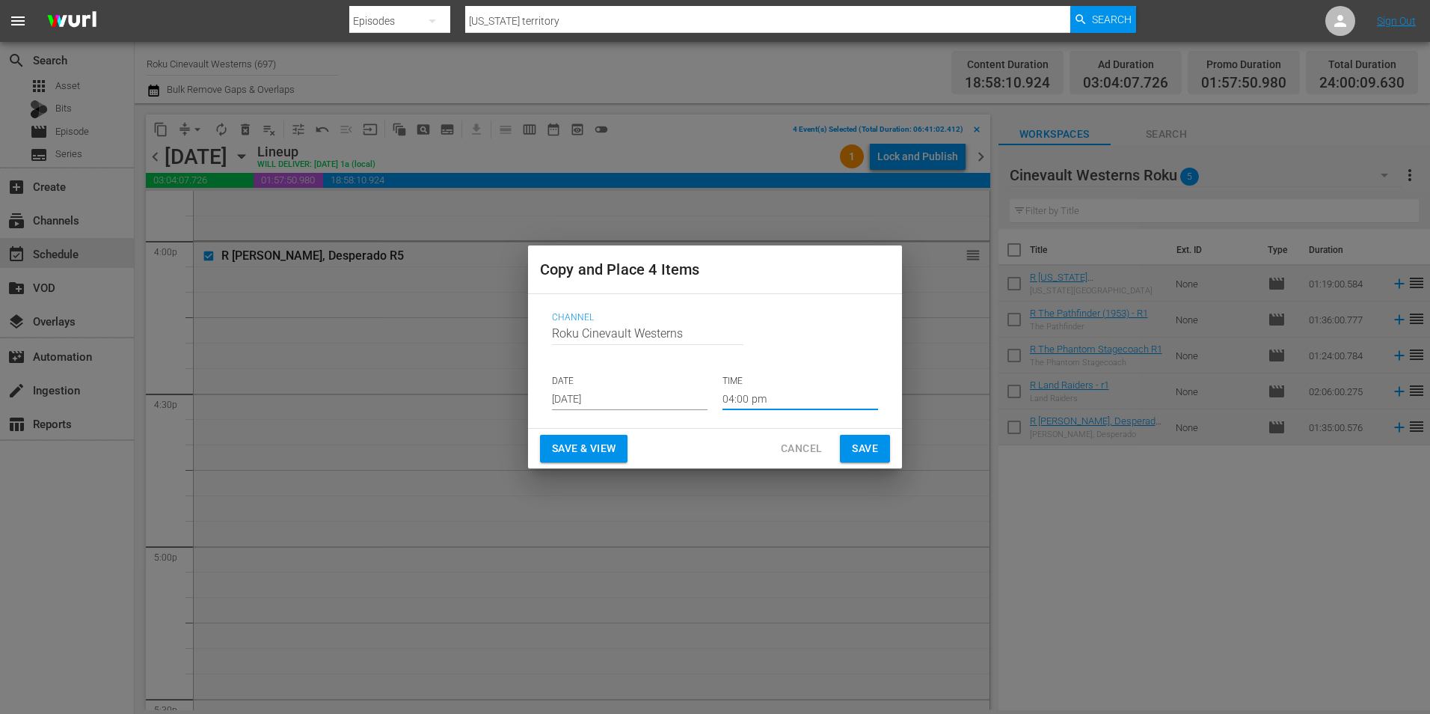
click at [751, 400] on input "04:00 pm" at bounding box center [801, 398] width 156 height 22
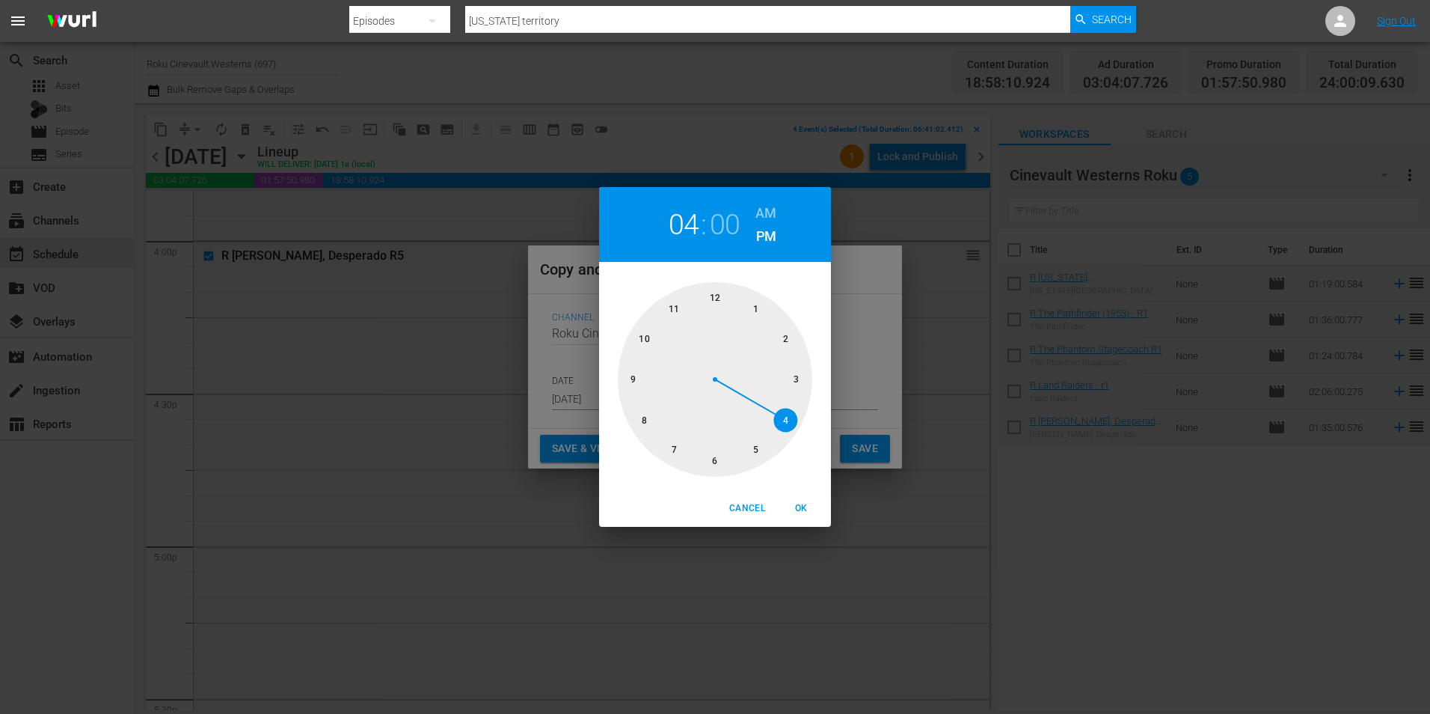
click at [706, 294] on div at bounding box center [715, 379] width 194 height 194
click at [769, 213] on h6 "AM" at bounding box center [765, 213] width 21 height 24
click at [797, 513] on span "OK" at bounding box center [801, 508] width 36 height 16
type input "12:00 am"
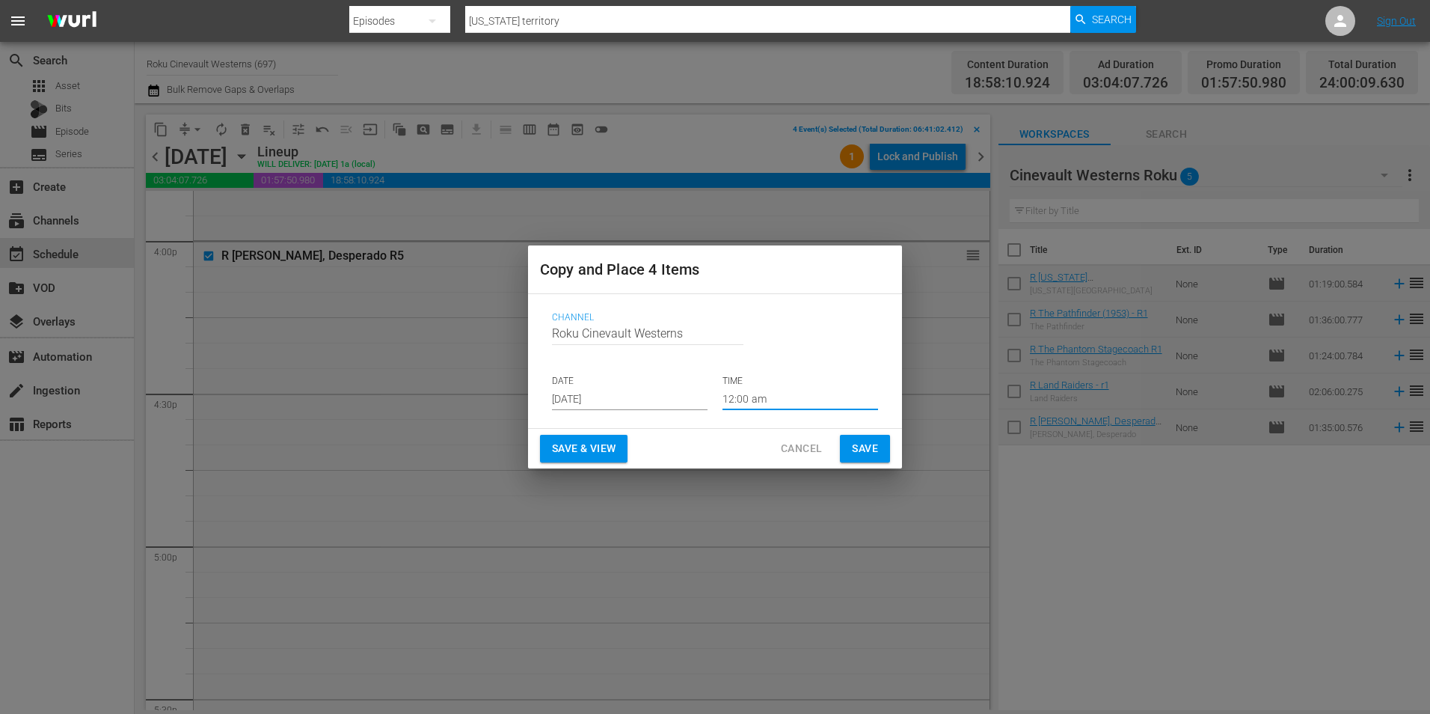
click at [866, 447] on span "Save" at bounding box center [865, 448] width 26 height 19
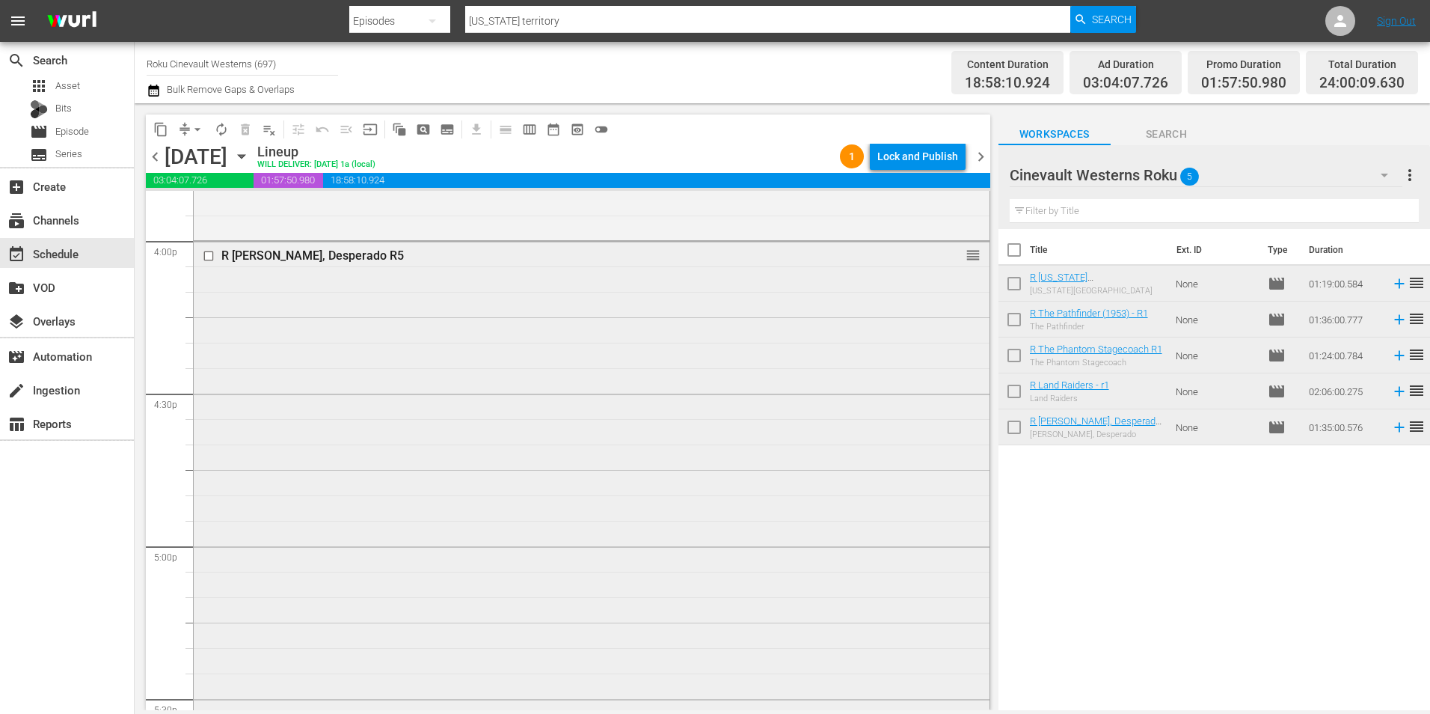
click at [209, 260] on input "checkbox" at bounding box center [211, 256] width 16 height 13
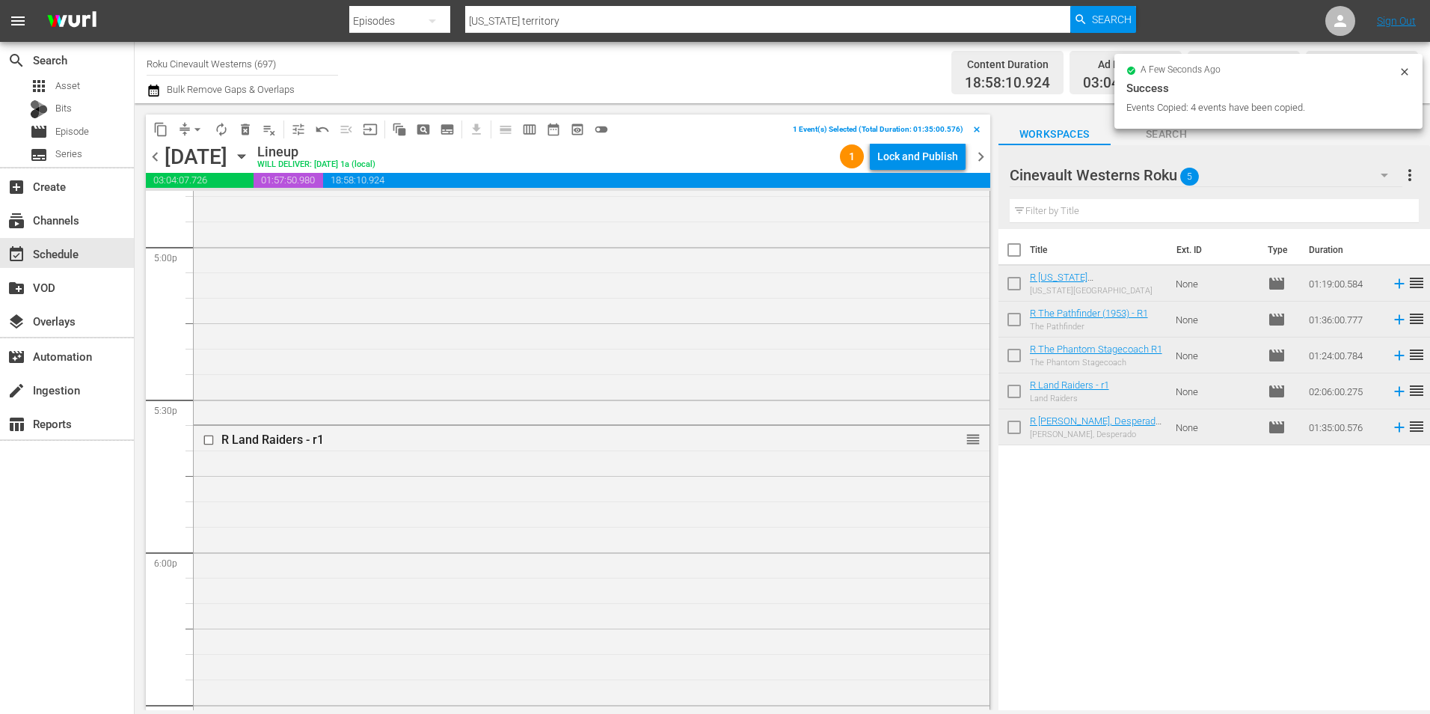
scroll to position [5357, 0]
click at [207, 217] on input "checkbox" at bounding box center [211, 215] width 16 height 13
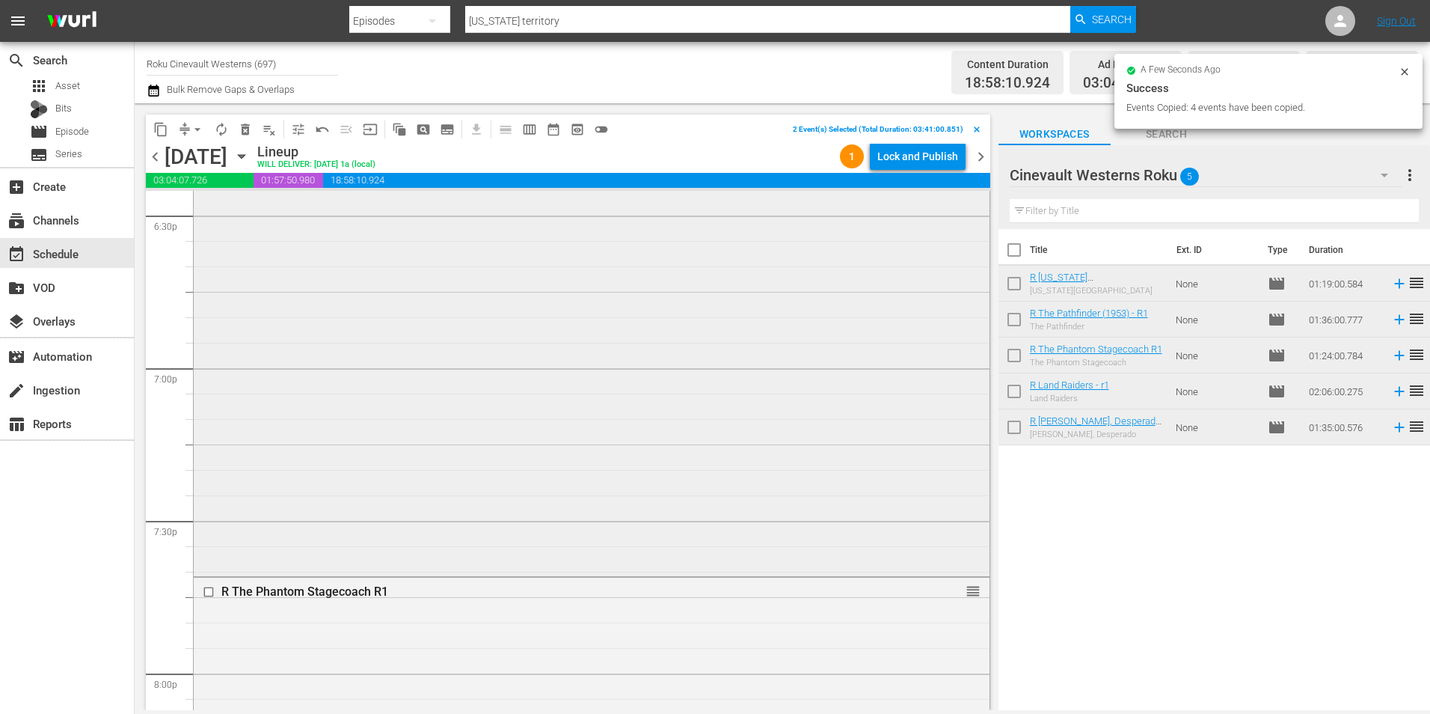
scroll to position [5805, 0]
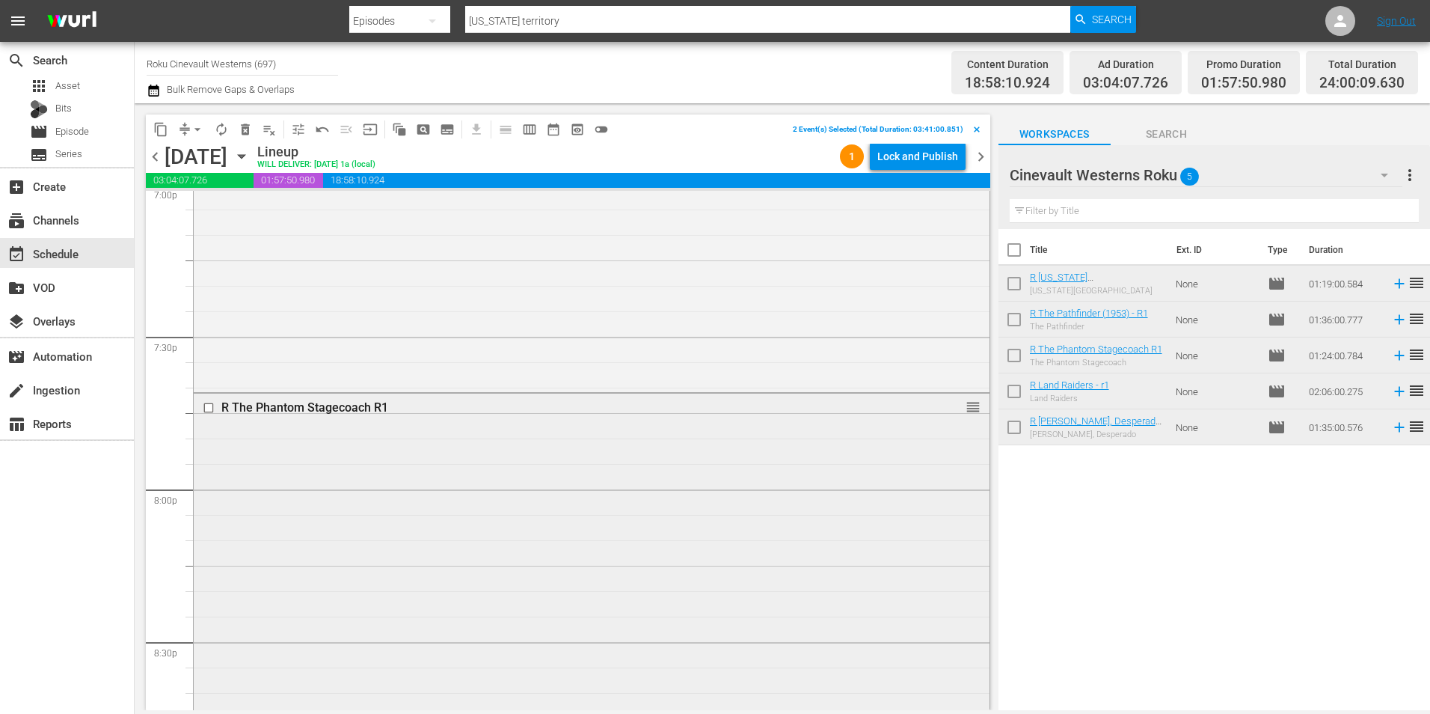
click at [207, 409] on input "checkbox" at bounding box center [211, 408] width 16 height 13
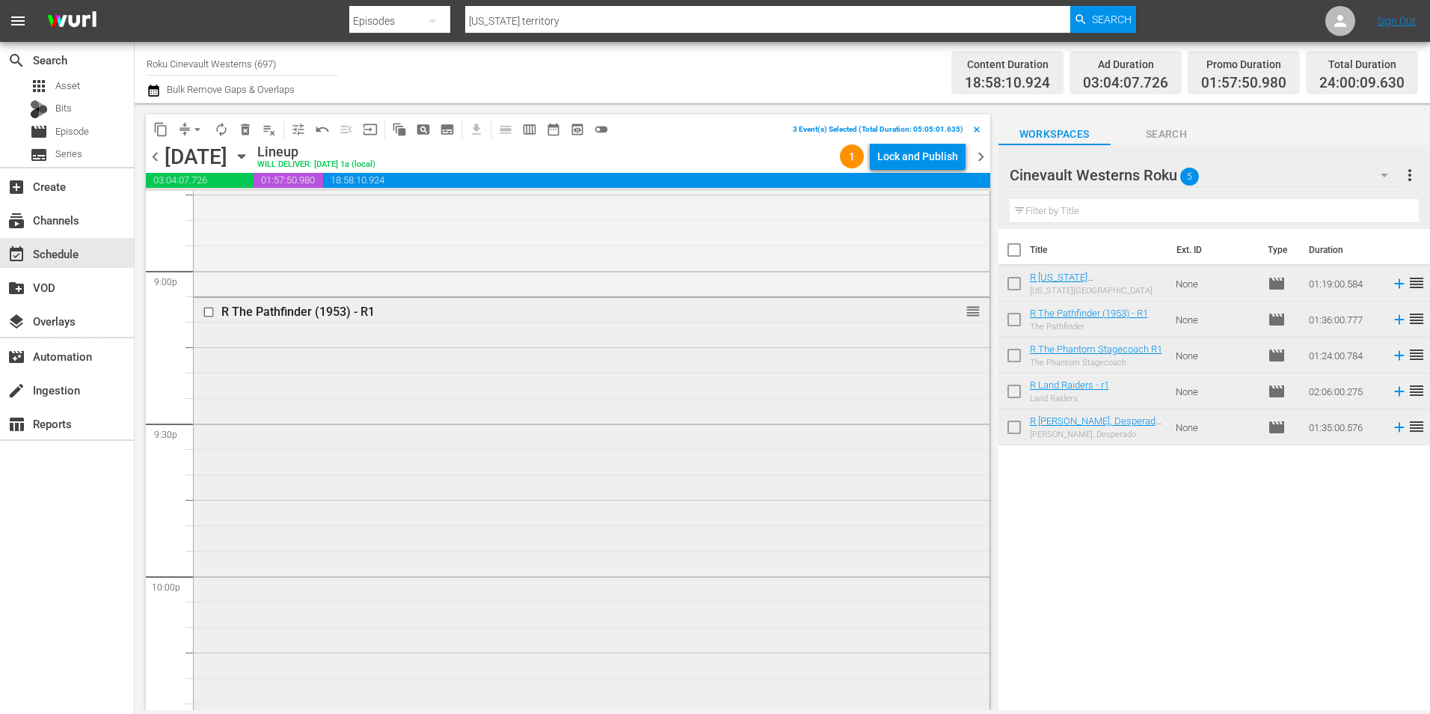
click at [208, 313] on input "checkbox" at bounding box center [211, 311] width 16 height 13
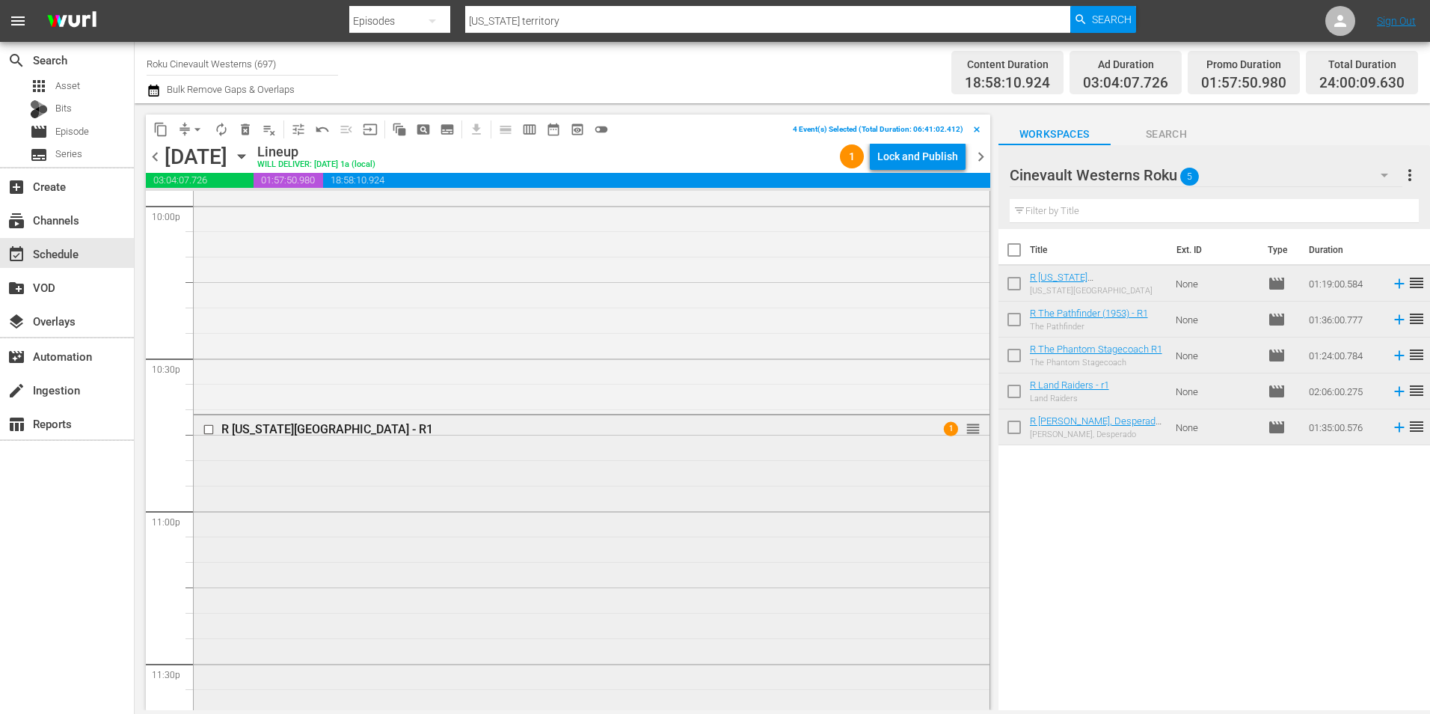
scroll to position [6806, 0]
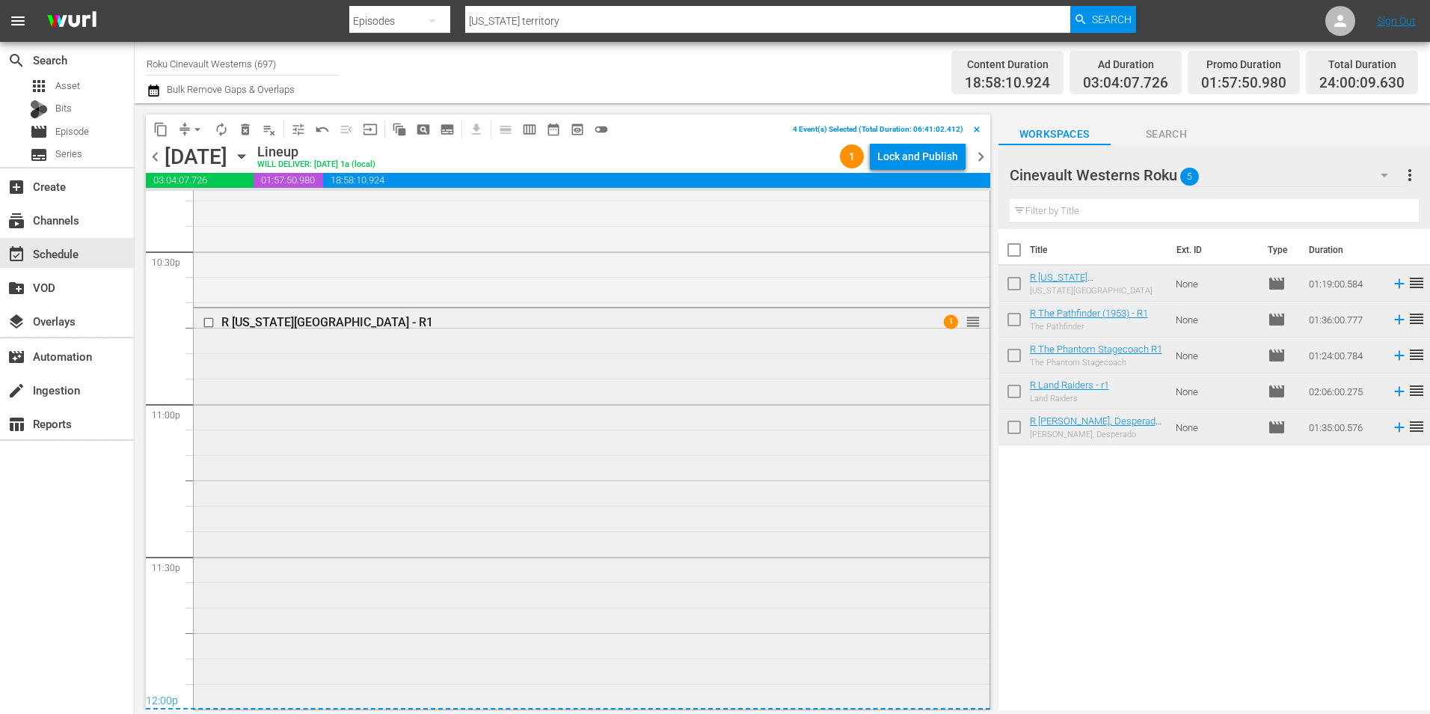
click at [208, 325] on input "checkbox" at bounding box center [211, 322] width 16 height 13
click at [157, 129] on span "content_copy" at bounding box center [160, 129] width 15 height 15
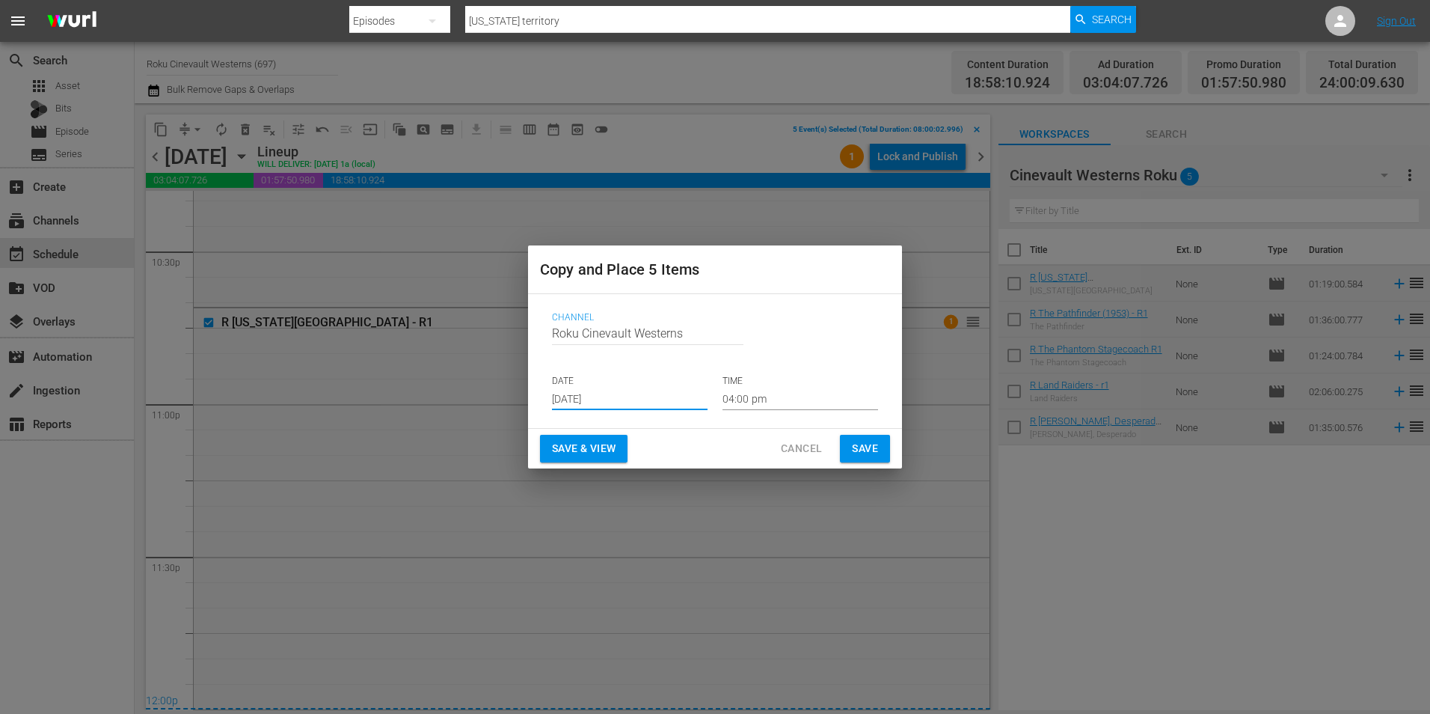
click at [594, 392] on input "[DATE]" at bounding box center [630, 398] width 156 height 22
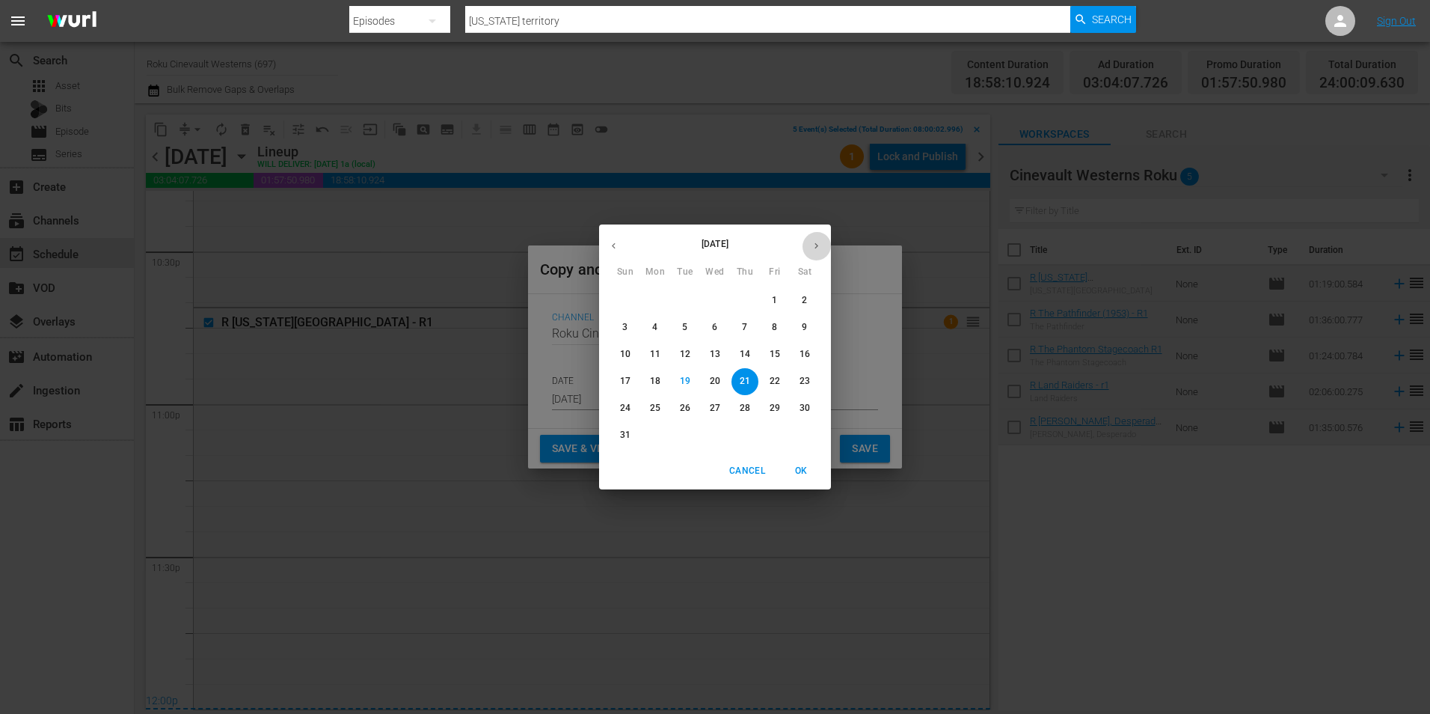
click at [826, 242] on button "button" at bounding box center [816, 245] width 29 height 29
click at [812, 298] on span "6" at bounding box center [804, 300] width 27 height 13
type input "[DATE]"
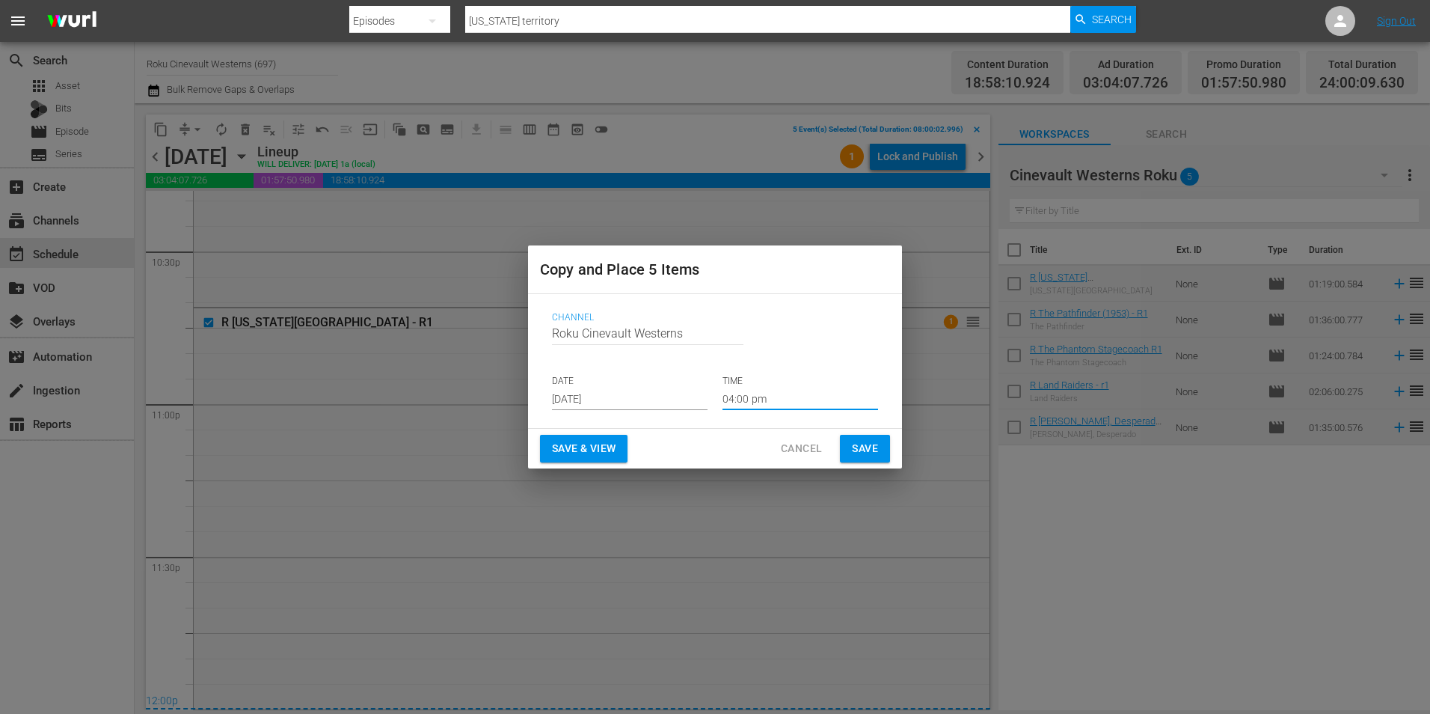
click at [782, 408] on input "04:00 pm" at bounding box center [801, 398] width 156 height 22
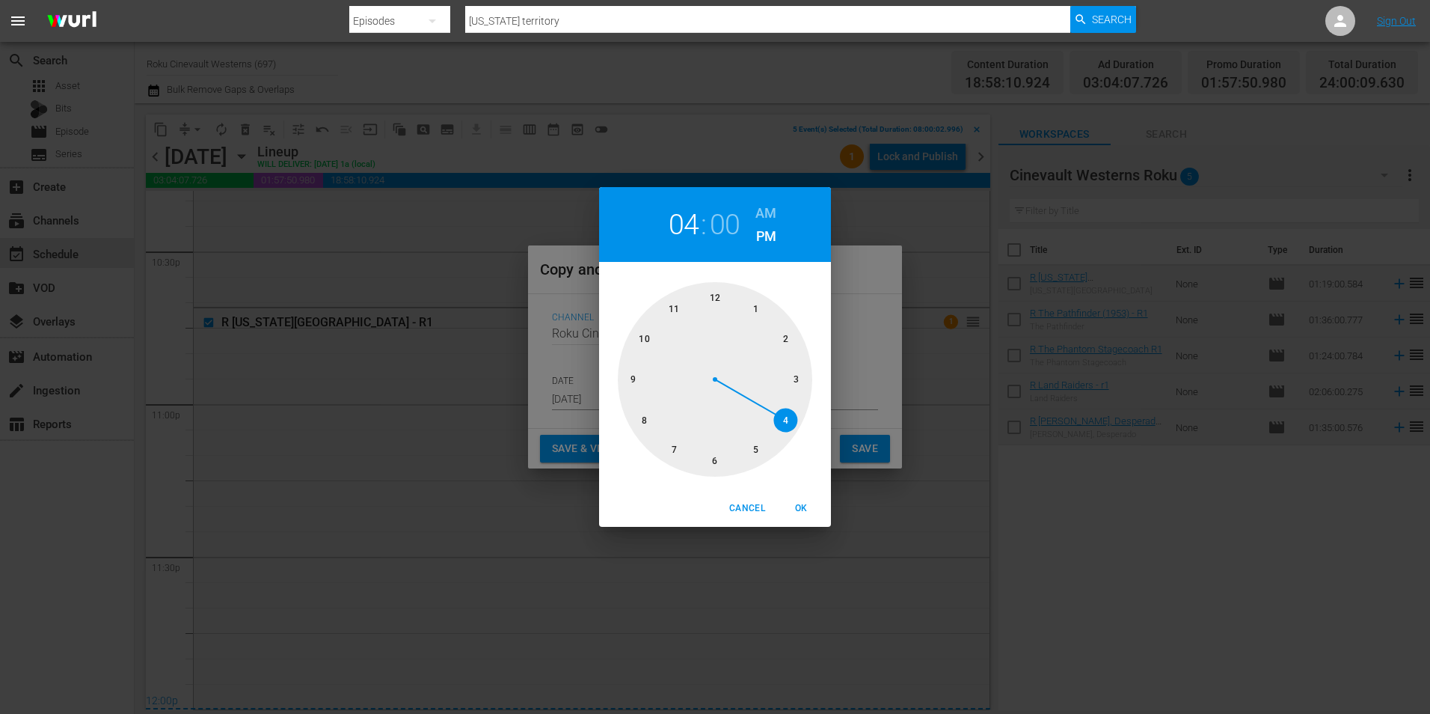
click at [633, 433] on div at bounding box center [715, 379] width 194 height 194
click at [765, 216] on h6 "AM" at bounding box center [765, 213] width 21 height 24
click at [803, 511] on span "OK" at bounding box center [801, 508] width 36 height 16
type input "08:00 am"
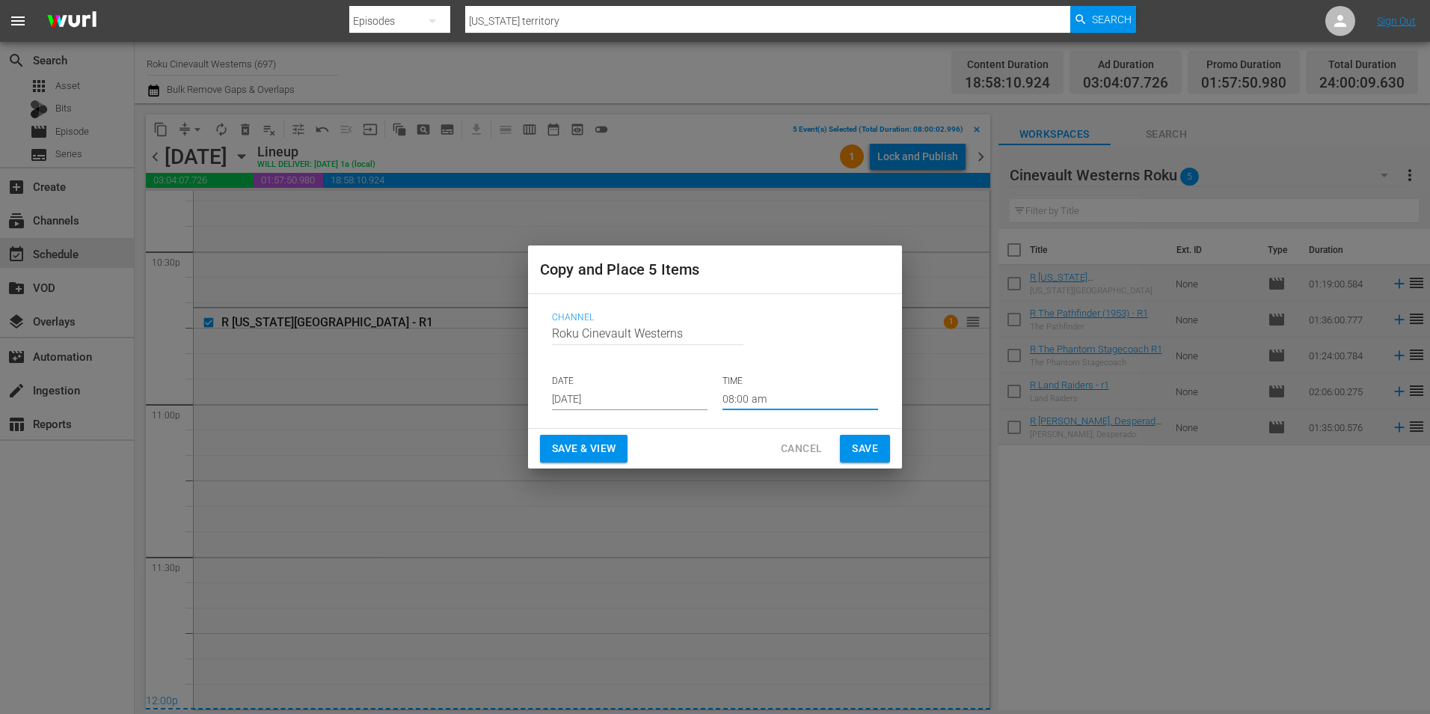
click at [874, 462] on div "Save & View Cancel Save" at bounding box center [715, 449] width 374 height 40
click at [872, 448] on span "Save" at bounding box center [865, 448] width 26 height 19
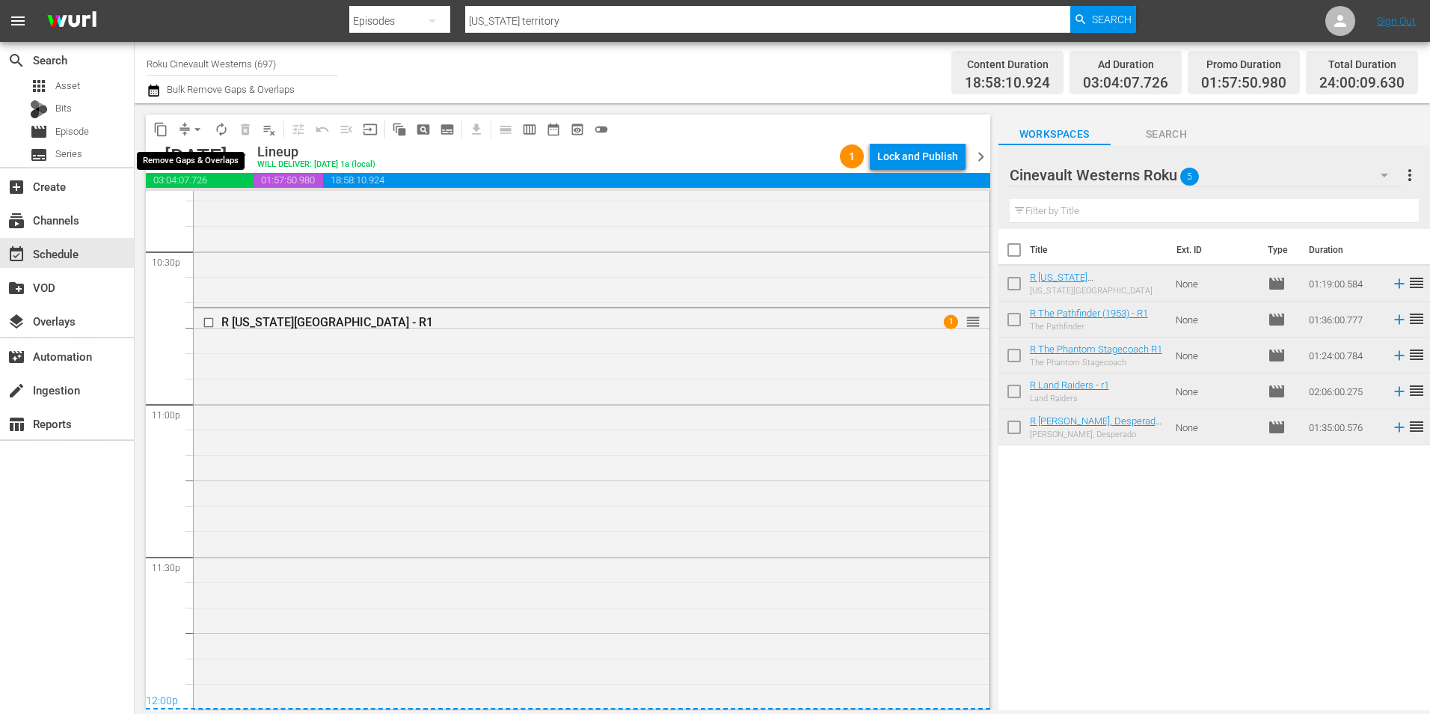
click at [191, 131] on span "arrow_drop_down" at bounding box center [197, 129] width 15 height 15
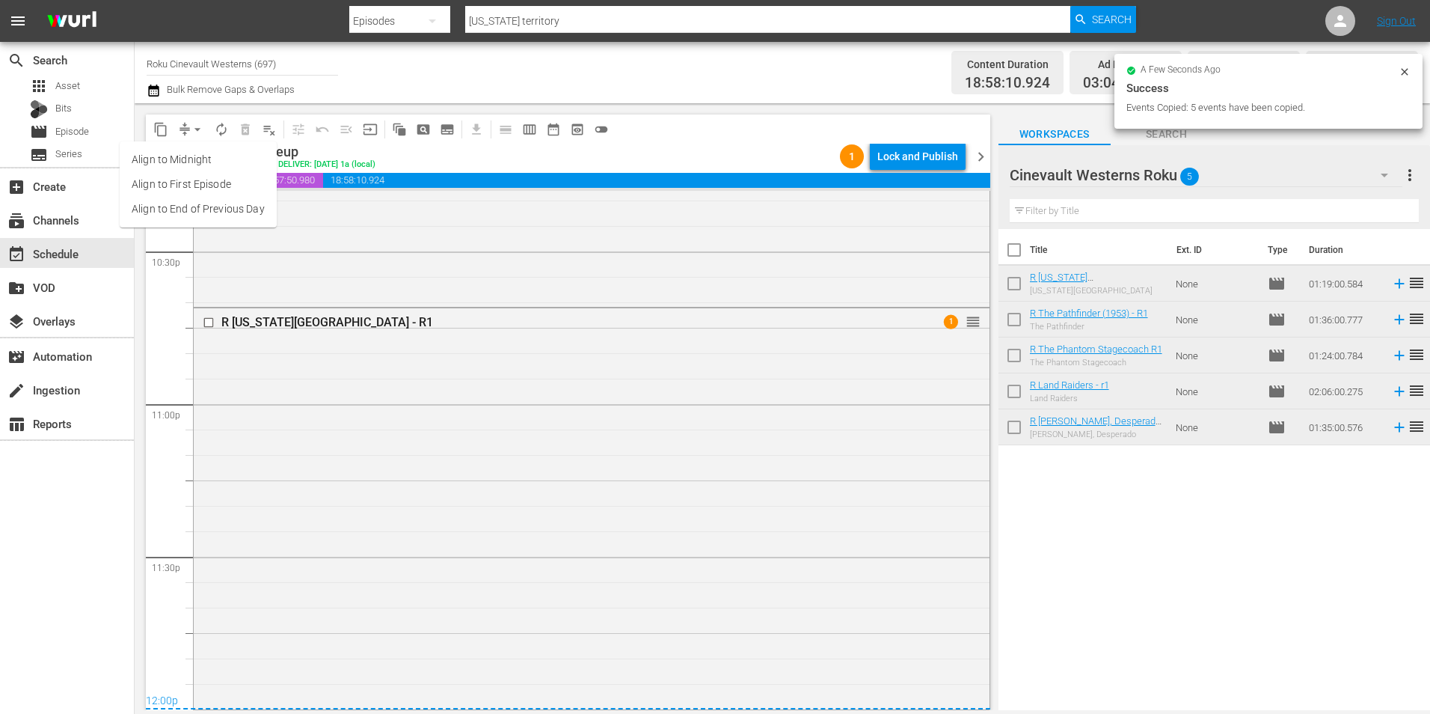
click at [236, 161] on li "Align to Midnight" at bounding box center [198, 159] width 157 height 25
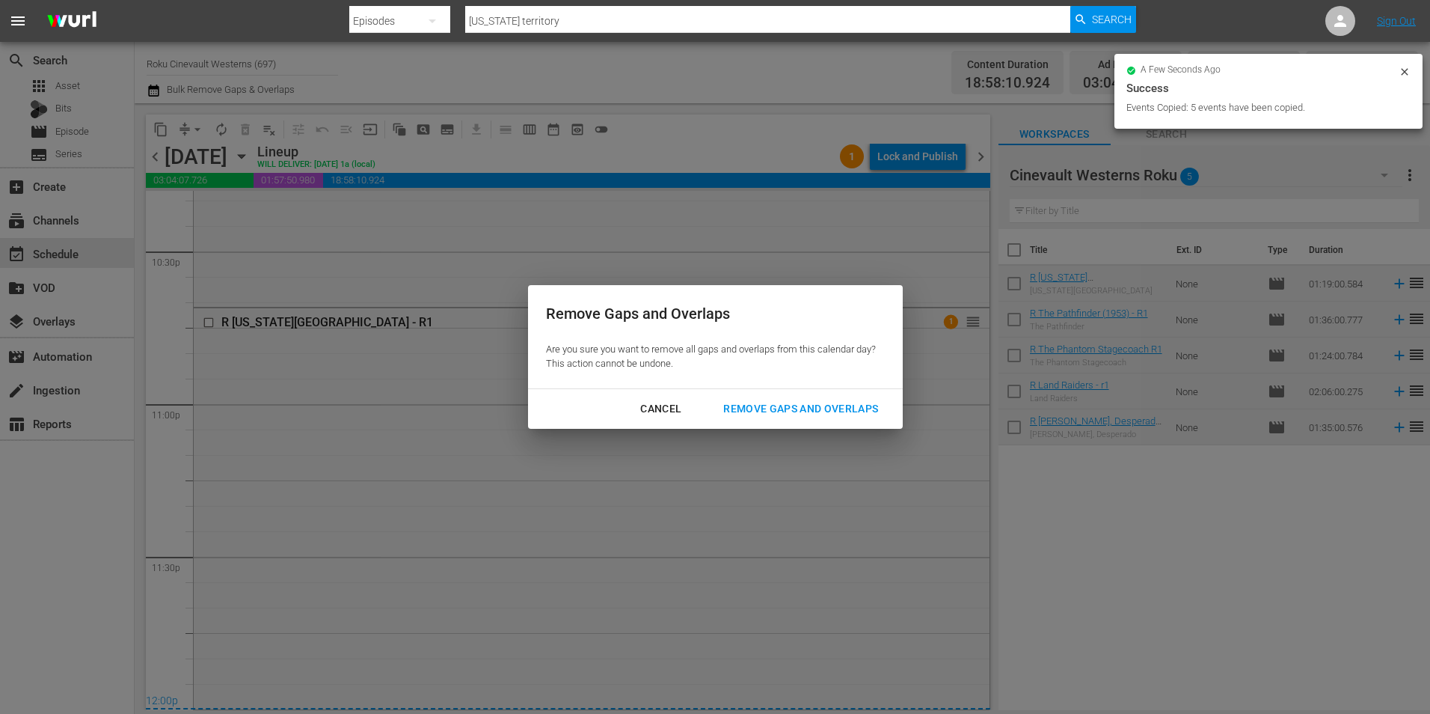
click at [785, 405] on div "Remove Gaps and Overlaps" at bounding box center [800, 408] width 179 height 19
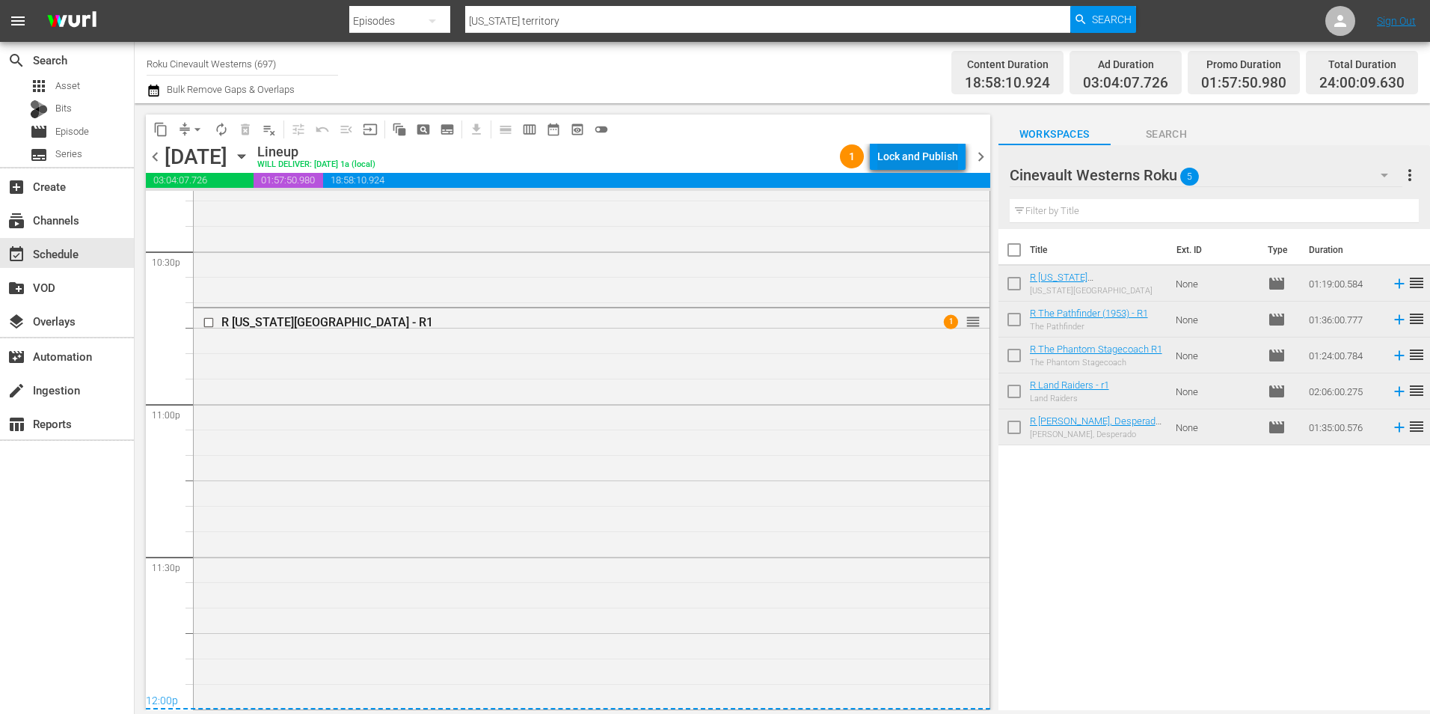
click at [893, 149] on div "Lock and Publish" at bounding box center [917, 156] width 81 height 27
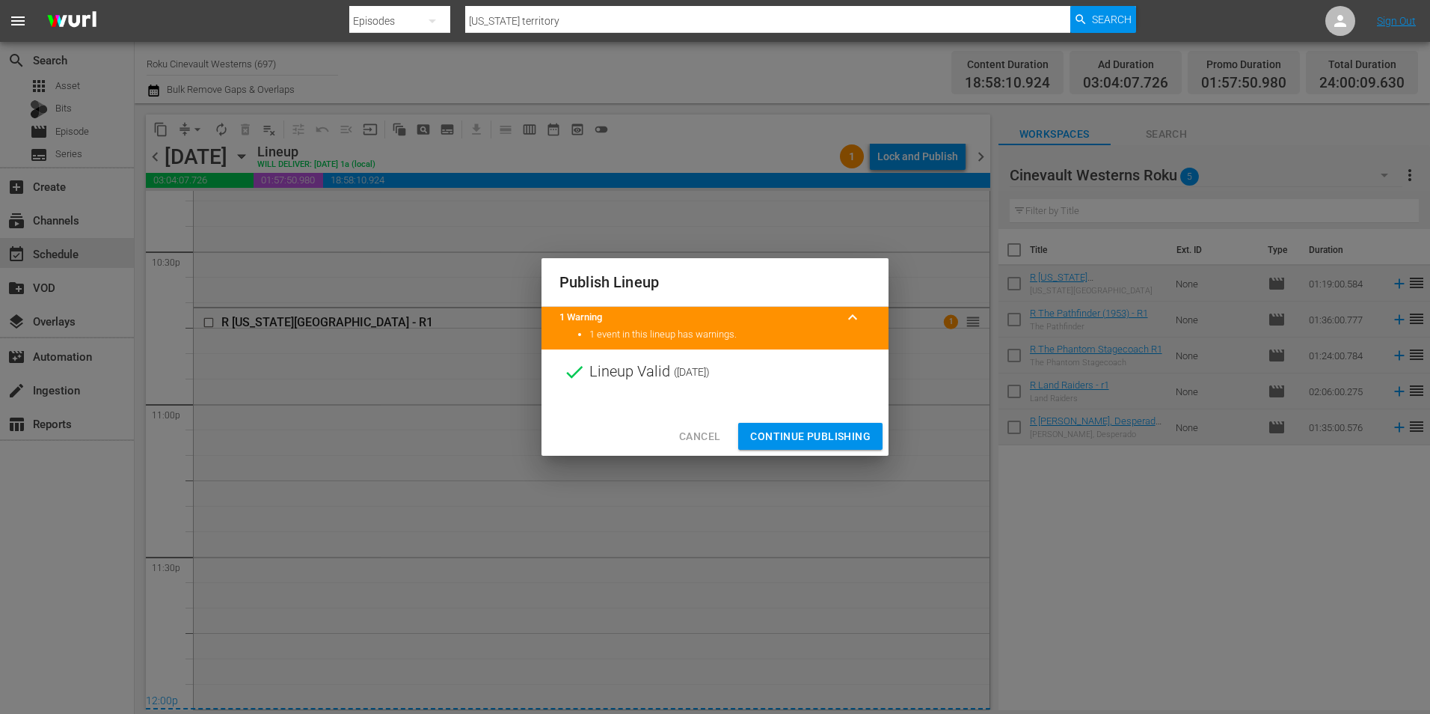
click at [774, 425] on button "Continue Publishing" at bounding box center [810, 437] width 144 height 28
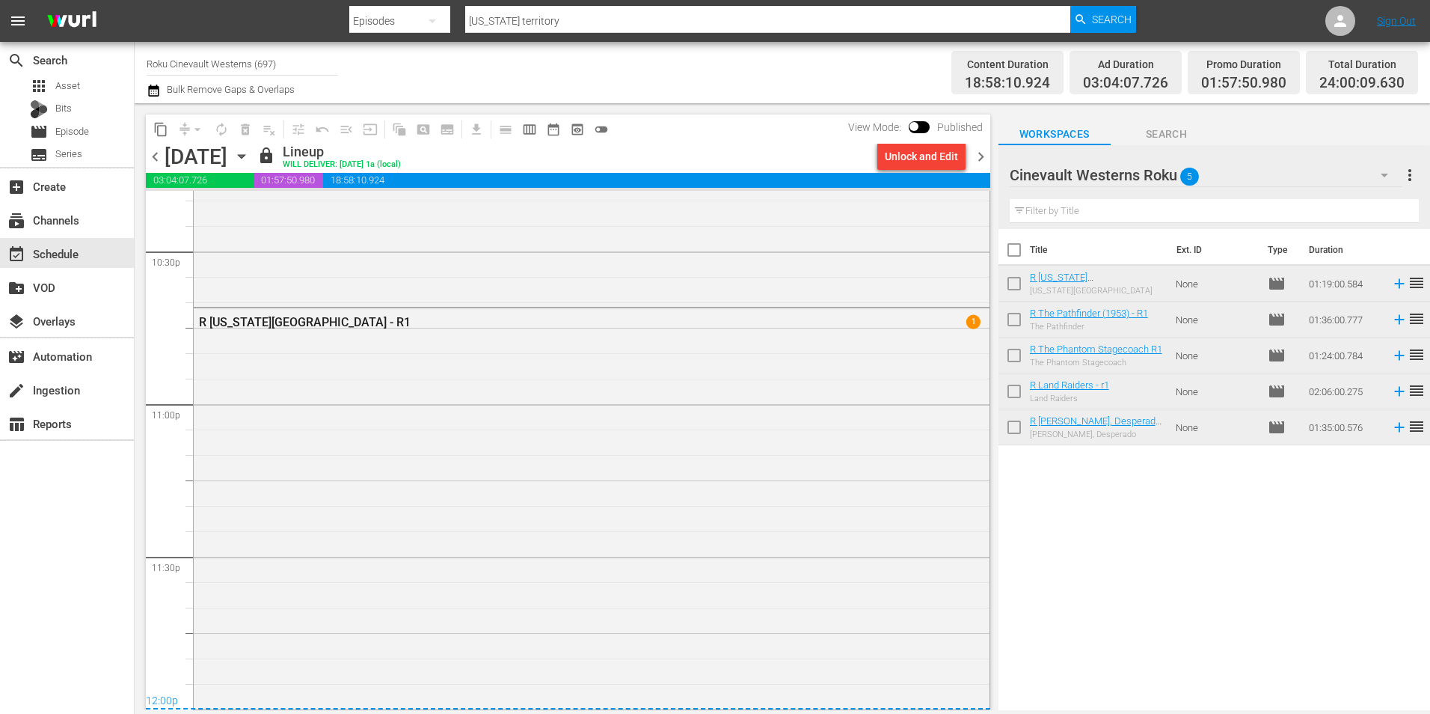
click at [987, 148] on span "chevron_right" at bounding box center [981, 156] width 19 height 19
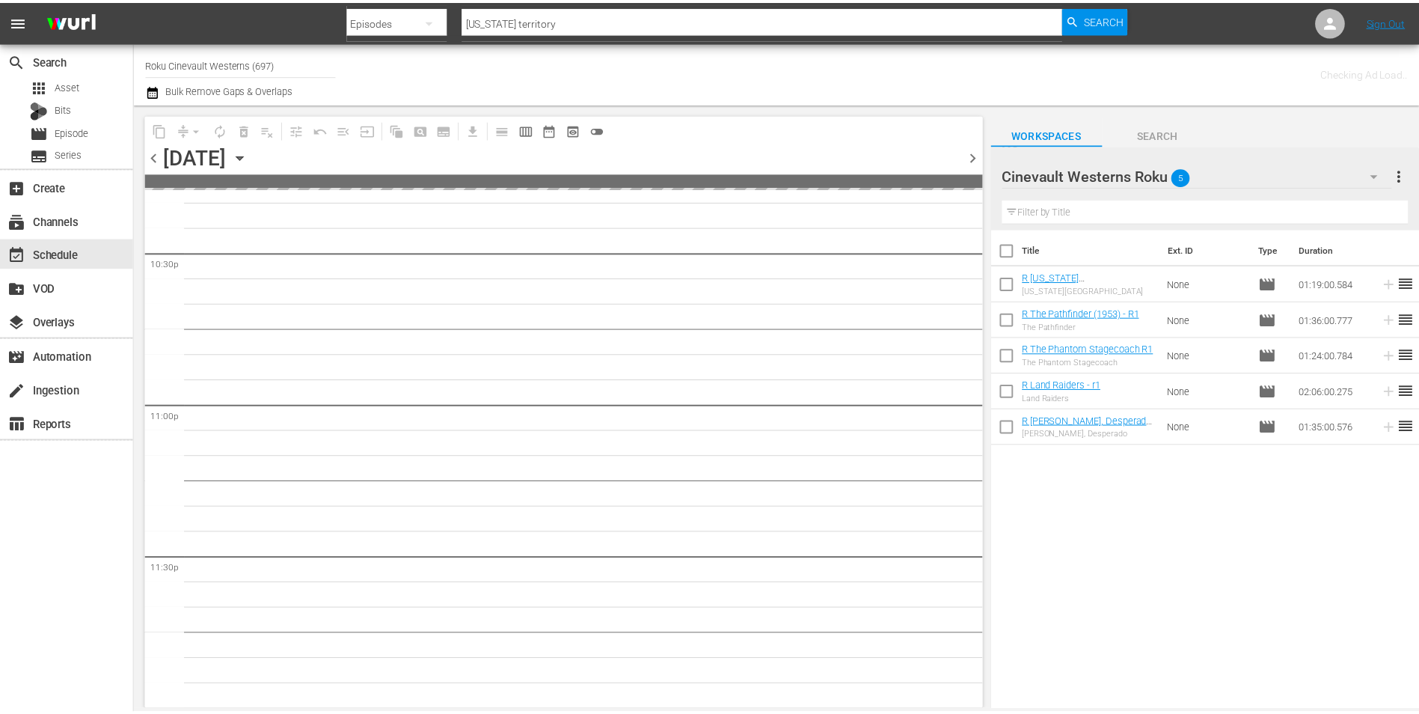
scroll to position [6803, 0]
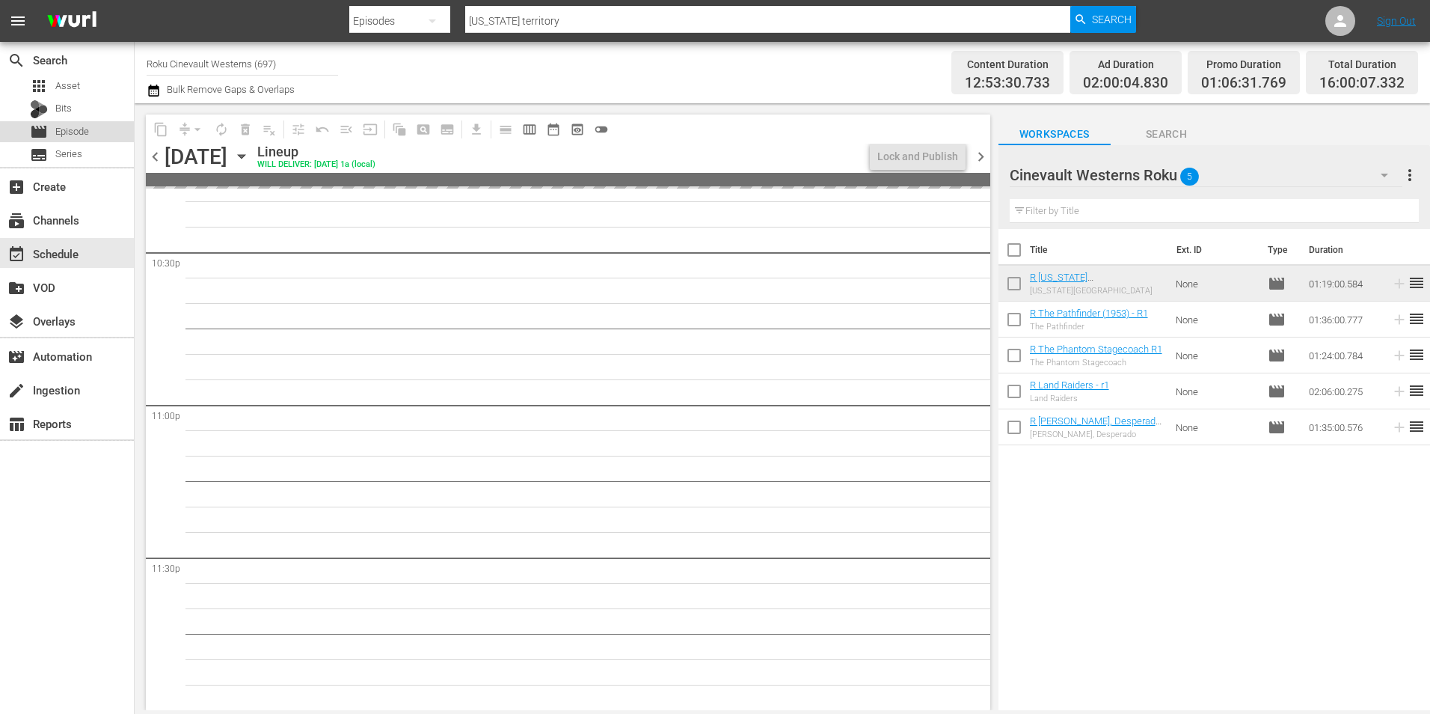
click at [85, 140] on div "movie Episode" at bounding box center [59, 131] width 59 height 21
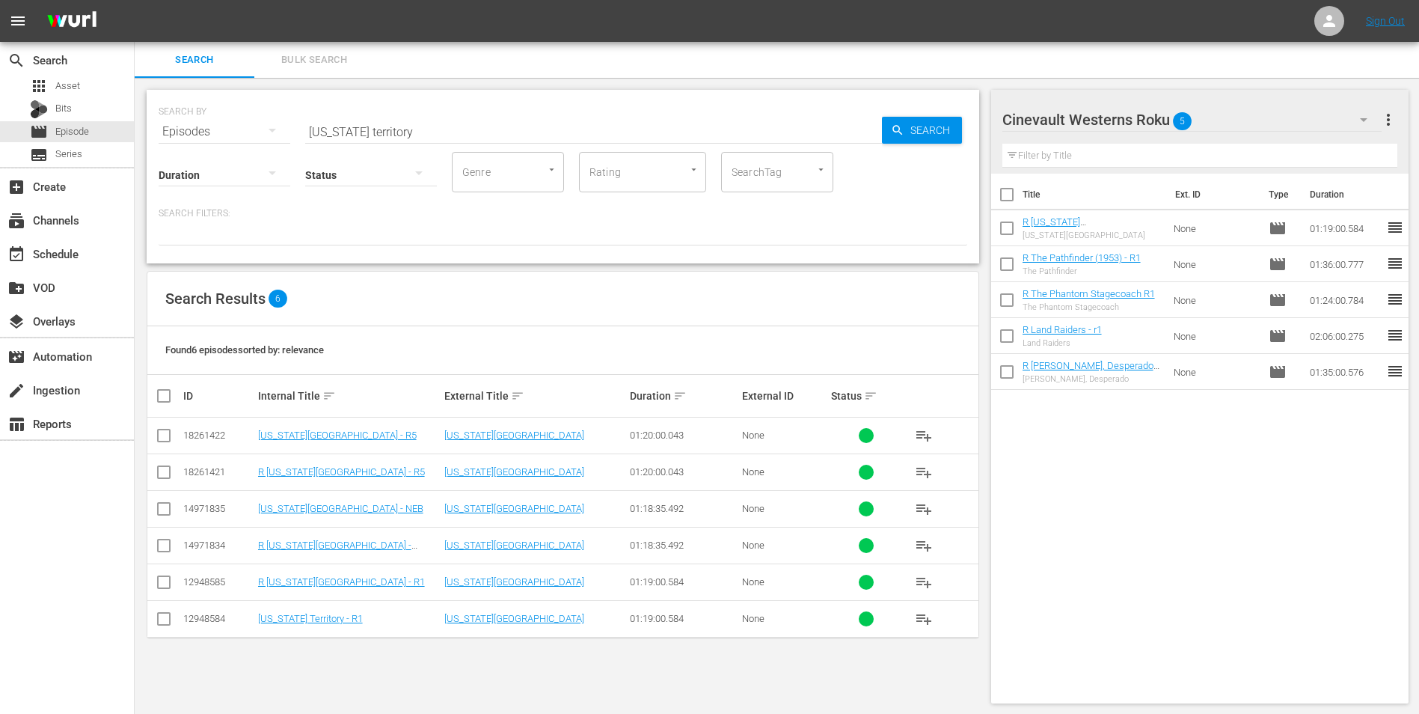
click at [1013, 194] on input "checkbox" at bounding box center [1006, 197] width 31 height 31
checkbox input "true"
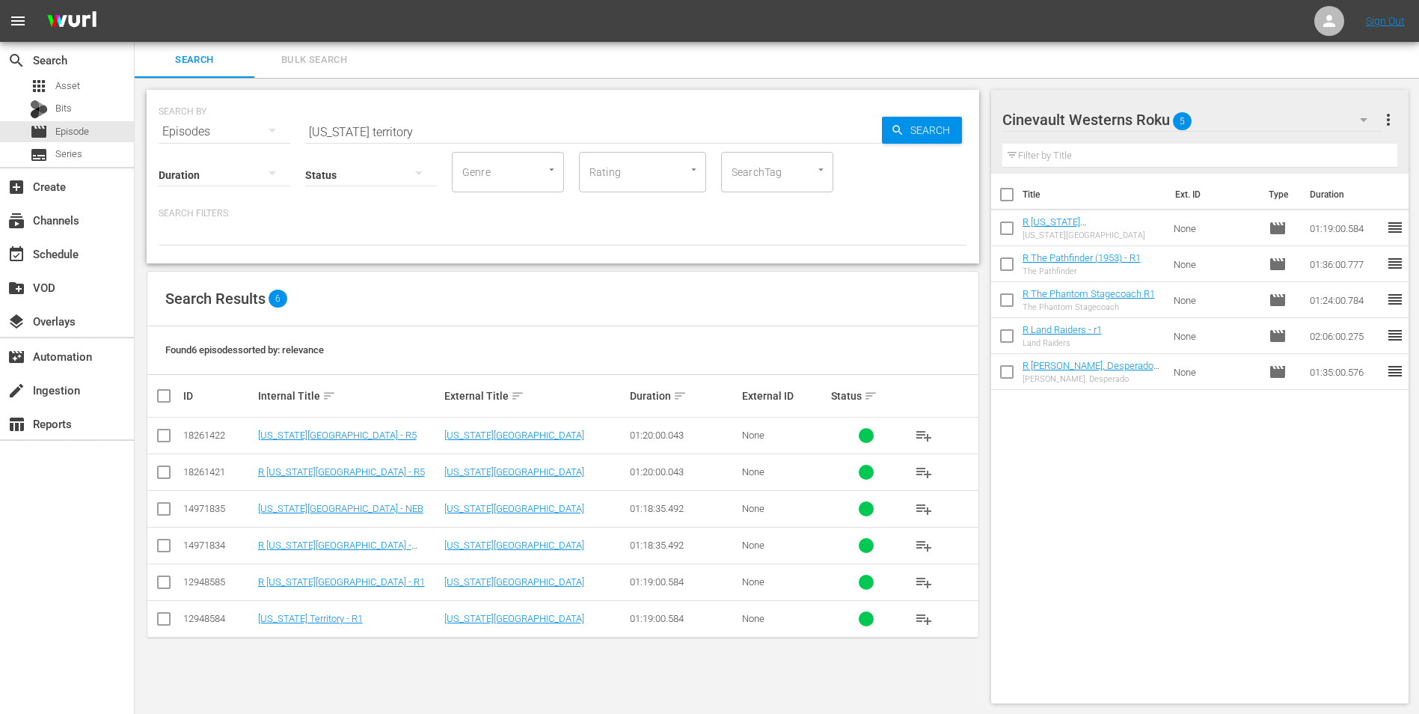
checkbox input "true"
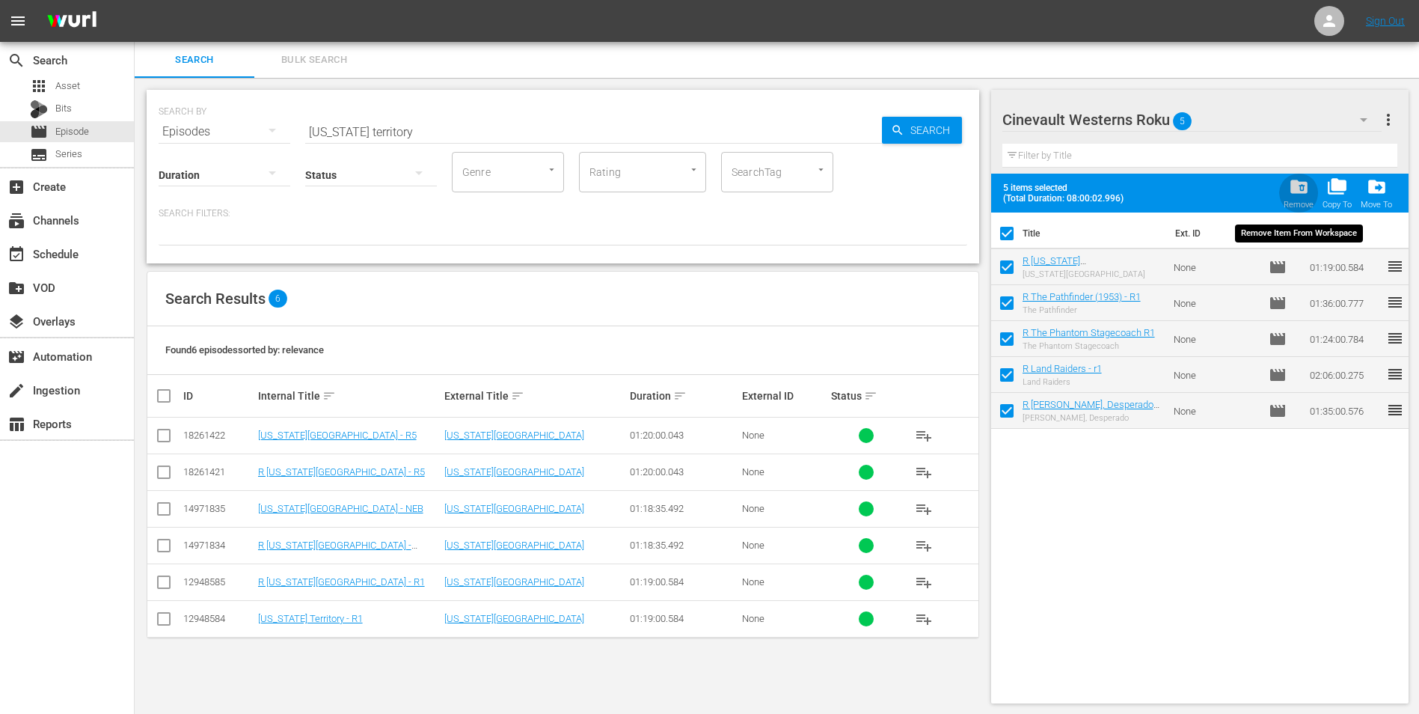
click at [1294, 186] on span "folder_delete" at bounding box center [1299, 187] width 20 height 20
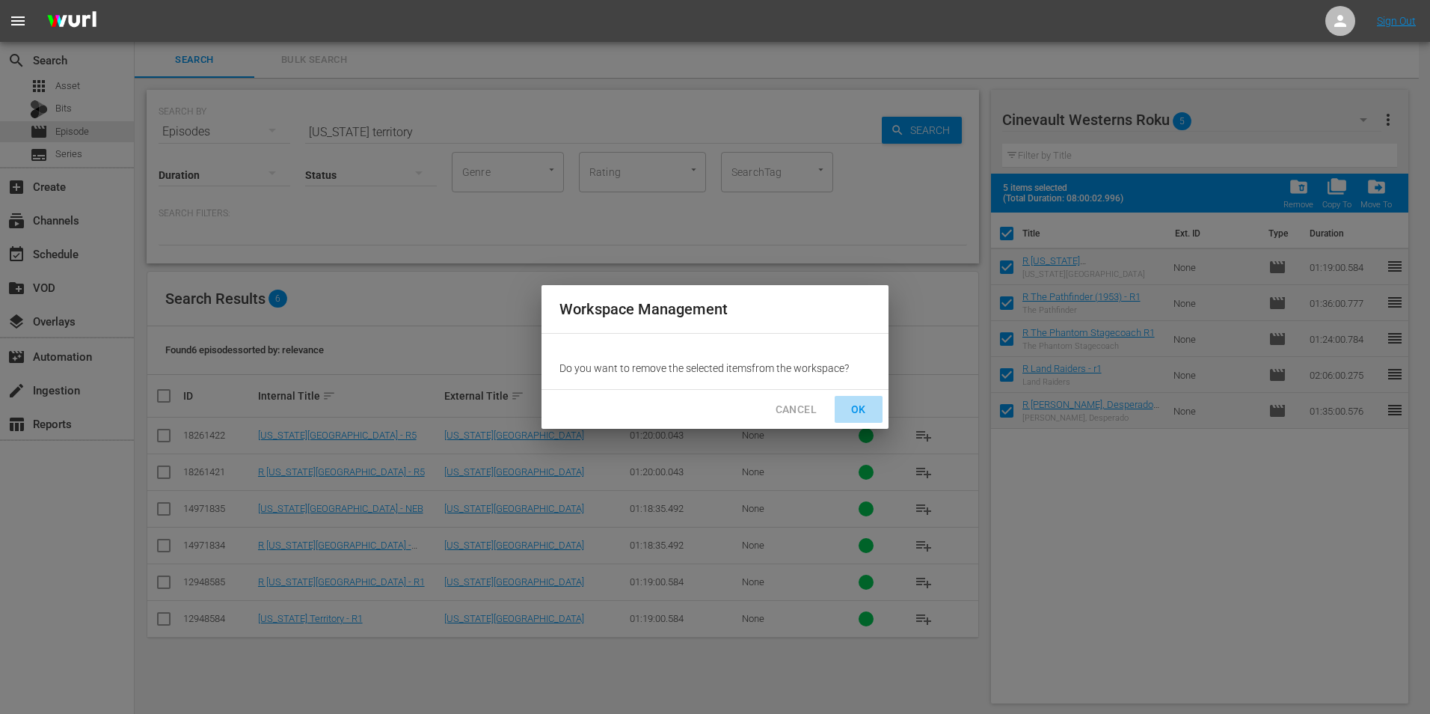
click at [849, 416] on span "OK" at bounding box center [859, 409] width 24 height 19
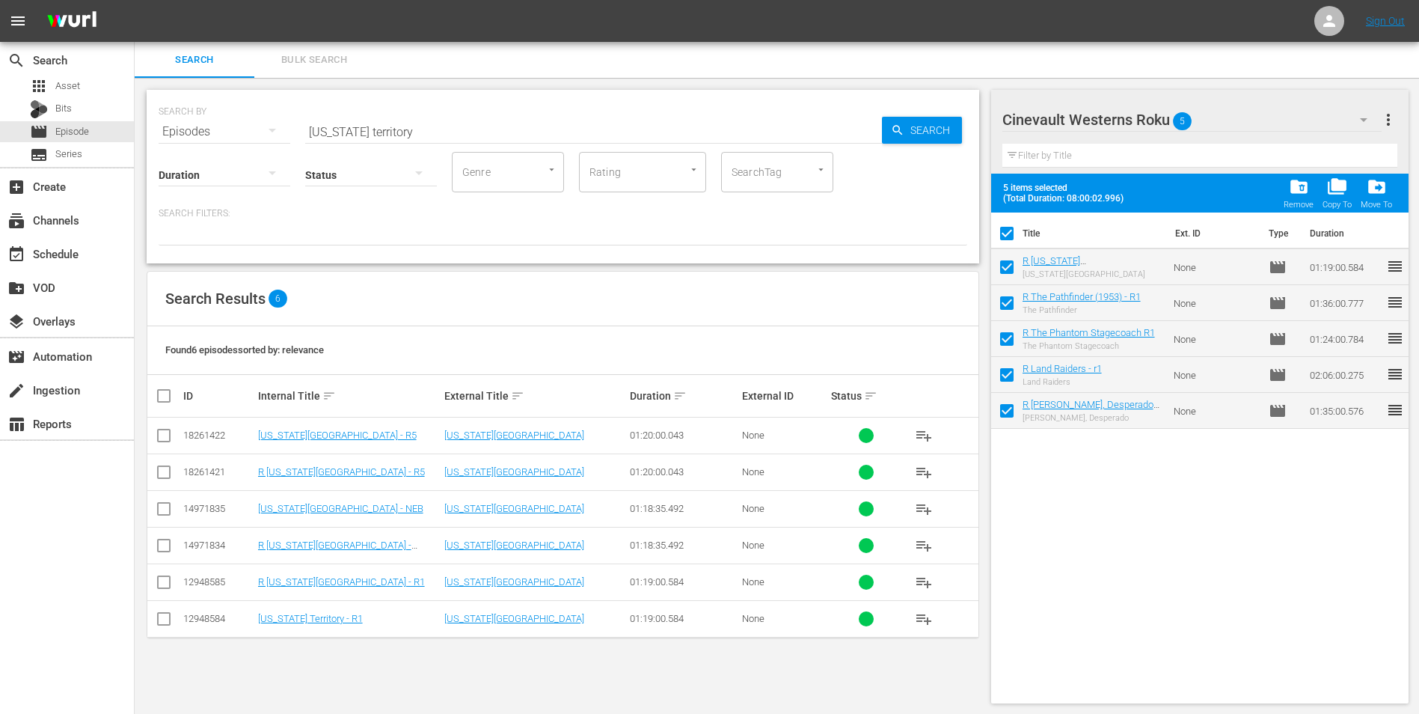
checkbox input "false"
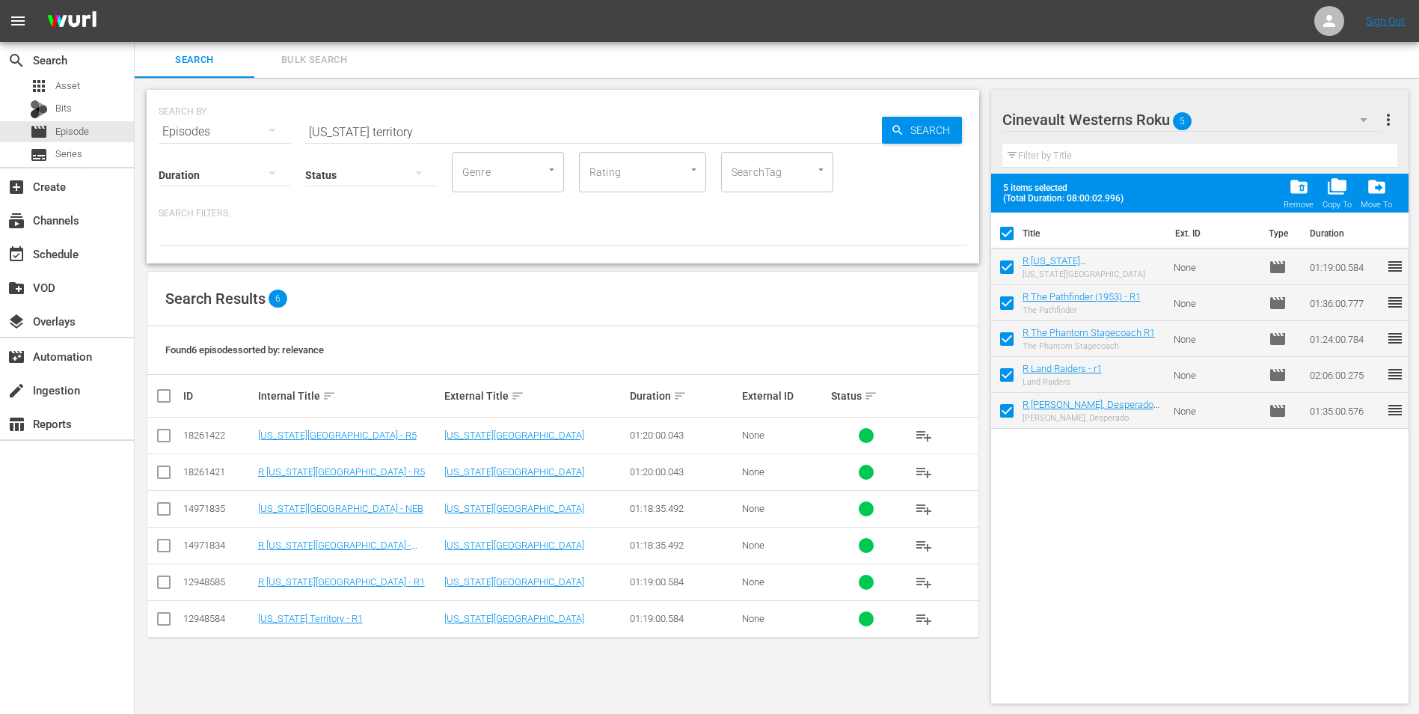
checkbox input "false"
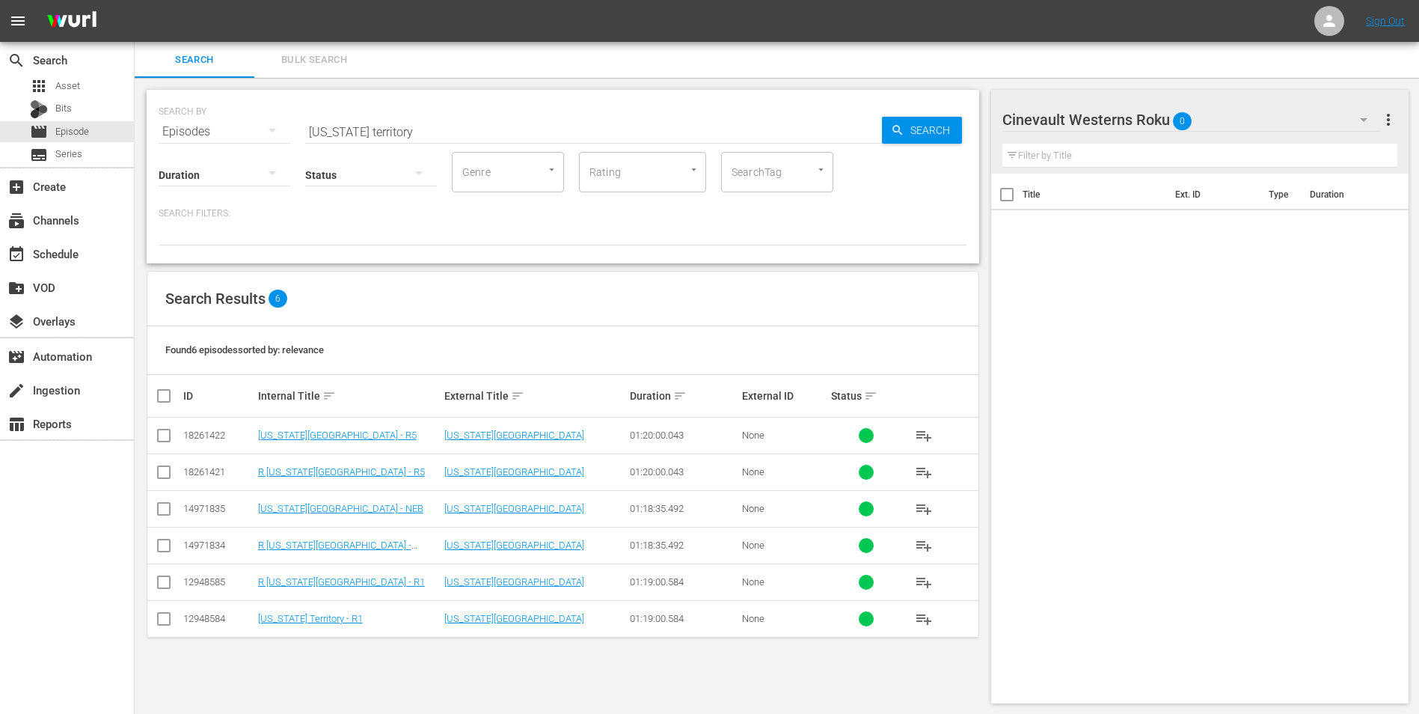
click at [1318, 116] on div "Cinevault Westerns Roku 0" at bounding box center [1192, 120] width 380 height 42
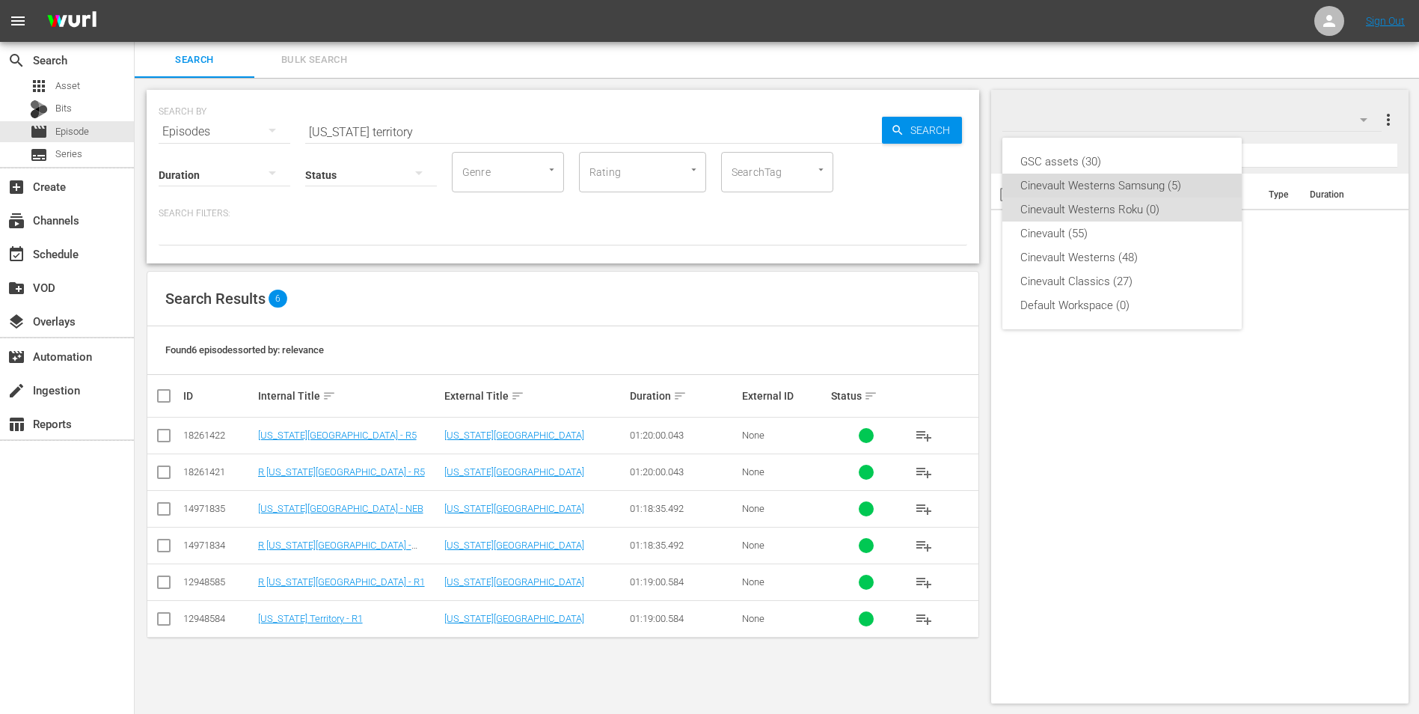
click at [1109, 189] on div "Cinevault Westerns Samsung (5)" at bounding box center [1121, 186] width 203 height 24
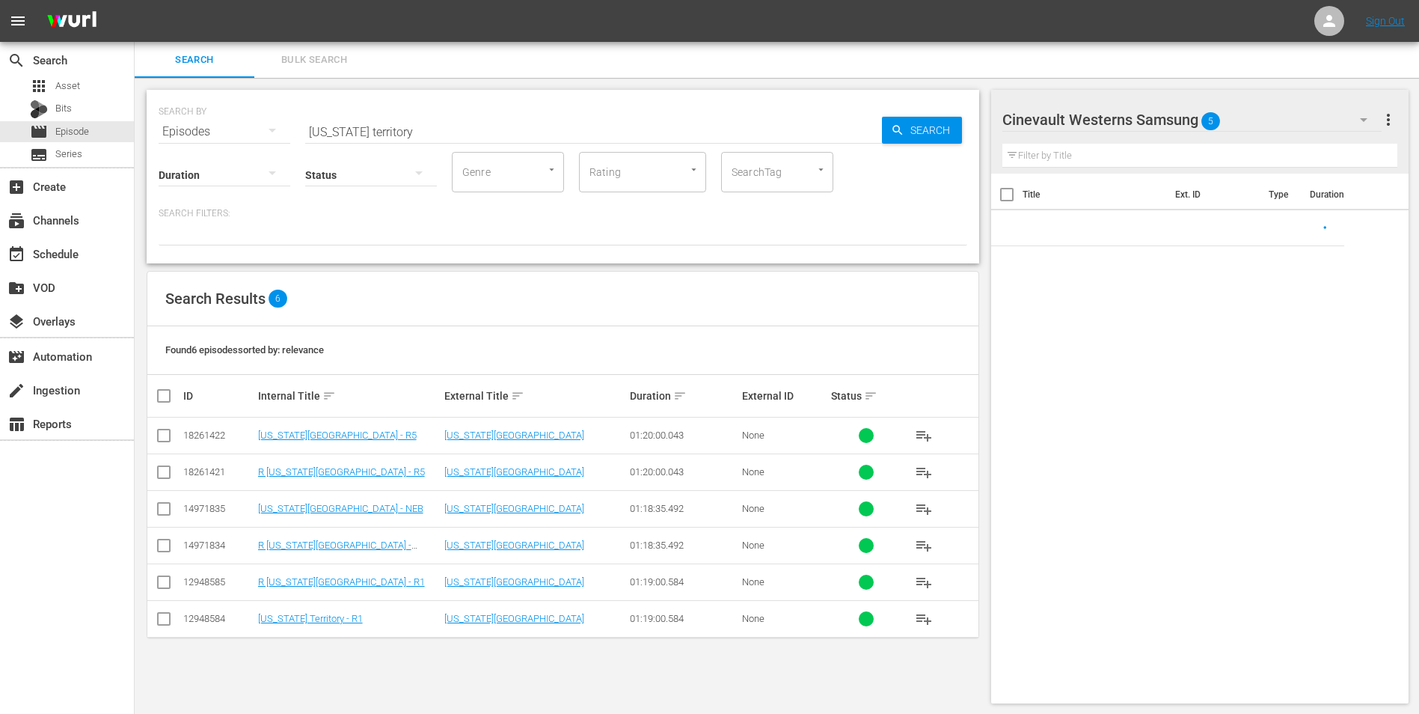
click at [1014, 194] on input "checkbox" at bounding box center [1006, 197] width 31 height 31
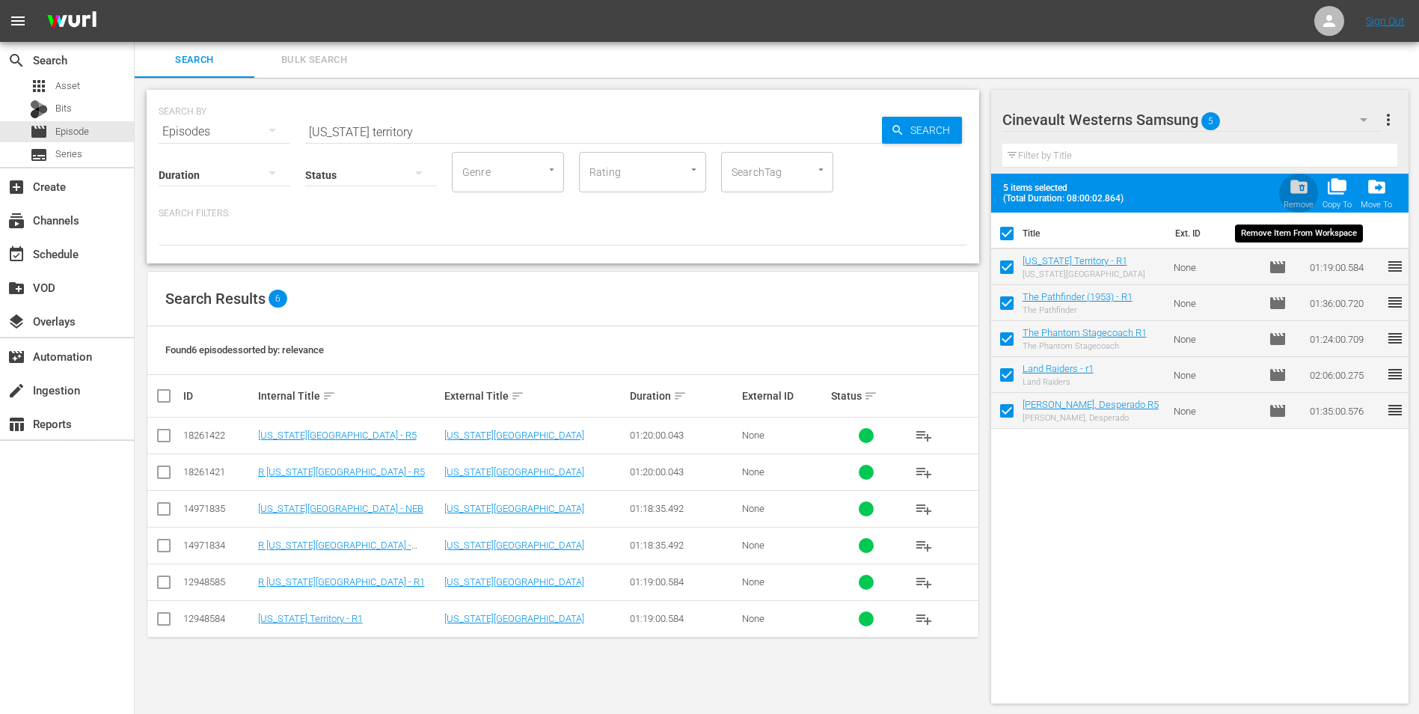
click at [1284, 196] on div "folder_delete Remove" at bounding box center [1299, 193] width 30 height 33
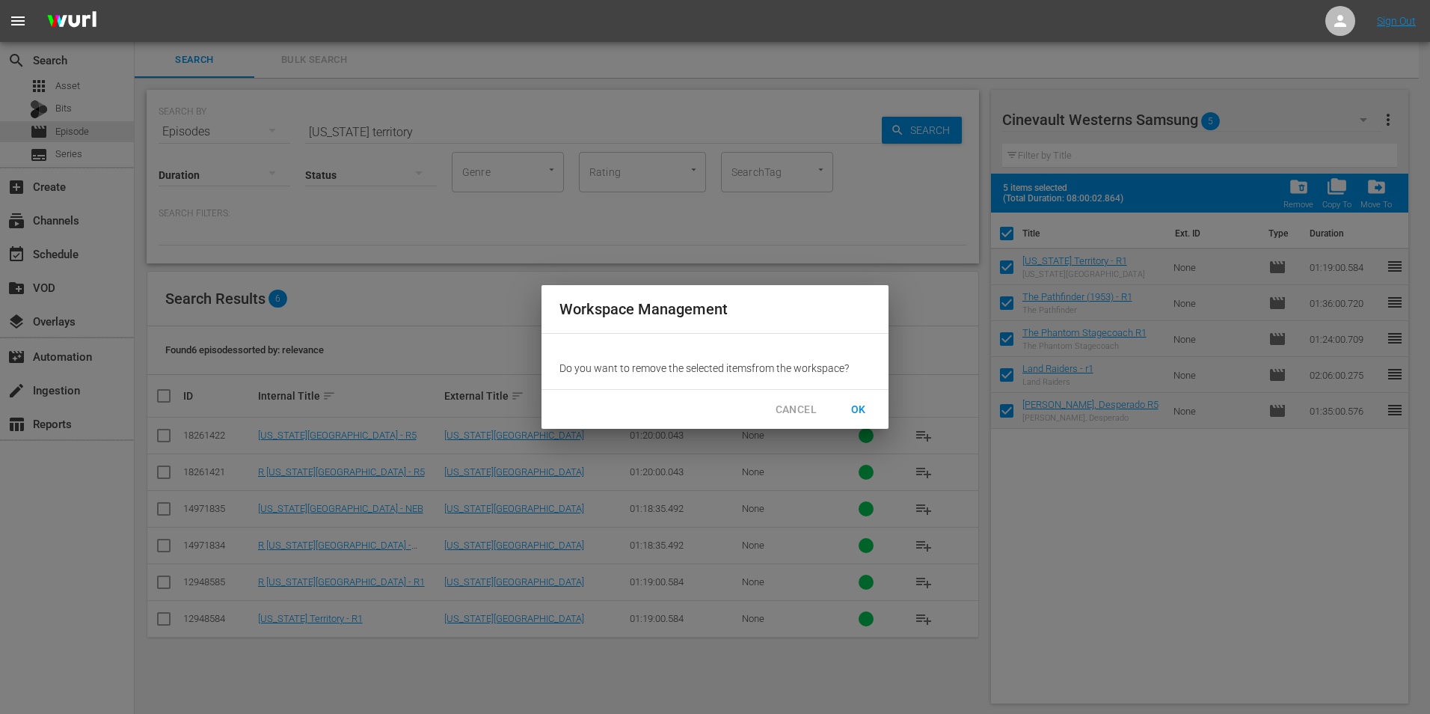
click at [875, 412] on button "OK" at bounding box center [859, 410] width 48 height 28
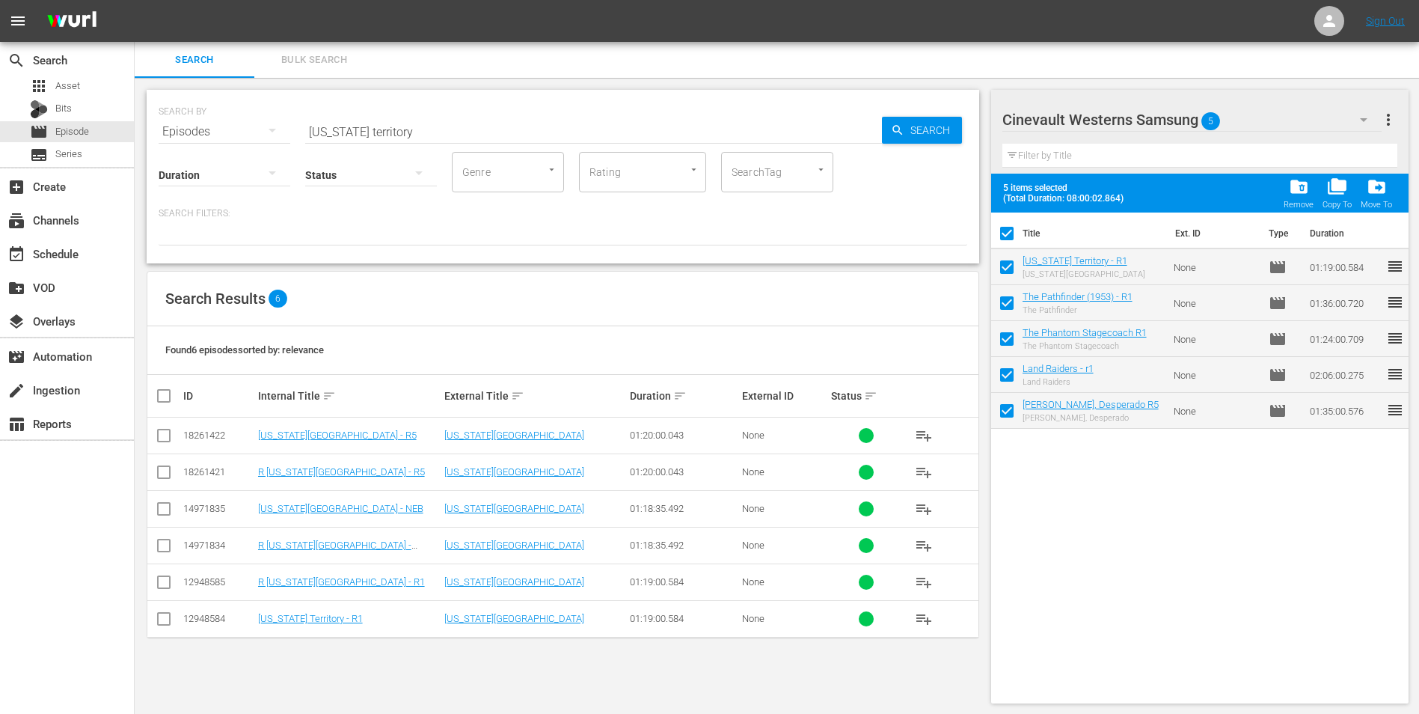
checkbox input "false"
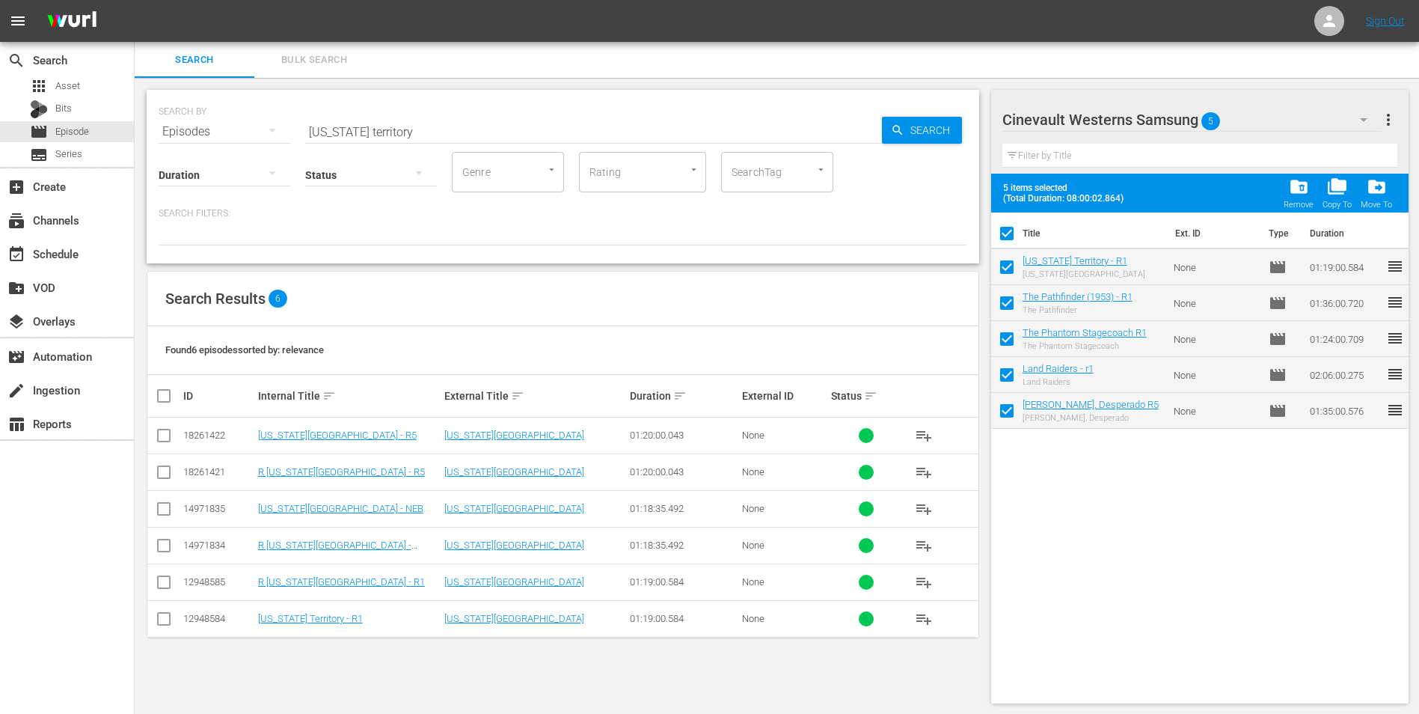
checkbox input "false"
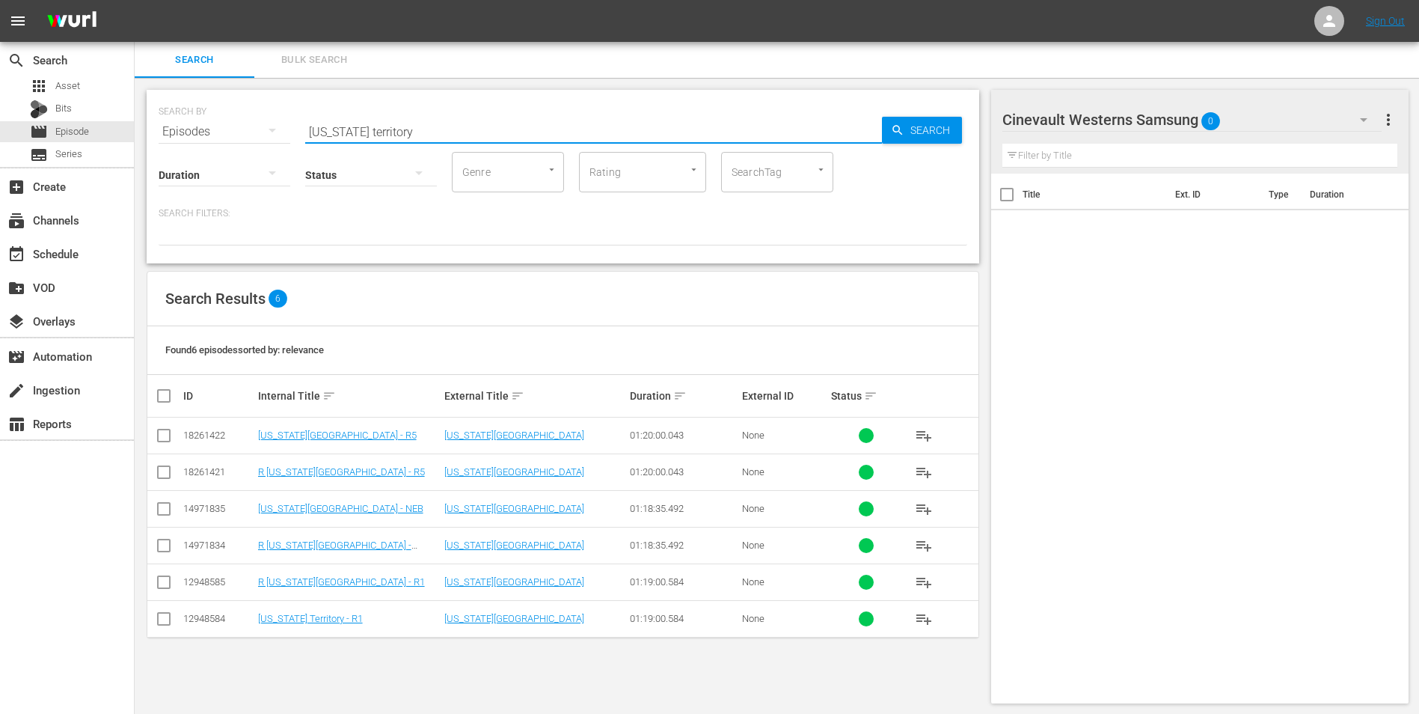
click at [521, 142] on div "Search ID, Title, Description, Keywords, or Category [US_STATE] territory" at bounding box center [593, 132] width 577 height 36
click at [593, 142] on hr at bounding box center [593, 142] width 0 height 1
click at [521, 142] on div "Search ID, Title, Description, Keywords, or Category [US_STATE] territory" at bounding box center [593, 132] width 577 height 36
click at [521, 142] on hr at bounding box center [593, 142] width 577 height 1
click at [521, 142] on div "Search ID, Title, Description, Keywords, or Category [US_STATE] territory" at bounding box center [593, 132] width 577 height 36
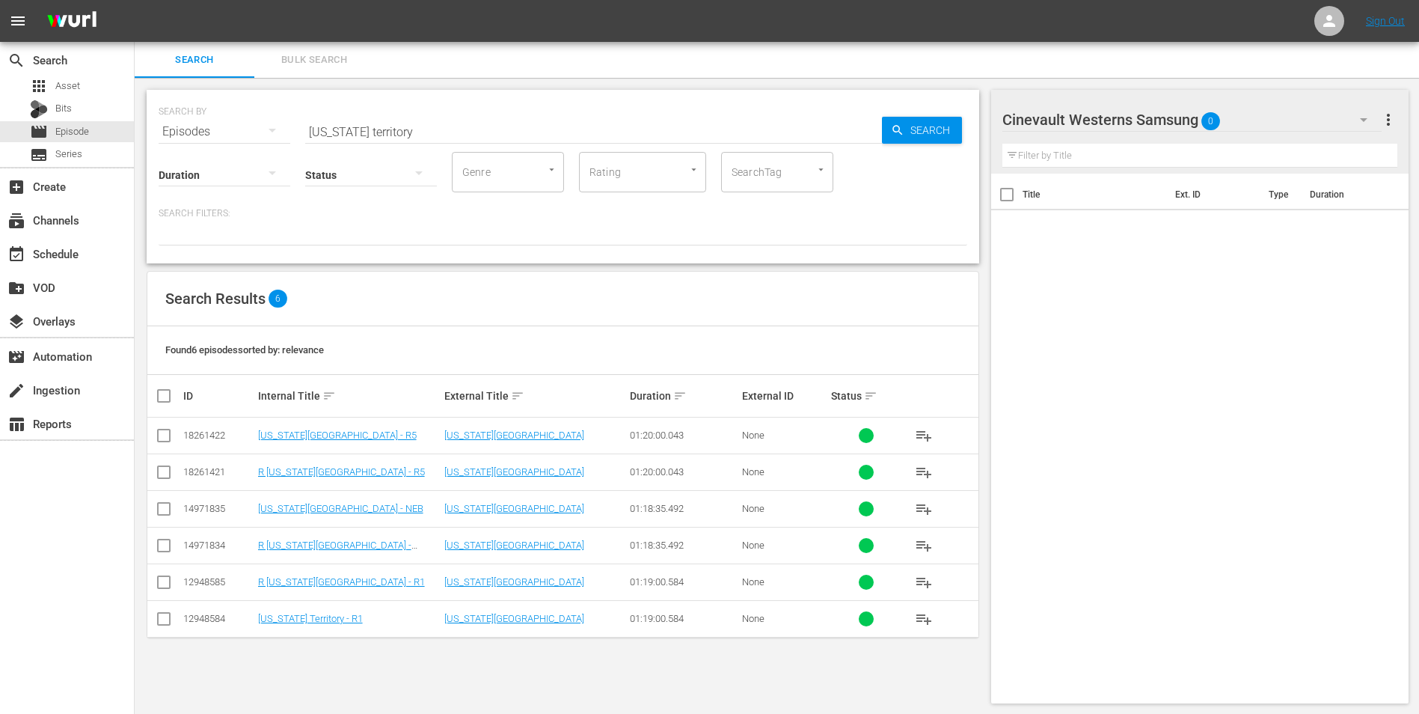
click at [521, 142] on div "Search ID, Title, Description, Keywords, or Category [US_STATE] territory" at bounding box center [593, 132] width 577 height 36
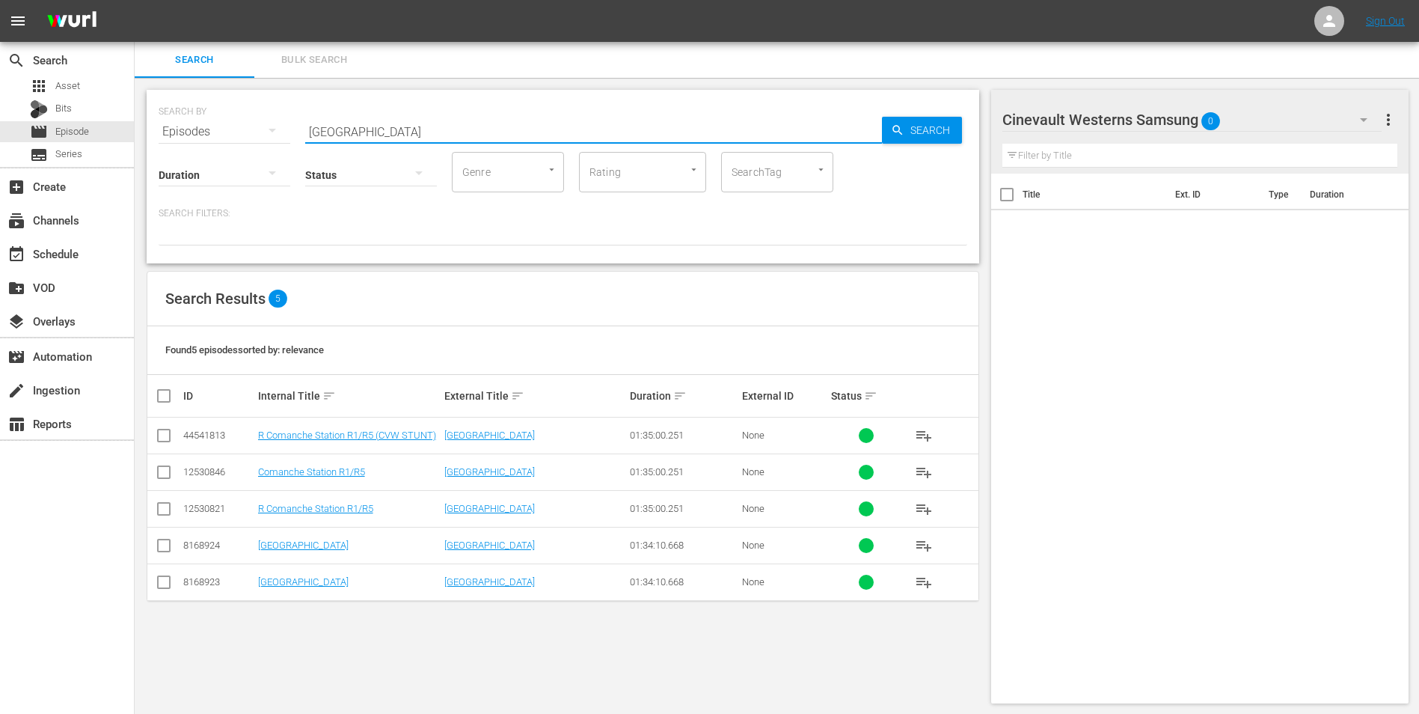
type input "[GEOGRAPHIC_DATA]"
click at [168, 475] on input "checkbox" at bounding box center [164, 475] width 18 height 18
checkbox input "true"
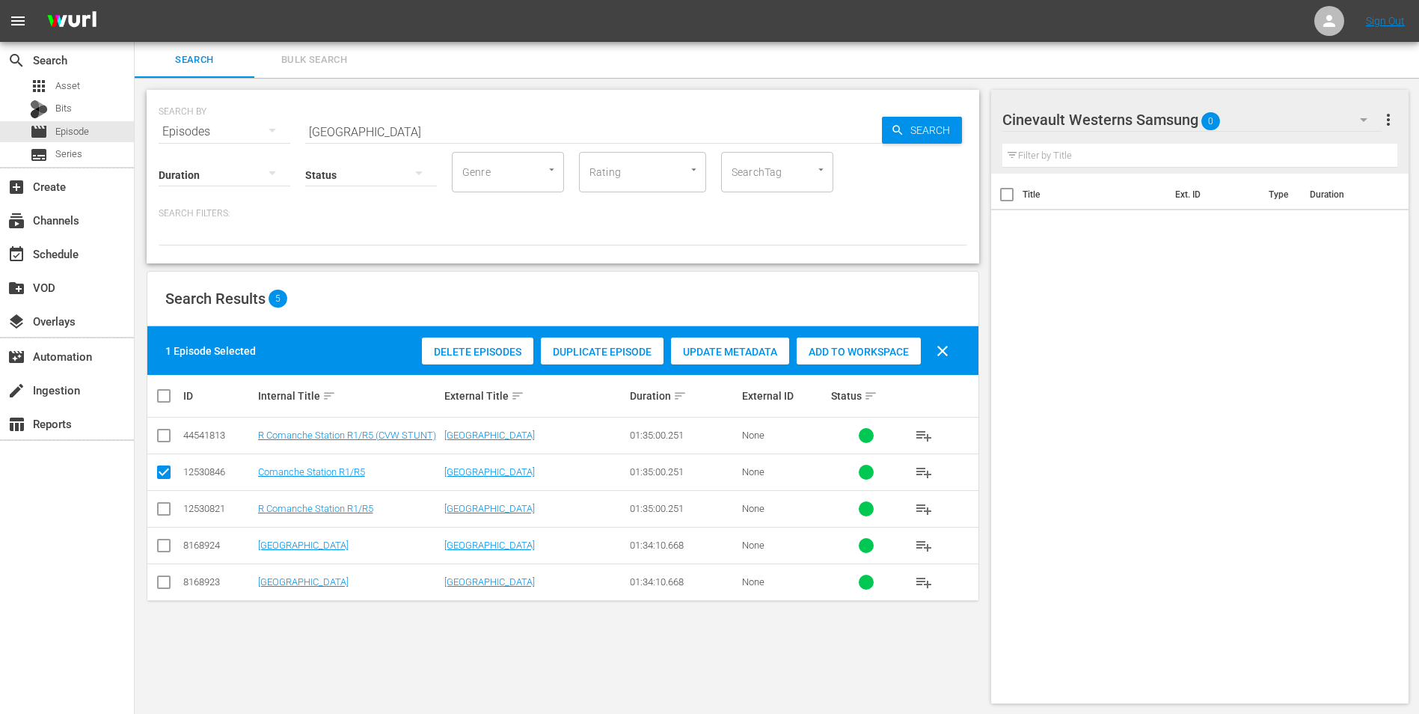
click at [814, 357] on span "Add to Workspace" at bounding box center [859, 352] width 124 height 12
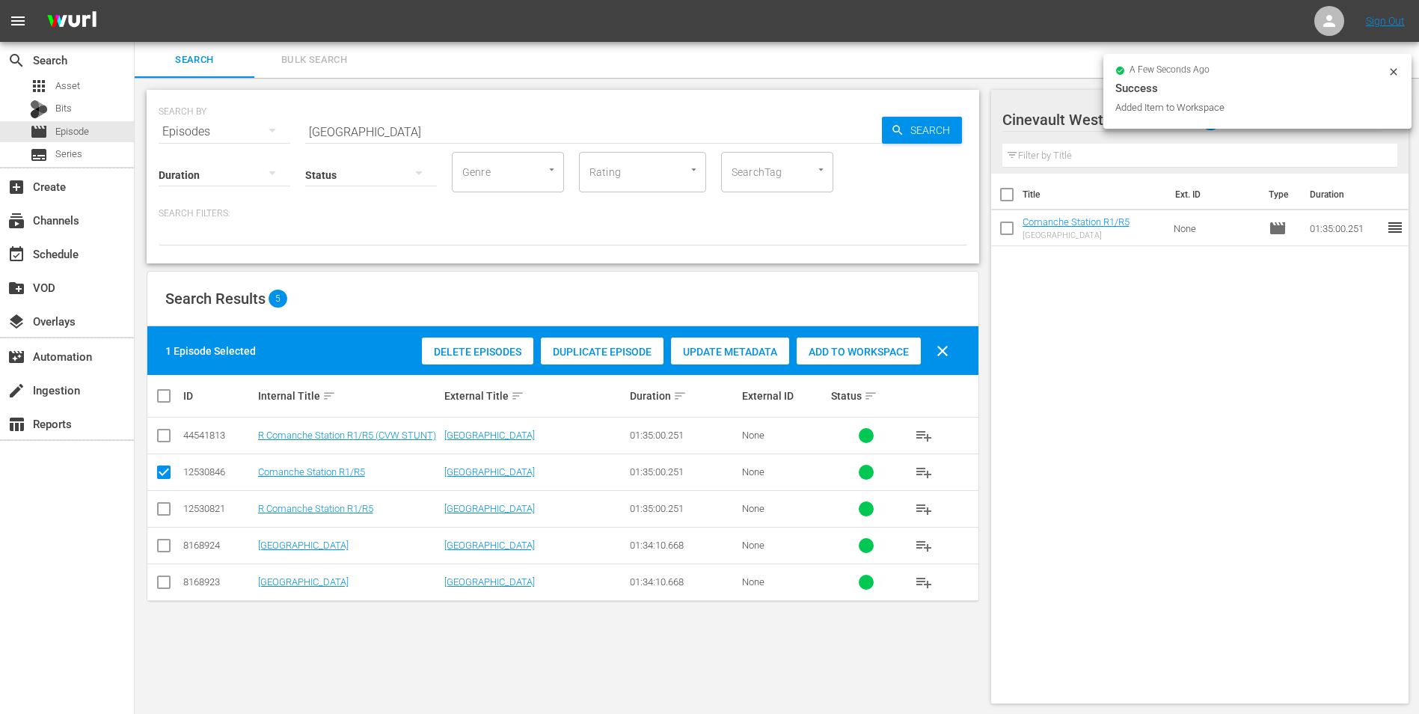
click at [1396, 66] on icon at bounding box center [1394, 72] width 12 height 12
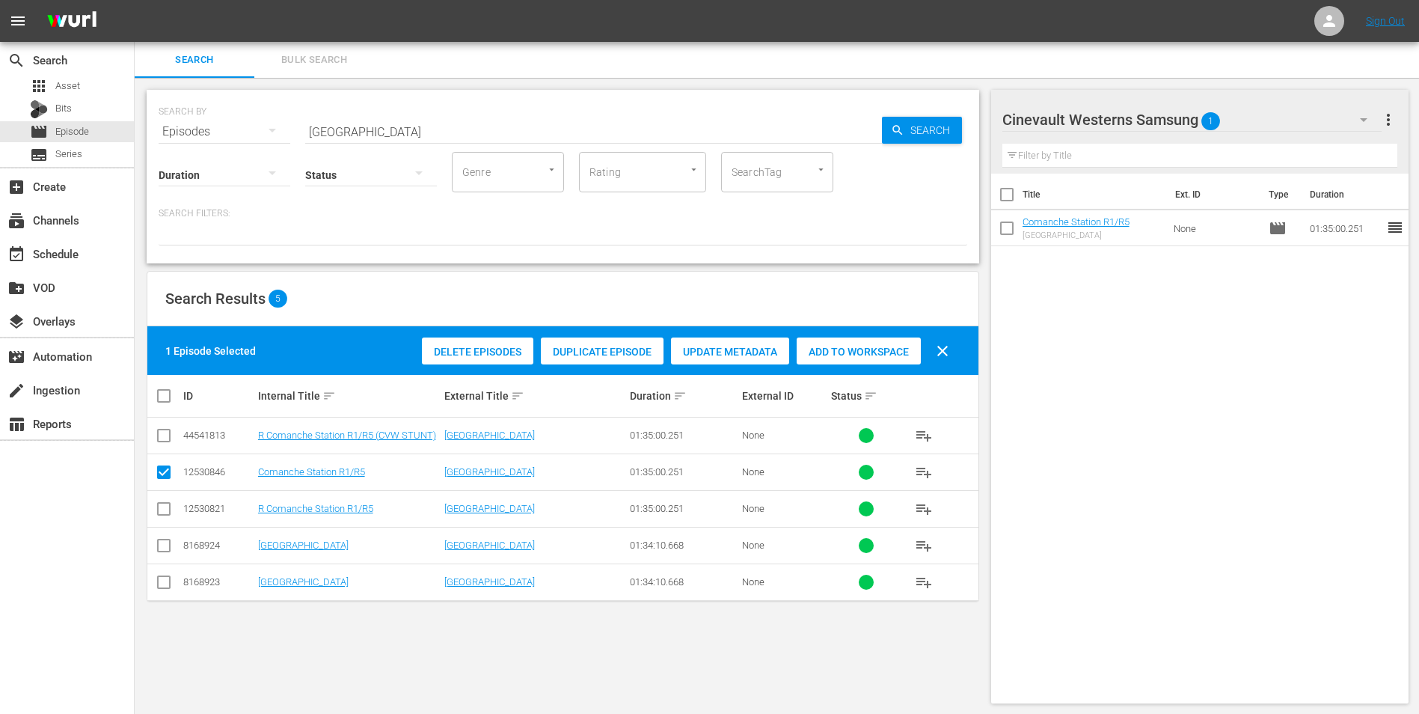
click at [1352, 115] on button "button" at bounding box center [1364, 120] width 36 height 36
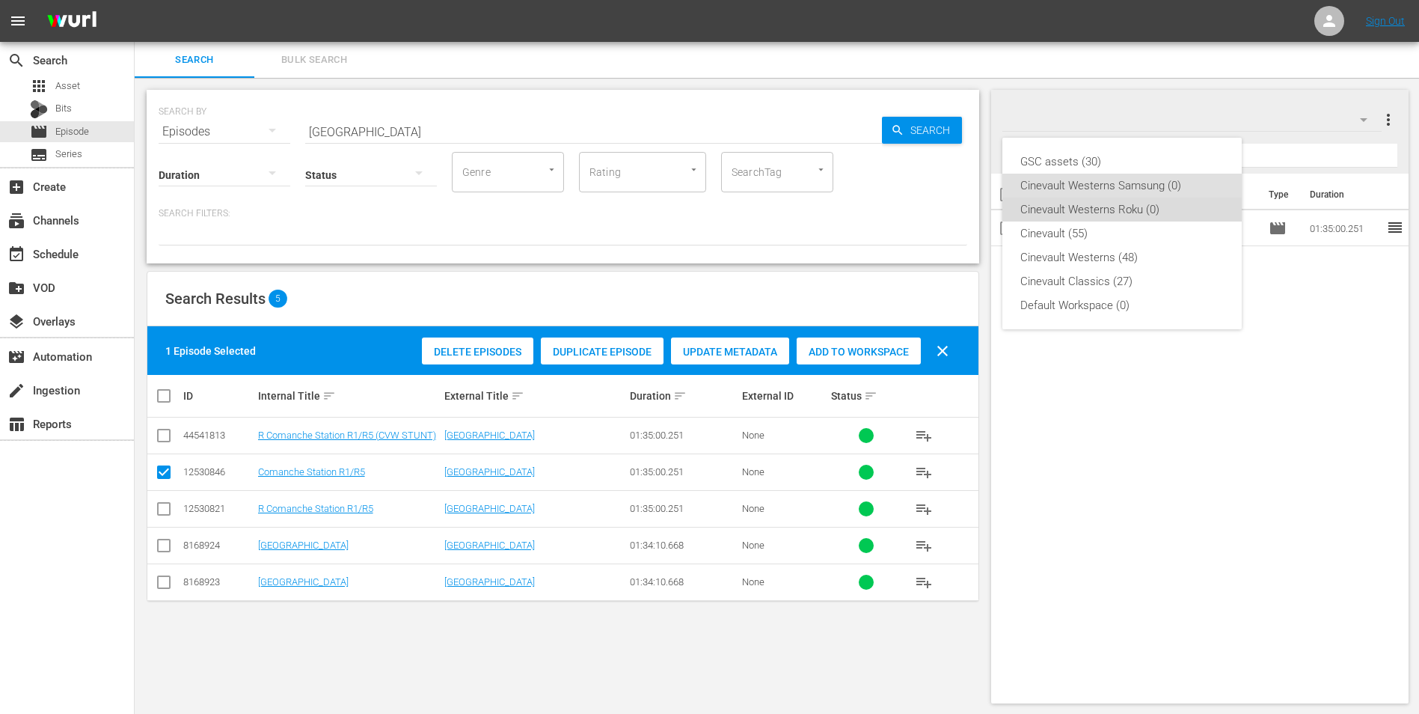
click at [1208, 206] on div "Cinevault Westerns Roku (0)" at bounding box center [1121, 209] width 203 height 24
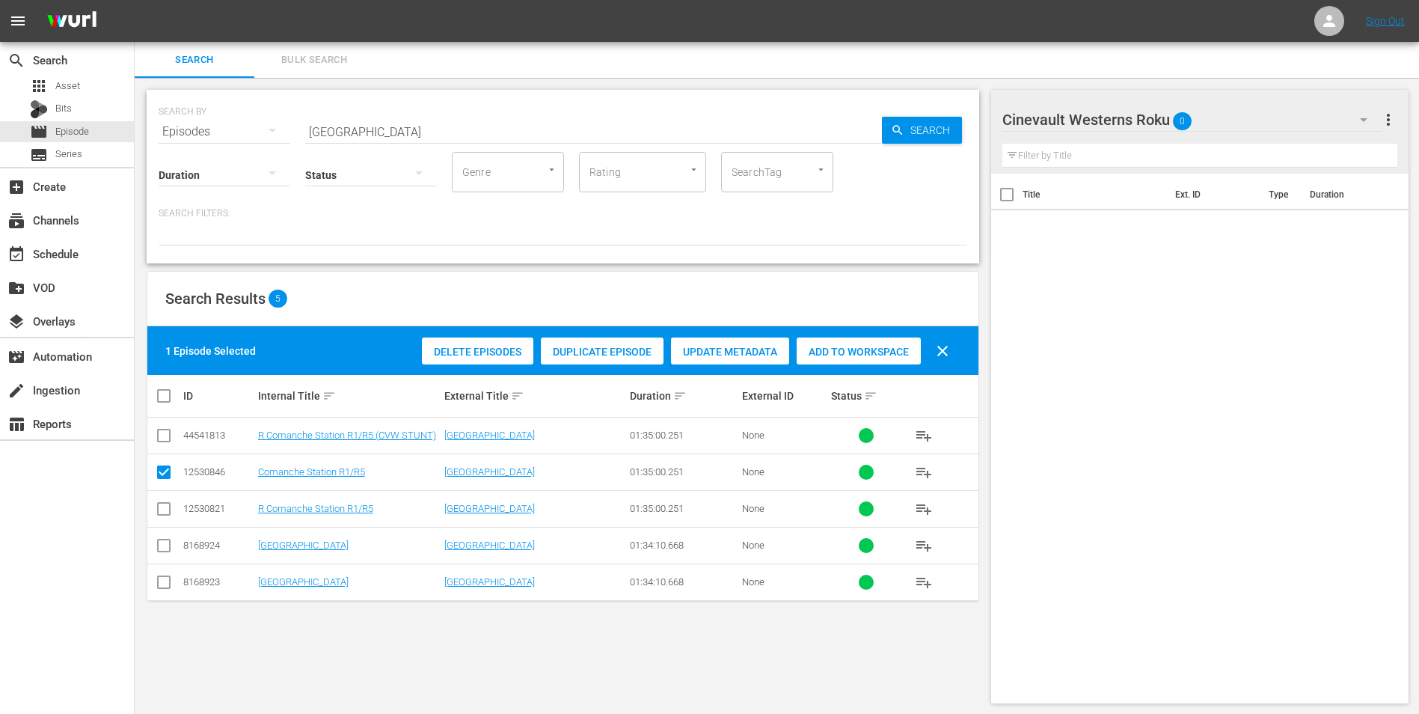
click at [170, 513] on input "checkbox" at bounding box center [164, 512] width 18 height 18
checkbox input "true"
click at [168, 472] on input "checkbox" at bounding box center [164, 475] width 18 height 18
checkbox input "false"
click at [882, 346] on span "Add to Workspace" at bounding box center [859, 352] width 124 height 12
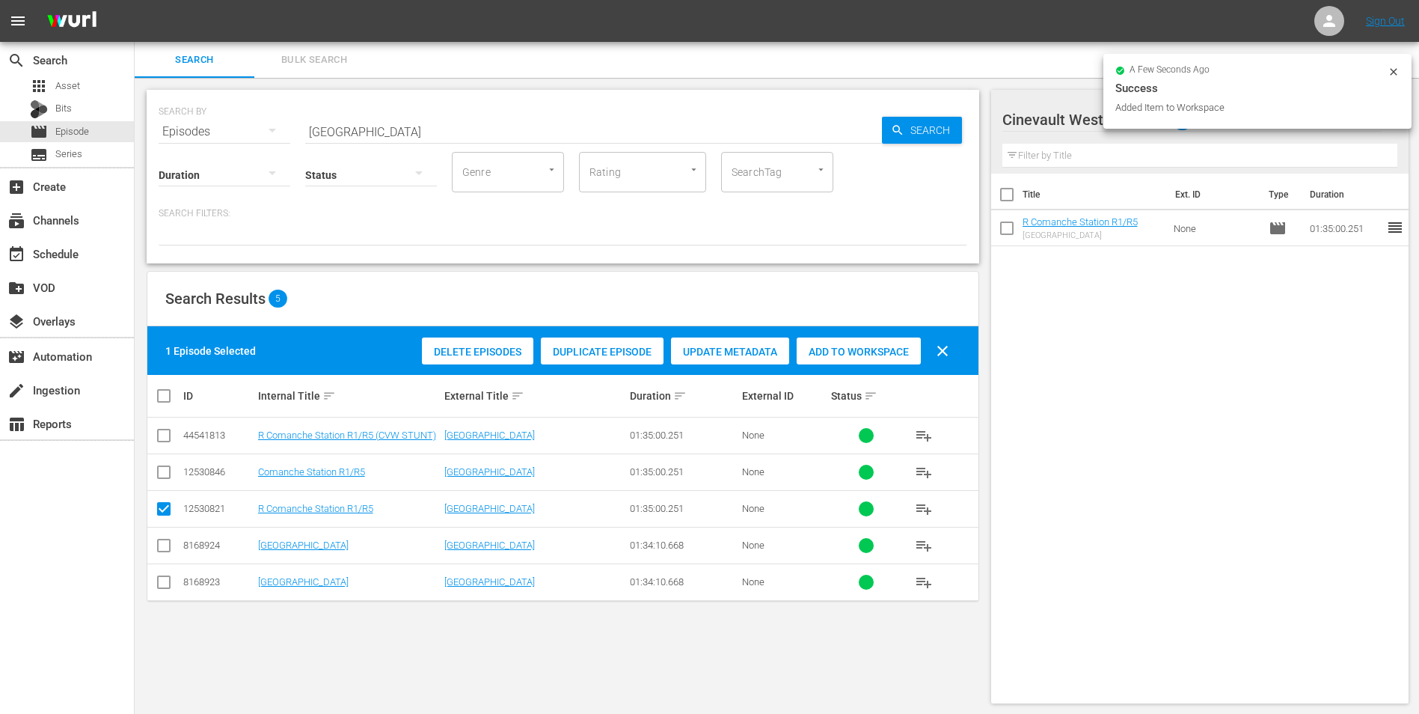
click at [497, 119] on input "[GEOGRAPHIC_DATA]" at bounding box center [593, 132] width 577 height 36
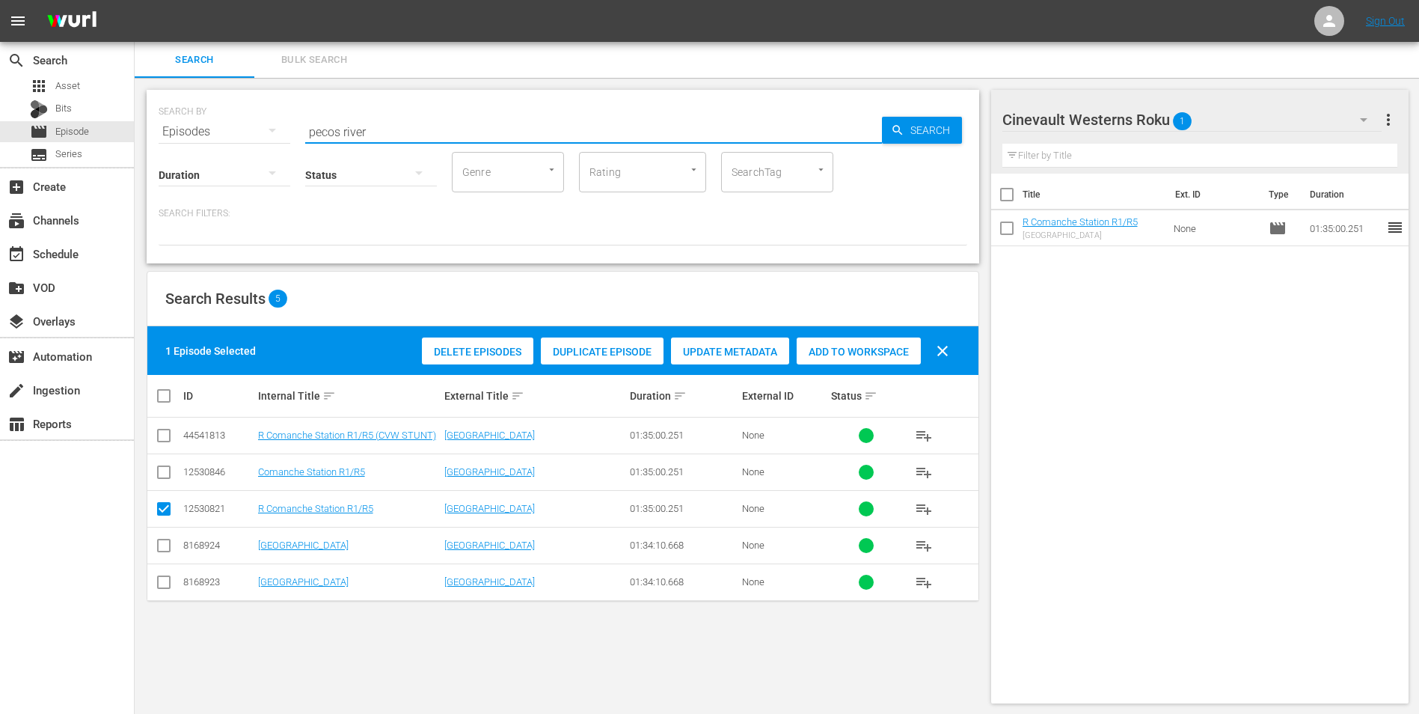
type input "pecos river"
